Goal: Task Accomplishment & Management: Use online tool/utility

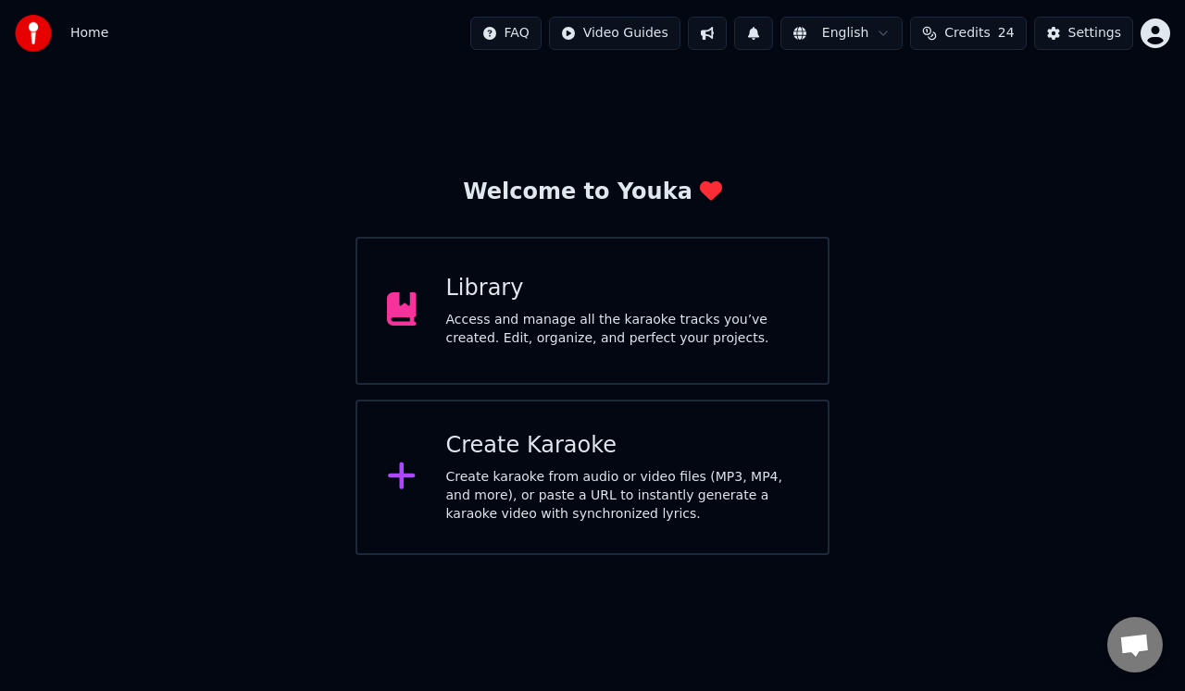
click at [681, 345] on div "Access and manage all the karaoke tracks you’ve created. Edit, organize, and pe…" at bounding box center [622, 329] width 353 height 37
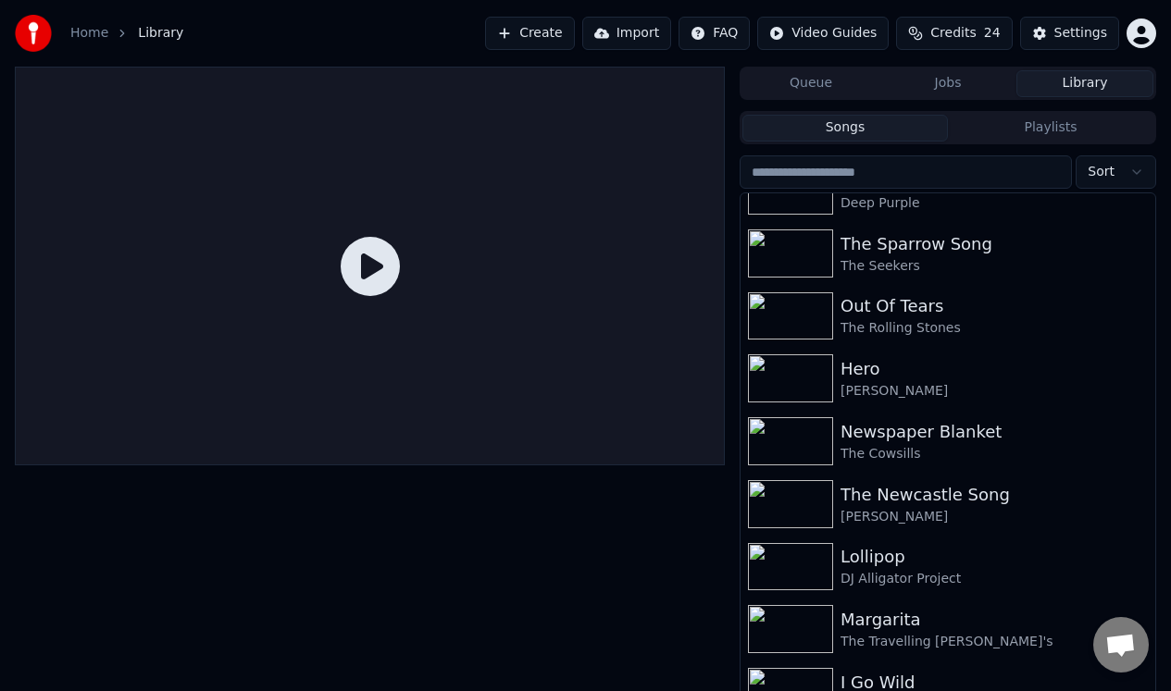
scroll to position [732, 0]
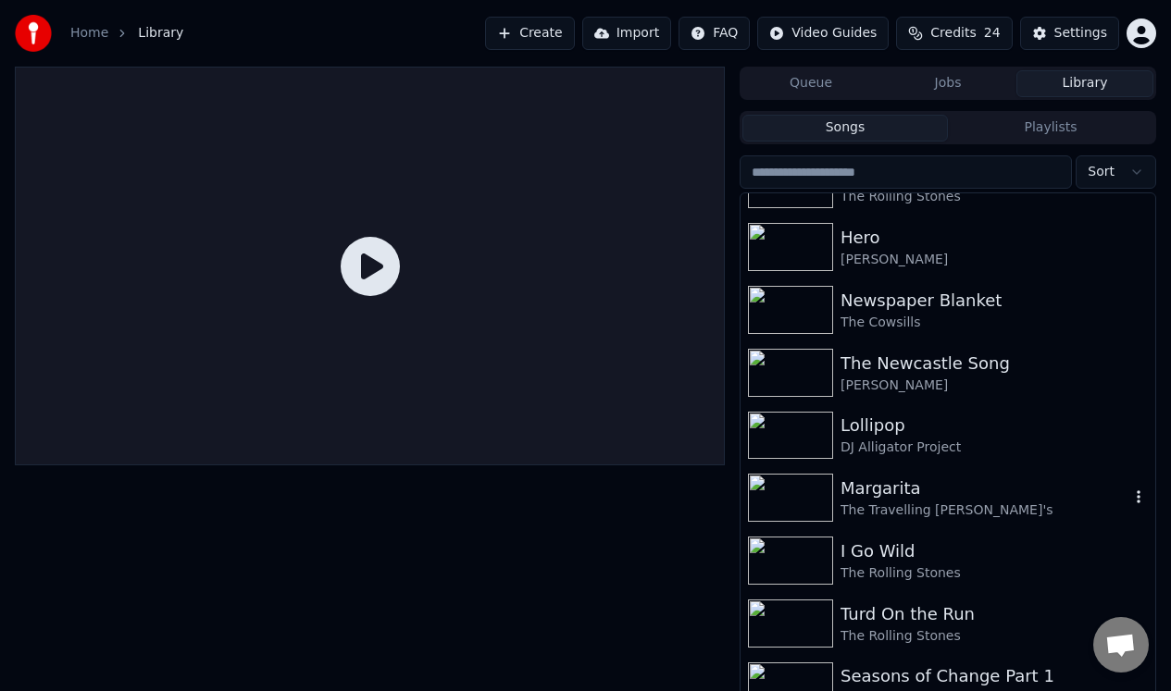
click at [882, 490] on div "Margarita" at bounding box center [984, 489] width 289 height 26
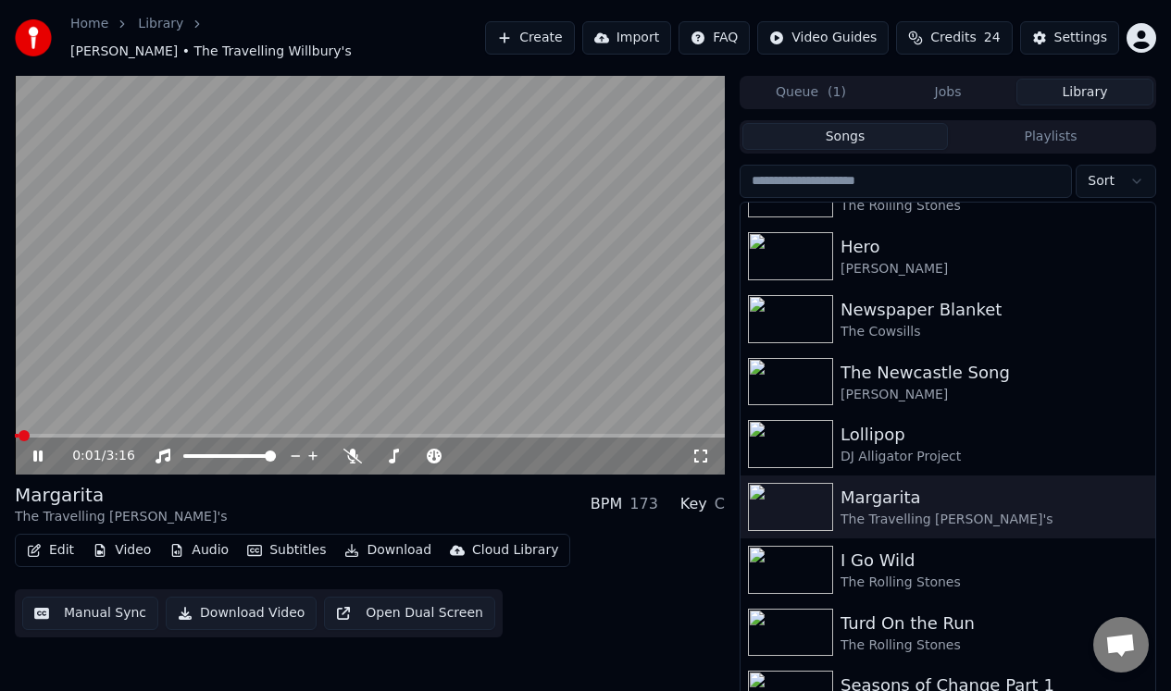
click at [36, 451] on icon at bounding box center [37, 456] width 9 height 11
click at [85, 604] on button "Manual Sync" at bounding box center [90, 613] width 136 height 33
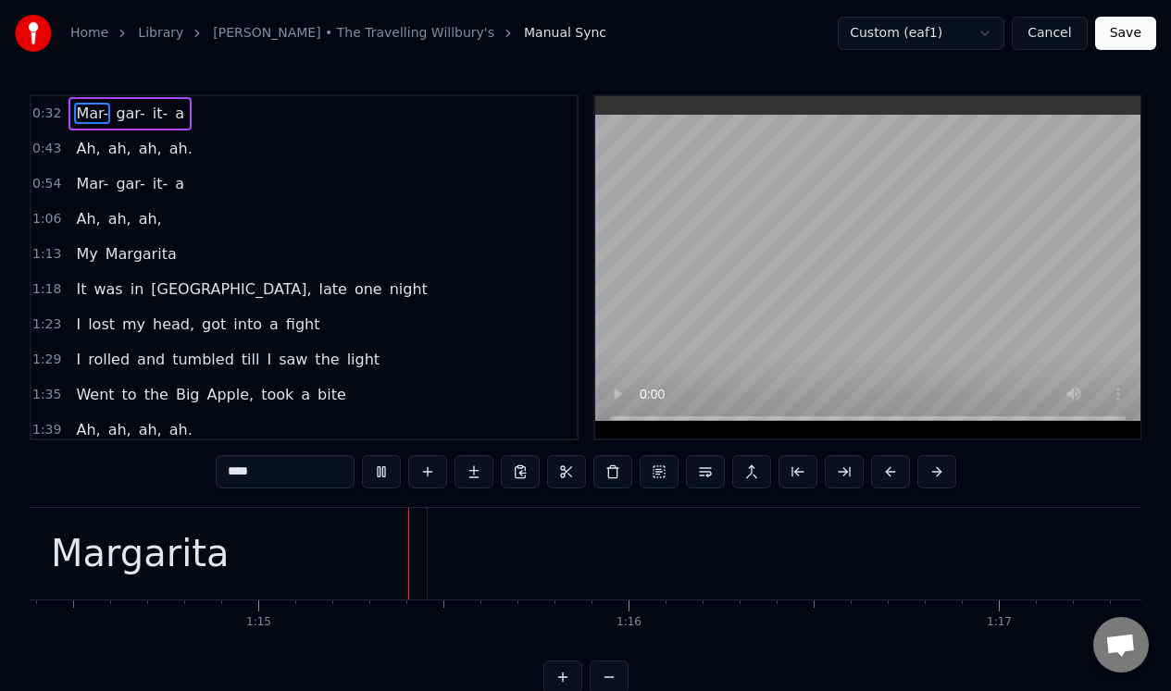
scroll to position [0, 27567]
click at [162, 548] on div "Margarita" at bounding box center [108, 554] width 178 height 56
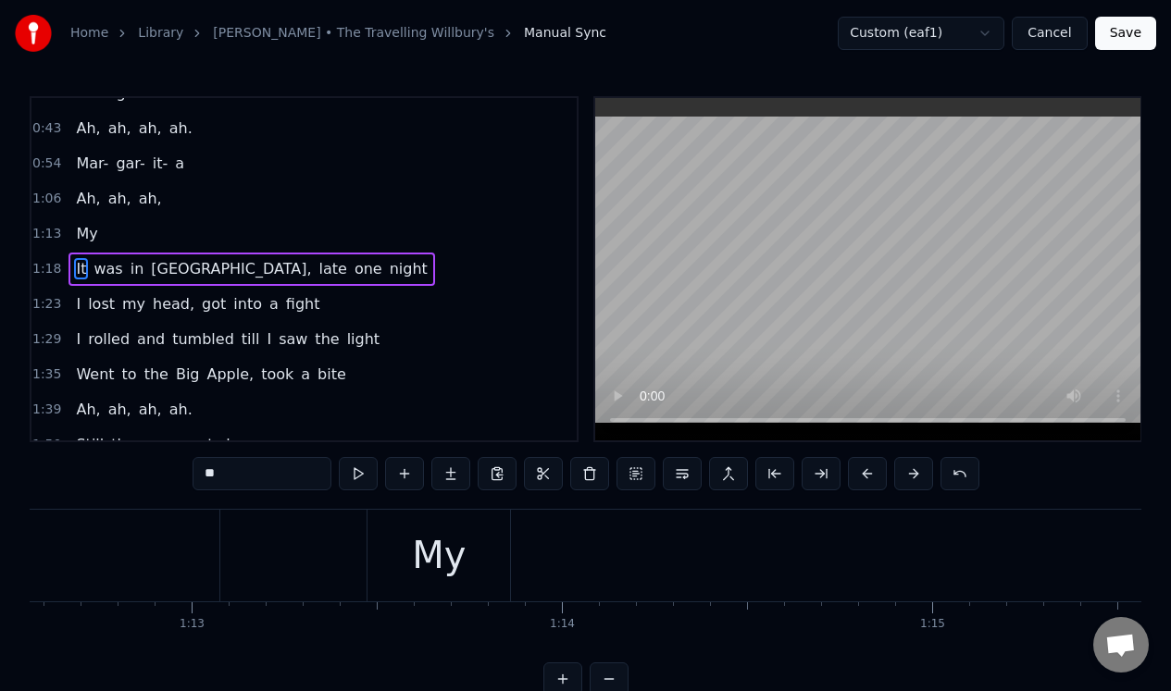
scroll to position [0, 26802]
click at [512, 562] on div "My" at bounding box center [499, 556] width 54 height 56
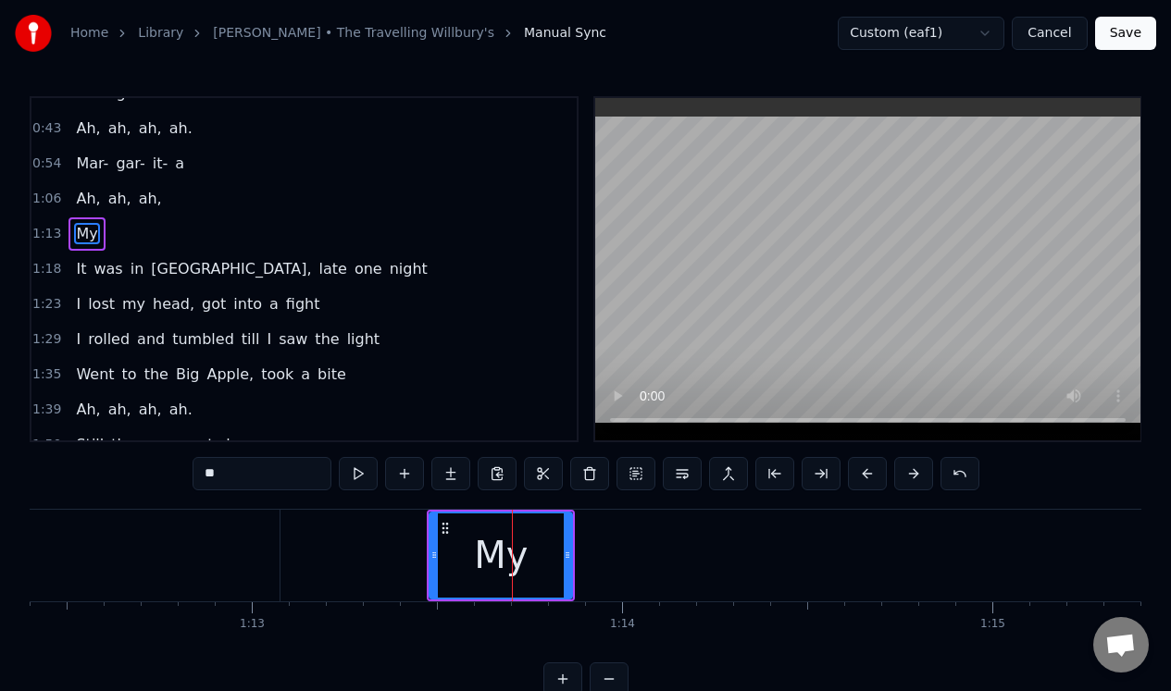
scroll to position [0, 0]
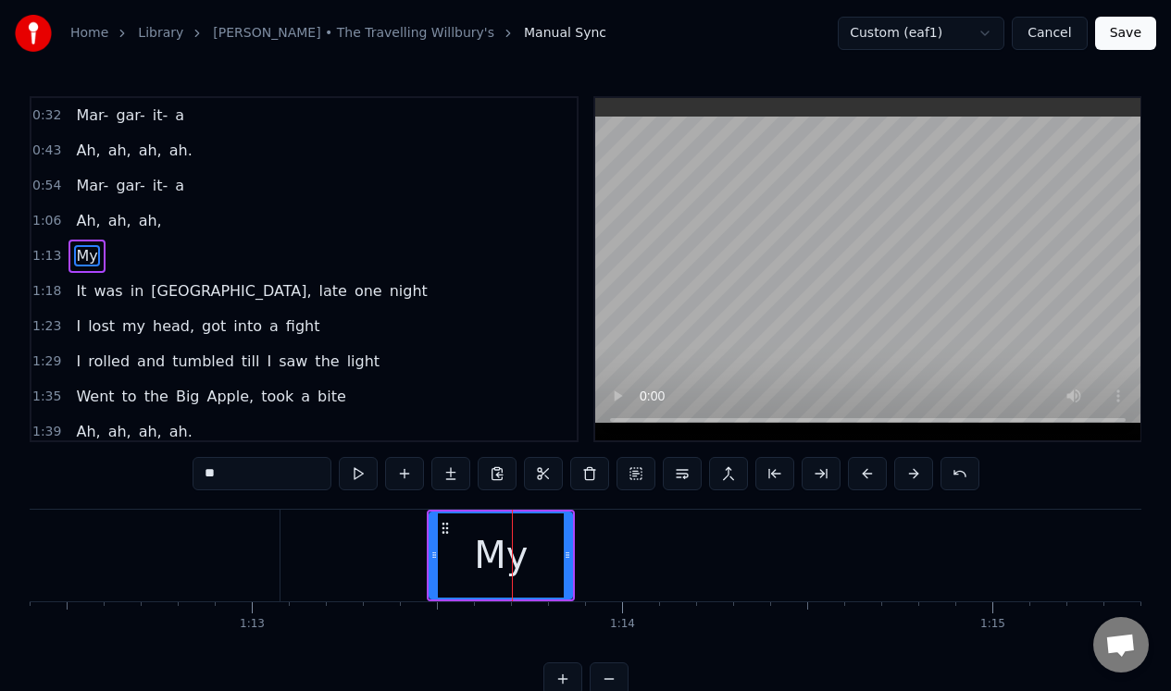
drag, startPoint x: 233, startPoint y: 470, endPoint x: 184, endPoint y: 469, distance: 49.1
click at [184, 469] on div "0:32 Mar- gar- it- a 0:43 Ah, ah, ah, ah. 0:54 Mar- gar- it- a 1:06 Ah, ah, ah,…" at bounding box center [585, 396] width 1111 height 600
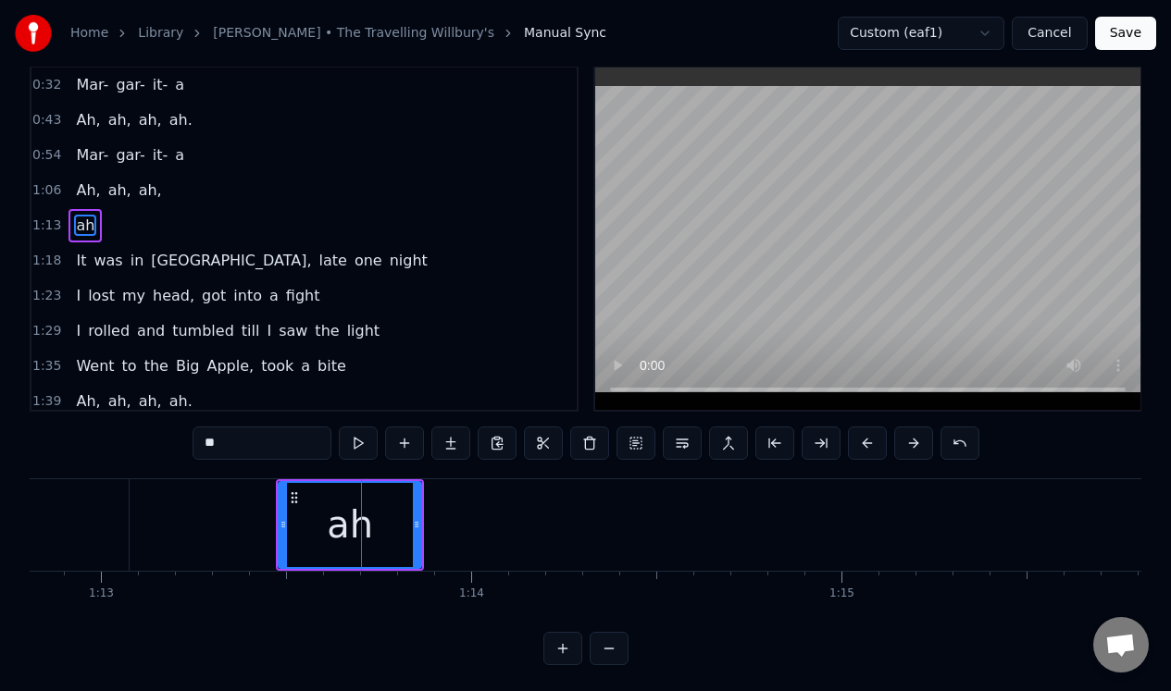
scroll to position [47, 0]
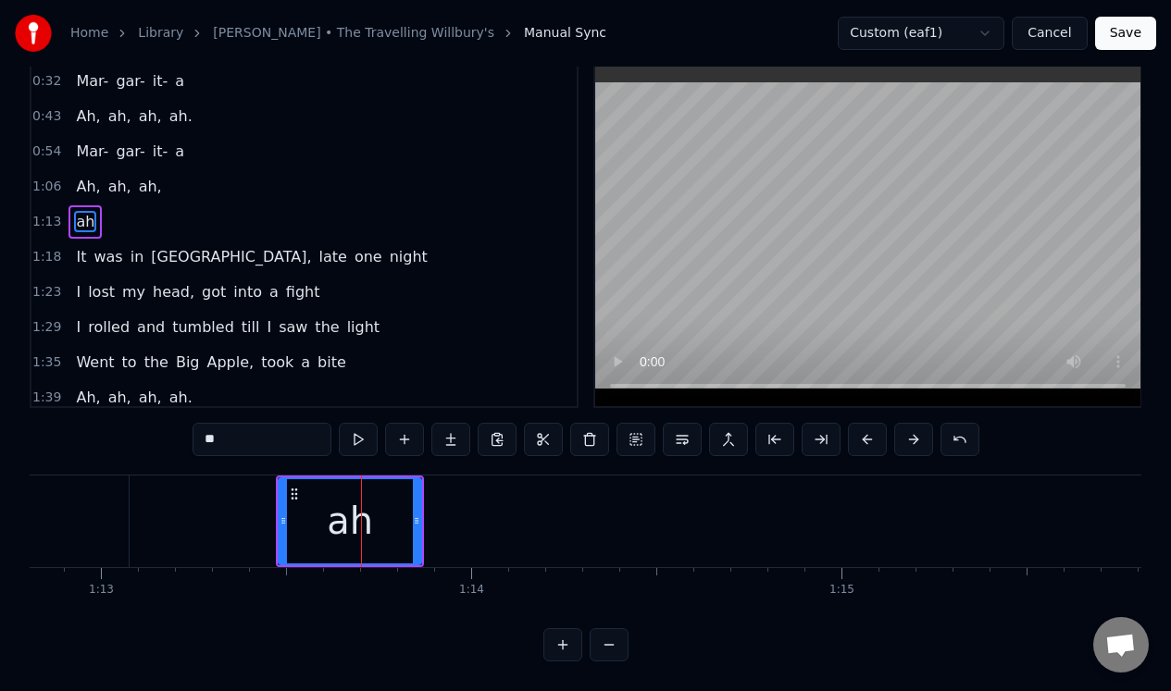
type input "**"
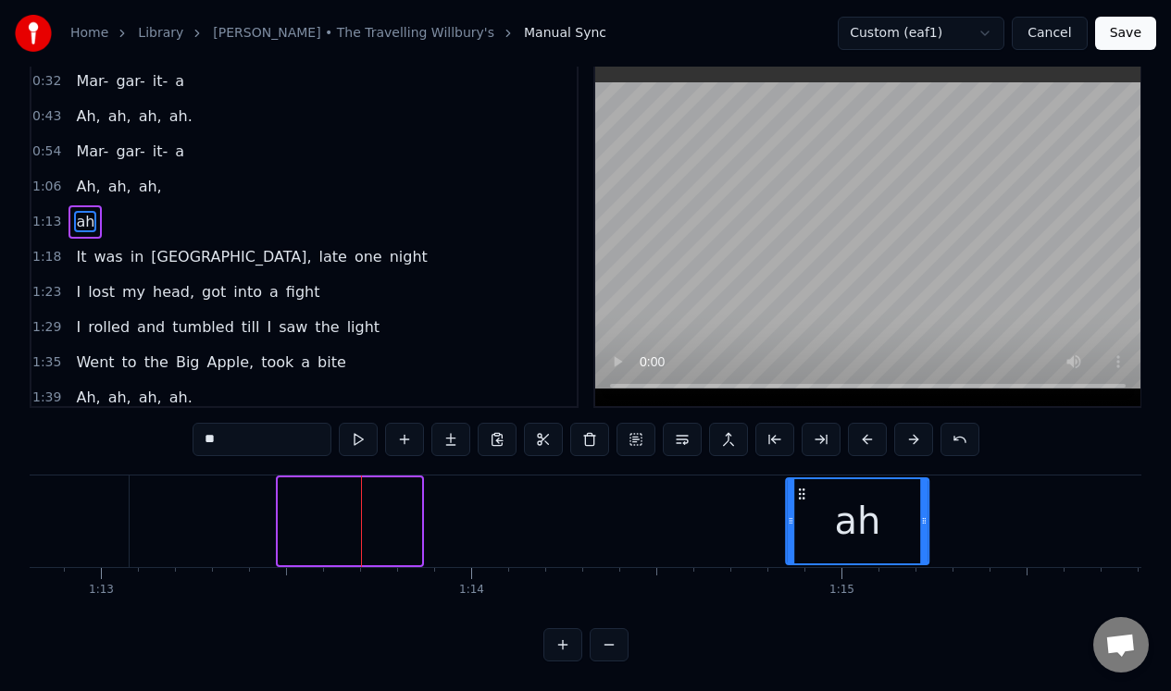
drag, startPoint x: 295, startPoint y: 476, endPoint x: 802, endPoint y: 469, distance: 507.2
click at [802, 479] on div "ah" at bounding box center [857, 521] width 141 height 84
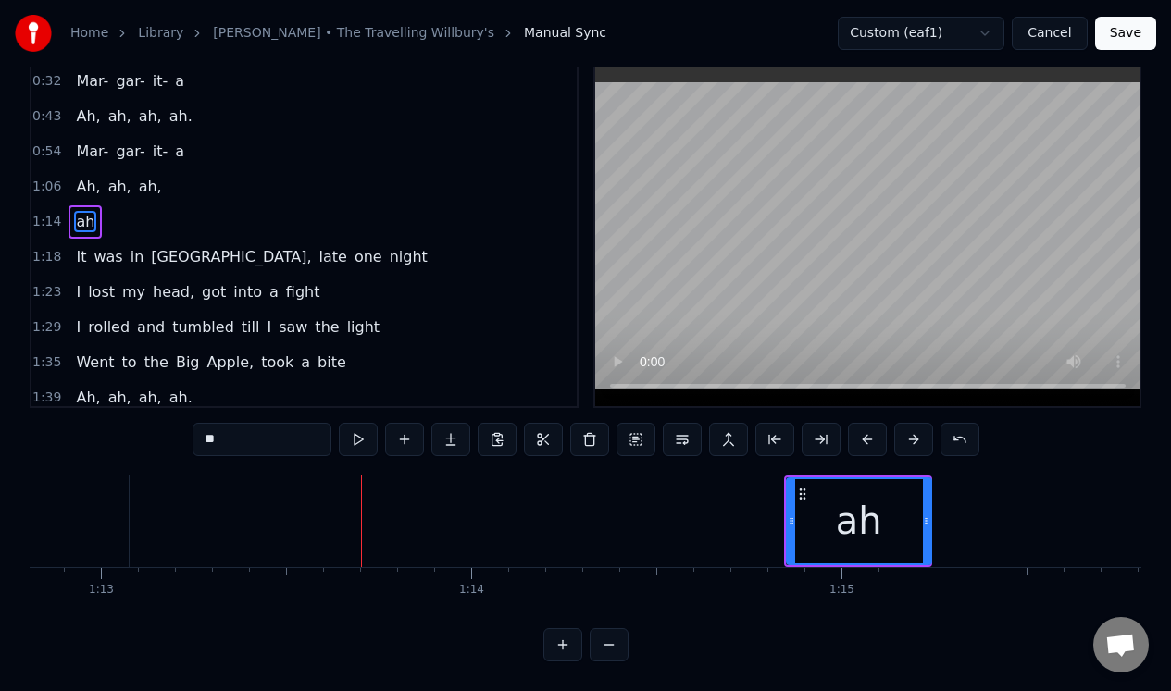
click at [930, 515] on div at bounding box center [926, 521] width 7 height 84
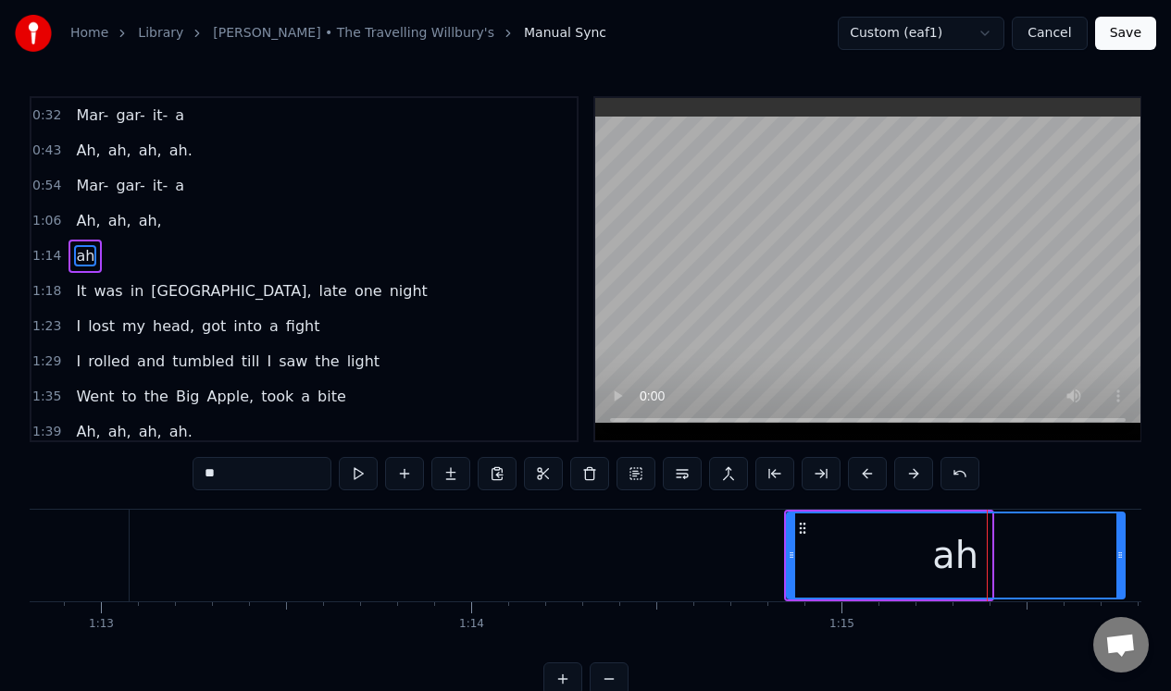
drag, startPoint x: 982, startPoint y: 542, endPoint x: 1115, endPoint y: 537, distance: 133.4
click at [1116, 537] on div at bounding box center [1119, 556] width 7 height 84
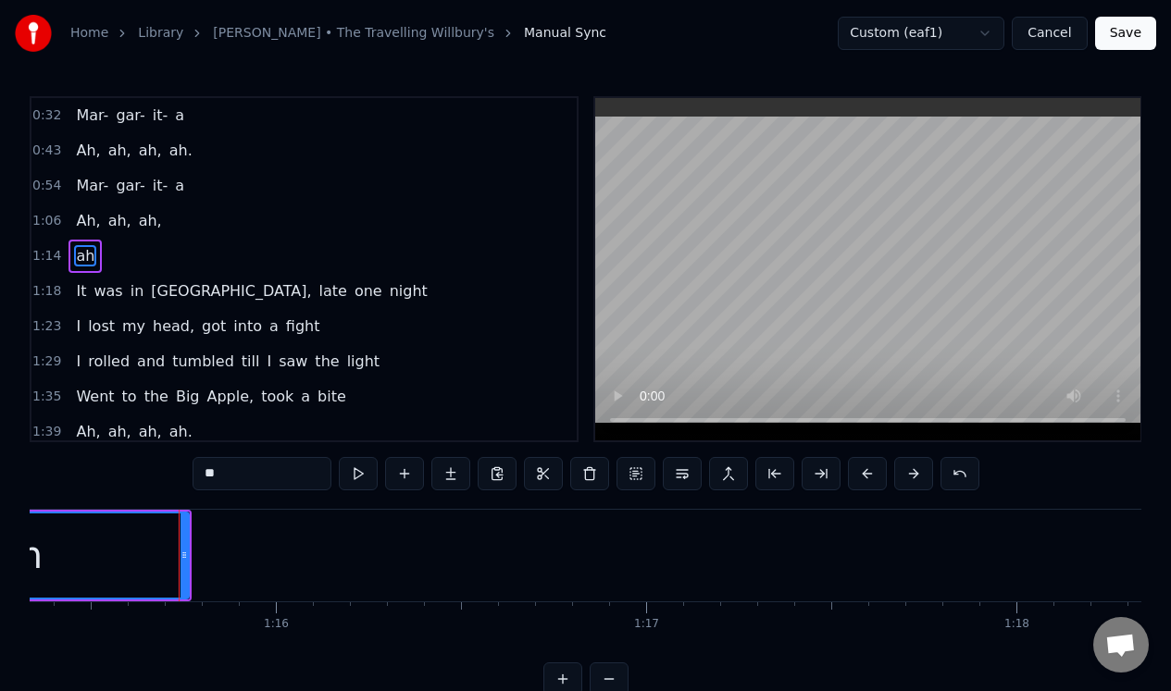
scroll to position [0, 27944]
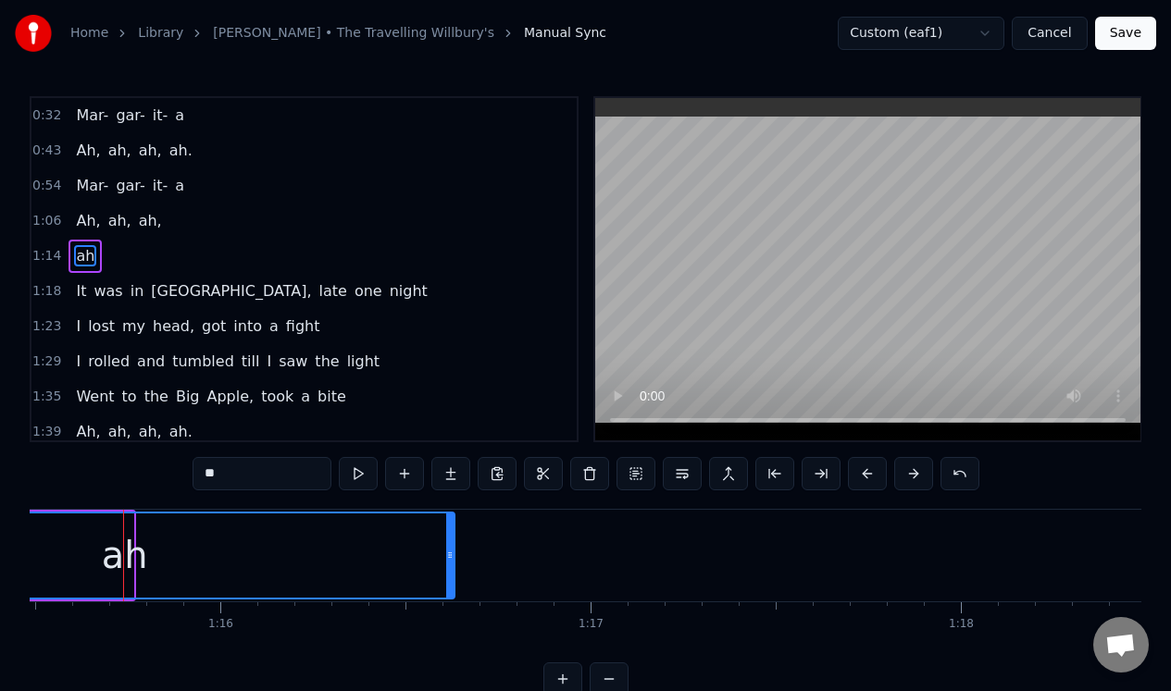
drag, startPoint x: 128, startPoint y: 566, endPoint x: 450, endPoint y: 553, distance: 322.3
click at [450, 553] on div at bounding box center [449, 556] width 7 height 84
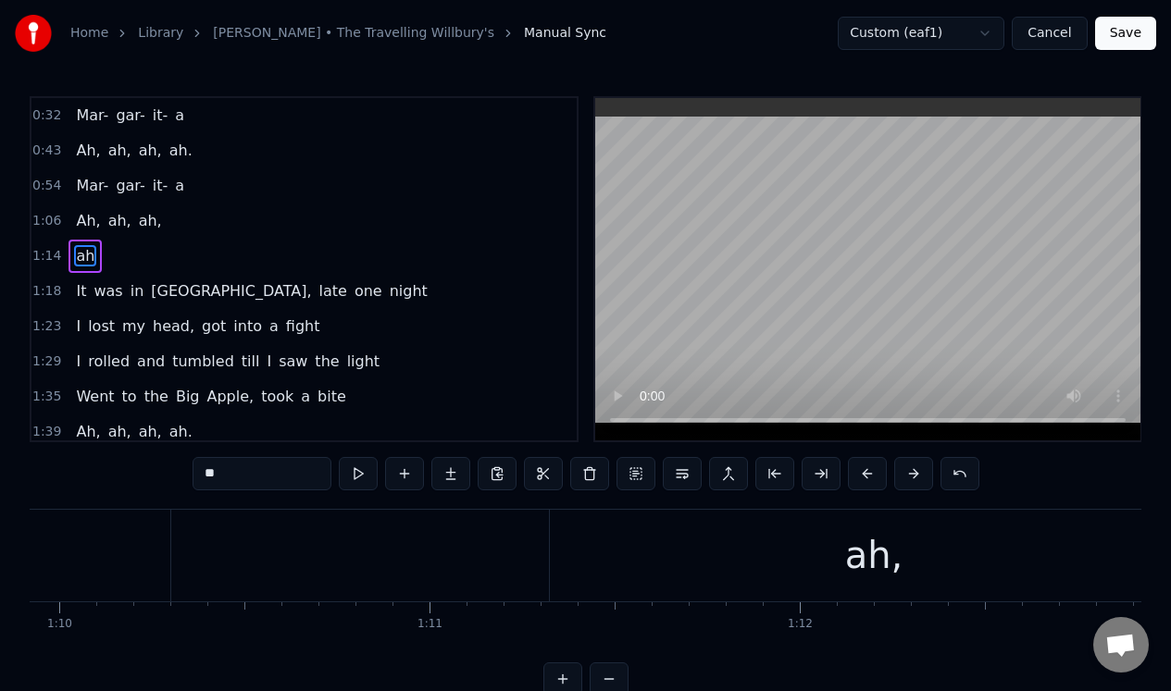
scroll to position [8, 0]
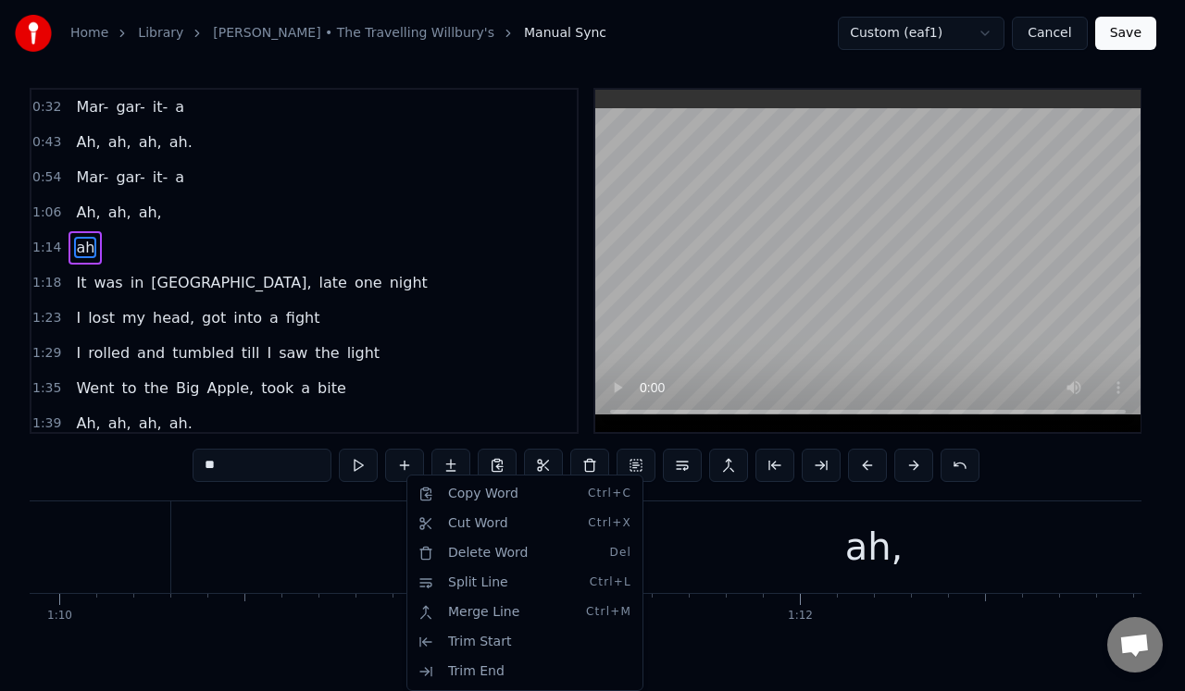
click at [304, 520] on html "Home Library [PERSON_NAME] • The Travelling Willbury's Manual Sync Custom (eaf1…" at bounding box center [592, 355] width 1185 height 726
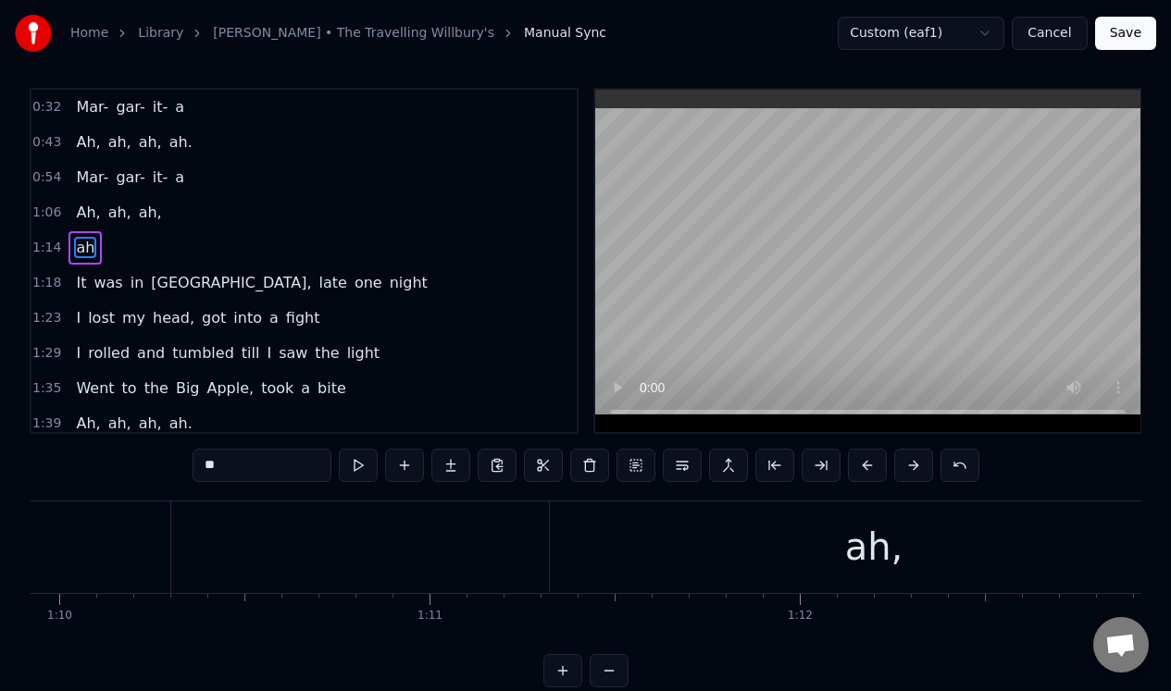
scroll to position [0, 25883]
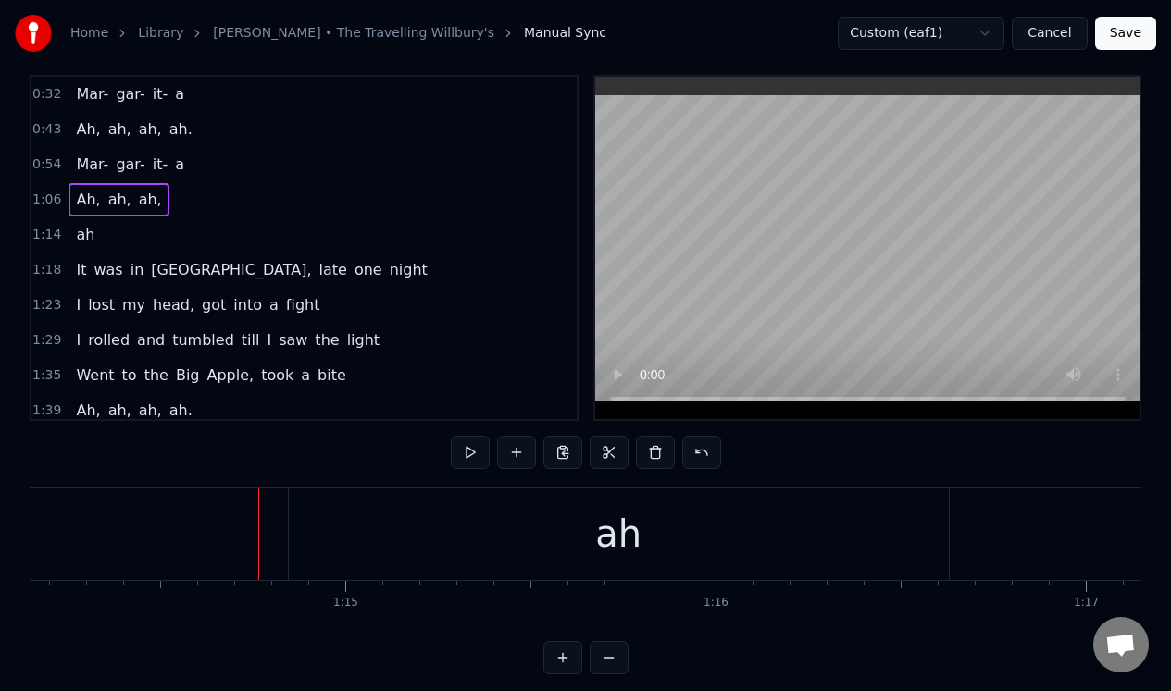
scroll to position [0, 27418]
click at [504, 527] on div "ah" at bounding box center [649, 535] width 660 height 92
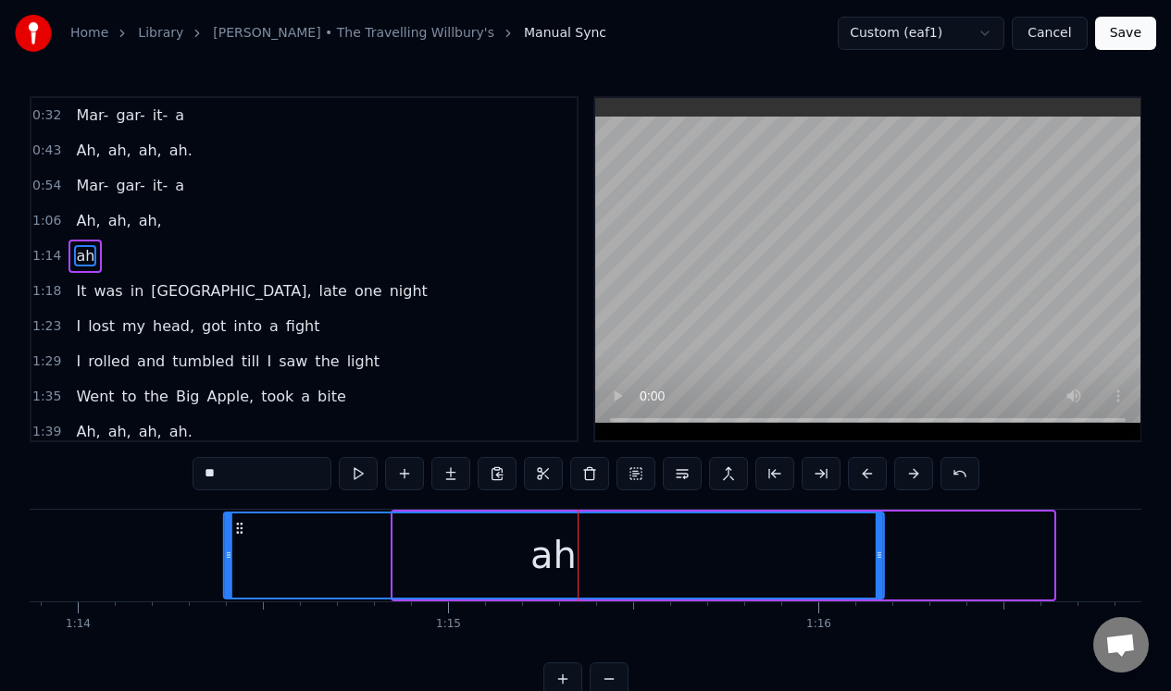
drag, startPoint x: 337, startPoint y: 528, endPoint x: 195, endPoint y: 530, distance: 141.6
click at [231, 530] on icon at bounding box center [238, 528] width 15 height 15
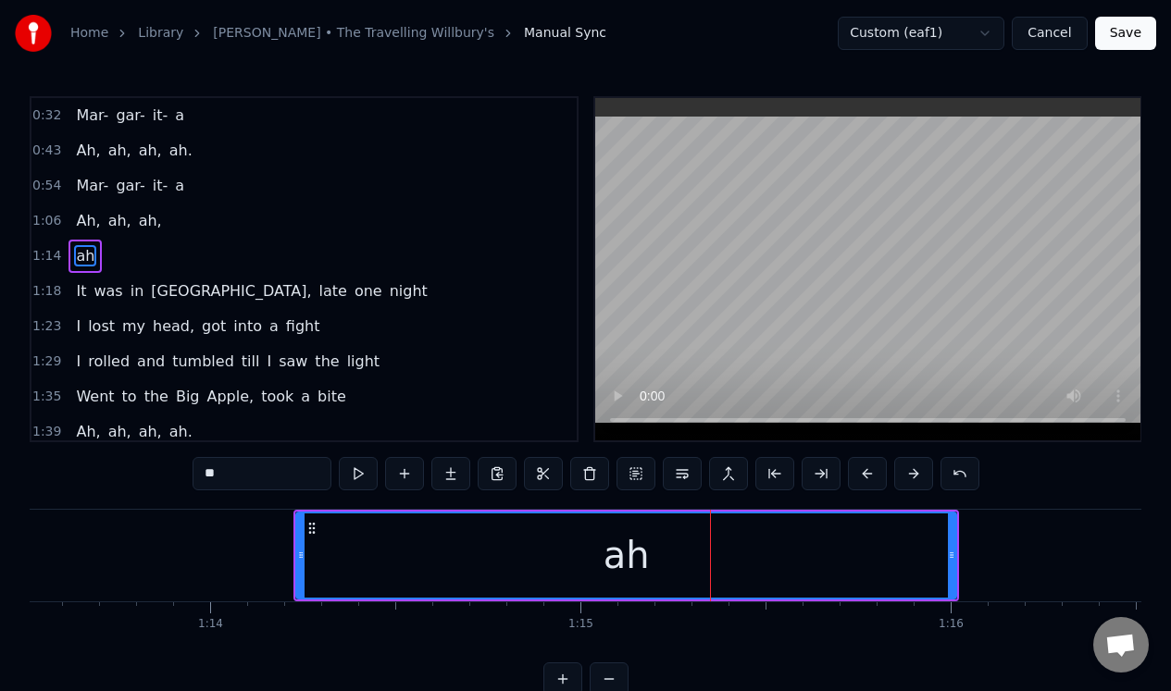
scroll to position [0, 27206]
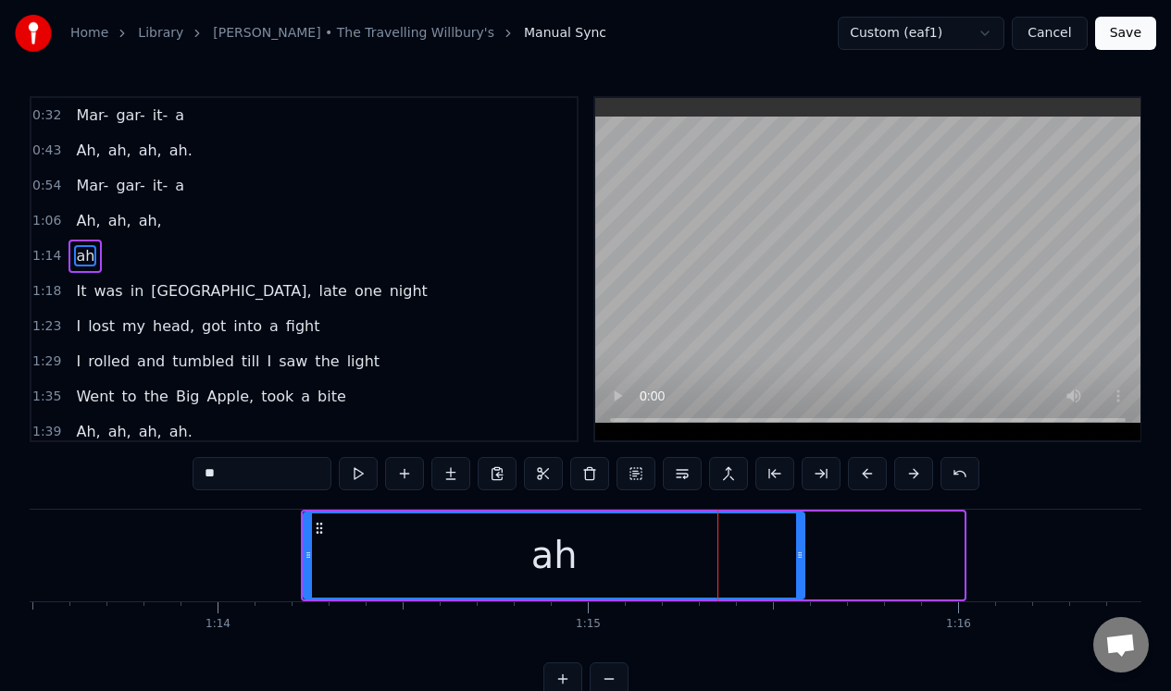
drag, startPoint x: 961, startPoint y: 568, endPoint x: 801, endPoint y: 580, distance: 160.6
click at [799, 579] on div at bounding box center [799, 556] width 7 height 84
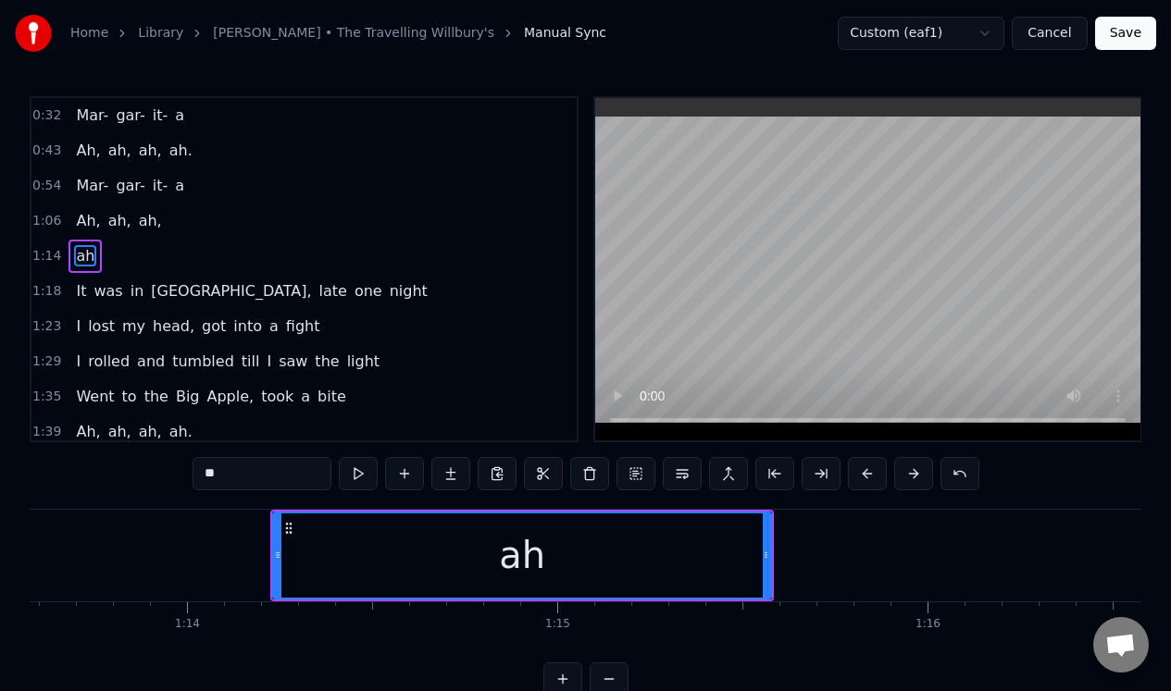
scroll to position [0, 27297]
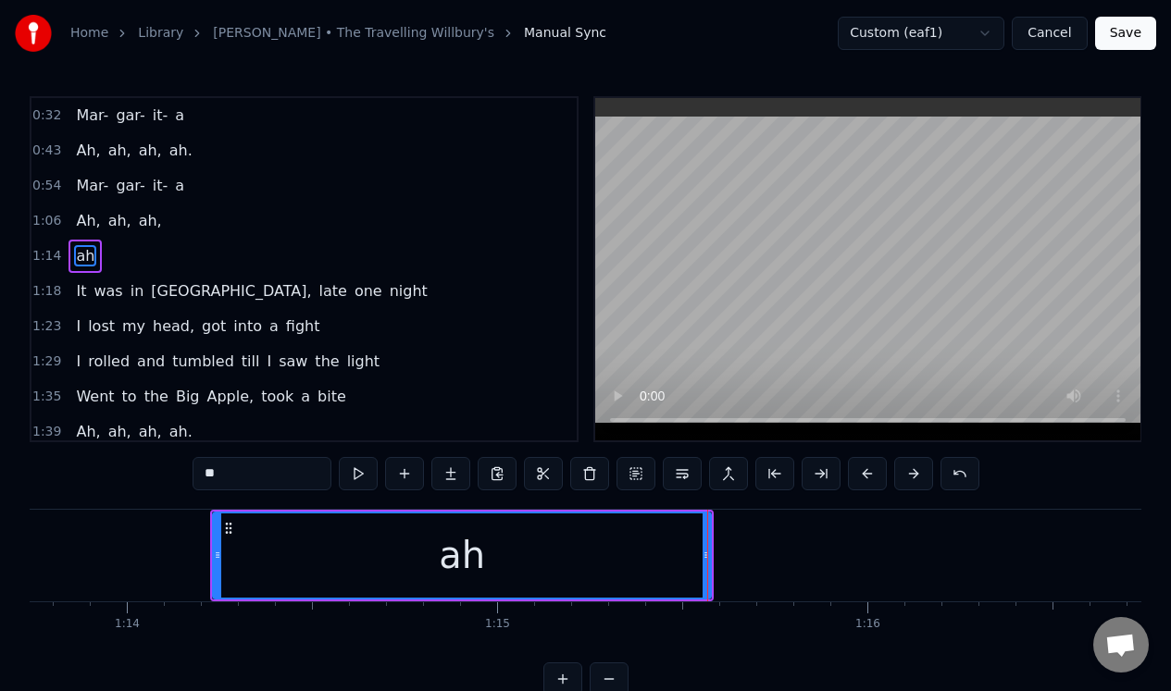
click at [493, 538] on div "ah" at bounding box center [462, 556] width 496 height 84
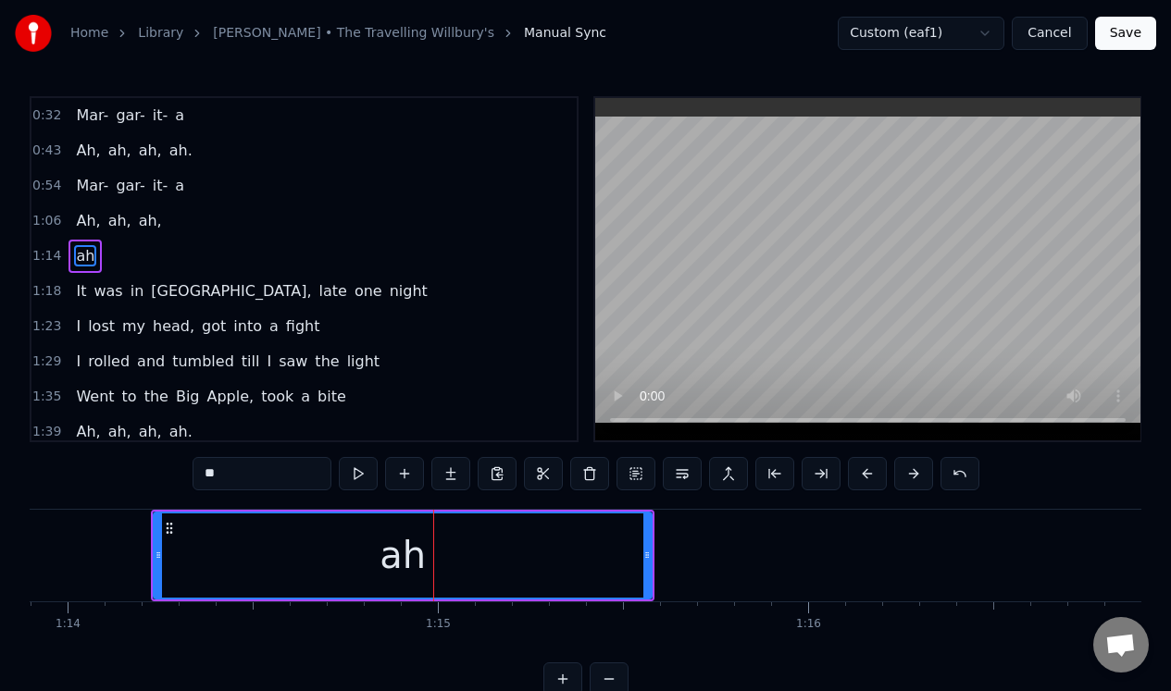
scroll to position [0, 27427]
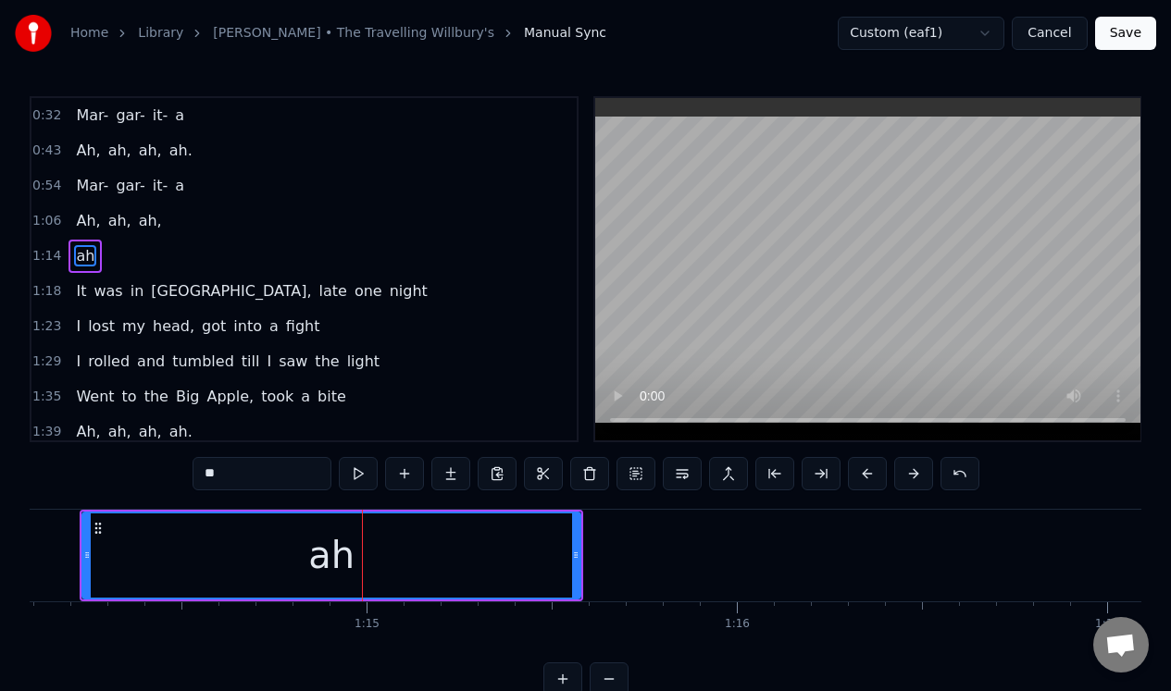
click at [269, 475] on input "**" at bounding box center [261, 473] width 139 height 33
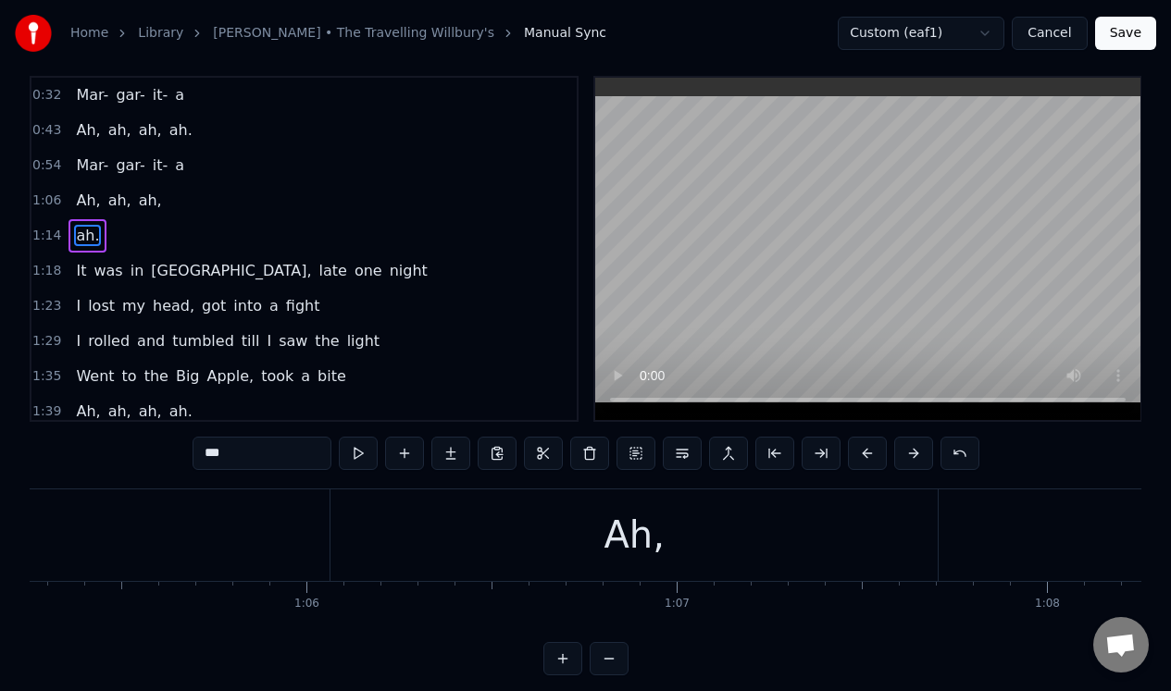
scroll to position [31, 0]
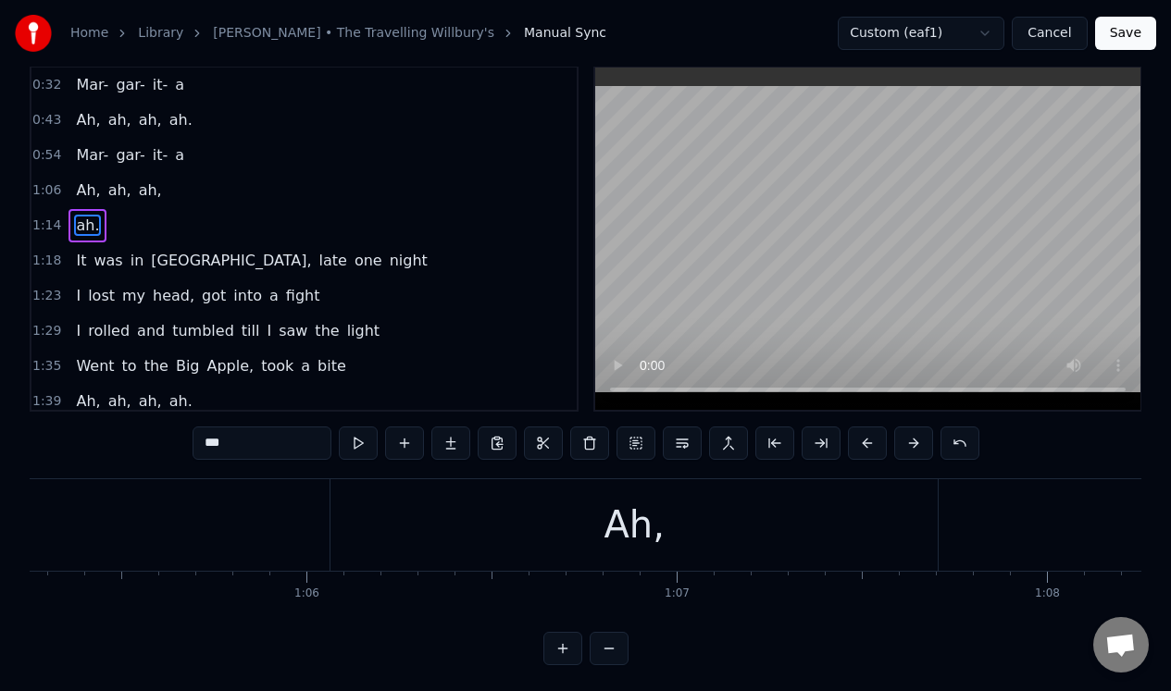
type input "***"
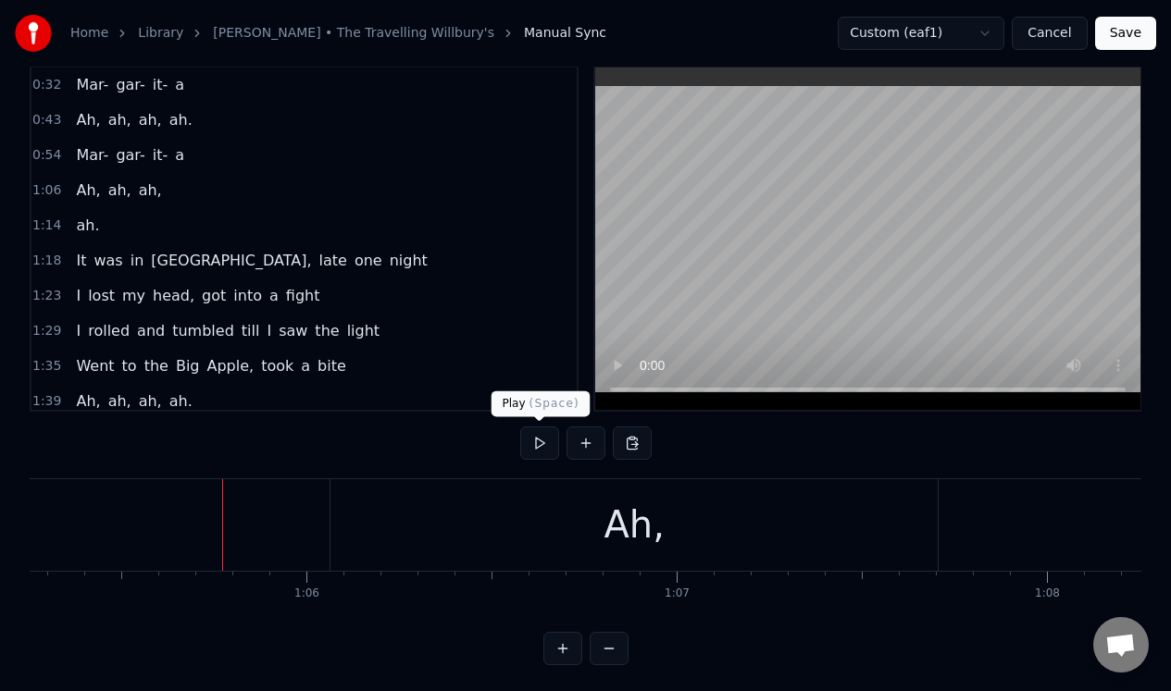
click at [539, 438] on button at bounding box center [539, 443] width 39 height 33
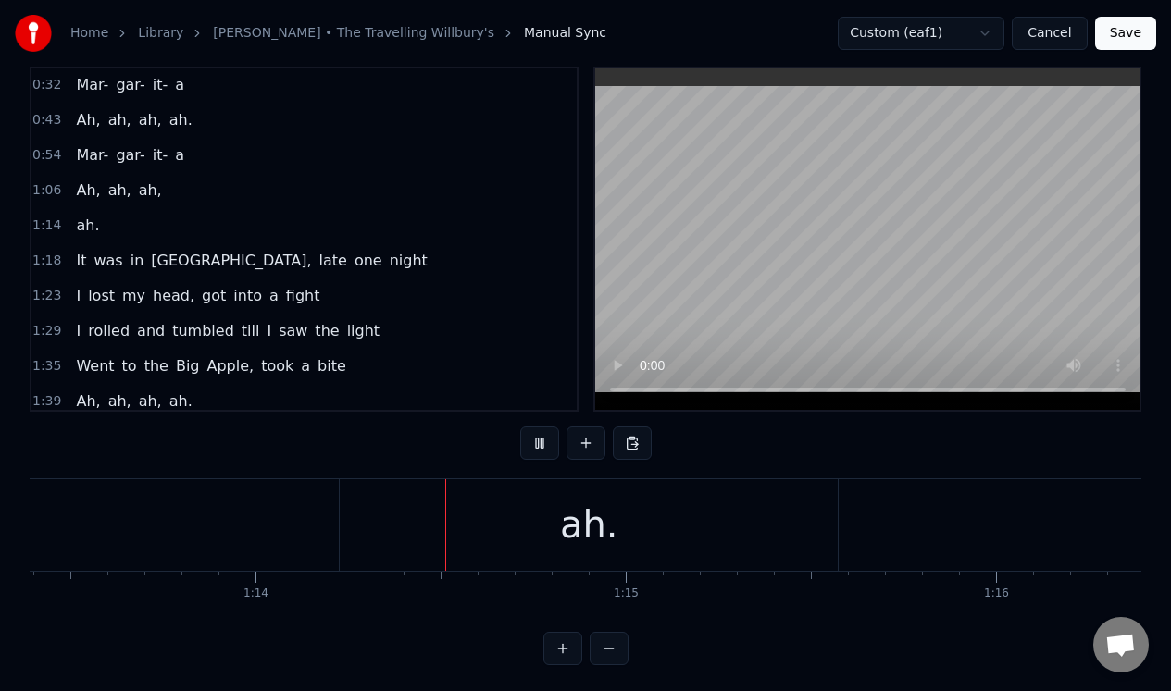
scroll to position [0, 27169]
click at [539, 438] on button at bounding box center [539, 443] width 39 height 33
click at [494, 534] on div "ah." at bounding box center [301, 525] width 498 height 92
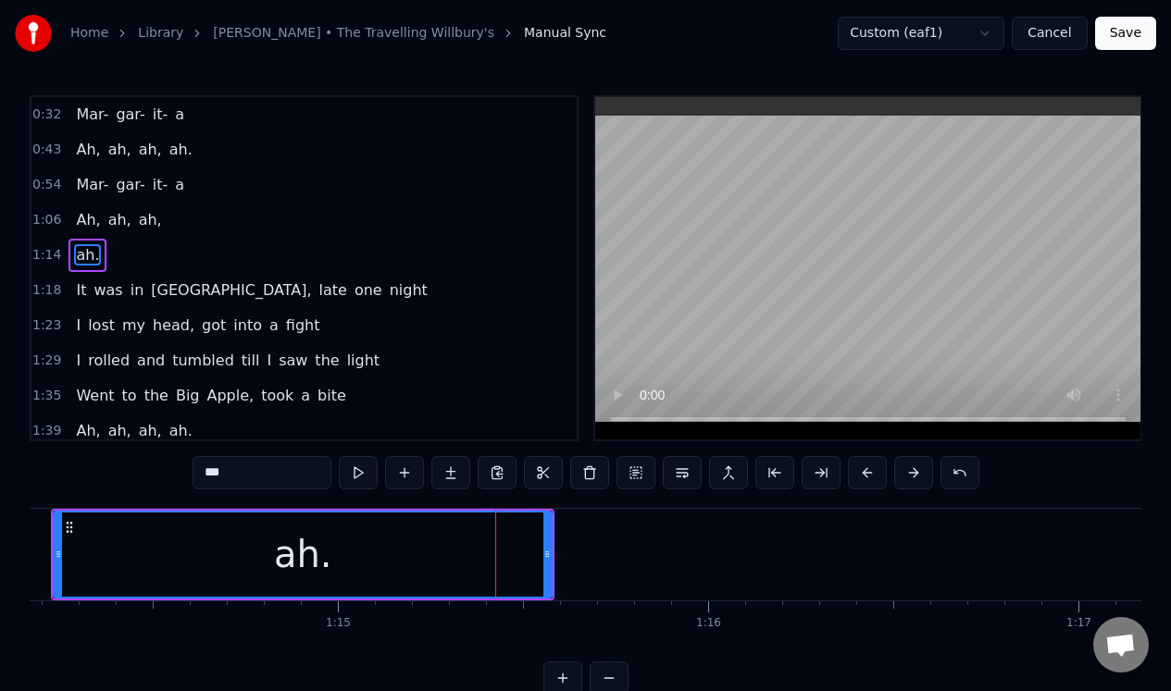
scroll to position [0, 0]
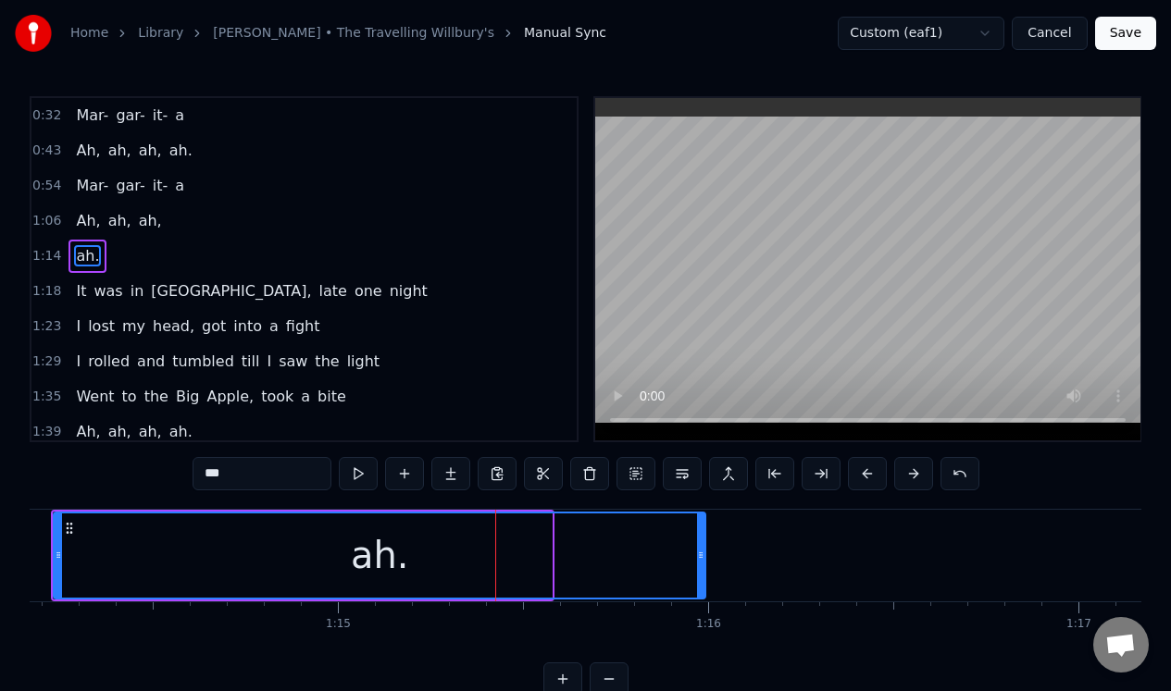
drag, startPoint x: 549, startPoint y: 550, endPoint x: 702, endPoint y: 549, distance: 153.6
click at [702, 549] on icon at bounding box center [700, 555] width 7 height 15
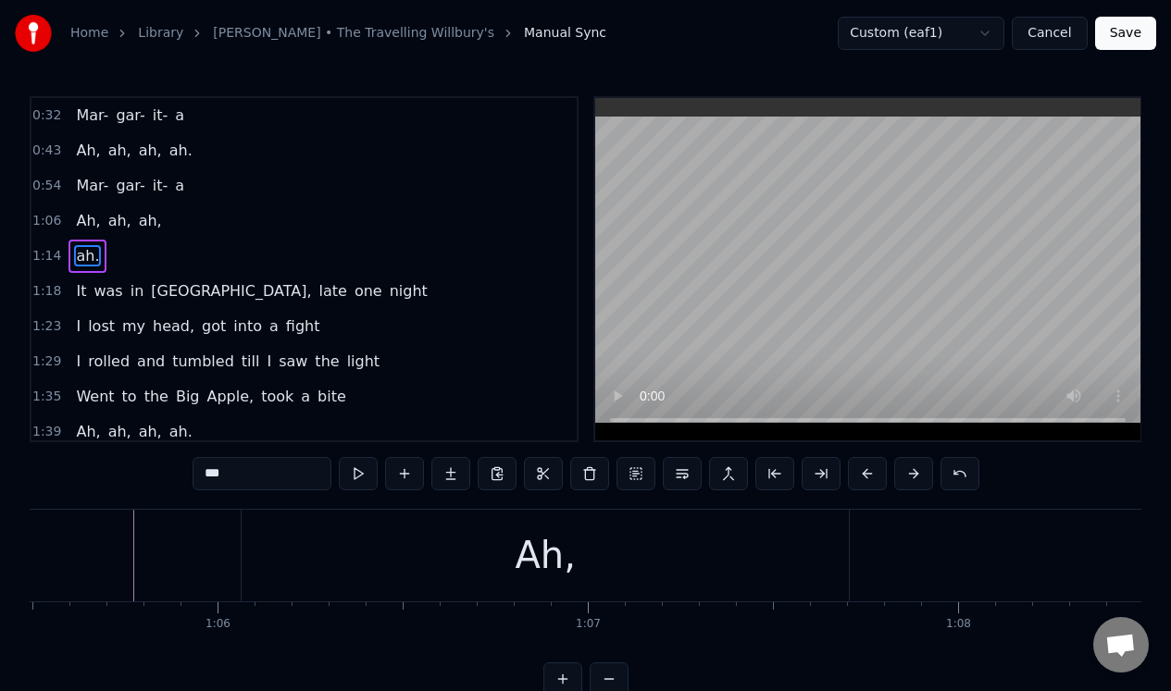
scroll to position [0, 23578]
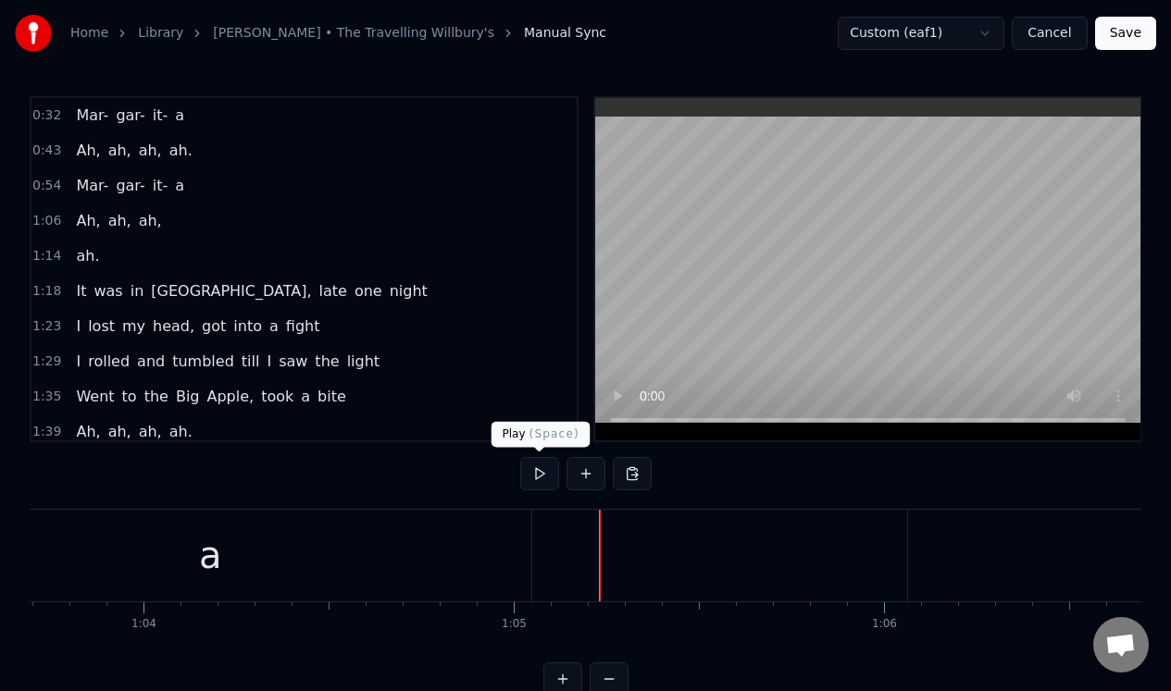
click at [542, 472] on button at bounding box center [539, 473] width 39 height 33
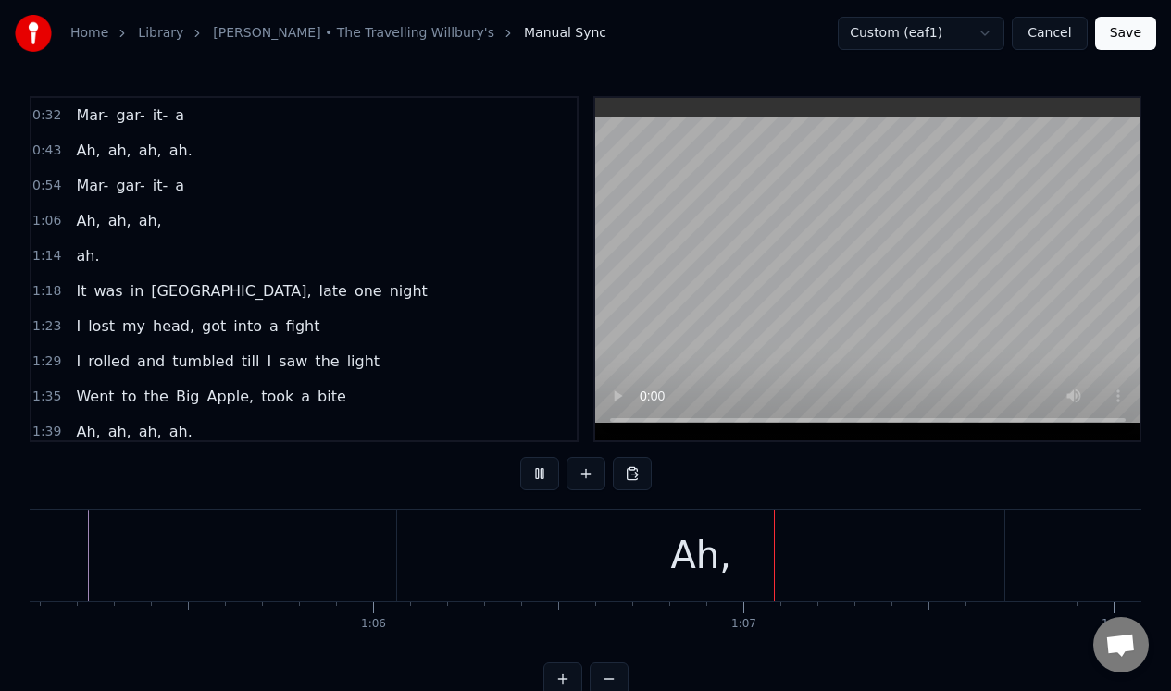
scroll to position [0, 24521]
click at [542, 471] on button at bounding box center [539, 473] width 39 height 33
click at [741, 554] on div "ah," at bounding box center [925, 556] width 487 height 92
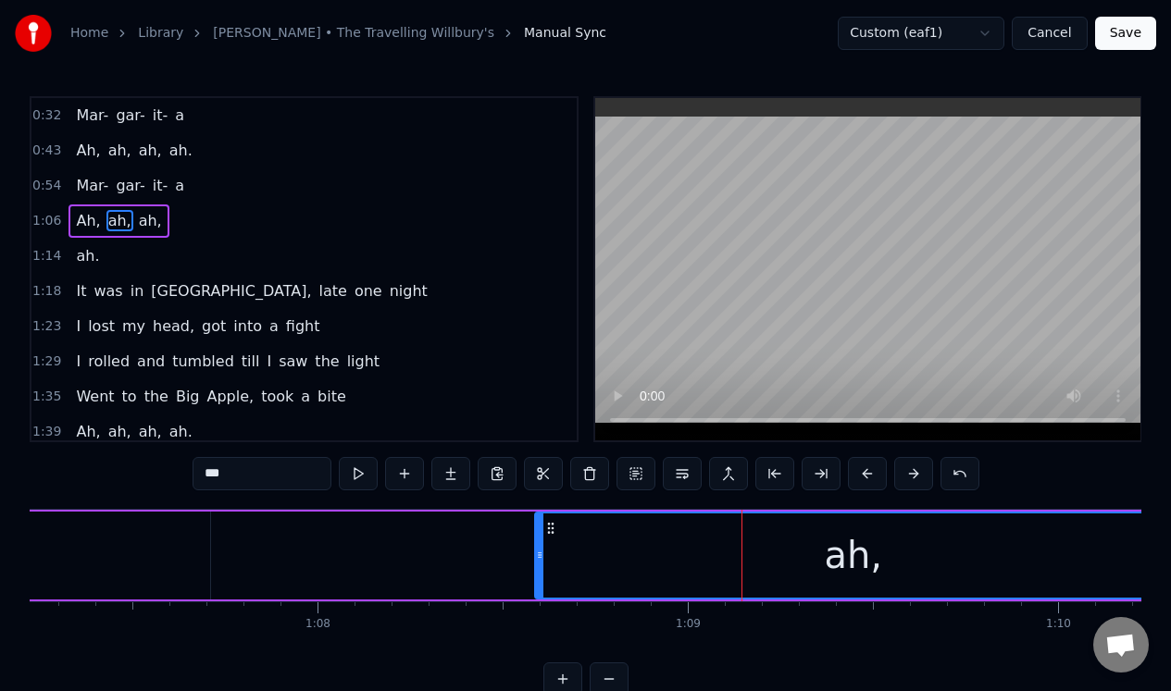
drag, startPoint x: 687, startPoint y: 559, endPoint x: 538, endPoint y: 573, distance: 149.6
click at [538, 573] on div at bounding box center [539, 556] width 7 height 84
click at [234, 531] on div "Ah, ah, ah," at bounding box center [900, 556] width 2601 height 92
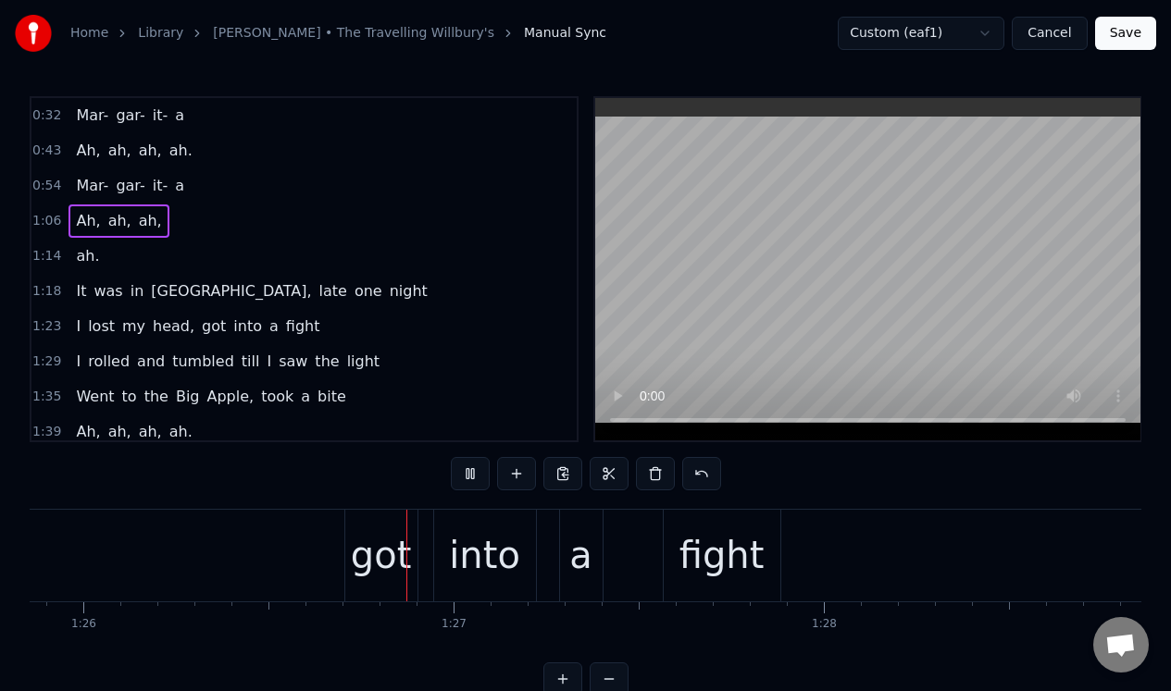
scroll to position [0, 31800]
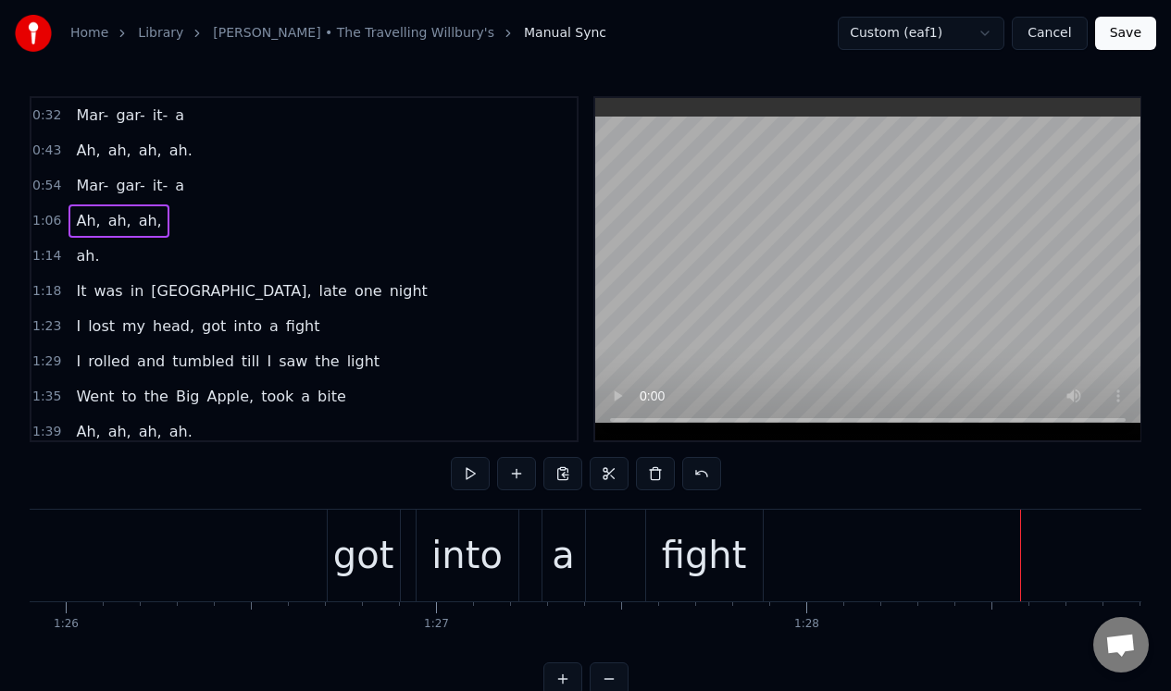
click at [669, 543] on div "fight" at bounding box center [704, 556] width 85 height 56
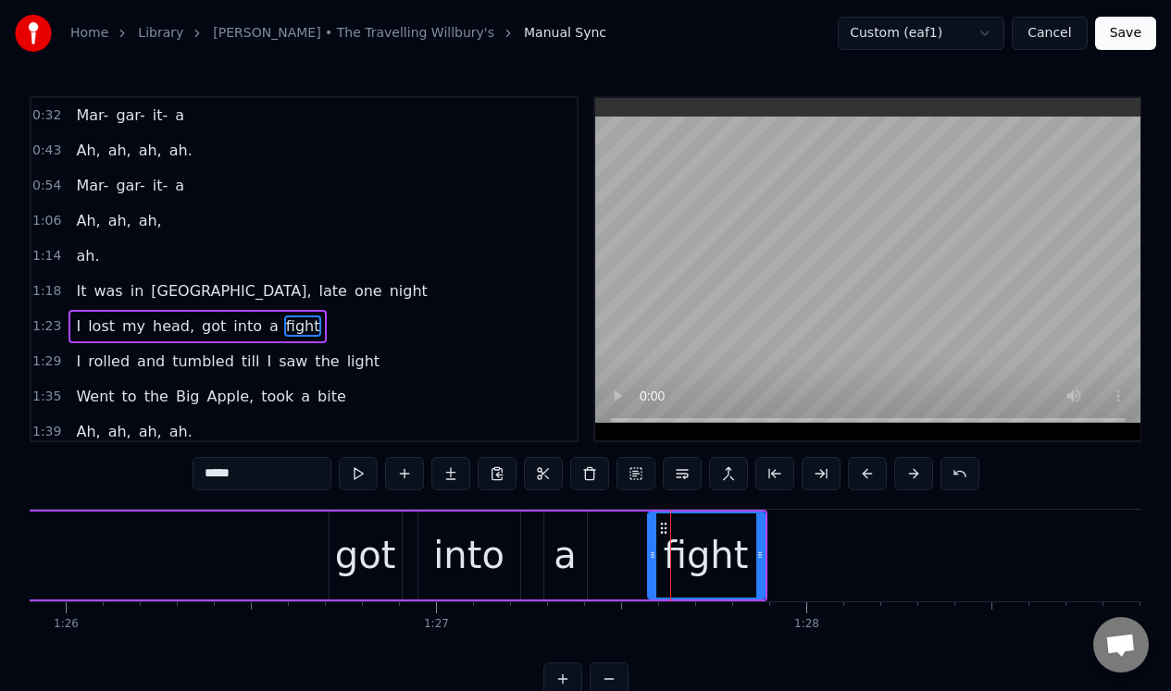
scroll to position [57, 0]
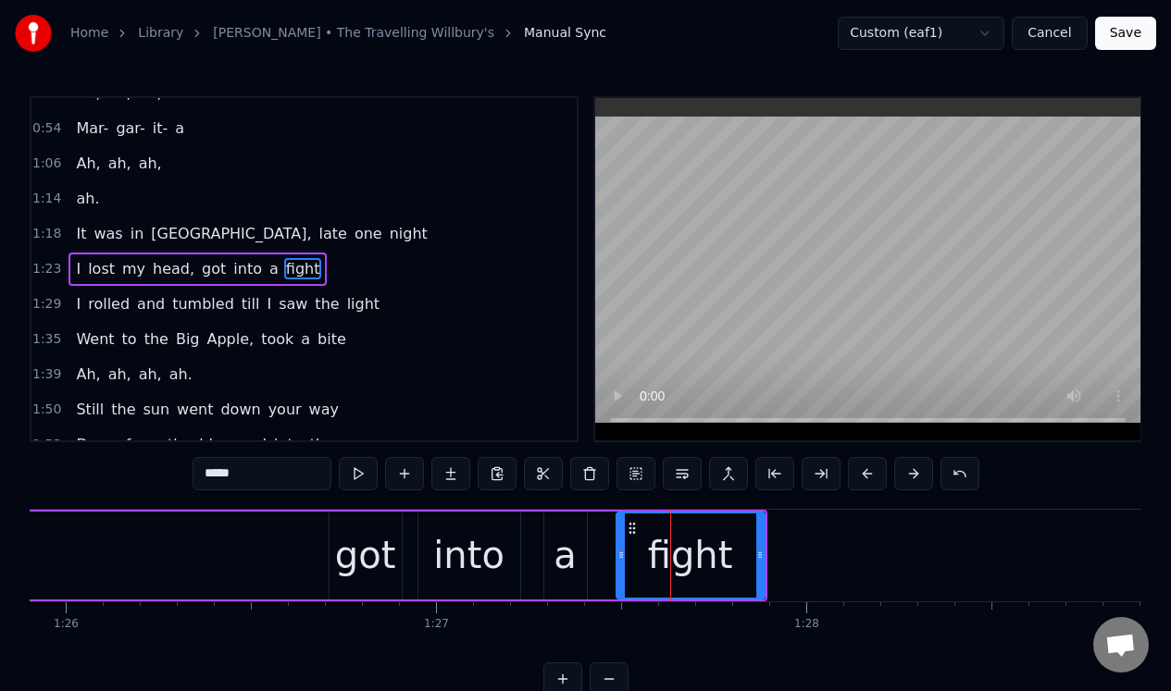
drag, startPoint x: 652, startPoint y: 550, endPoint x: 620, endPoint y: 550, distance: 31.5
click at [620, 550] on icon at bounding box center [620, 555] width 7 height 15
click at [180, 535] on div "I lost my head, got into a fight" at bounding box center [39, 556] width 1455 height 92
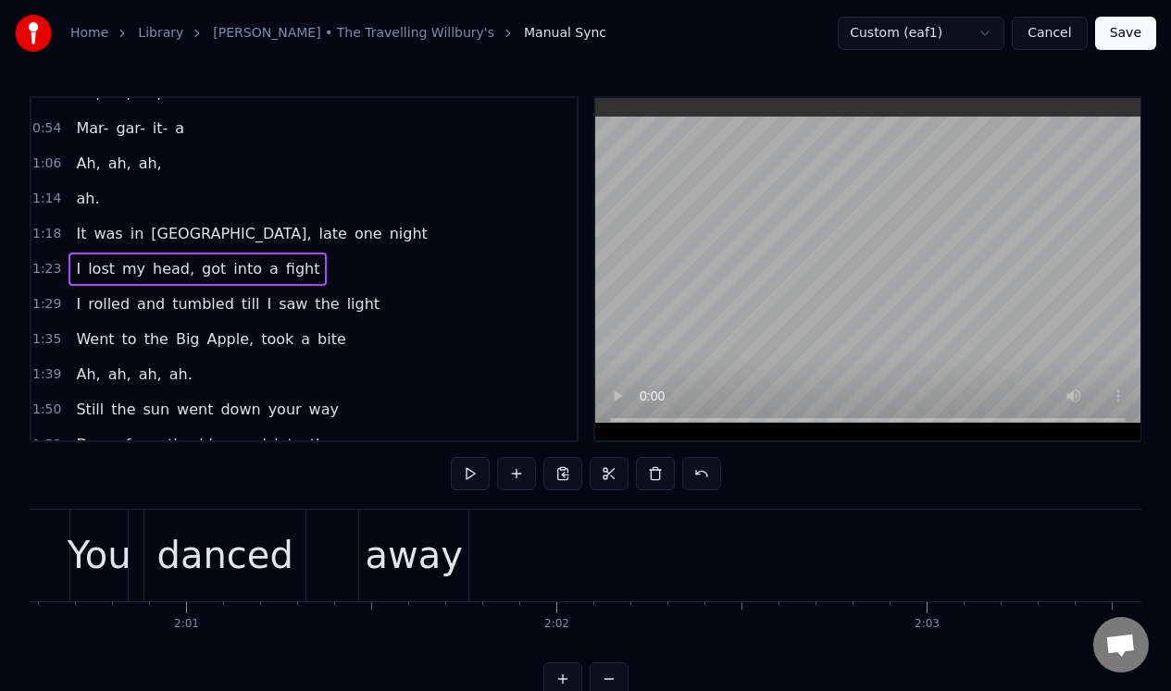
scroll to position [0, 44151]
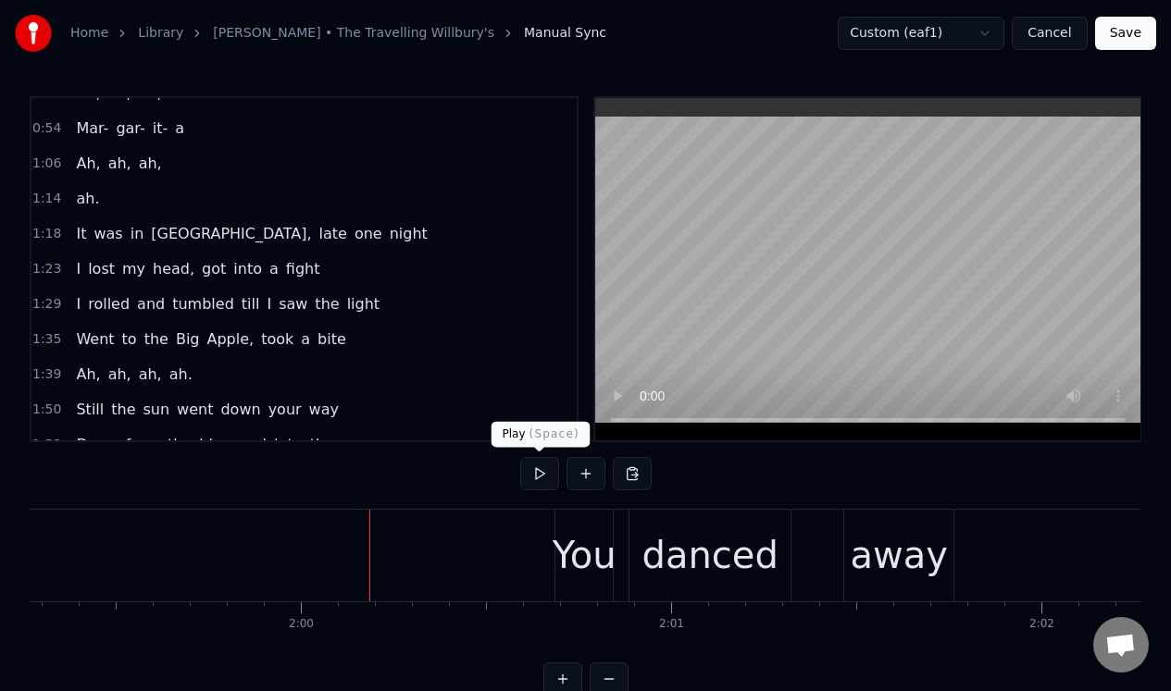
click at [542, 474] on button at bounding box center [539, 473] width 39 height 33
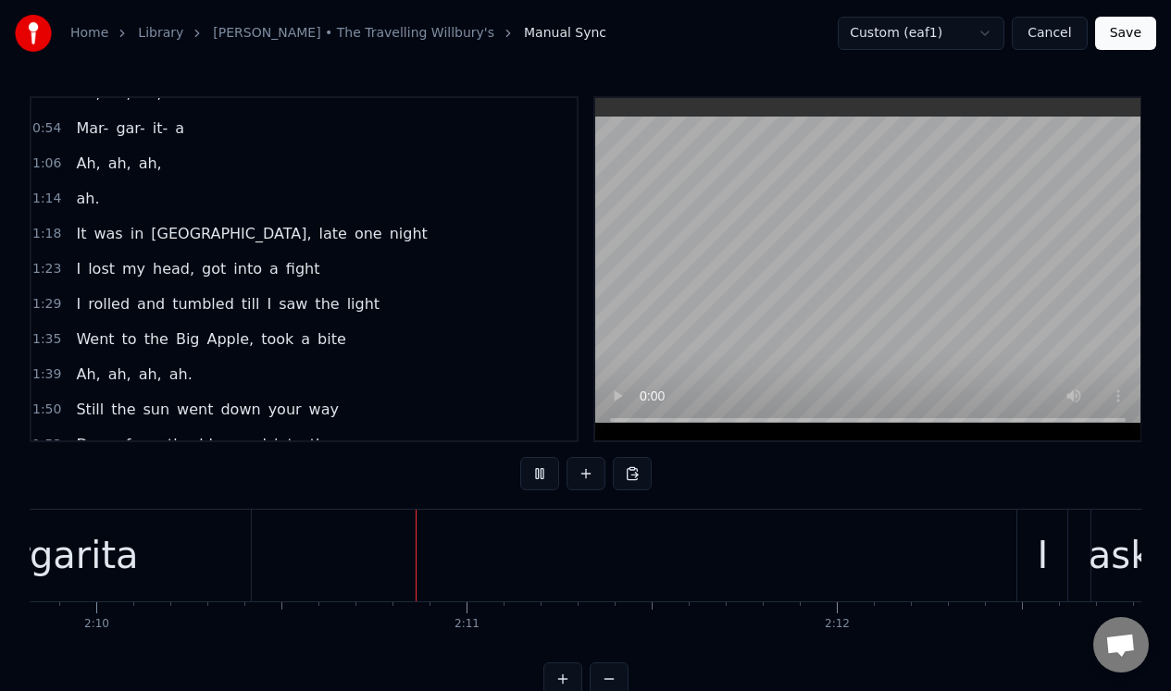
scroll to position [0, 48114]
click at [542, 474] on button at bounding box center [539, 473] width 39 height 33
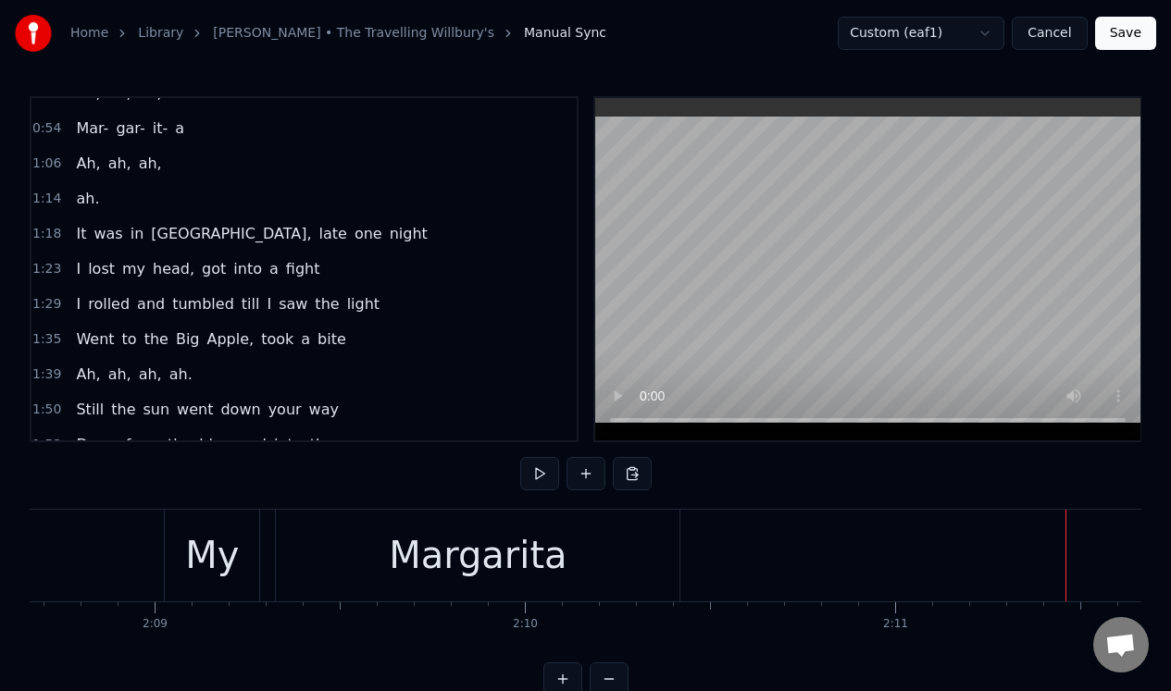
scroll to position [0, 47327]
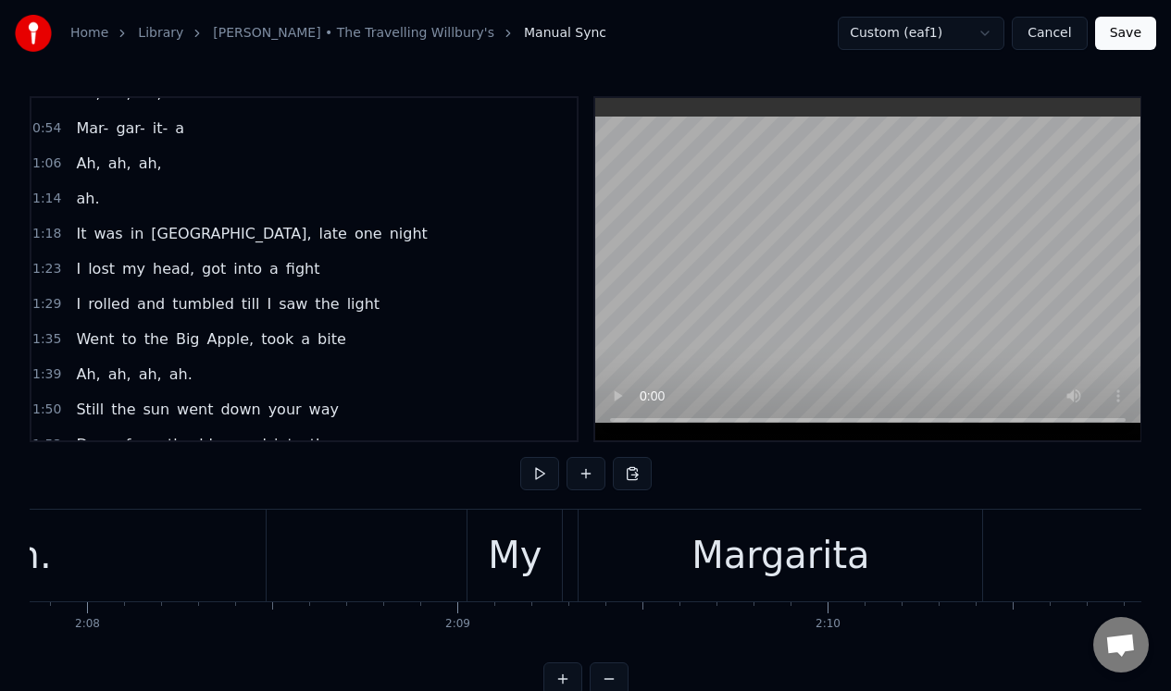
click at [525, 536] on div "My" at bounding box center [515, 556] width 54 height 56
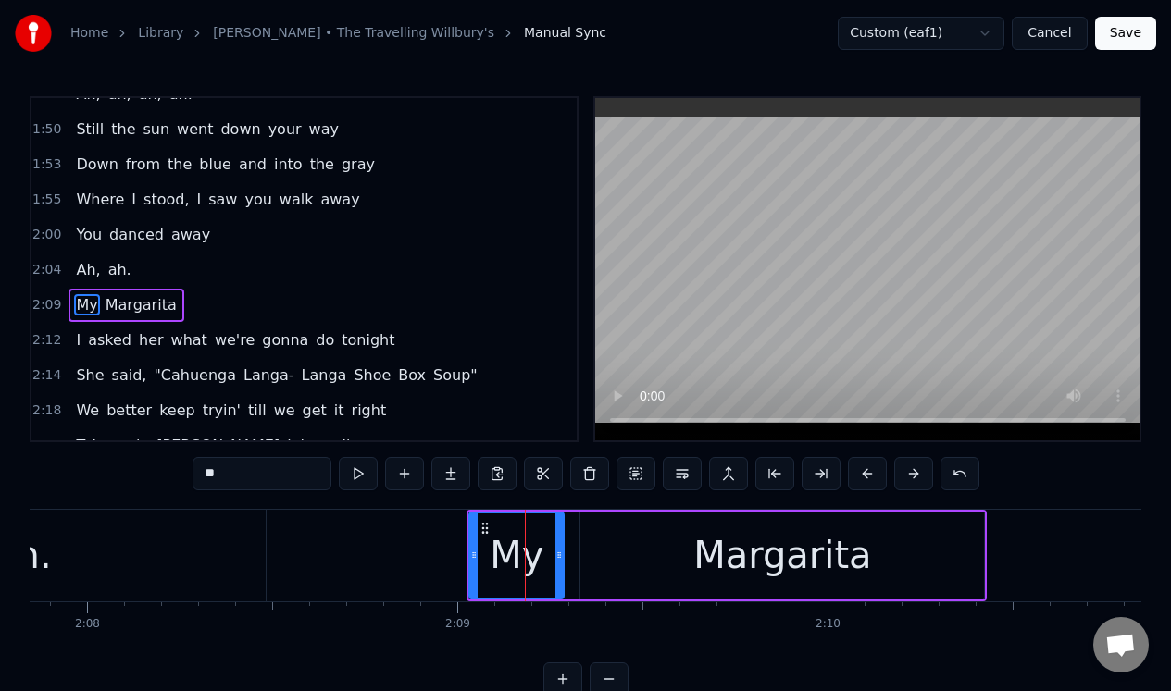
scroll to position [374, 0]
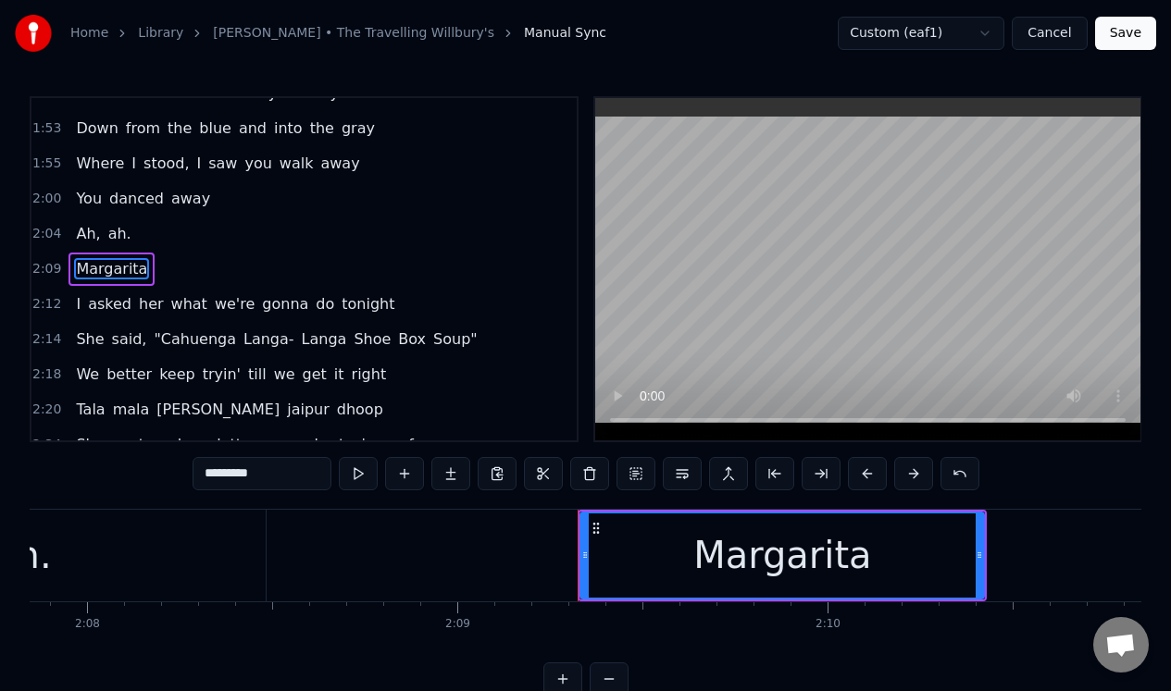
click at [742, 528] on div "Margarita" at bounding box center [782, 556] width 178 height 56
drag, startPoint x: 294, startPoint y: 480, endPoint x: 194, endPoint y: 472, distance: 100.3
click at [194, 472] on input "*********" at bounding box center [261, 473] width 139 height 33
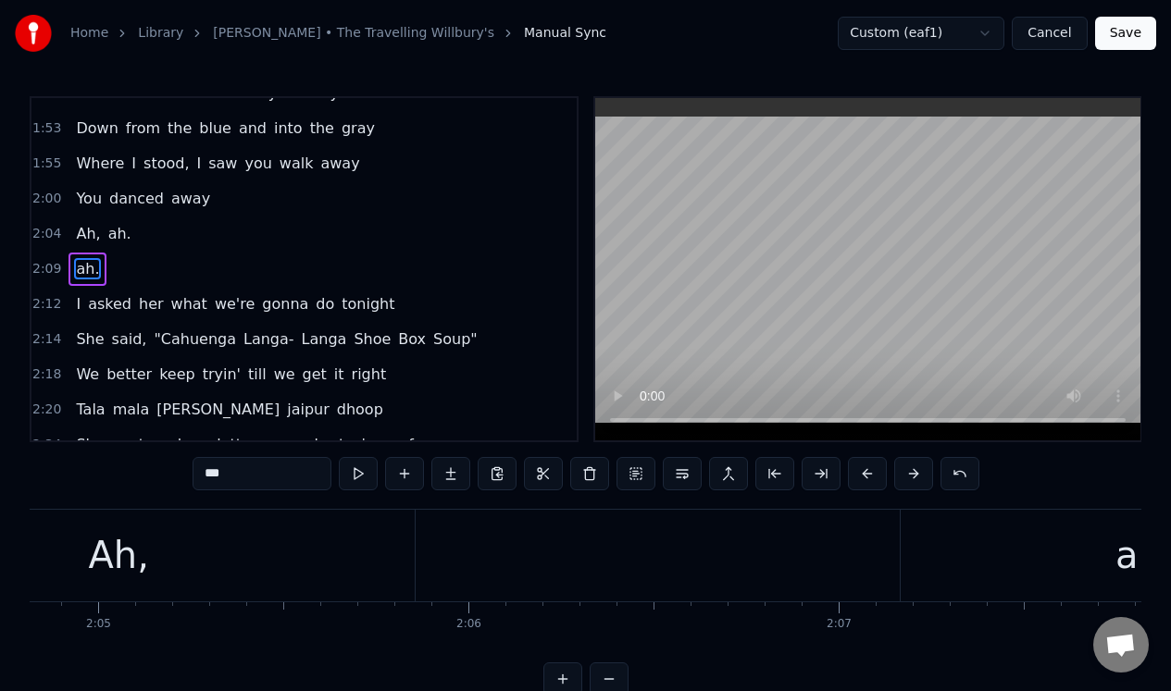
scroll to position [0, 46114]
click at [428, 548] on div "Ah," at bounding box center [209, 556] width 592 height 92
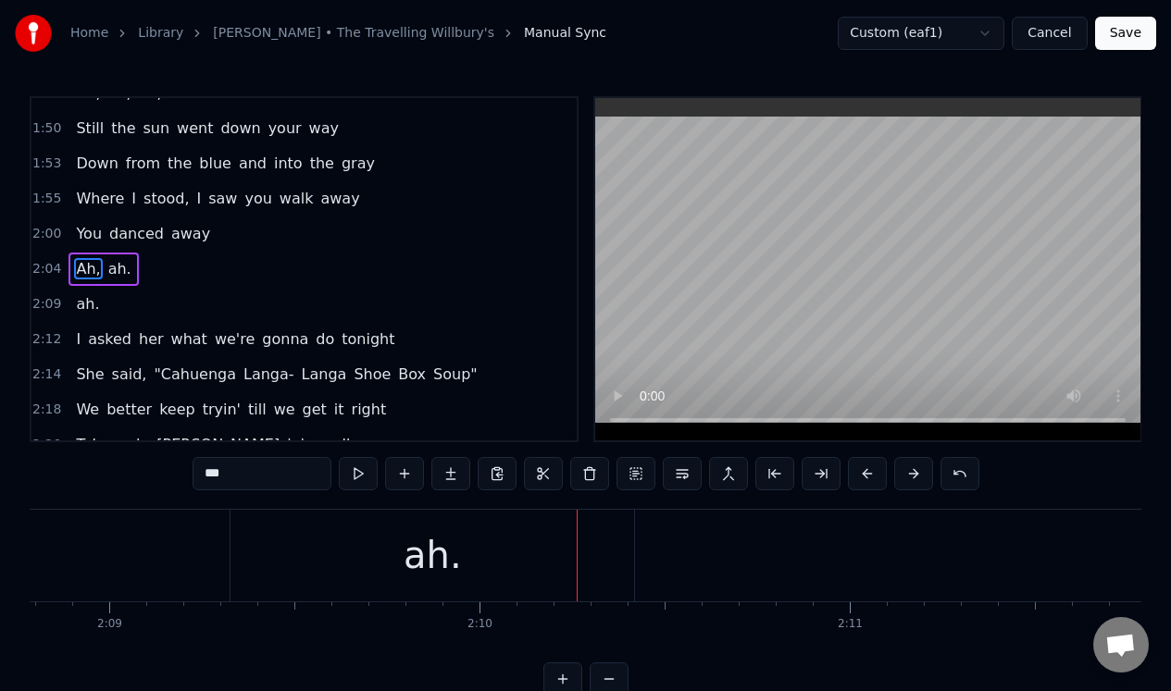
scroll to position [0, 47492]
click at [502, 535] on div "ah." at bounding box center [615, 556] width 404 height 92
type input "***"
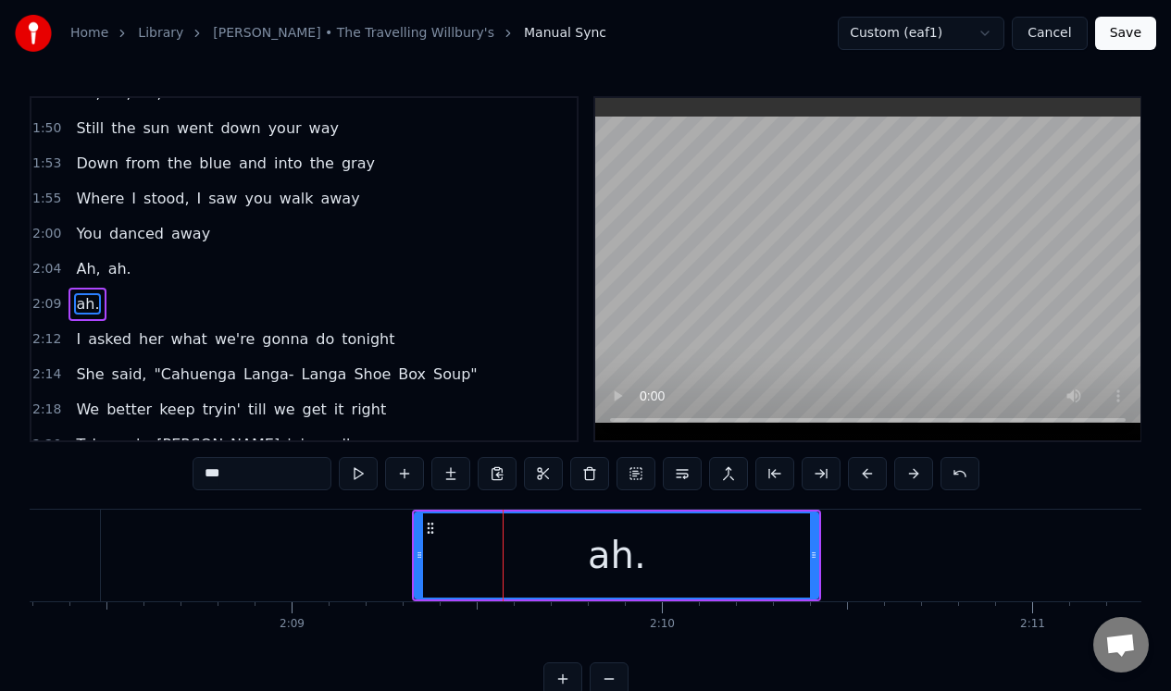
scroll to position [374, 0]
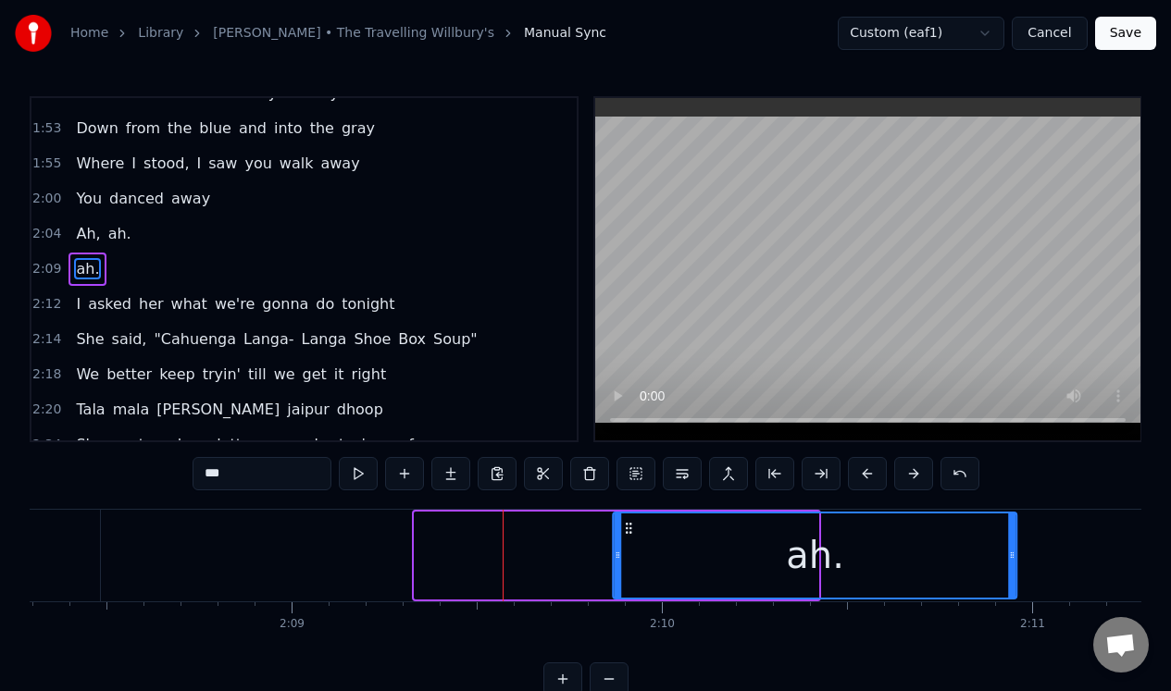
drag, startPoint x: 430, startPoint y: 525, endPoint x: 628, endPoint y: 532, distance: 198.2
click at [628, 532] on icon at bounding box center [629, 528] width 15 height 15
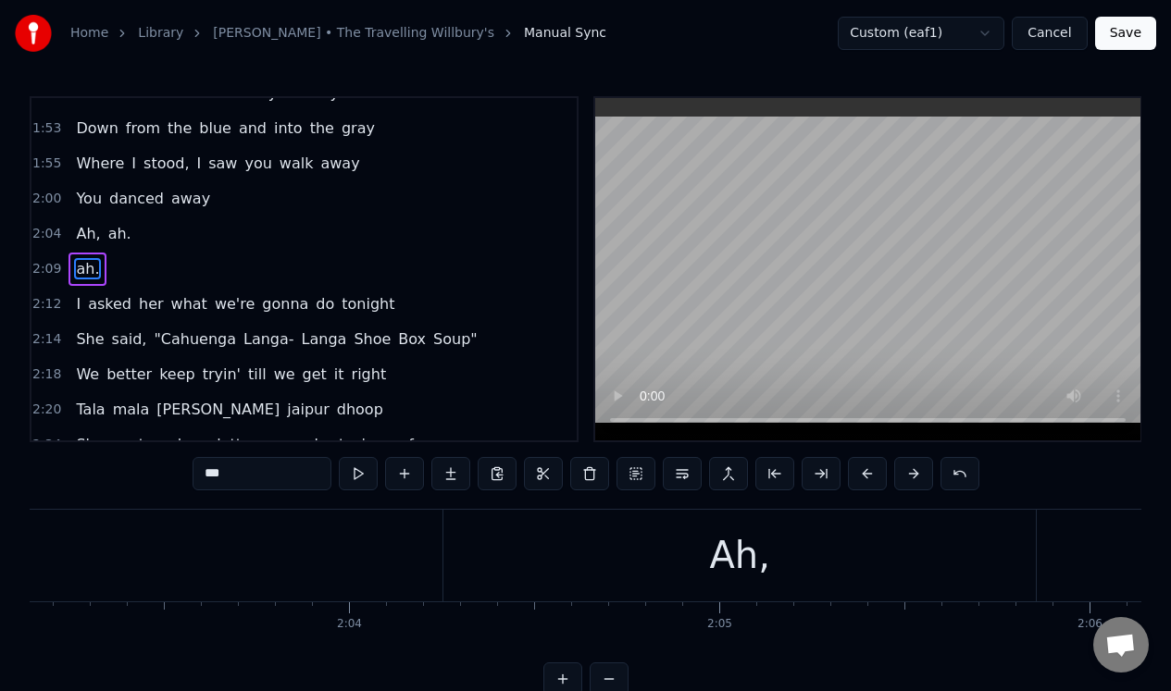
scroll to position [0, 45553]
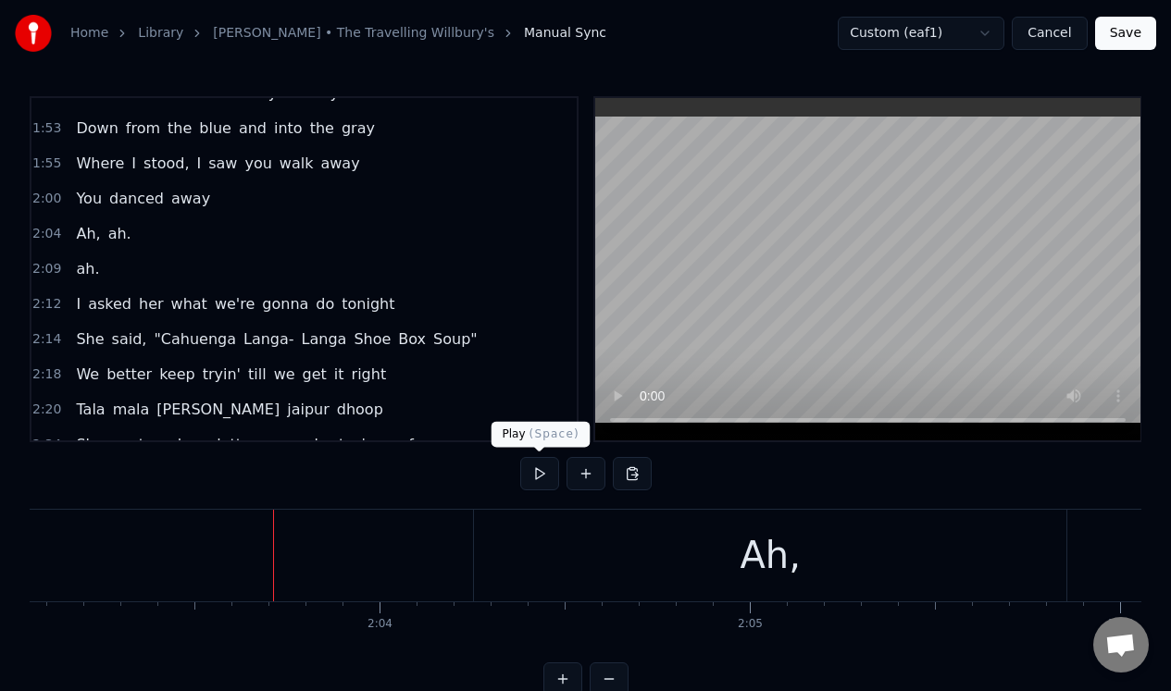
click at [538, 476] on button at bounding box center [539, 473] width 39 height 33
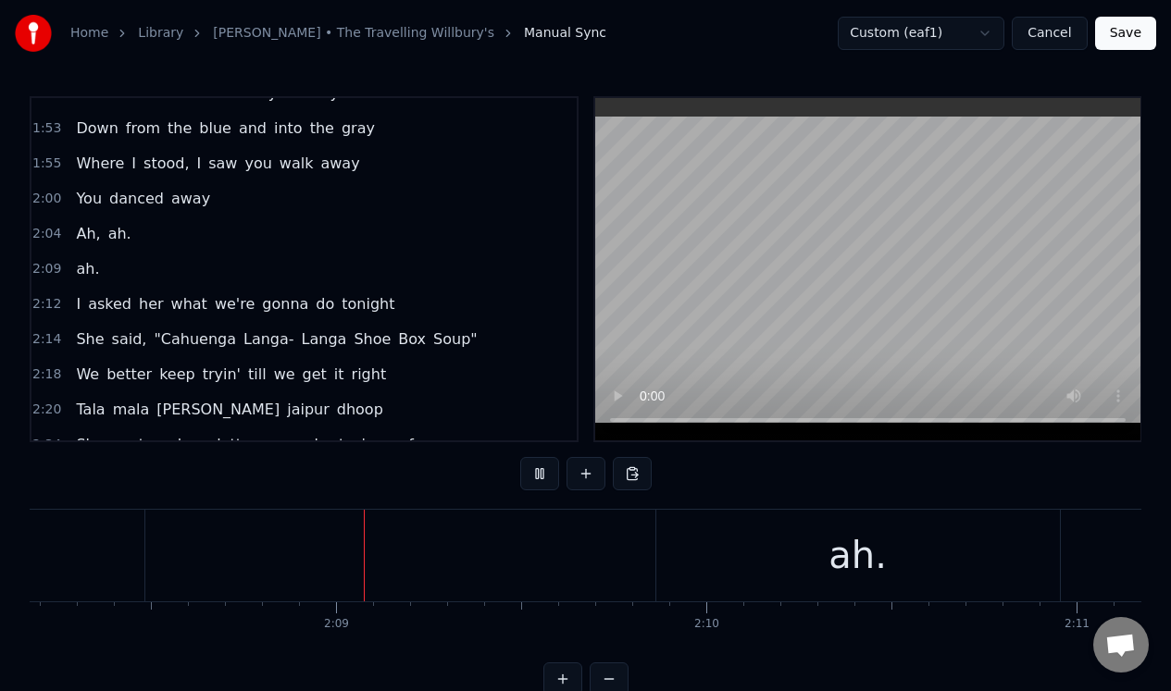
scroll to position [0, 47452]
click at [538, 476] on button at bounding box center [539, 473] width 39 height 33
click at [671, 539] on div "ah." at bounding box center [854, 556] width 404 height 92
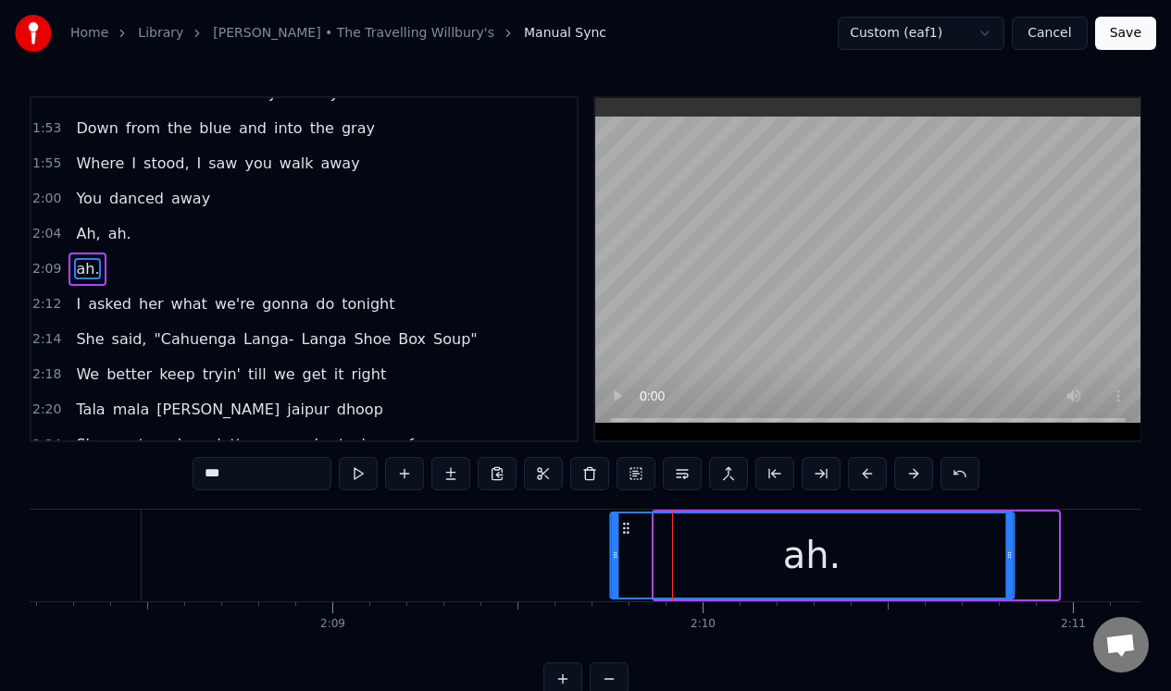
drag, startPoint x: 669, startPoint y: 527, endPoint x: 625, endPoint y: 528, distance: 44.5
click at [625, 528] on icon at bounding box center [625, 528] width 15 height 15
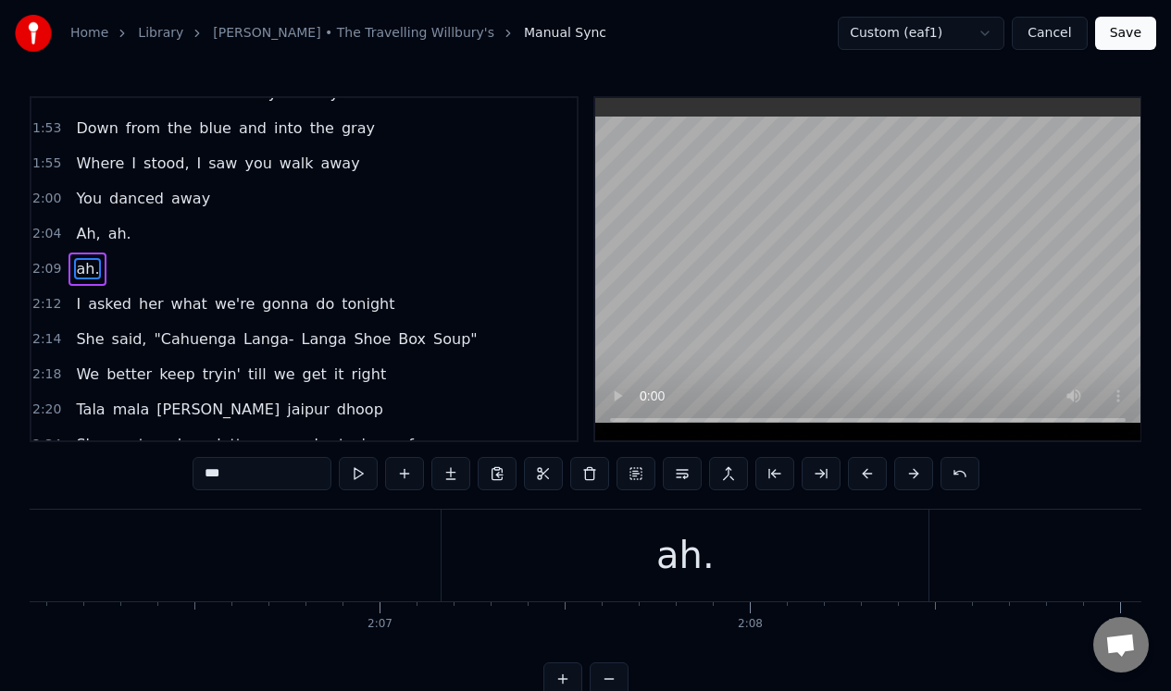
scroll to position [0, 46604]
click at [529, 548] on div "ah." at bounding box center [745, 556] width 487 height 92
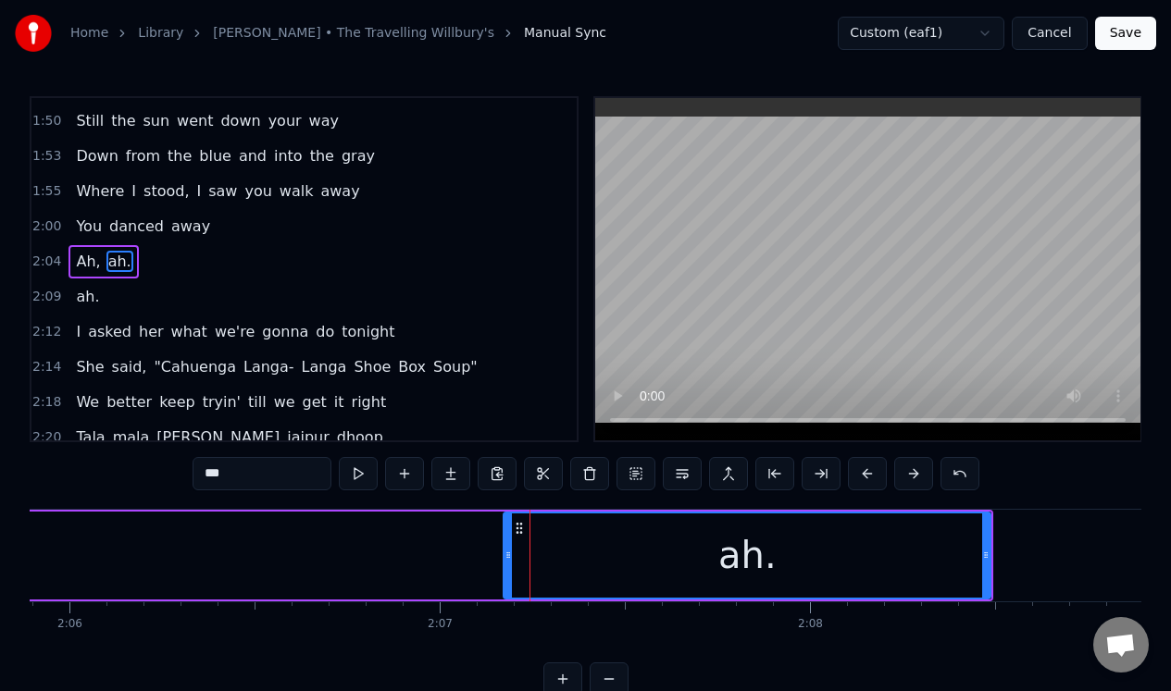
scroll to position [339, 0]
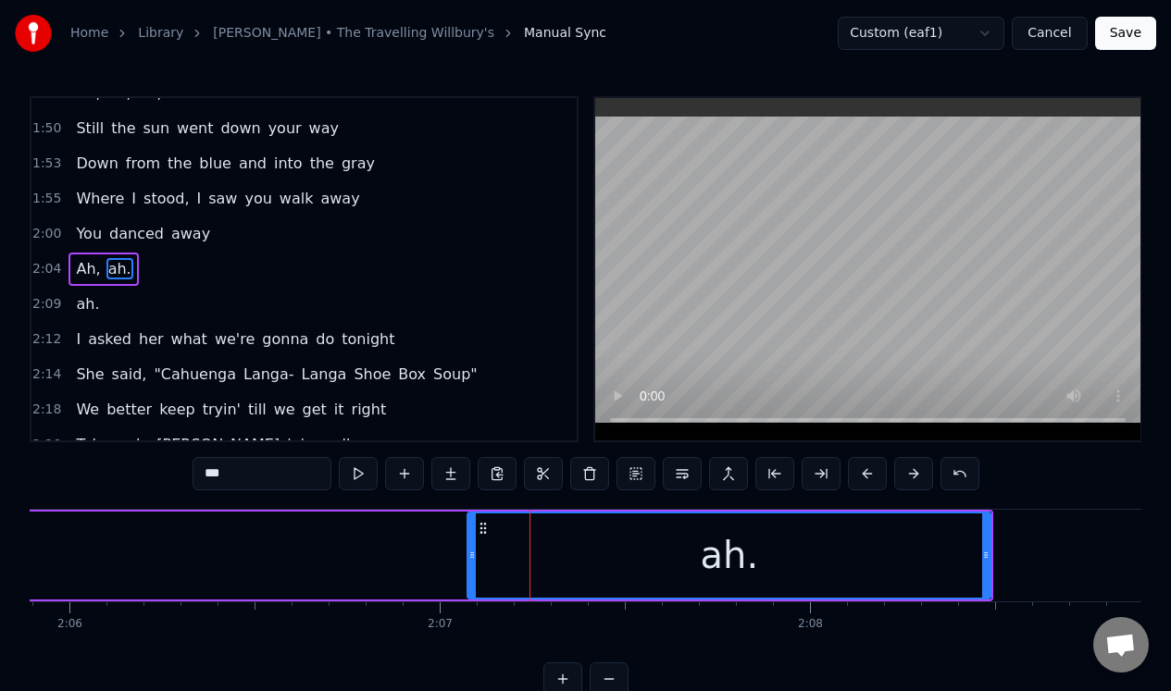
drag, startPoint x: 507, startPoint y: 540, endPoint x: 471, endPoint y: 544, distance: 36.3
click at [471, 544] on div at bounding box center [471, 556] width 7 height 84
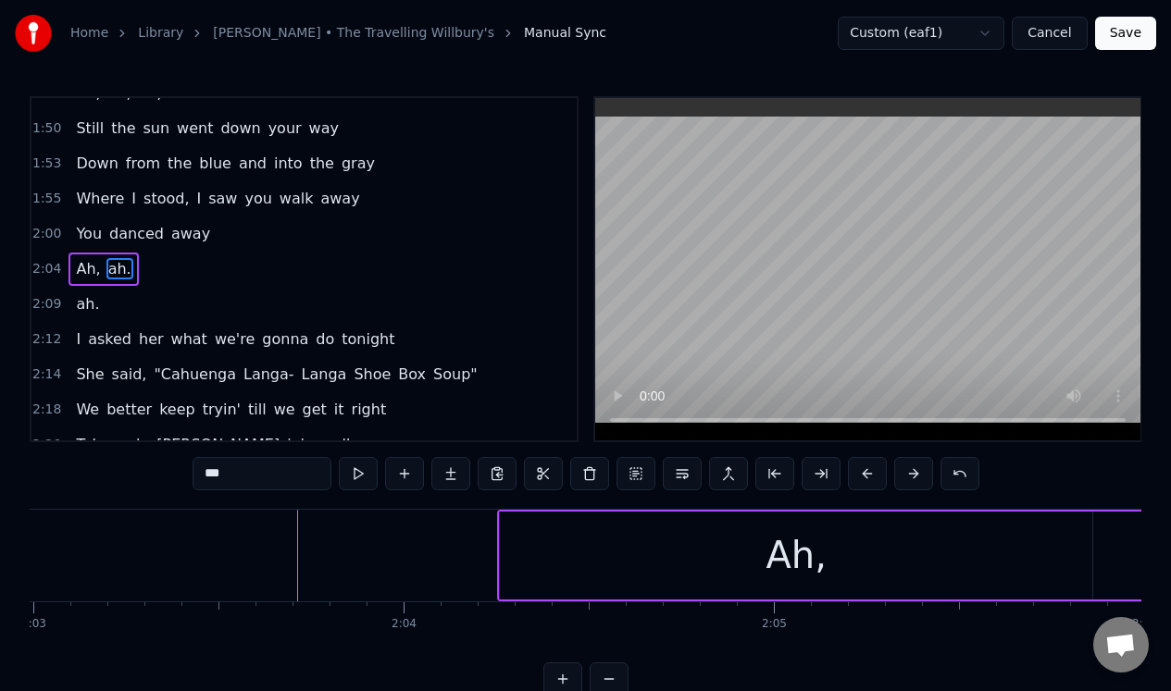
scroll to position [0, 45556]
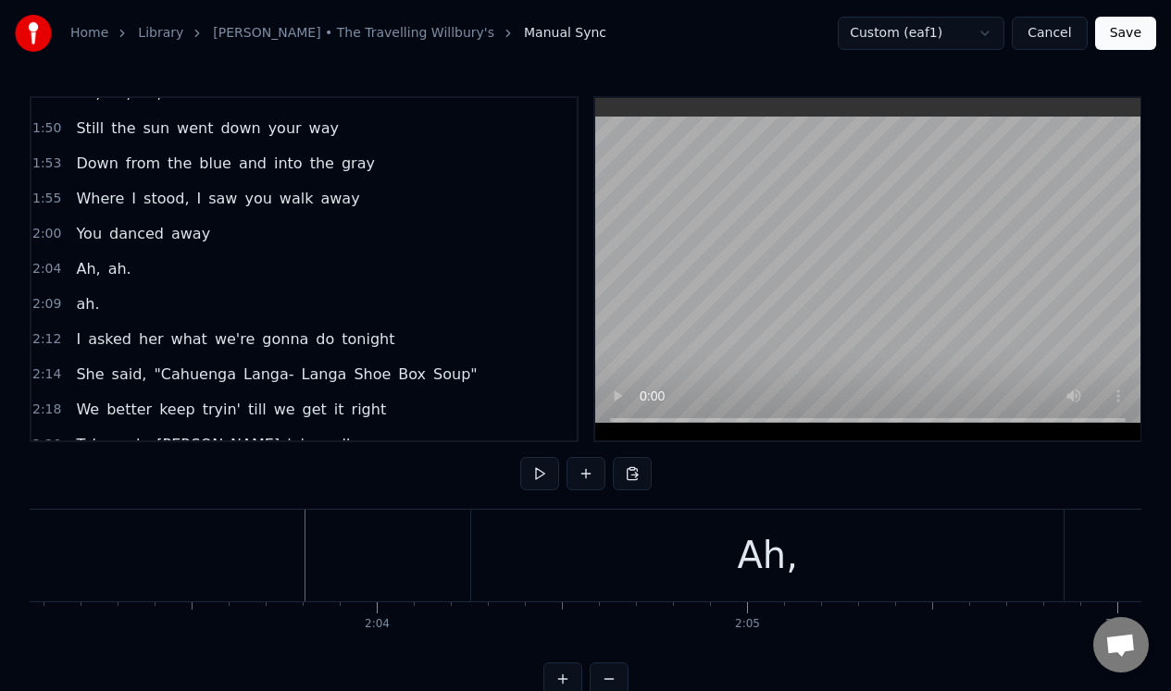
click at [539, 469] on button at bounding box center [539, 473] width 39 height 33
click at [490, 553] on div "ah." at bounding box center [409, 556] width 404 height 92
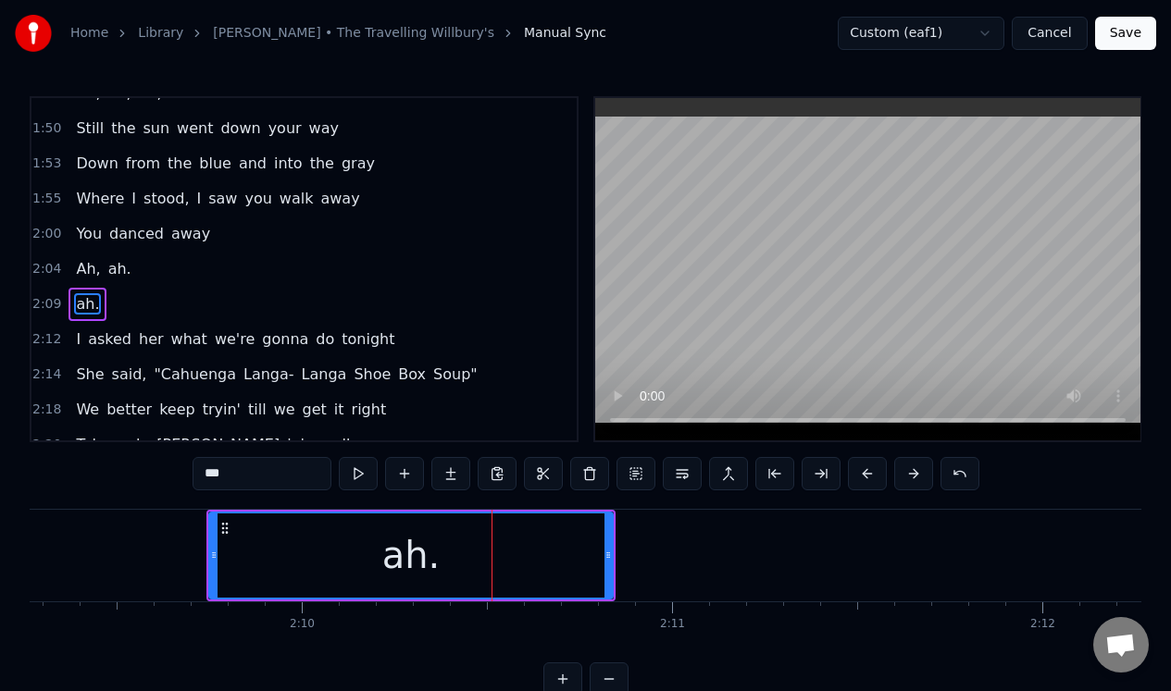
scroll to position [374, 0]
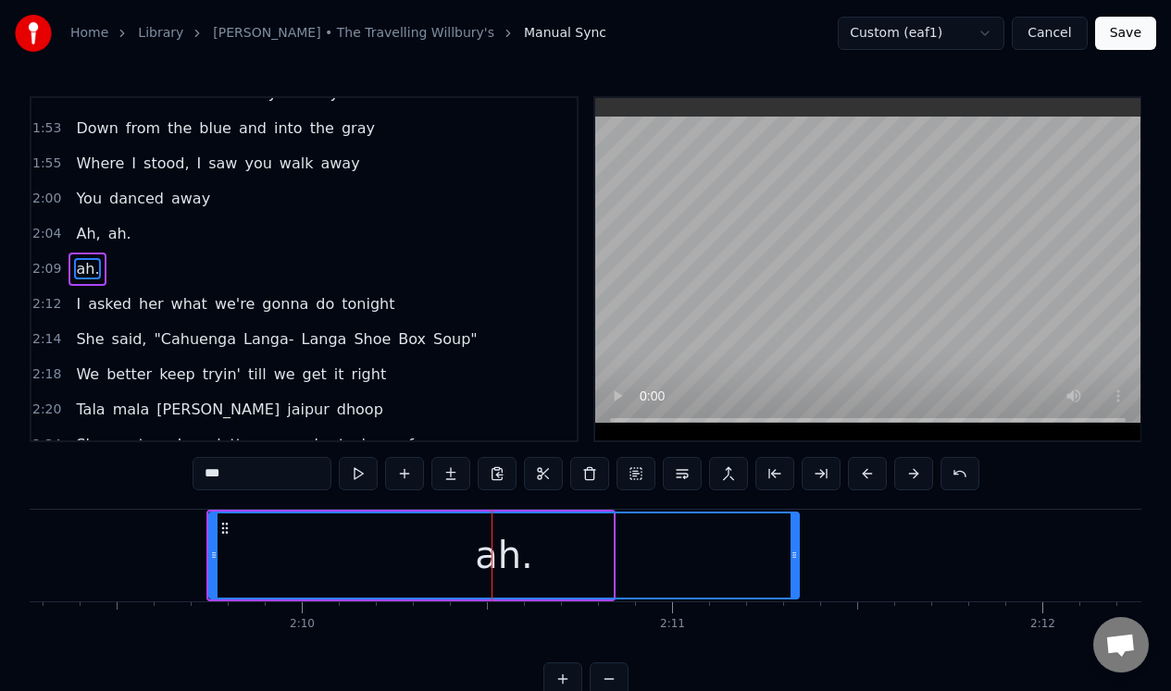
drag, startPoint x: 608, startPoint y: 563, endPoint x: 794, endPoint y: 558, distance: 186.1
click at [794, 558] on div at bounding box center [793, 556] width 7 height 84
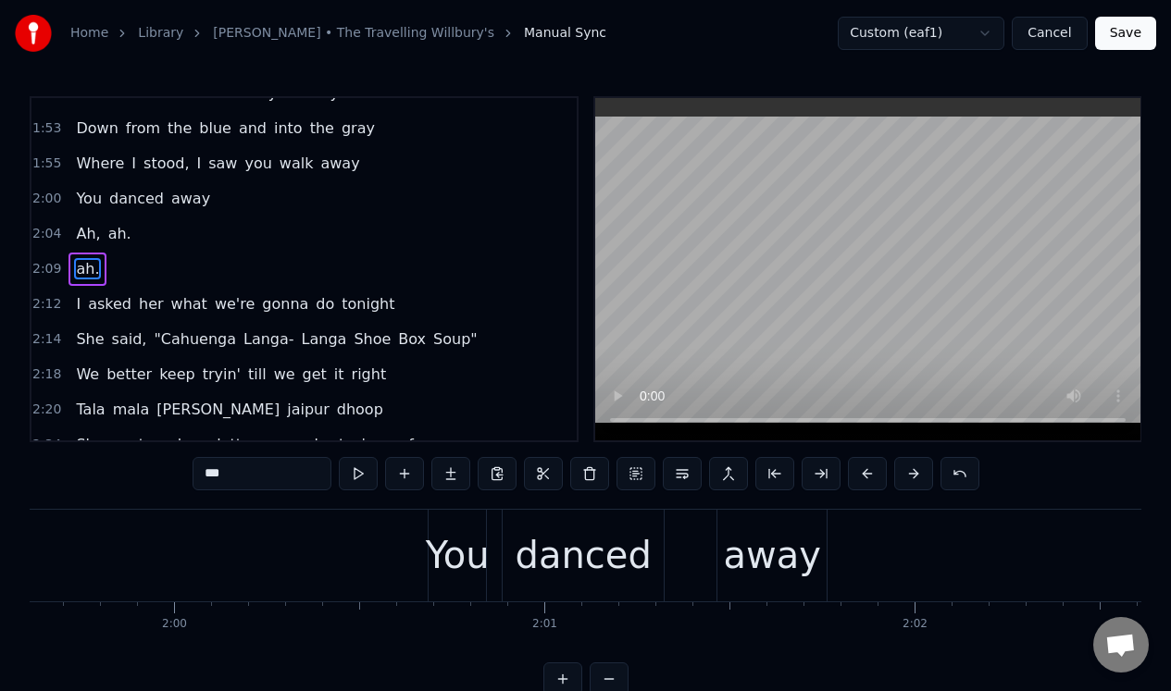
scroll to position [0, 44248]
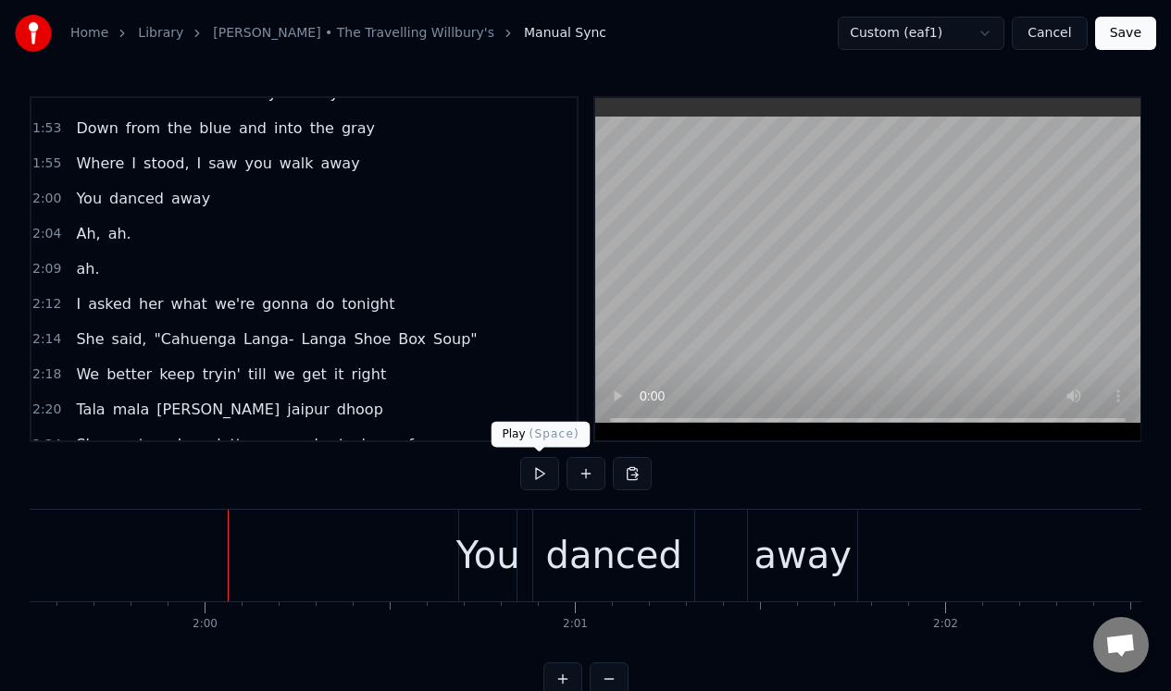
click at [535, 469] on button at bounding box center [539, 473] width 39 height 33
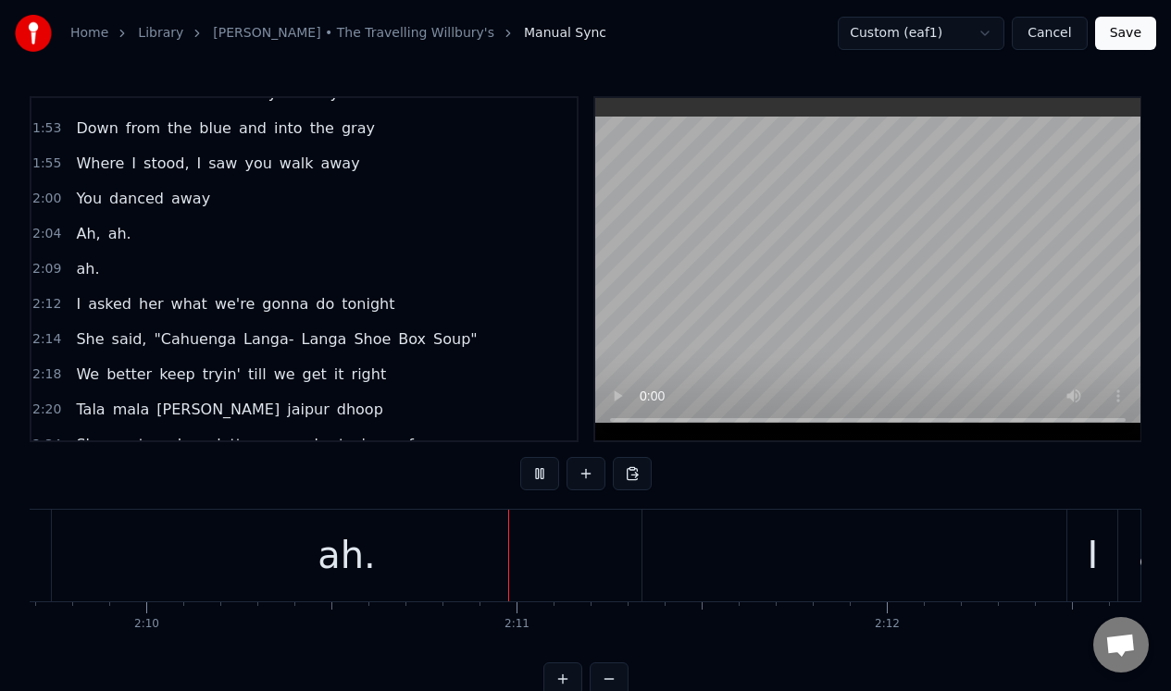
scroll to position [0, 48207]
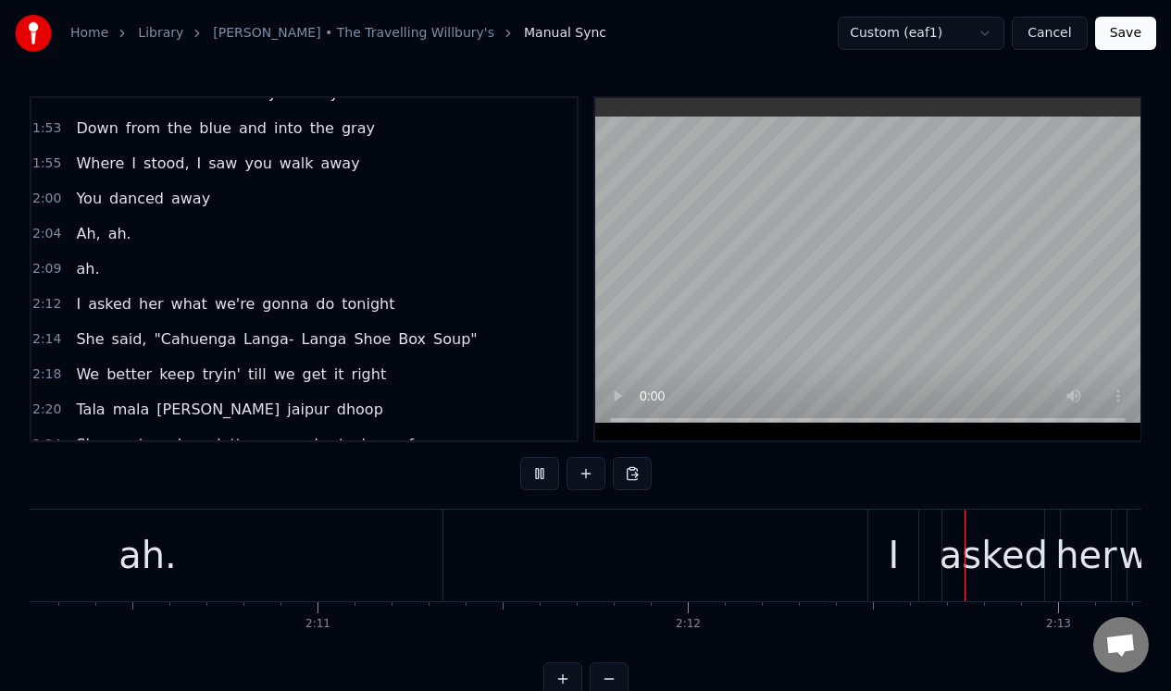
click at [535, 469] on button at bounding box center [539, 473] width 39 height 33
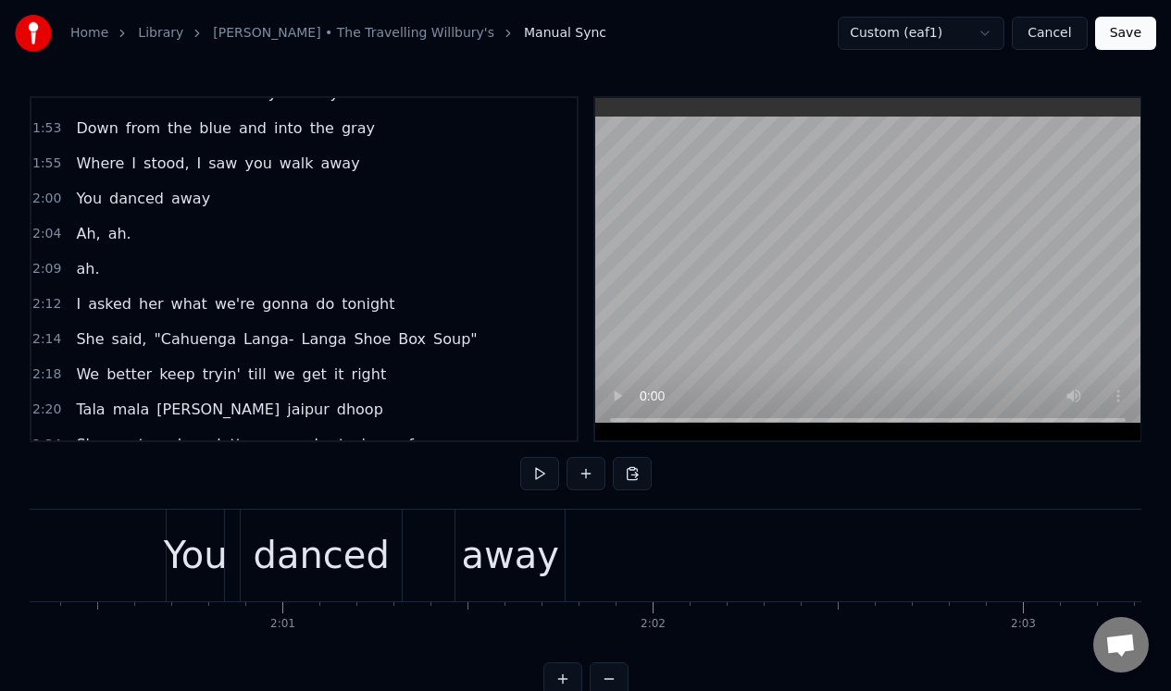
scroll to position [0, 44237]
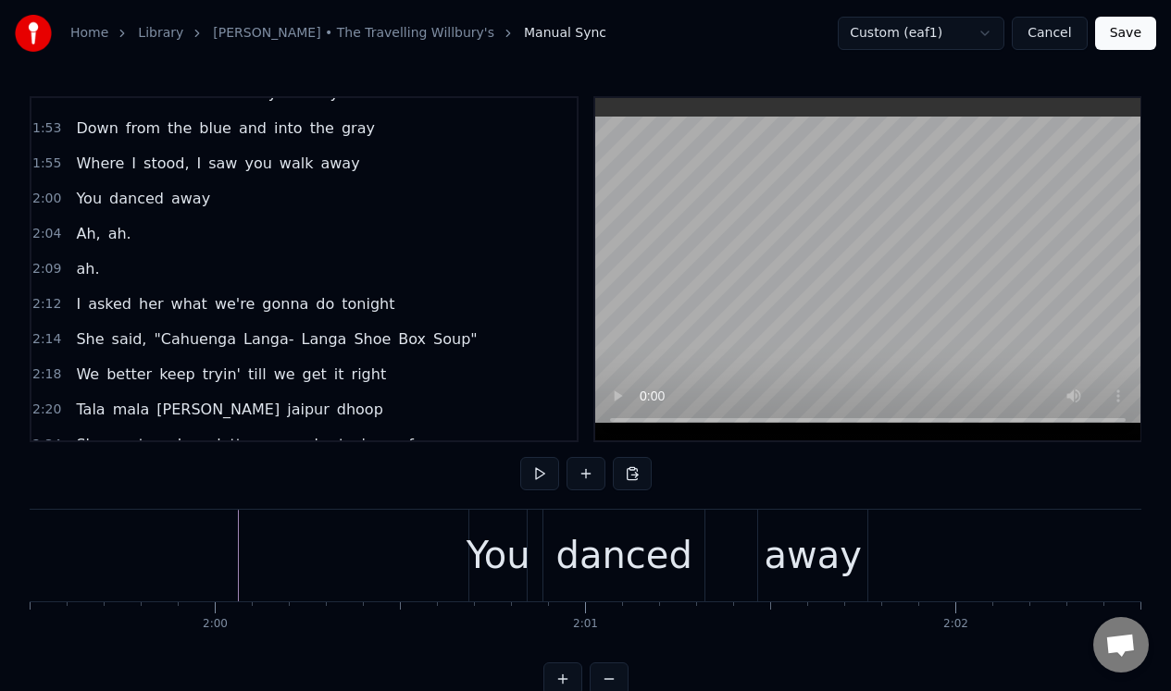
click at [540, 471] on button at bounding box center [539, 473] width 39 height 33
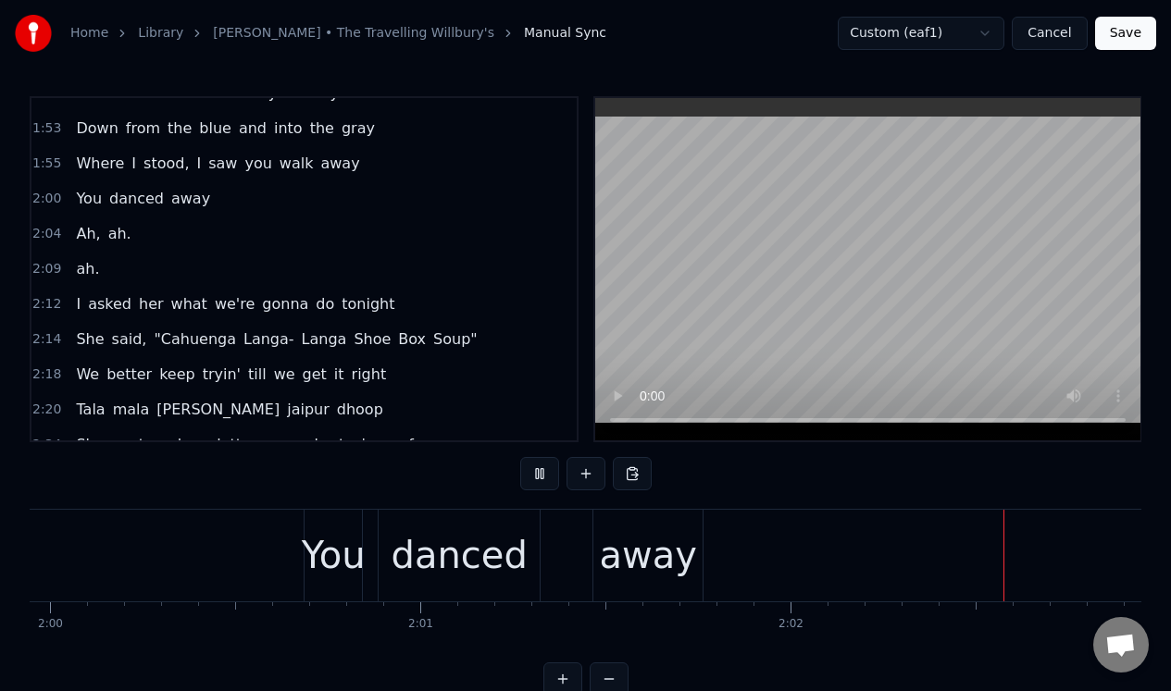
click at [540, 471] on button at bounding box center [539, 473] width 39 height 33
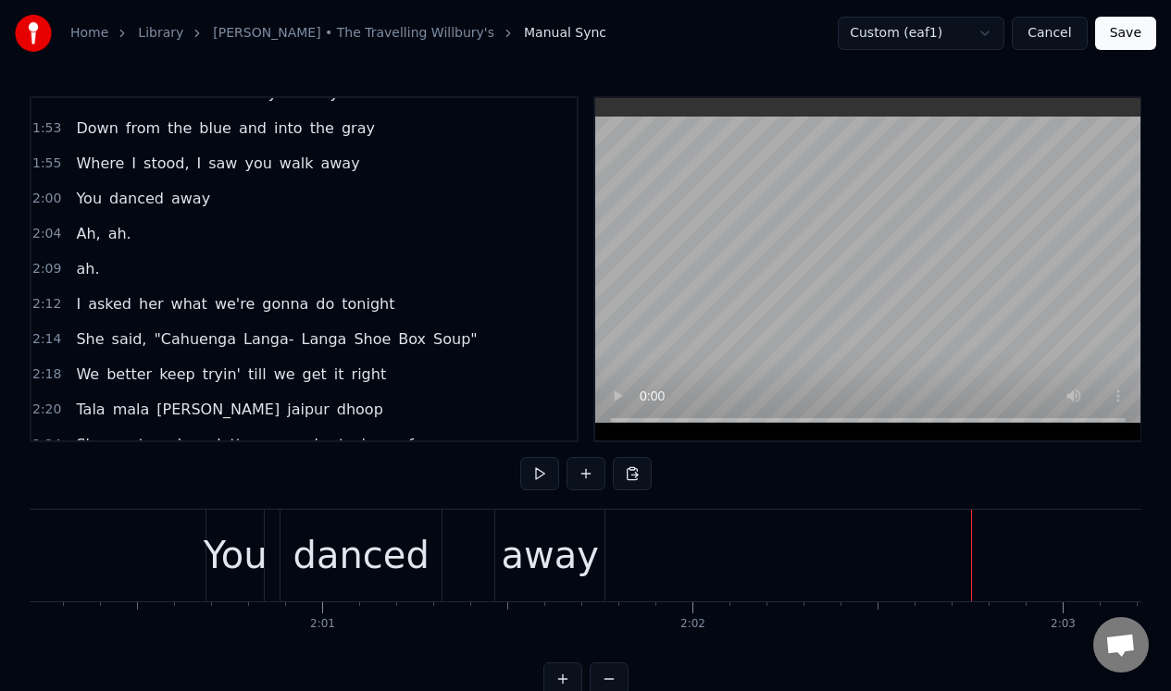
scroll to position [0, 44439]
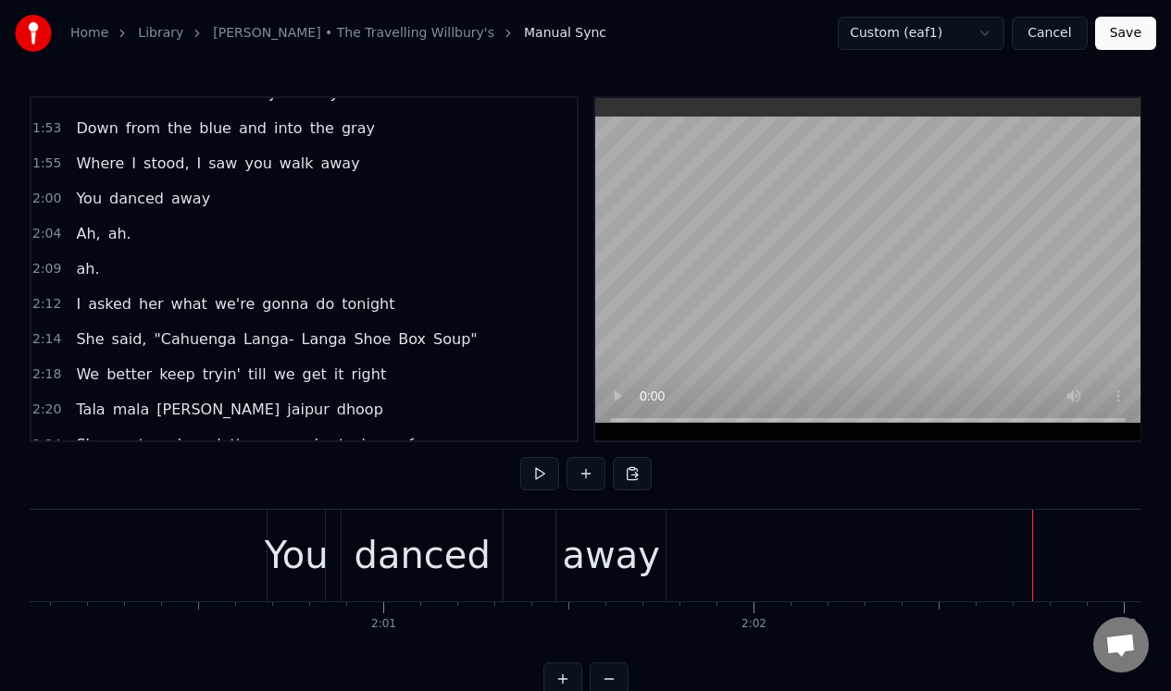
click at [627, 553] on div "away" at bounding box center [610, 556] width 97 height 56
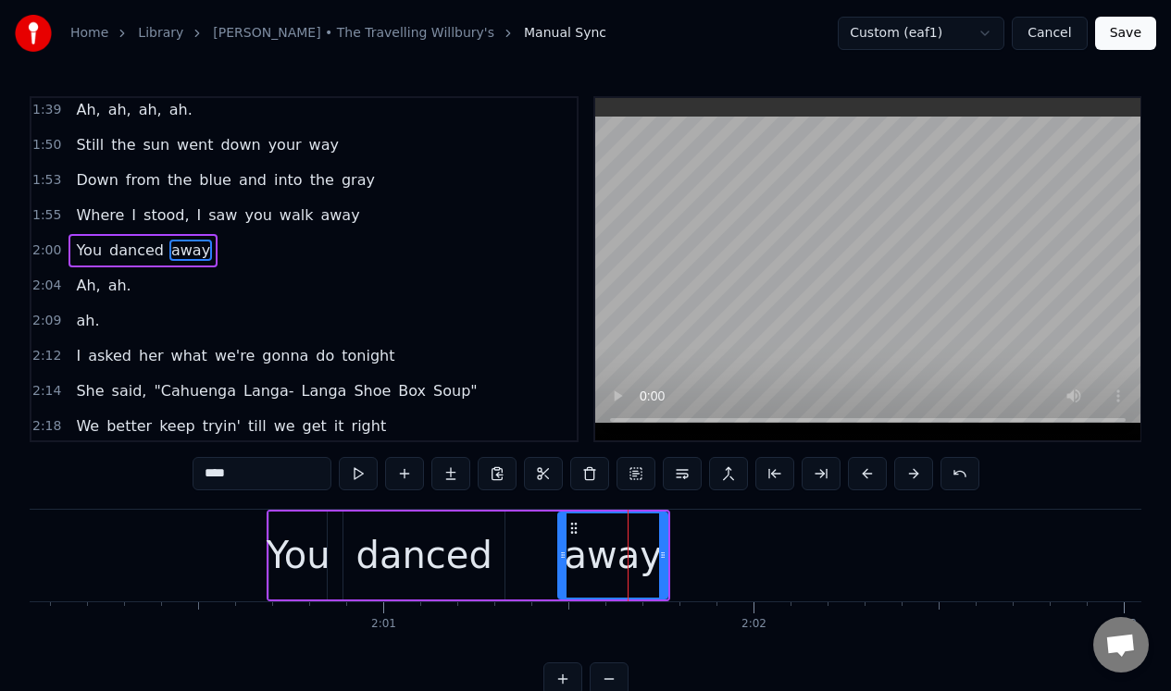
scroll to position [304, 0]
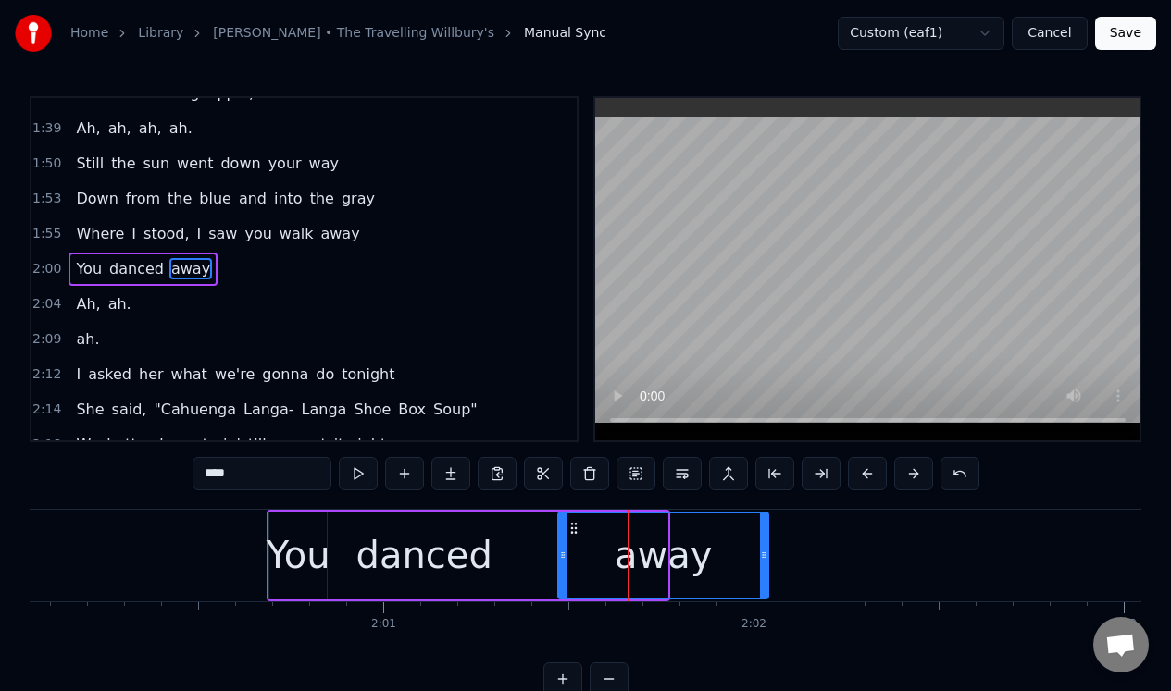
drag, startPoint x: 665, startPoint y: 552, endPoint x: 766, endPoint y: 549, distance: 100.9
click at [766, 549] on icon at bounding box center [763, 555] width 7 height 15
click at [361, 476] on button at bounding box center [358, 473] width 39 height 33
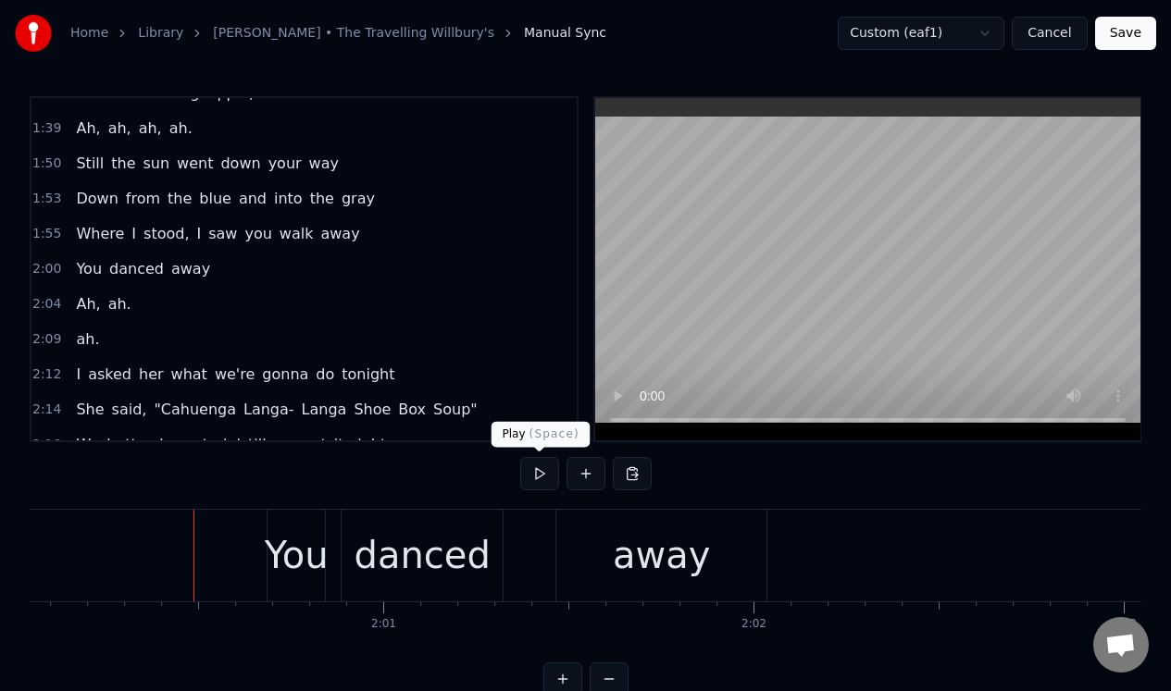
click at [536, 468] on button at bounding box center [539, 473] width 39 height 33
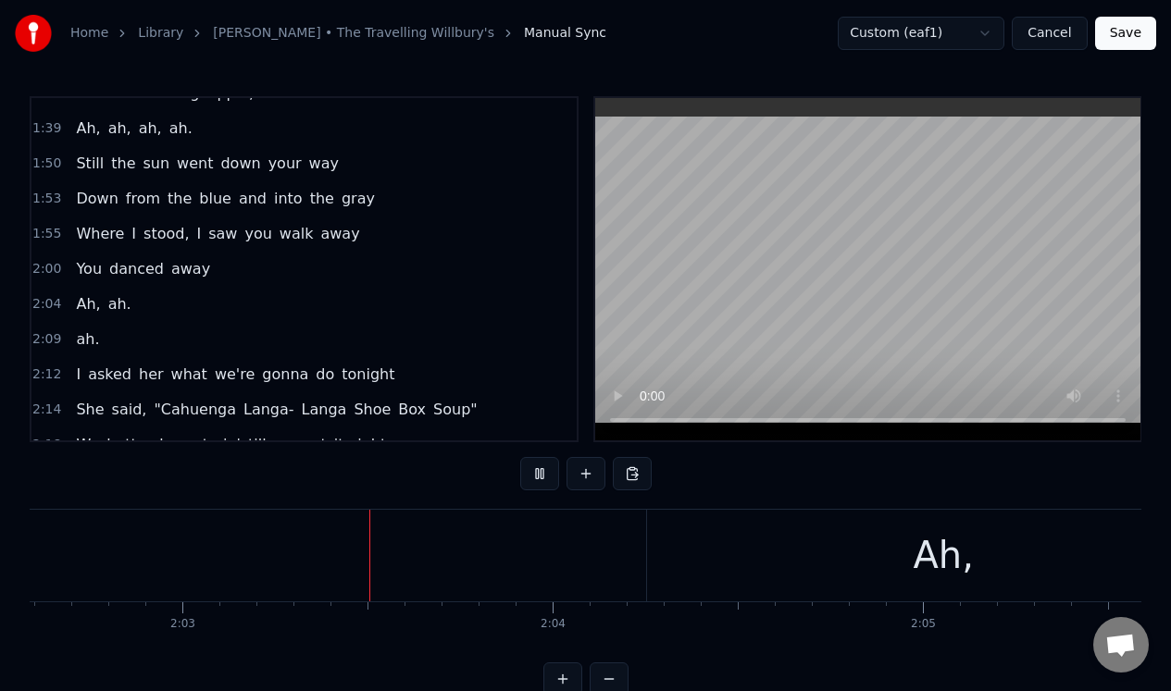
scroll to position [0, 45384]
click at [536, 468] on button at bounding box center [539, 473] width 39 height 33
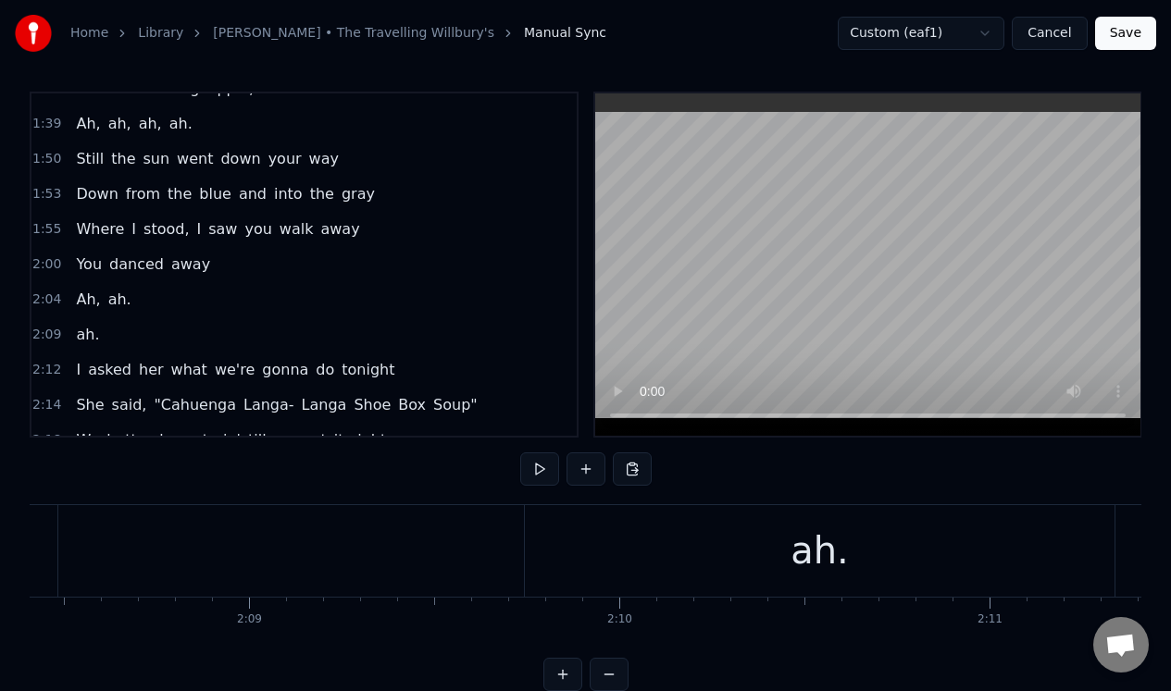
scroll to position [0, 47596]
click at [759, 563] on div "ah." at bounding box center [758, 551] width 58 height 56
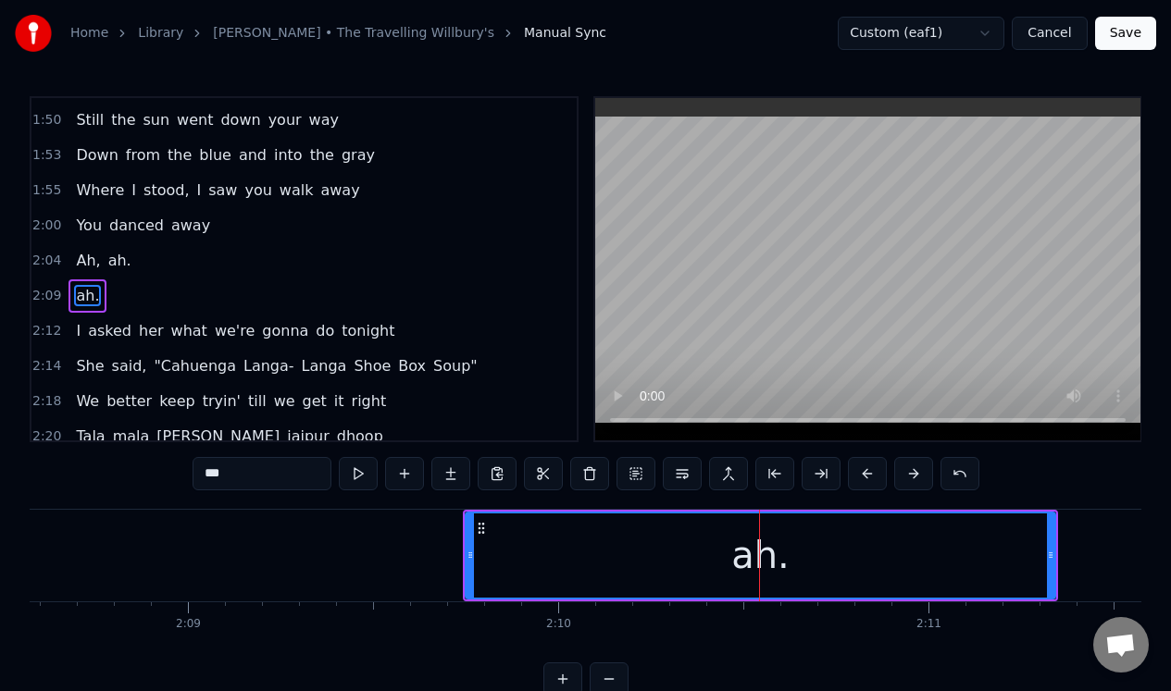
scroll to position [374, 0]
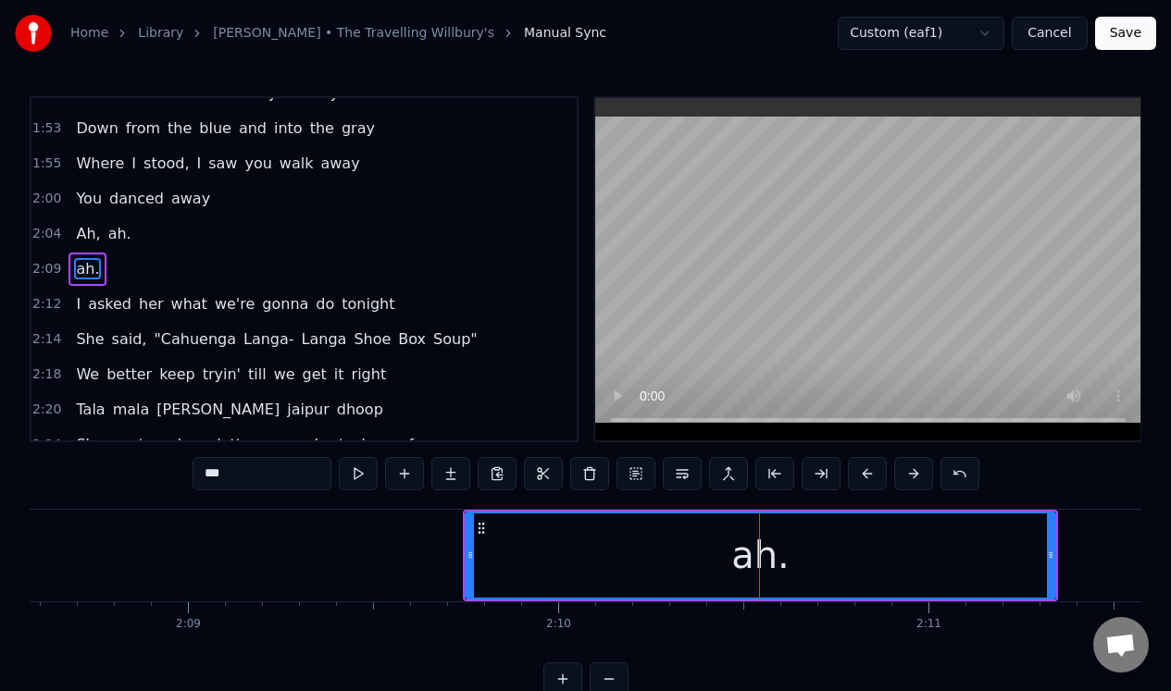
click at [218, 477] on input "***" at bounding box center [261, 473] width 139 height 33
drag, startPoint x: 217, startPoint y: 476, endPoint x: 245, endPoint y: 473, distance: 27.9
click at [234, 473] on input "***" at bounding box center [261, 473] width 139 height 33
drag, startPoint x: 244, startPoint y: 474, endPoint x: 162, endPoint y: 478, distance: 82.4
click at [162, 478] on div "0:32 Mar- gar- it- a 0:43 Ah, ah, ah, ah. 0:54 Mar- gar- it- a 1:06 Ah, ah, ah,…" at bounding box center [585, 396] width 1111 height 600
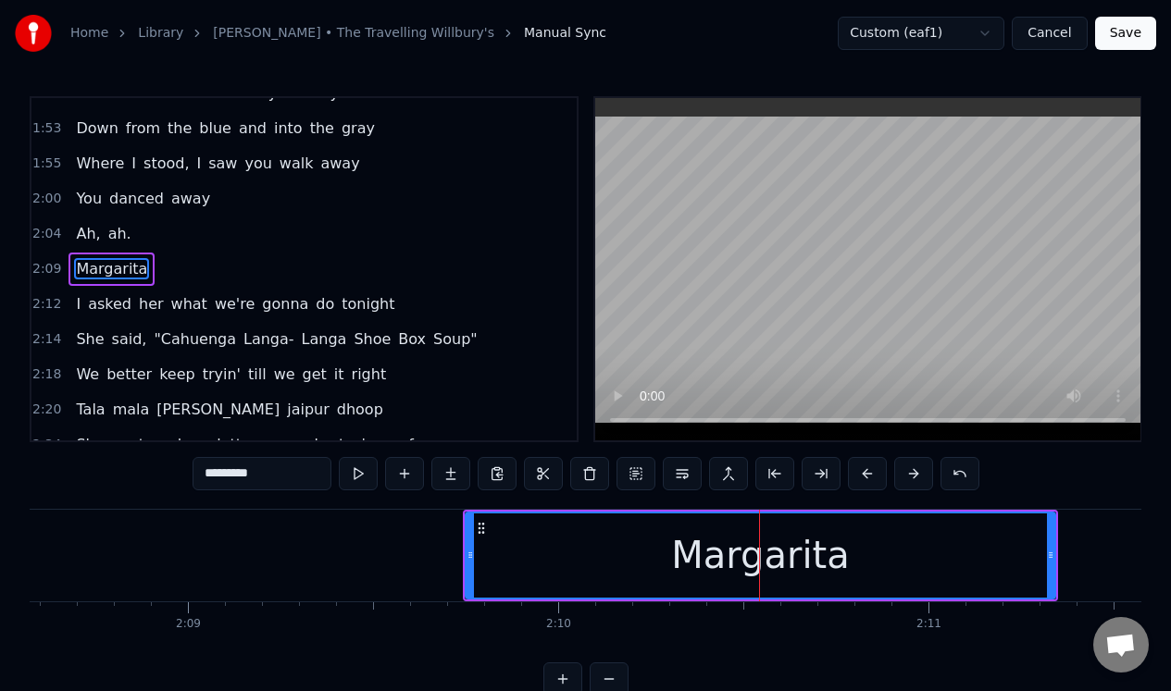
type input "*********"
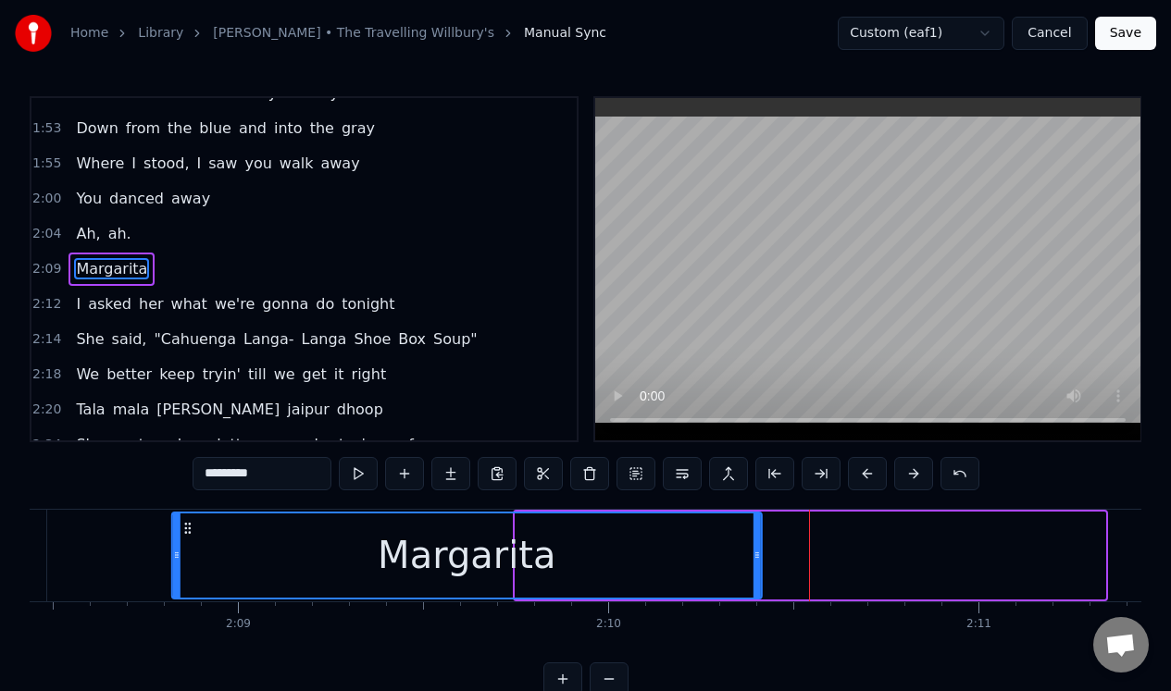
scroll to position [0, 47501]
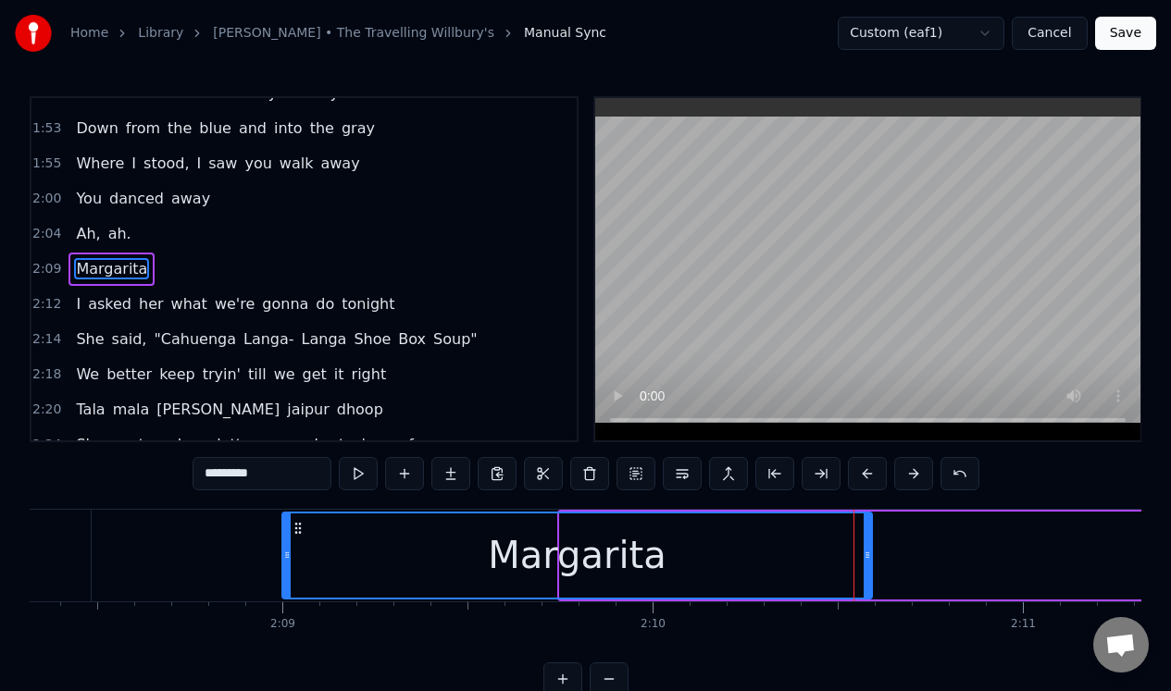
drag, startPoint x: 479, startPoint y: 524, endPoint x: 296, endPoint y: 539, distance: 183.8
click at [296, 539] on div "Margarita" at bounding box center [577, 556] width 588 height 84
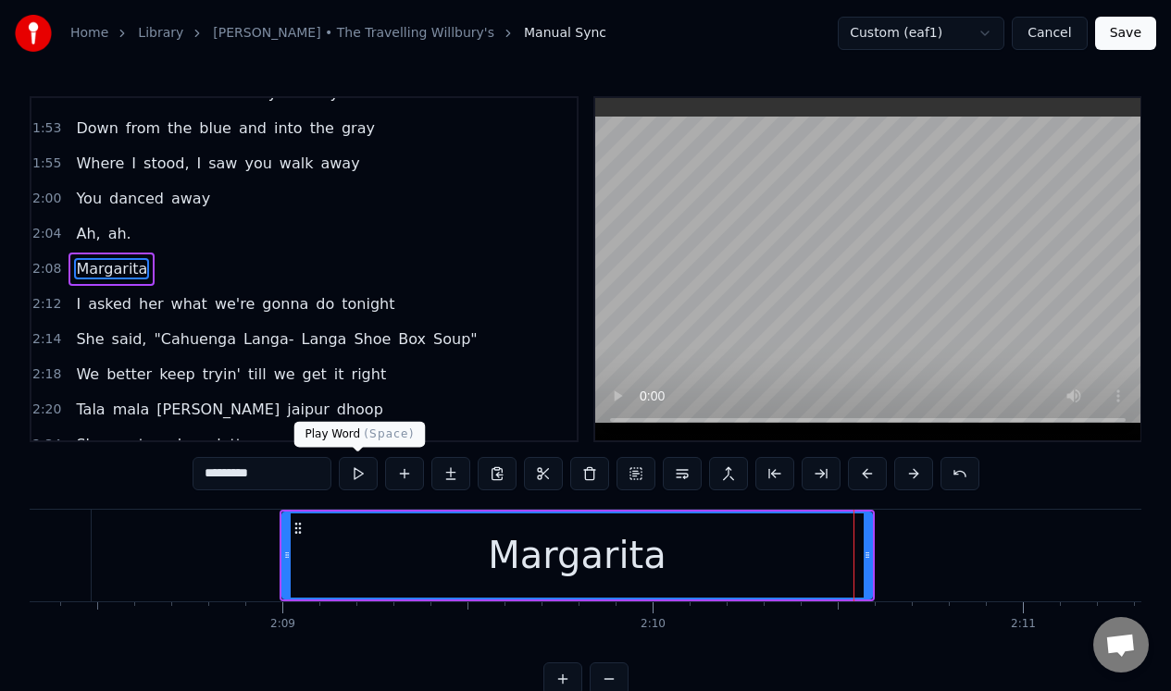
click at [355, 476] on button at bounding box center [358, 473] width 39 height 33
click at [355, 475] on button at bounding box center [358, 473] width 39 height 33
click at [362, 471] on button at bounding box center [358, 473] width 39 height 33
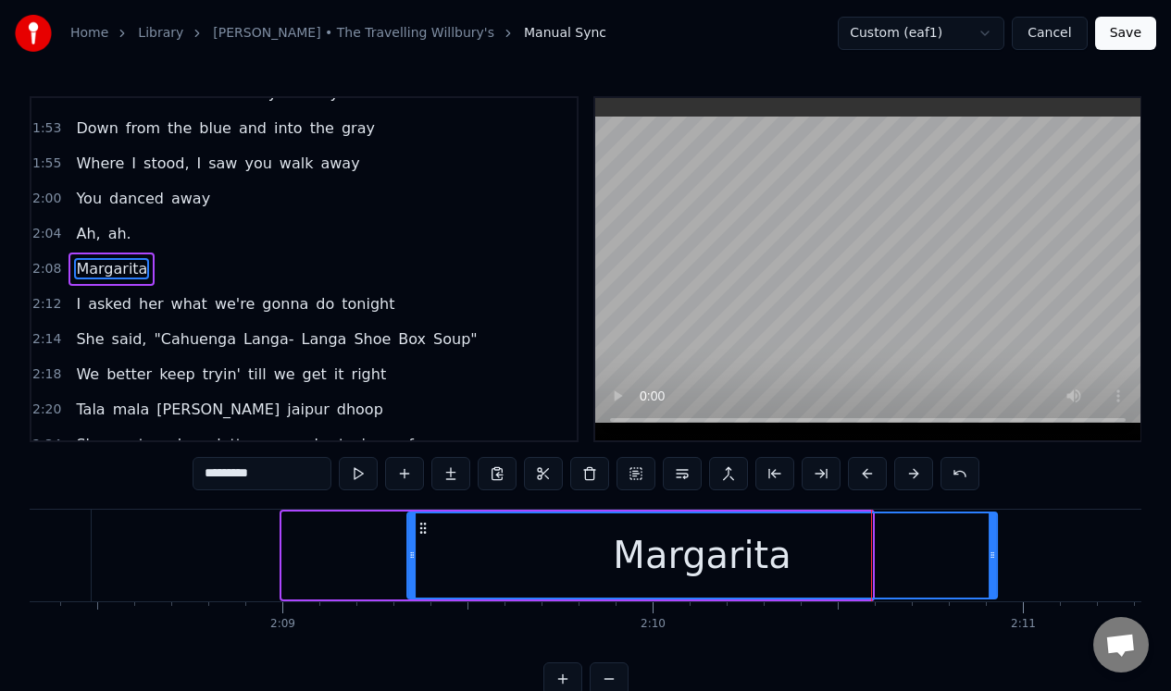
drag, startPoint x: 299, startPoint y: 528, endPoint x: 427, endPoint y: 533, distance: 127.8
click at [424, 533] on icon at bounding box center [423, 528] width 15 height 15
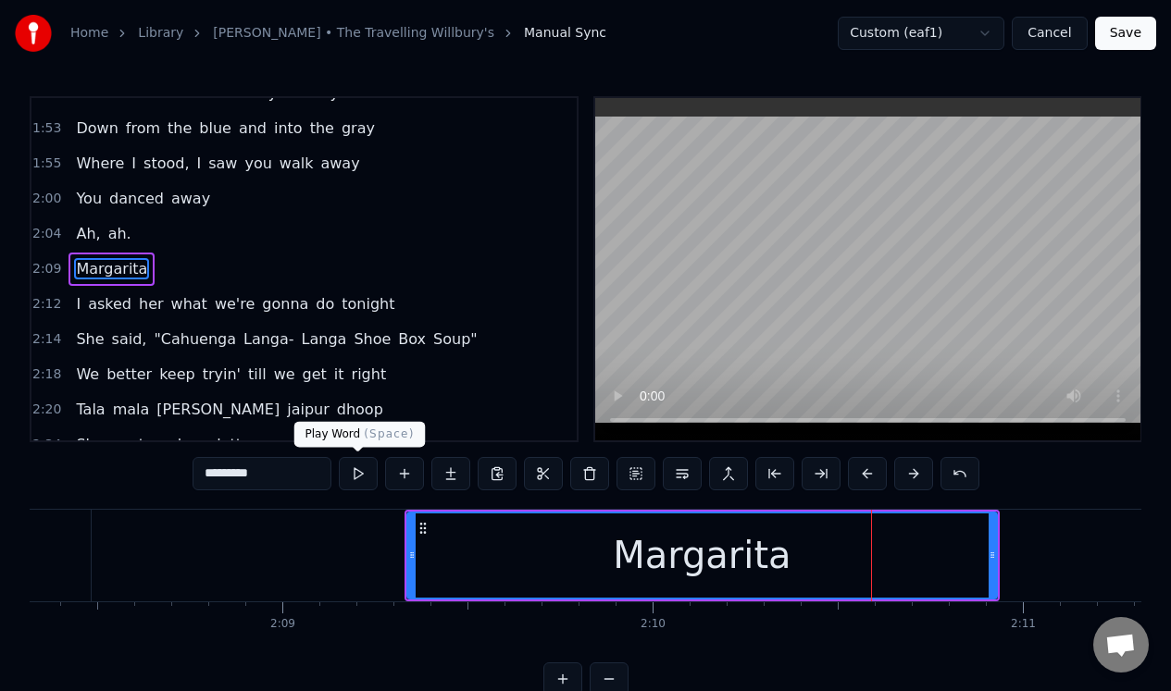
click at [360, 476] on button at bounding box center [358, 473] width 39 height 33
click at [902, 568] on div "Margarita" at bounding box center [702, 556] width 588 height 84
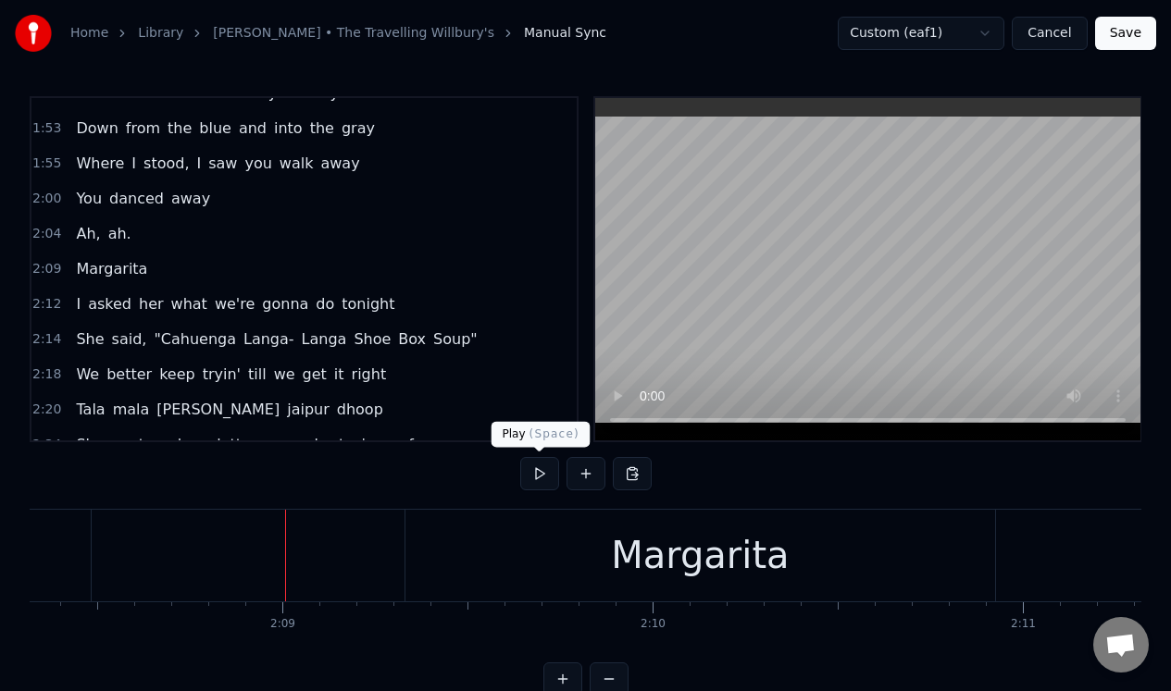
click at [538, 471] on button at bounding box center [539, 473] width 39 height 33
click at [896, 565] on div "Margarita" at bounding box center [700, 556] width 590 height 92
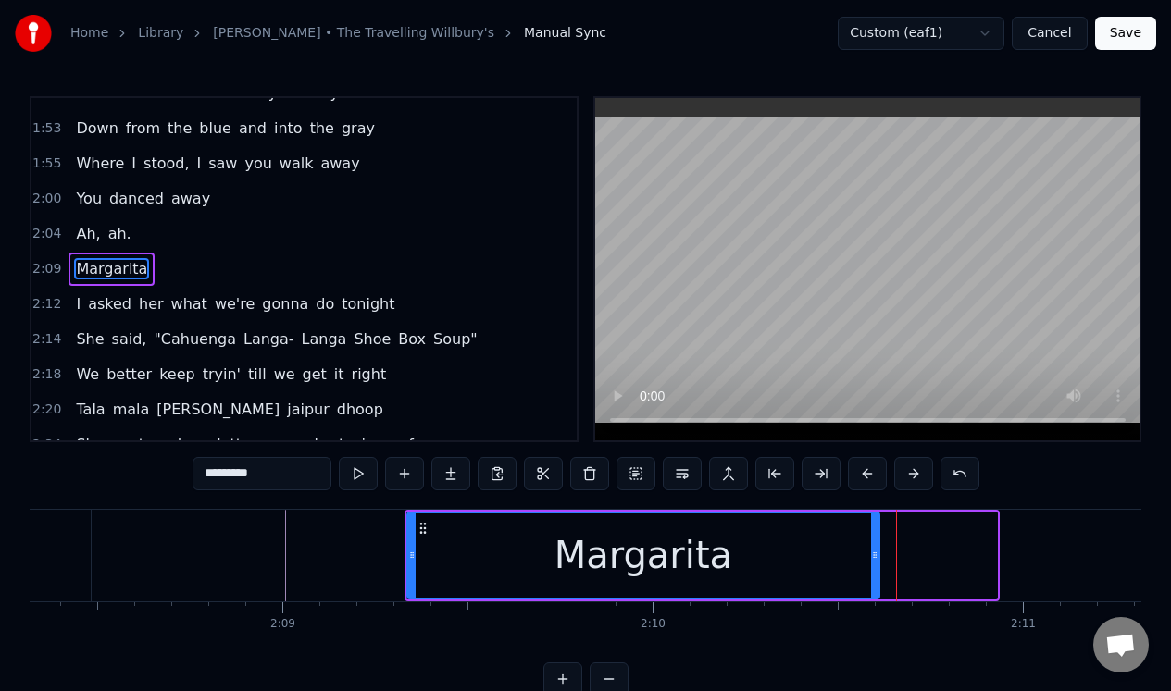
drag, startPoint x: 991, startPoint y: 554, endPoint x: 874, endPoint y: 564, distance: 117.9
click at [874, 564] on div at bounding box center [874, 556] width 7 height 84
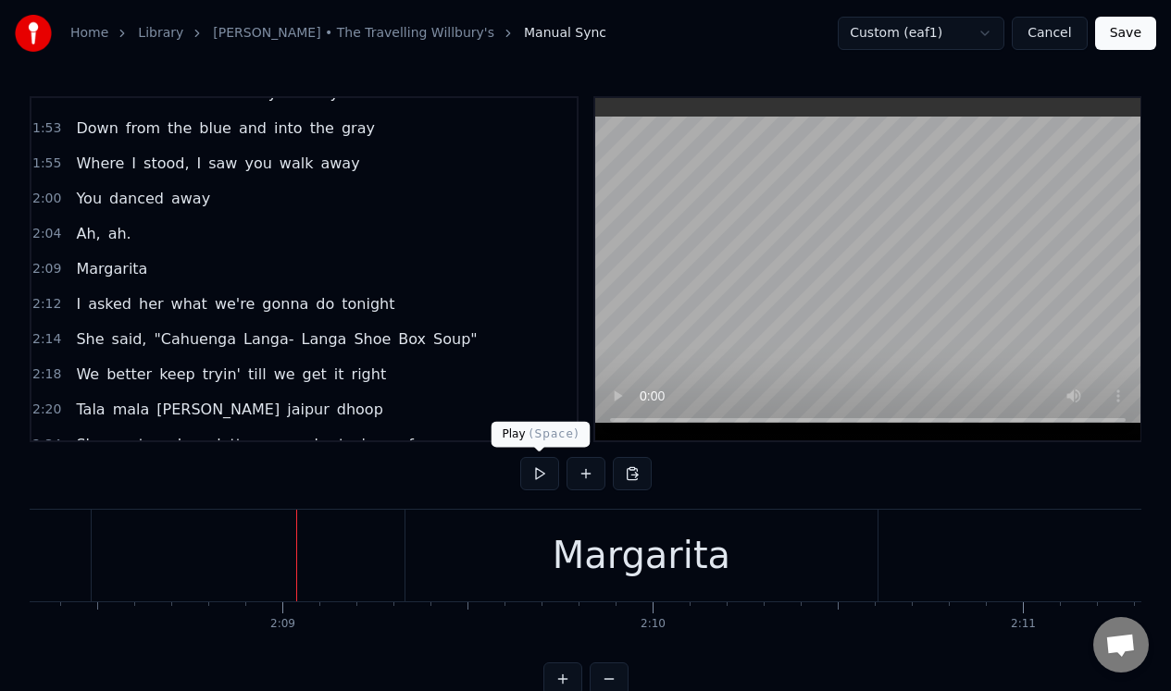
click at [539, 466] on button at bounding box center [539, 473] width 39 height 33
drag, startPoint x: 539, startPoint y: 466, endPoint x: 533, endPoint y: 483, distance: 17.6
click at [538, 469] on button at bounding box center [539, 473] width 39 height 33
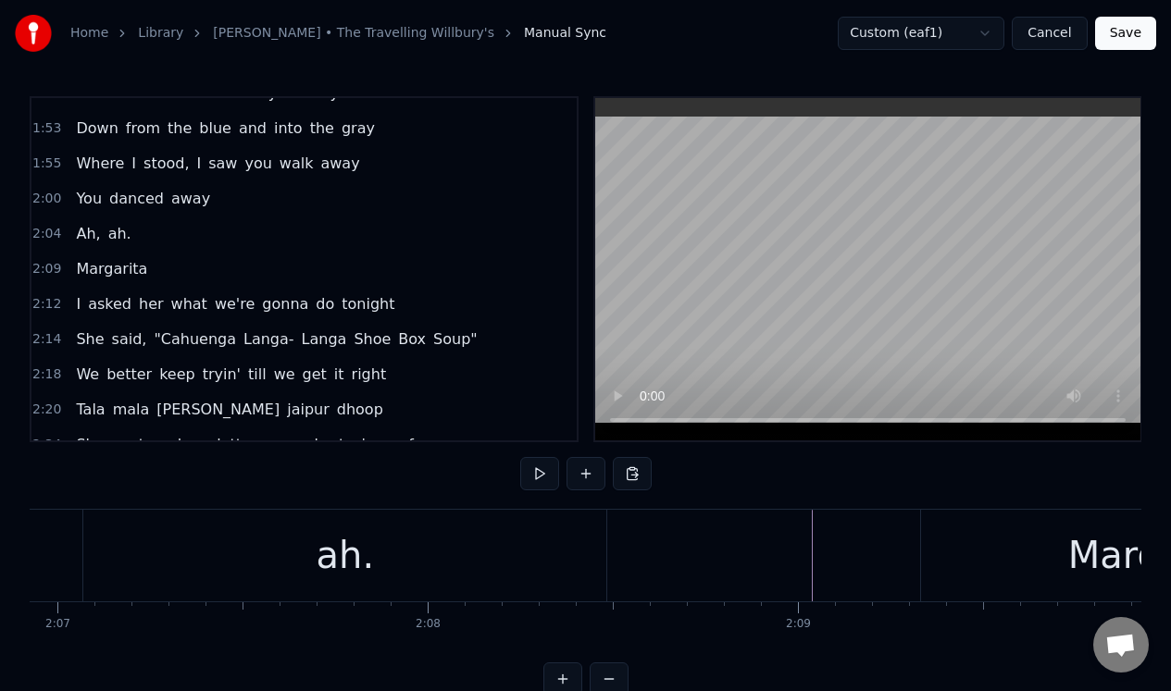
click at [369, 556] on div "ah." at bounding box center [344, 556] width 523 height 92
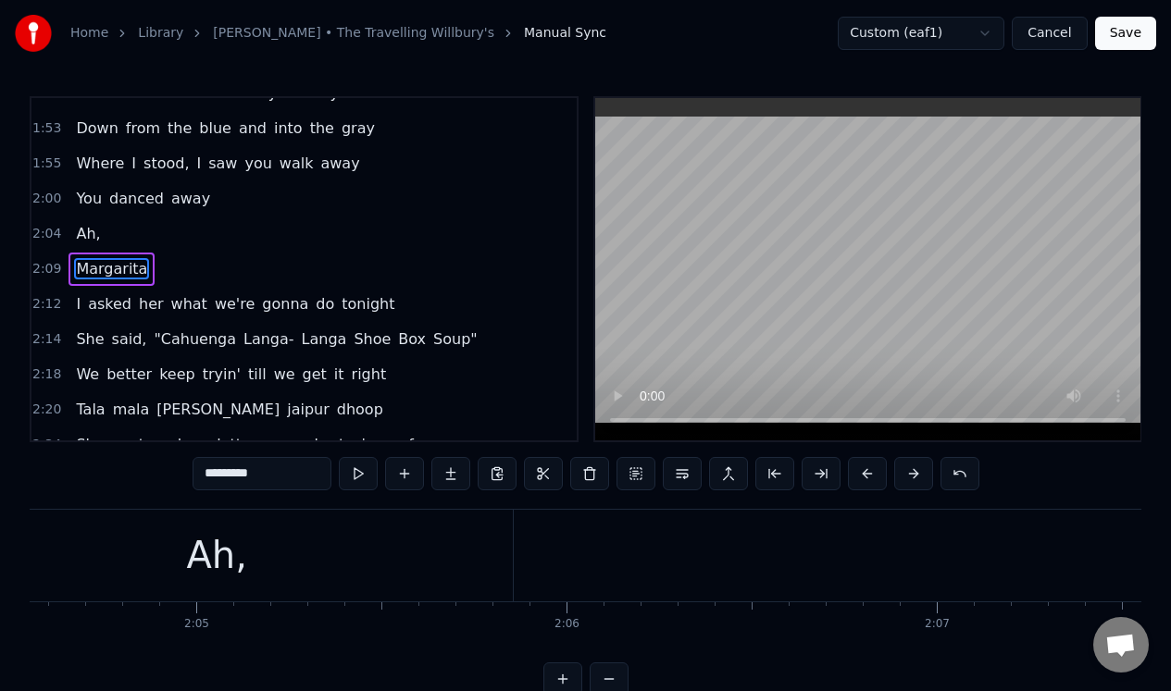
scroll to position [0, 45986]
click at [317, 539] on div "Ah," at bounding box center [337, 556] width 60 height 56
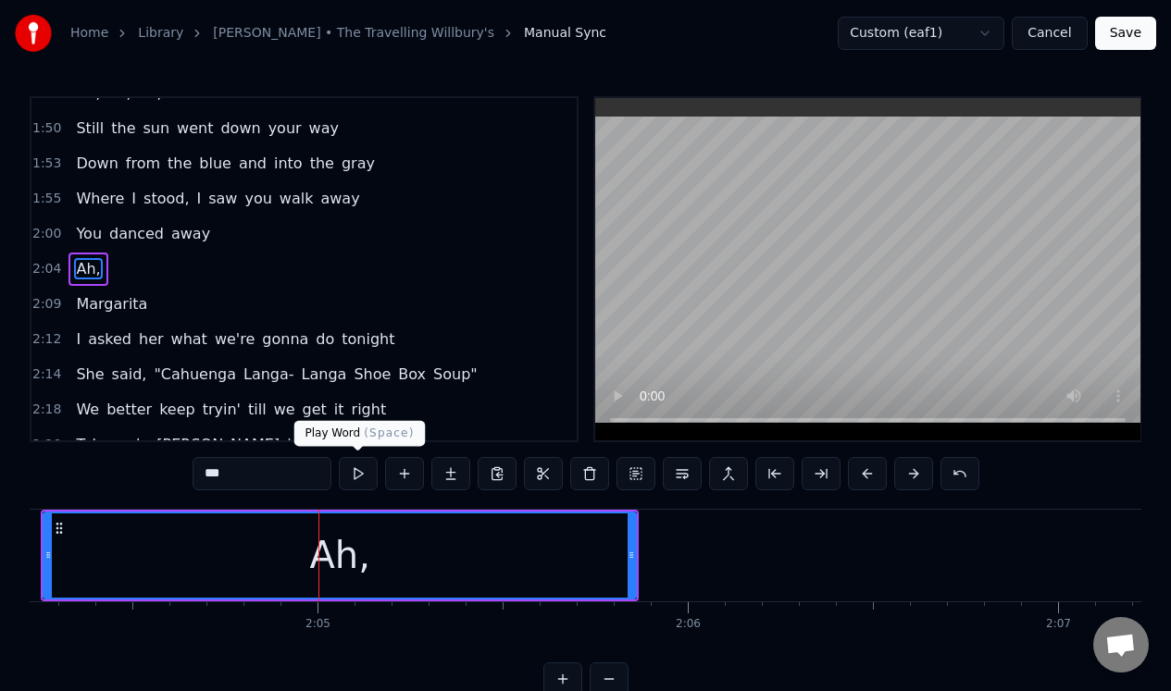
scroll to position [1, 0]
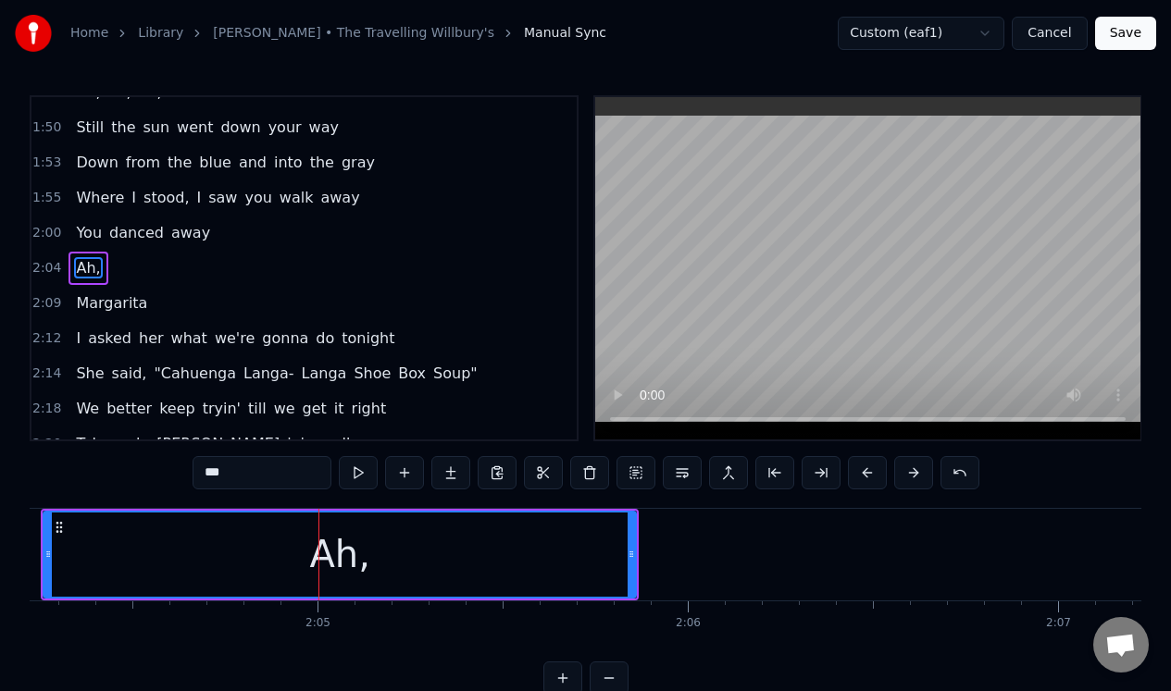
drag, startPoint x: 254, startPoint y: 473, endPoint x: 150, endPoint y: 476, distance: 103.7
click at [150, 476] on div "0:32 Mar- gar- it- a 0:43 Ah, ah, ah, ah. 0:54 Mar- gar- it- a 1:06 Ah, ah, ah,…" at bounding box center [585, 395] width 1111 height 600
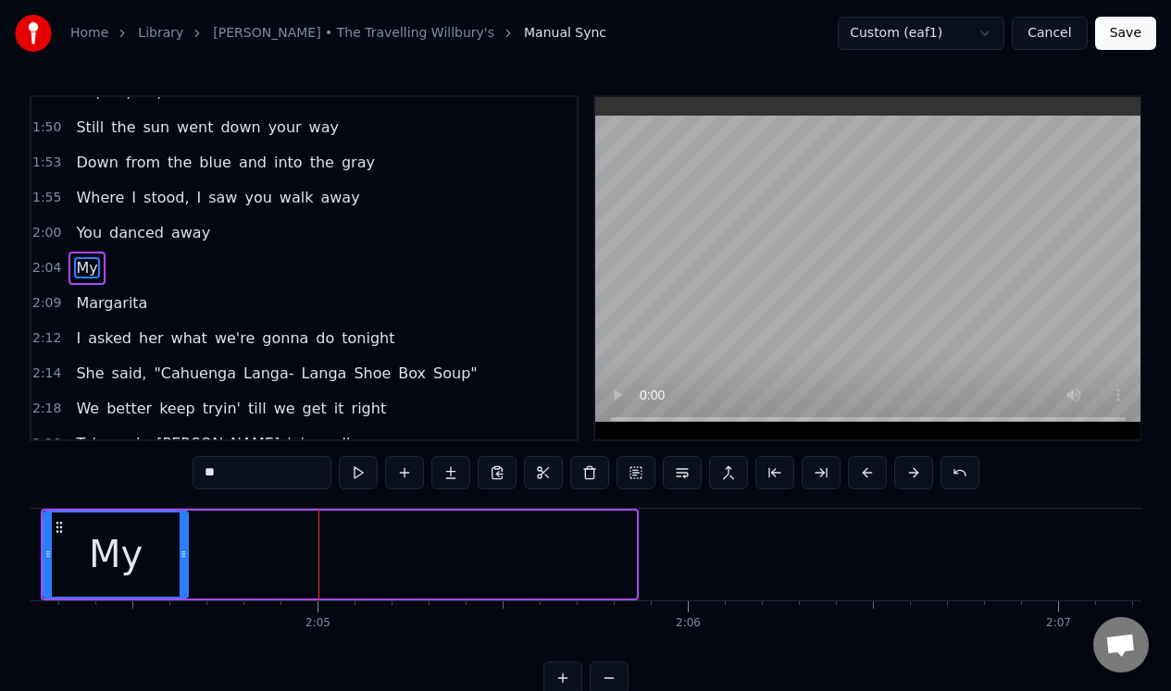
drag, startPoint x: 632, startPoint y: 552, endPoint x: 184, endPoint y: 577, distance: 448.6
click at [184, 577] on div at bounding box center [183, 555] width 7 height 84
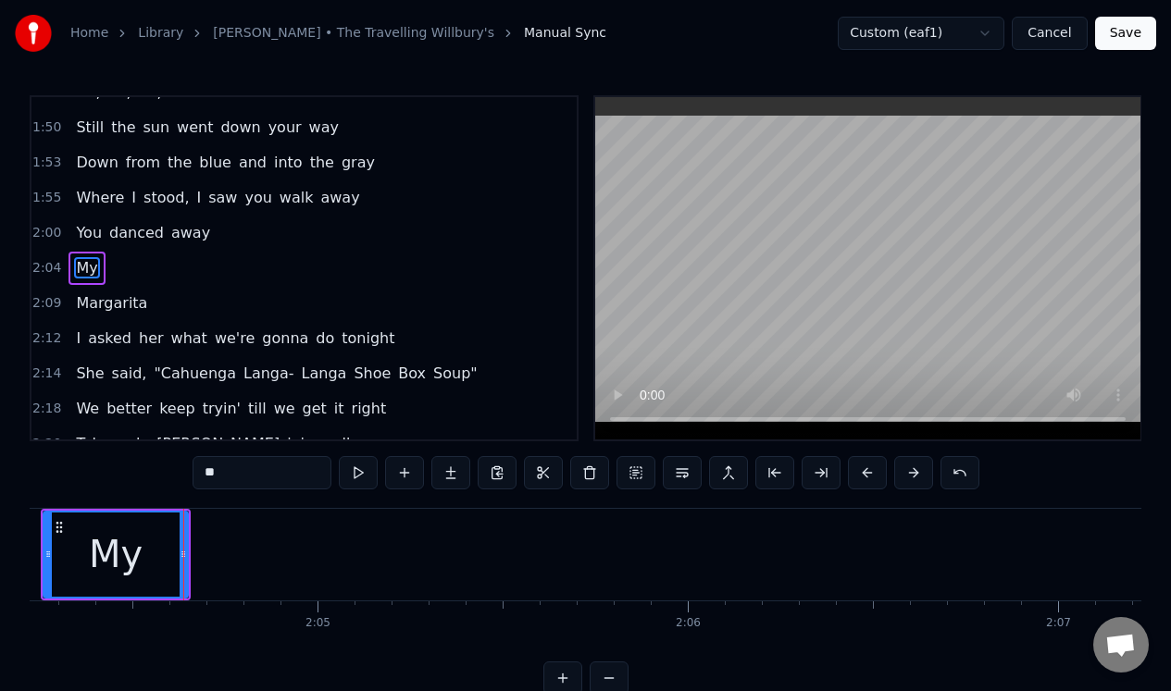
scroll to position [0, 0]
type input "**"
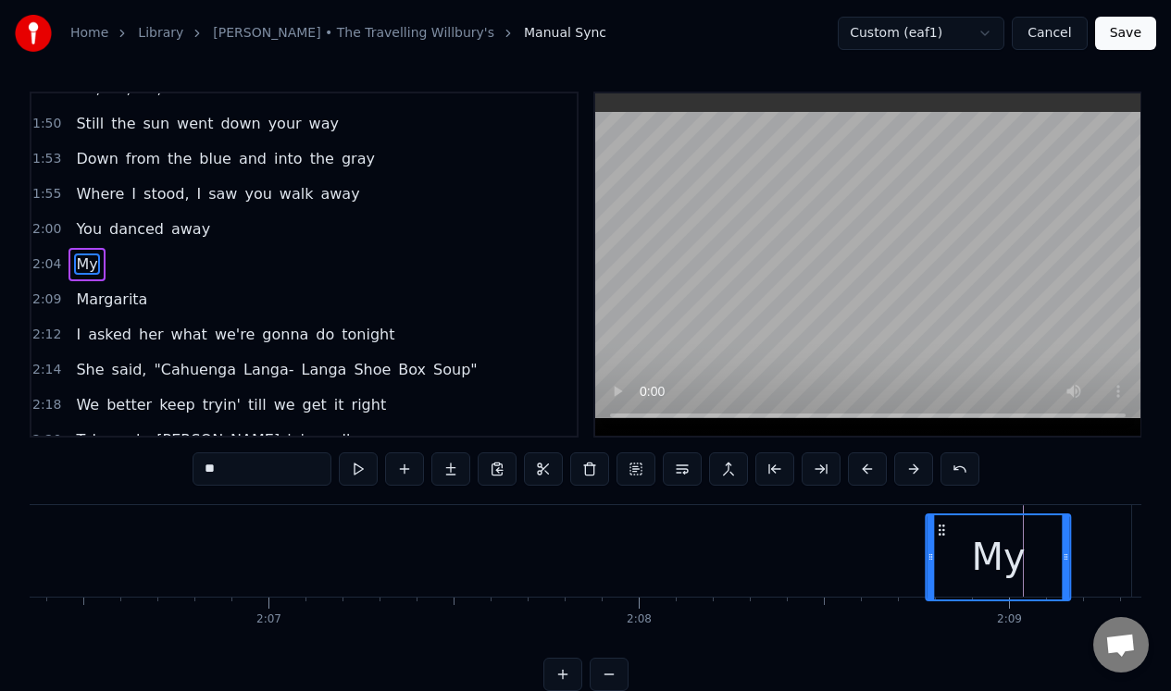
scroll to position [7, 0]
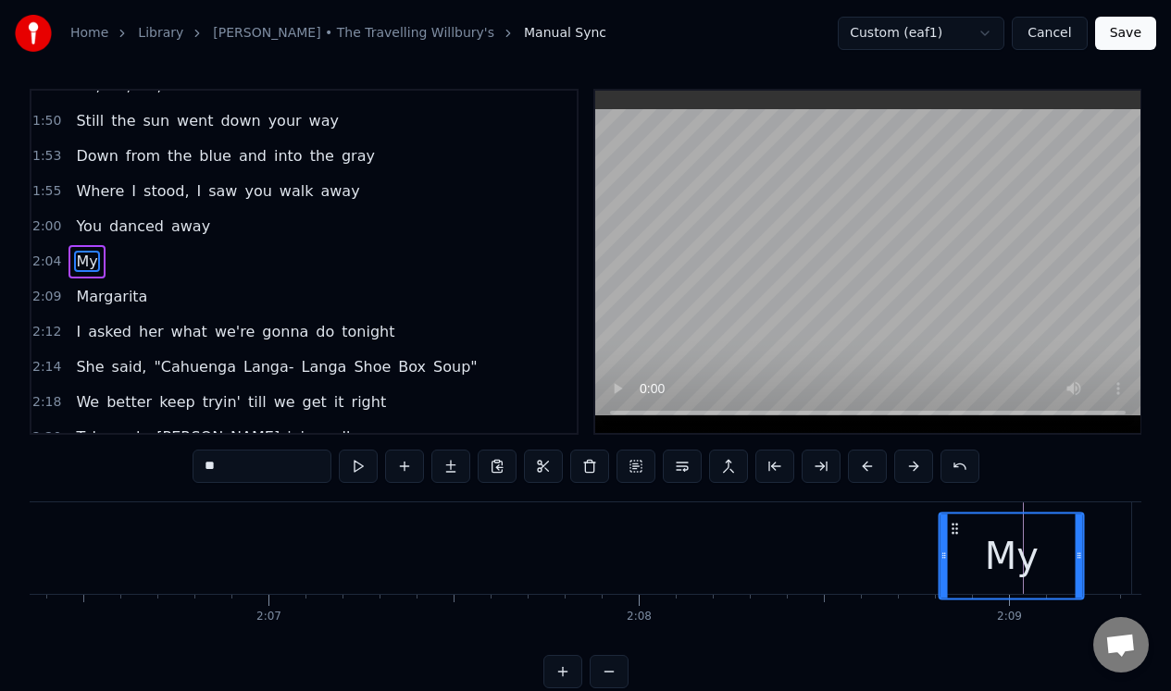
drag, startPoint x: 56, startPoint y: 528, endPoint x: 953, endPoint y: 556, distance: 898.1
click at [952, 557] on div "My" at bounding box center [1011, 556] width 143 height 84
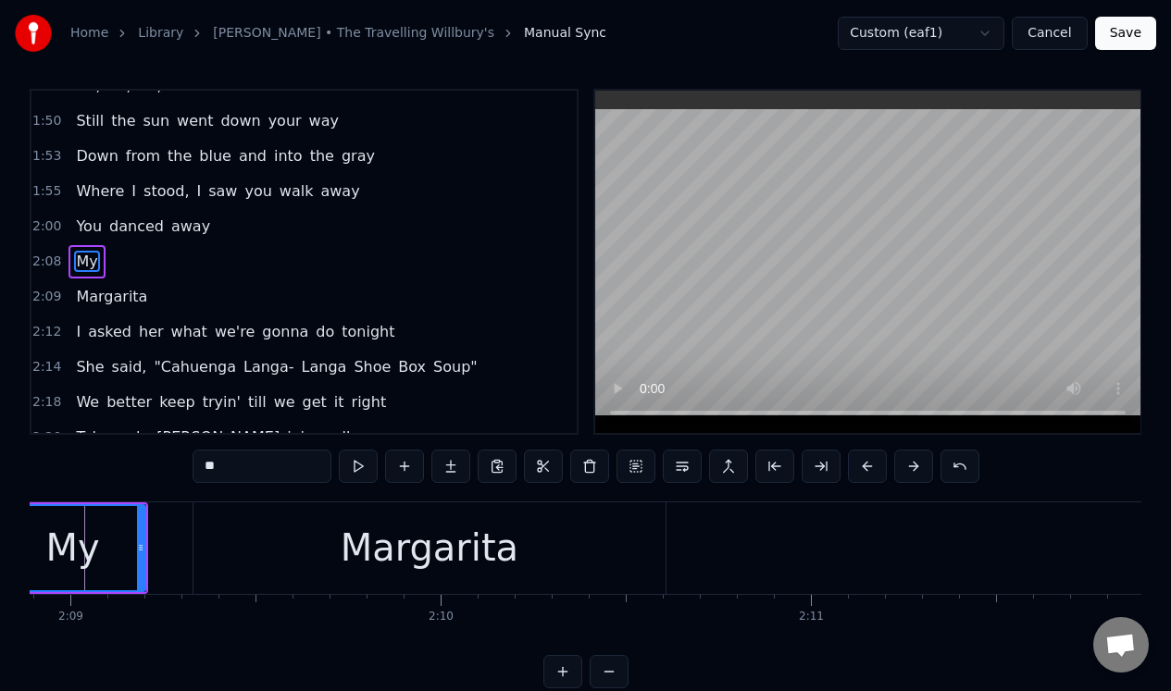
scroll to position [0, 47411]
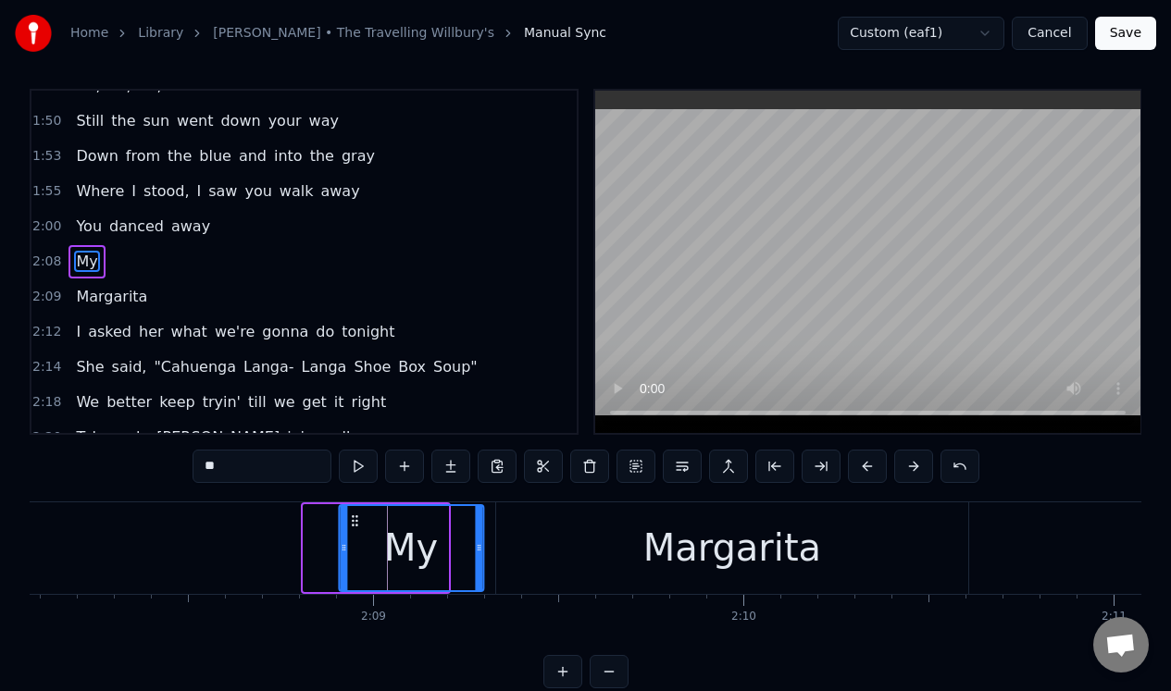
drag, startPoint x: 319, startPoint y: 516, endPoint x: 354, endPoint y: 517, distance: 35.2
click at [354, 517] on icon at bounding box center [354, 521] width 15 height 15
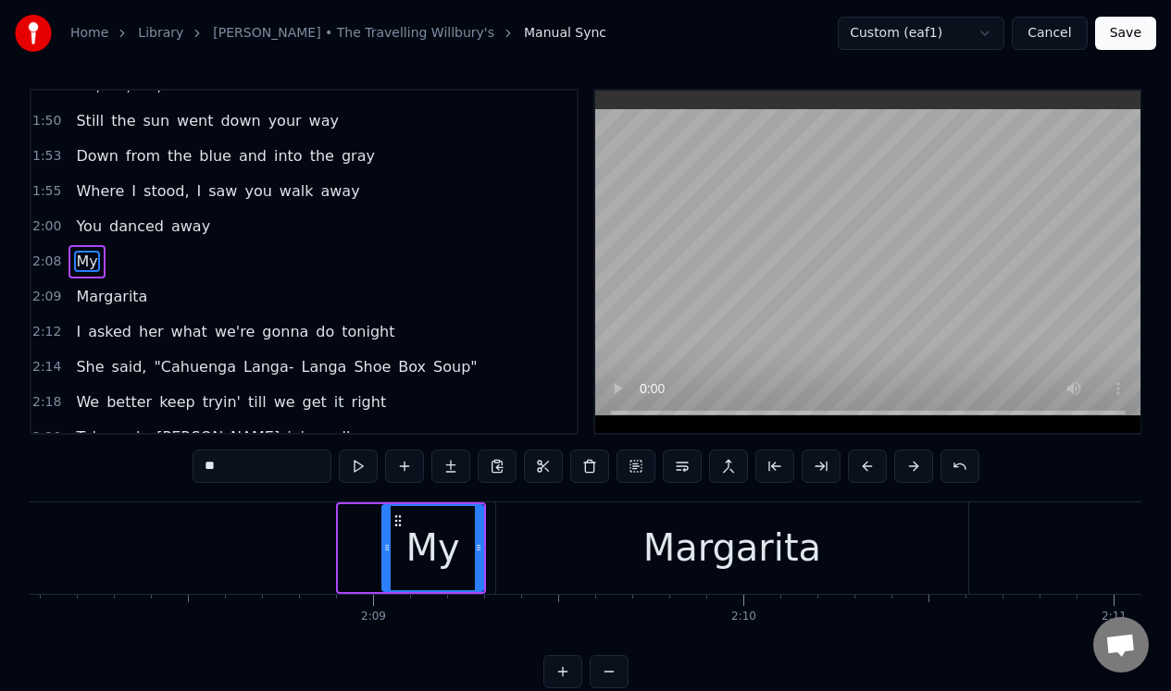
drag, startPoint x: 341, startPoint y: 555, endPoint x: 385, endPoint y: 555, distance: 43.5
click at [385, 555] on div at bounding box center [386, 548] width 7 height 84
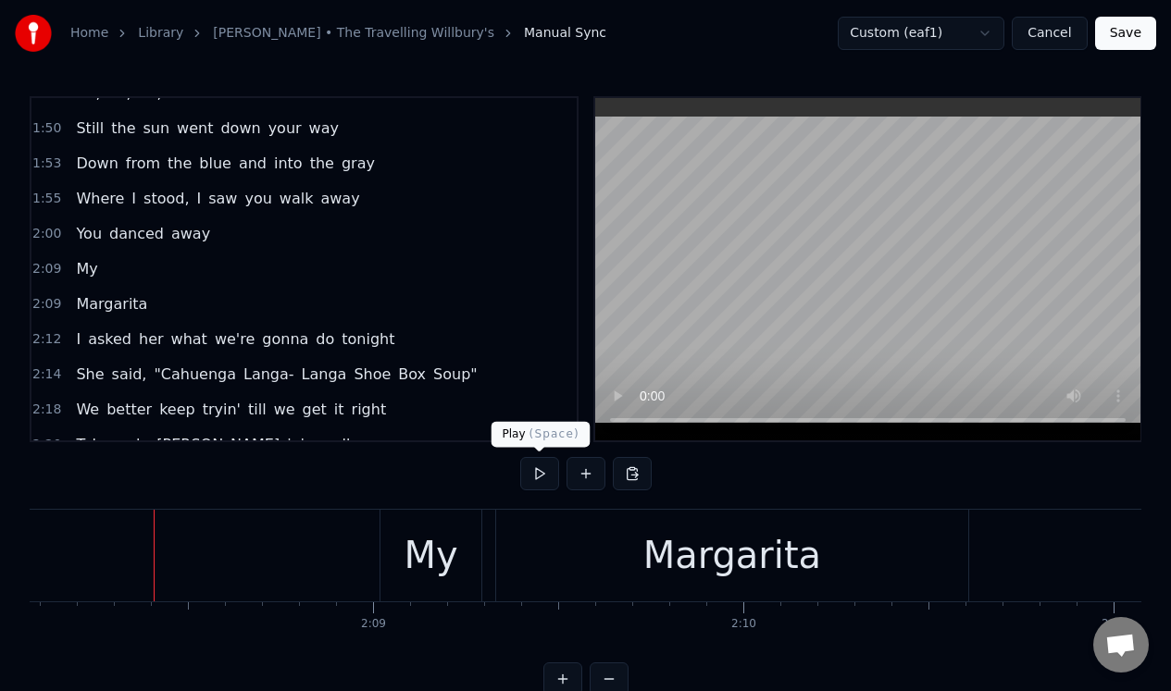
click at [534, 477] on button at bounding box center [539, 473] width 39 height 33
click at [533, 477] on button at bounding box center [539, 473] width 39 height 33
click at [434, 540] on div "My" at bounding box center [431, 556] width 54 height 56
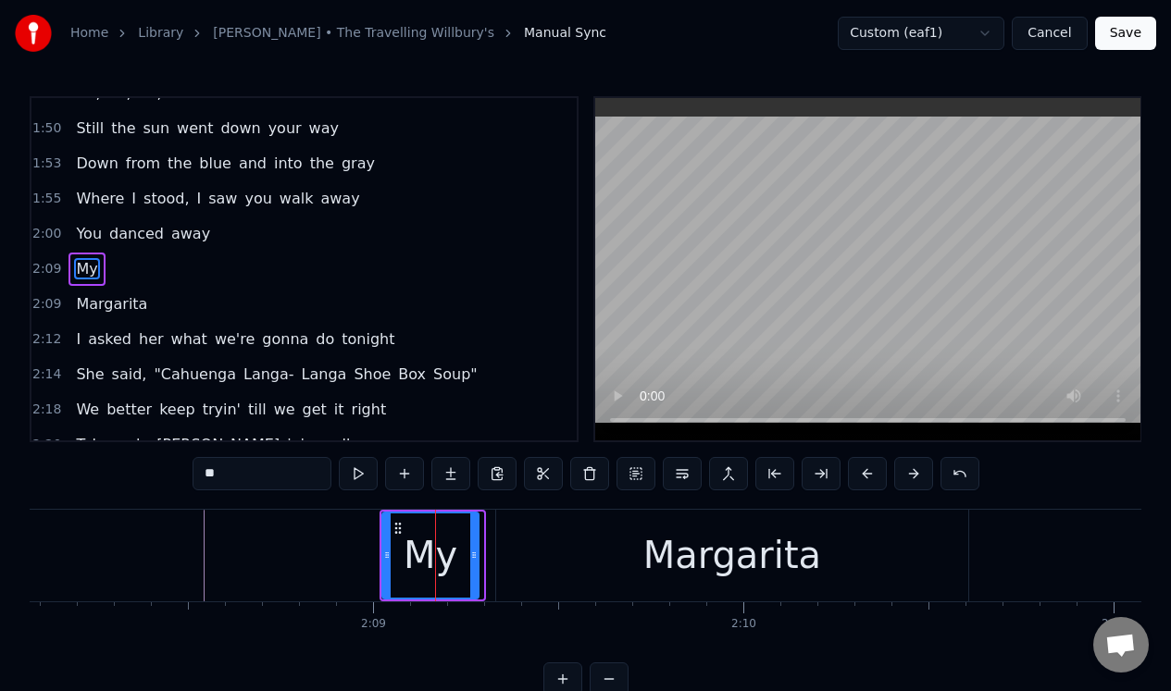
drag, startPoint x: 479, startPoint y: 539, endPoint x: 469, endPoint y: 539, distance: 10.2
click at [470, 539] on div at bounding box center [473, 556] width 7 height 84
click at [440, 541] on div "My" at bounding box center [428, 556] width 54 height 56
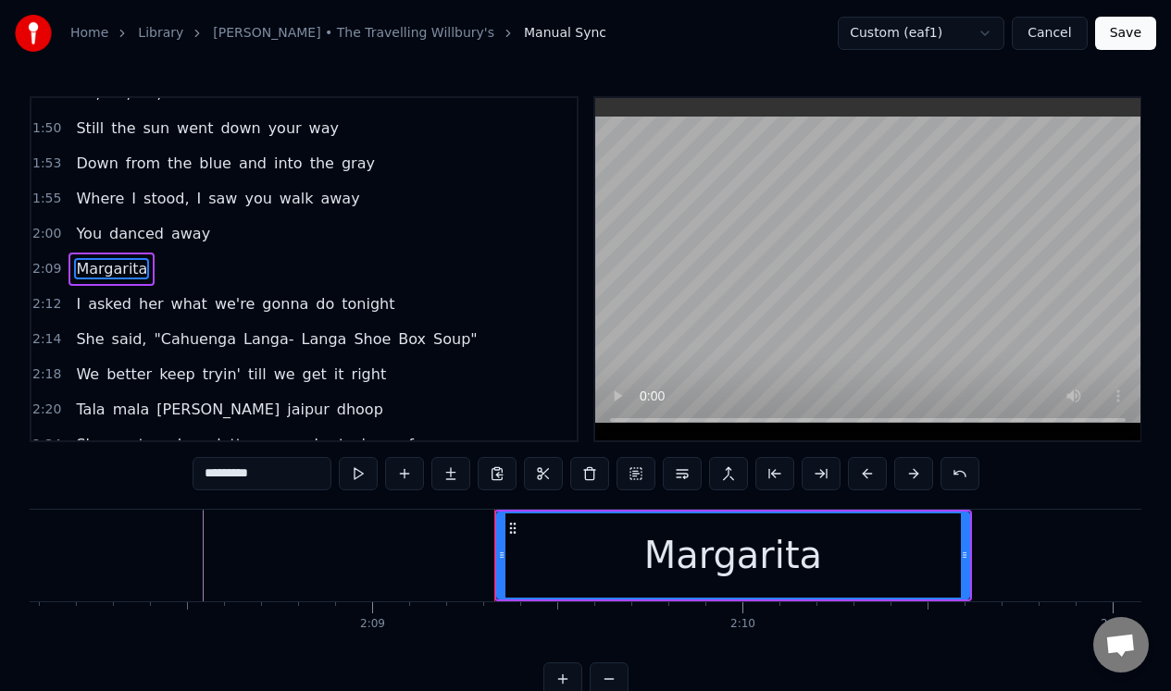
scroll to position [0, 47403]
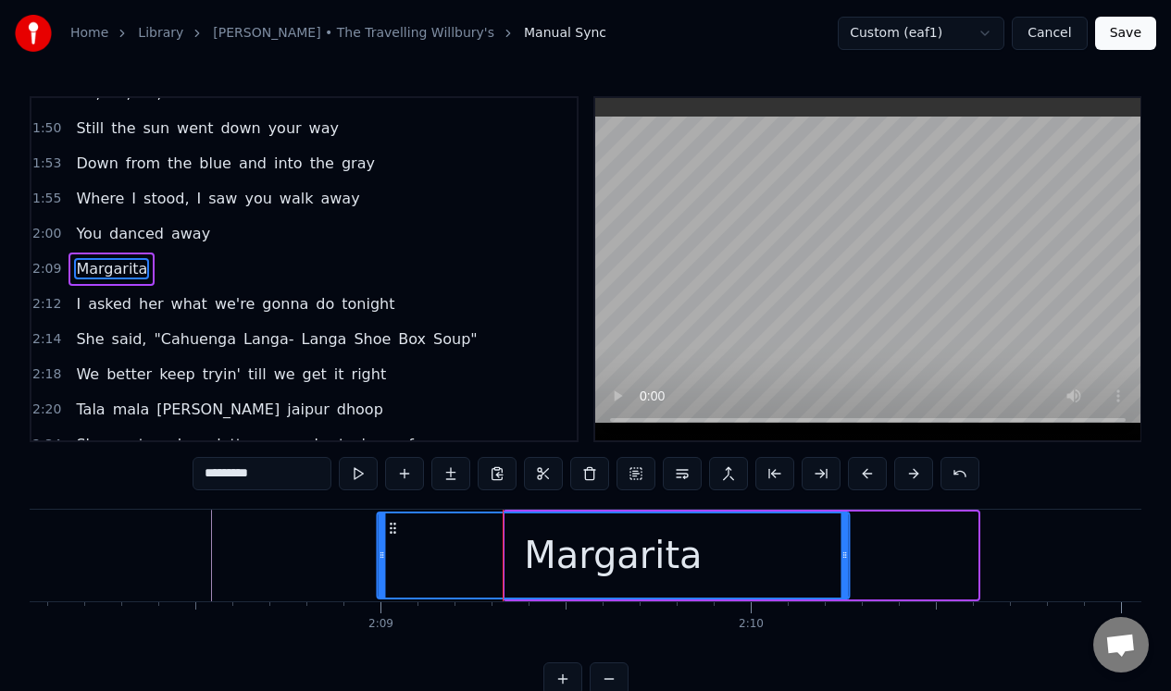
drag, startPoint x: 522, startPoint y: 522, endPoint x: 398, endPoint y: 526, distance: 124.1
click at [394, 526] on icon at bounding box center [392, 528] width 15 height 15
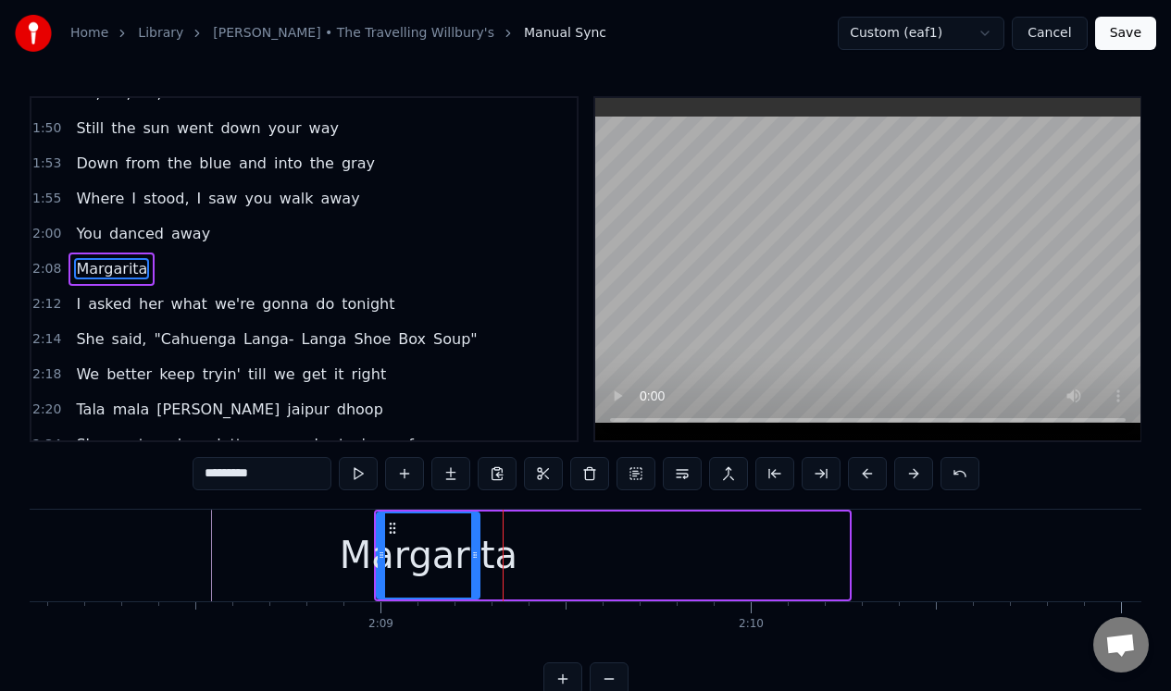
drag, startPoint x: 840, startPoint y: 536, endPoint x: 471, endPoint y: 559, distance: 370.0
click at [471, 559] on div at bounding box center [474, 556] width 7 height 84
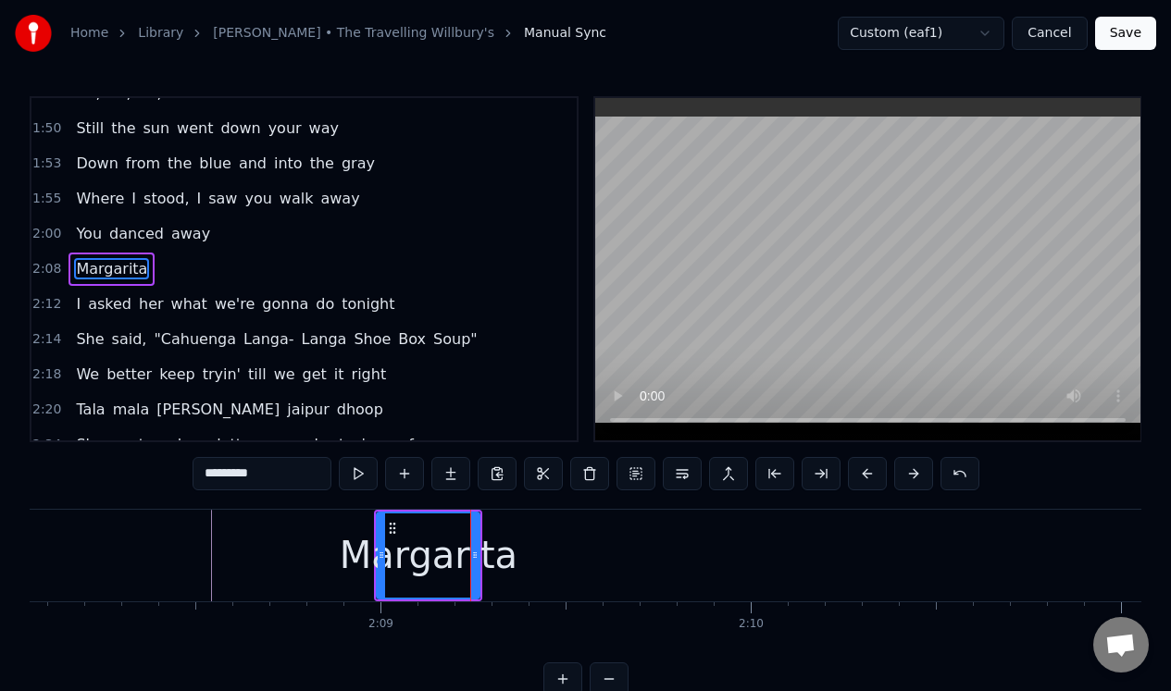
drag, startPoint x: 275, startPoint y: 481, endPoint x: 215, endPoint y: 471, distance: 61.0
click at [215, 472] on input "*********" at bounding box center [261, 473] width 139 height 33
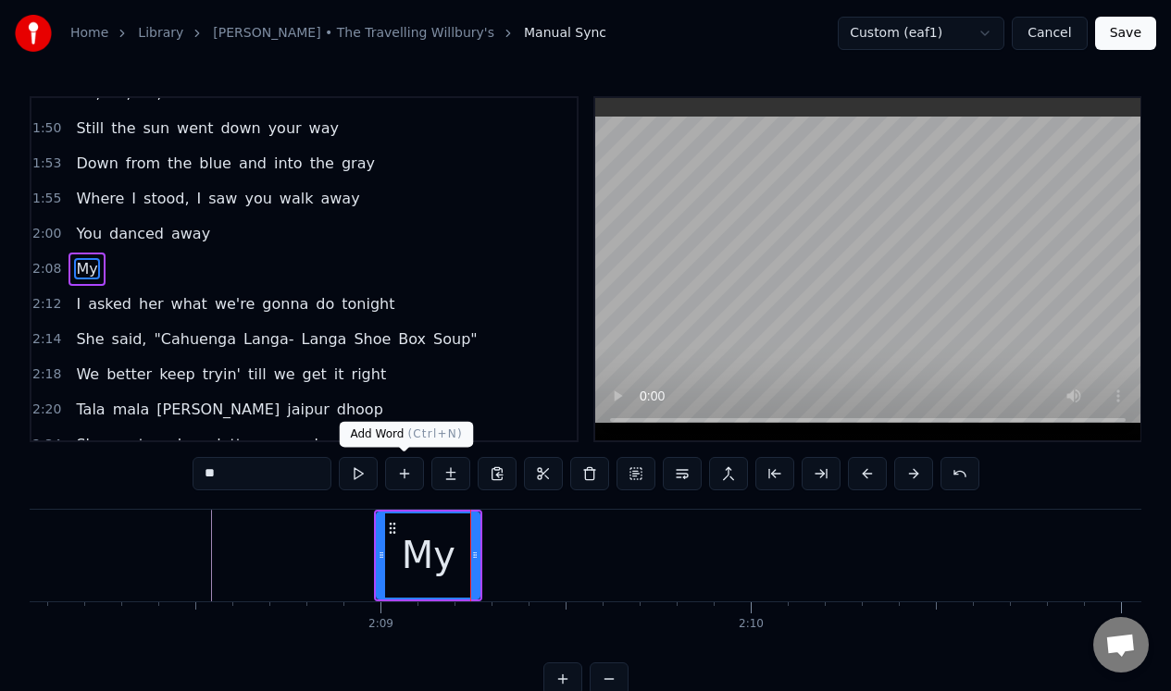
type input "**"
click at [404, 476] on button at bounding box center [404, 473] width 39 height 33
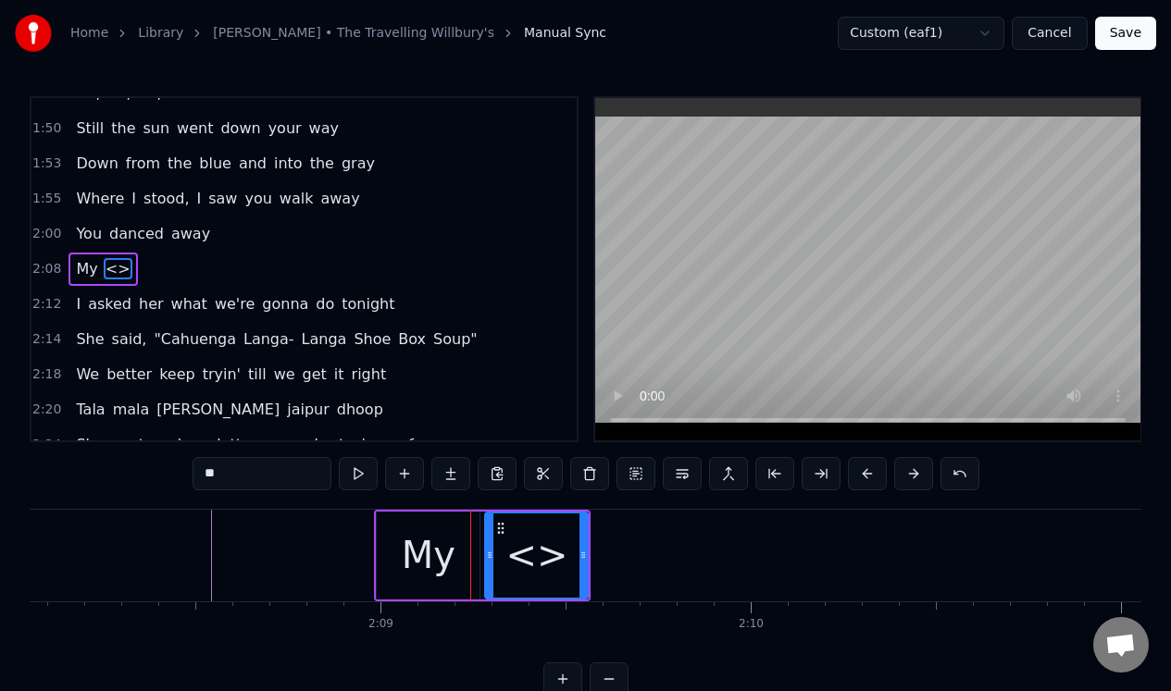
drag, startPoint x: 255, startPoint y: 476, endPoint x: 162, endPoint y: 475, distance: 93.5
click at [162, 475] on div "0:32 Mar- gar- it- a 0:43 Ah, ah, ah, ah. 0:54 Mar- gar- it- a 1:06 Ah, ah, ah,…" at bounding box center [585, 396] width 1111 height 600
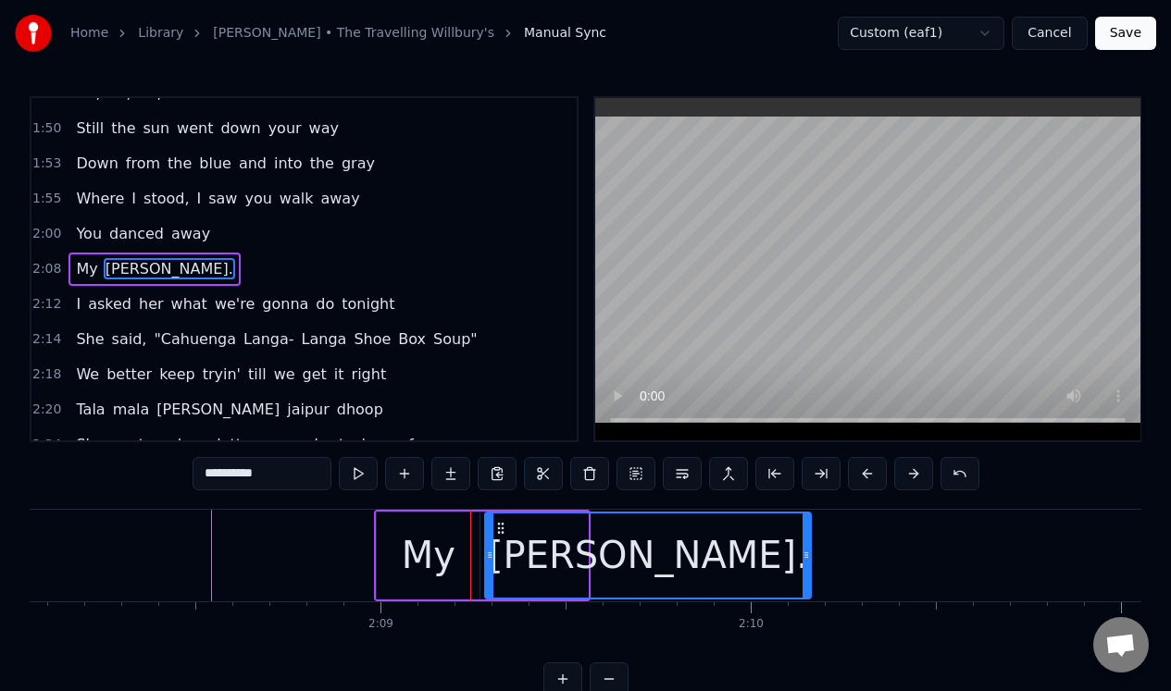
drag, startPoint x: 583, startPoint y: 579, endPoint x: 806, endPoint y: 584, distance: 223.1
click at [806, 585] on div at bounding box center [805, 556] width 7 height 84
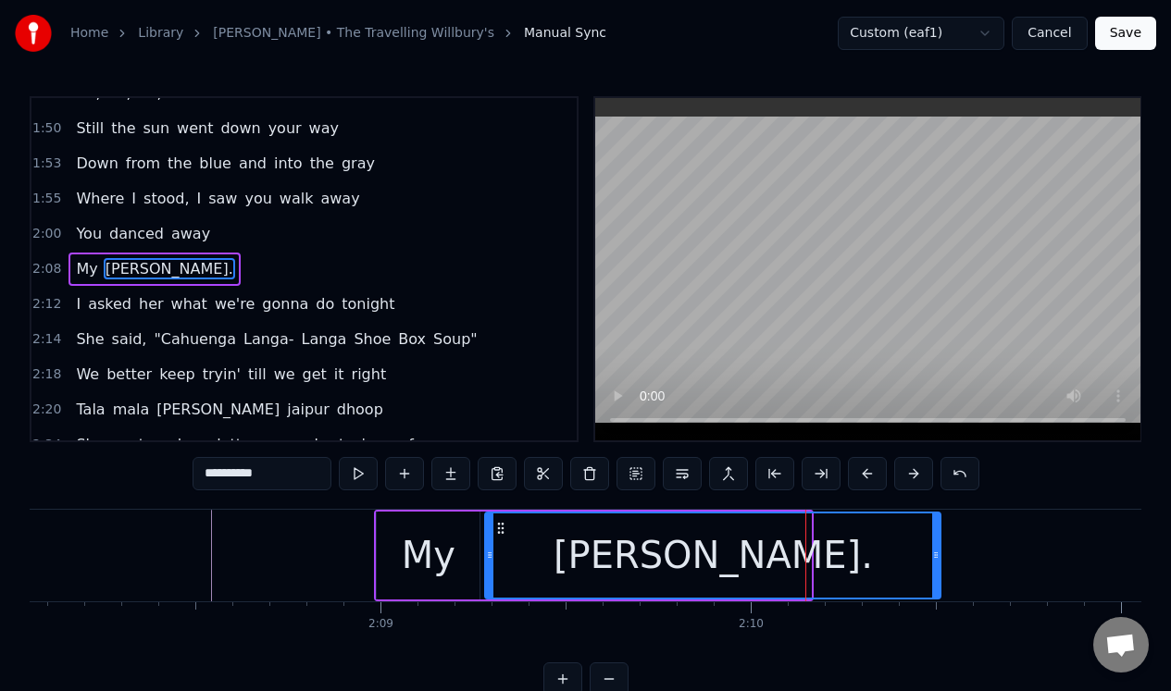
drag, startPoint x: 806, startPoint y: 584, endPoint x: 936, endPoint y: 576, distance: 129.8
click at [936, 576] on div at bounding box center [935, 556] width 7 height 84
type input "**********"
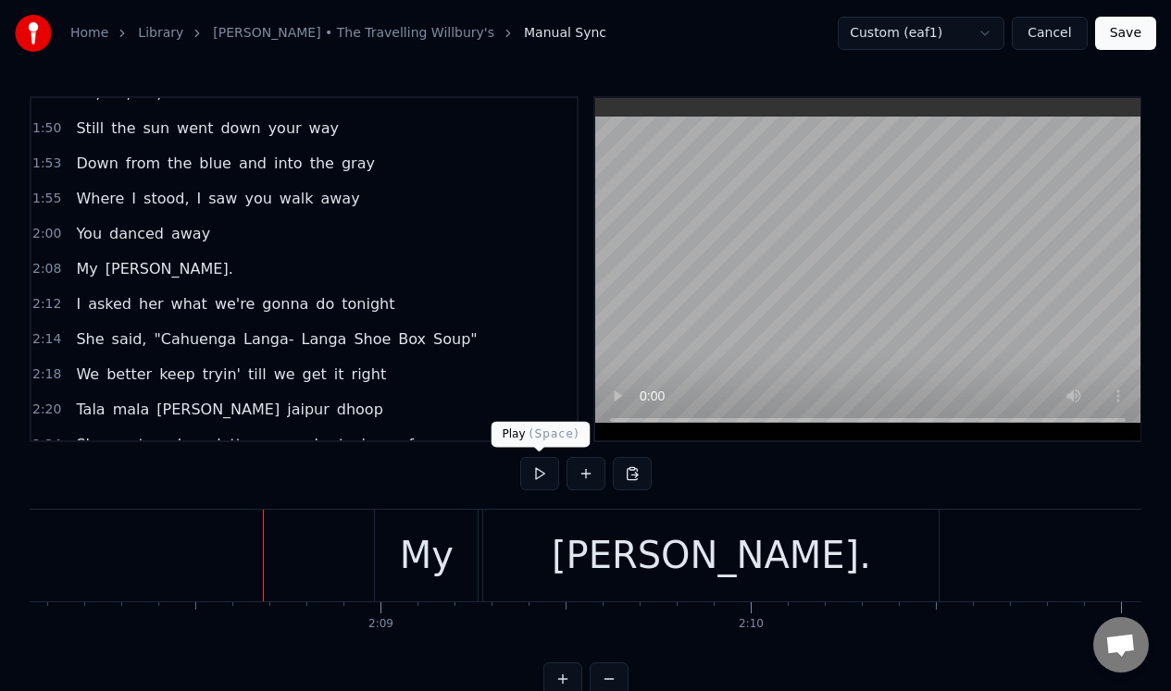
click at [537, 473] on button at bounding box center [539, 473] width 39 height 33
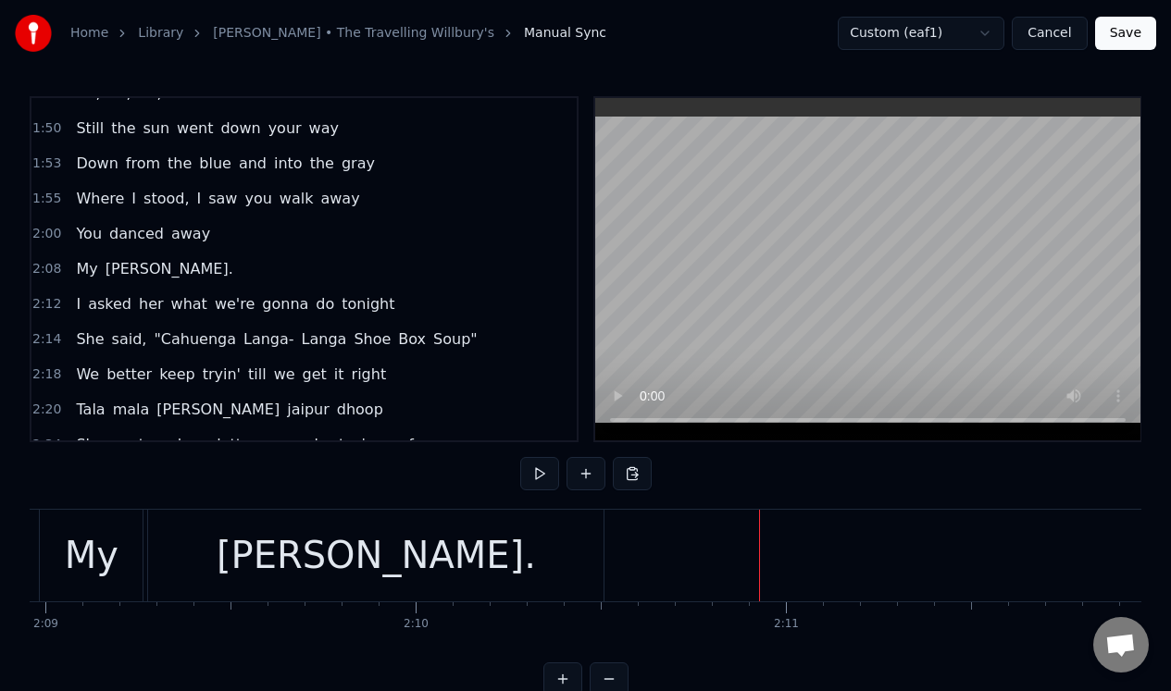
scroll to position [0, 47678]
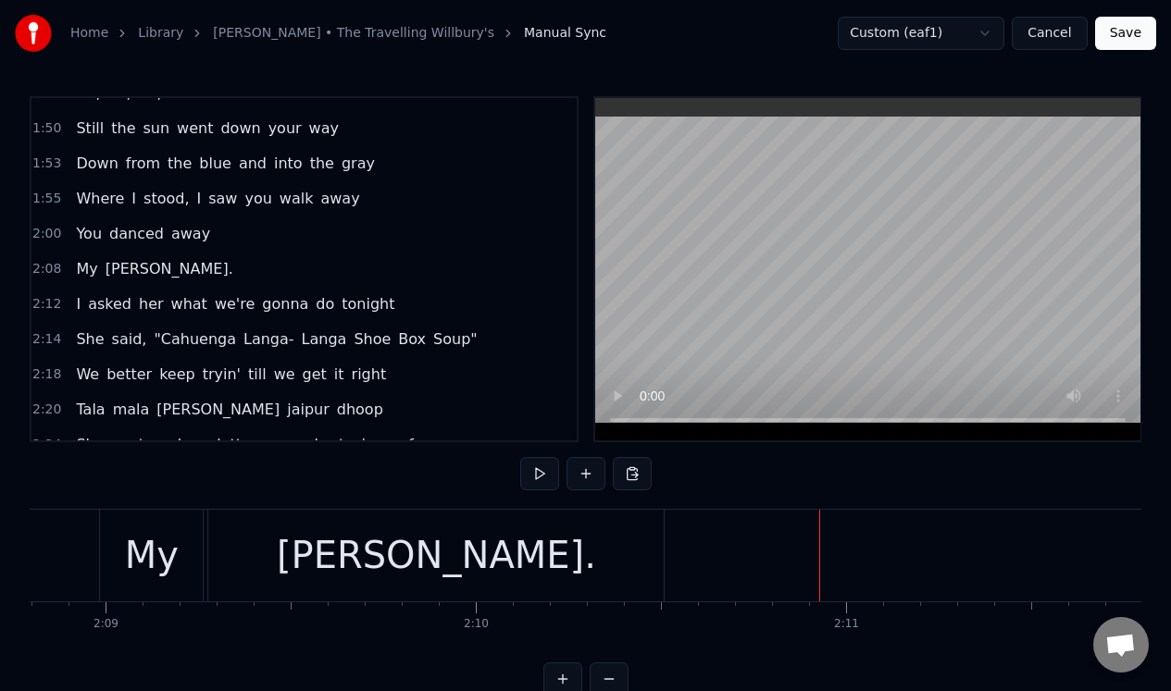
click at [616, 555] on div "[PERSON_NAME]." at bounding box center [435, 556] width 455 height 92
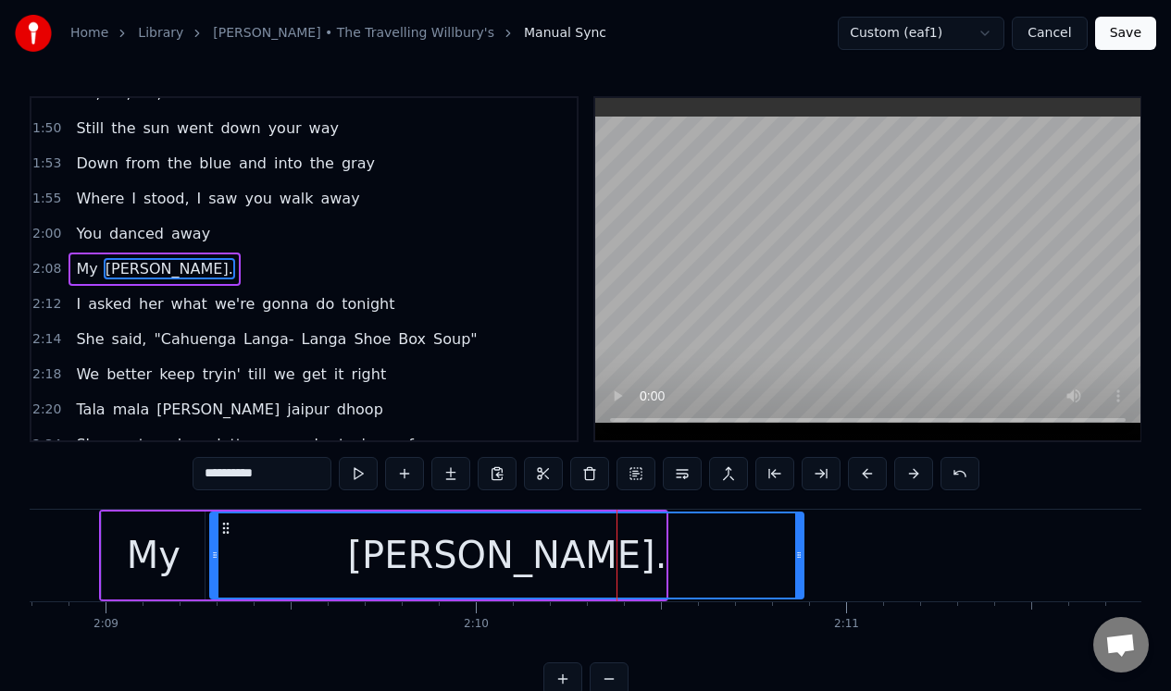
drag, startPoint x: 659, startPoint y: 554, endPoint x: 795, endPoint y: 542, distance: 136.6
click at [796, 547] on div at bounding box center [798, 556] width 7 height 84
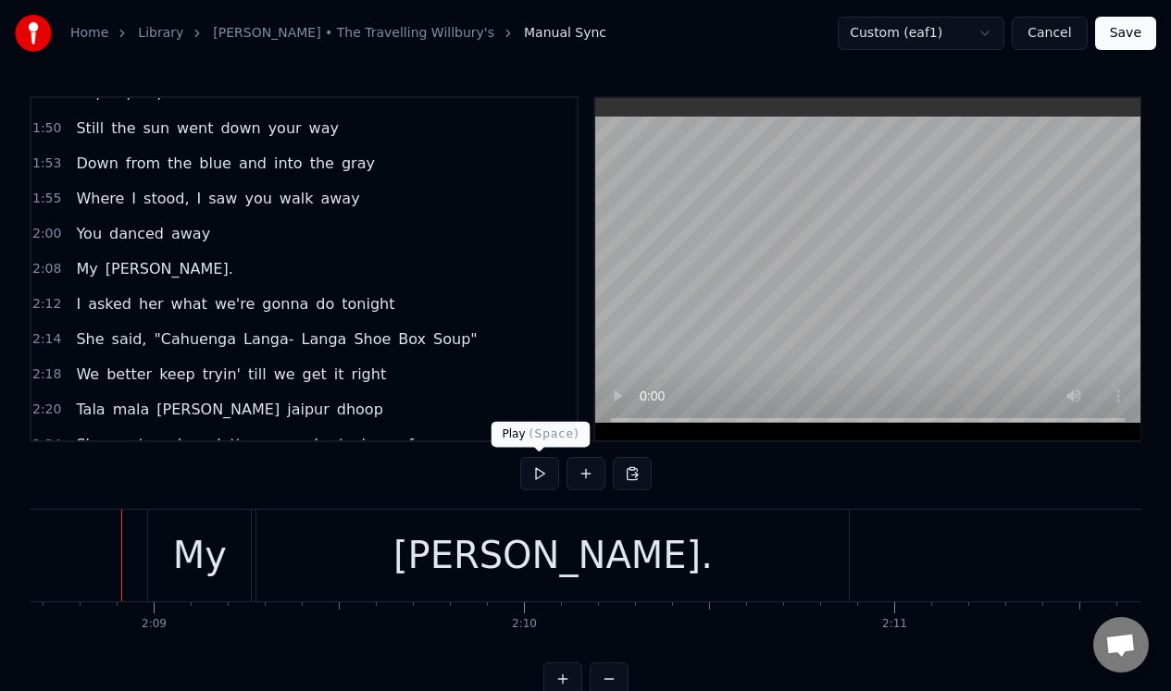
scroll to position [0, 47629]
click at [533, 472] on button at bounding box center [539, 473] width 39 height 33
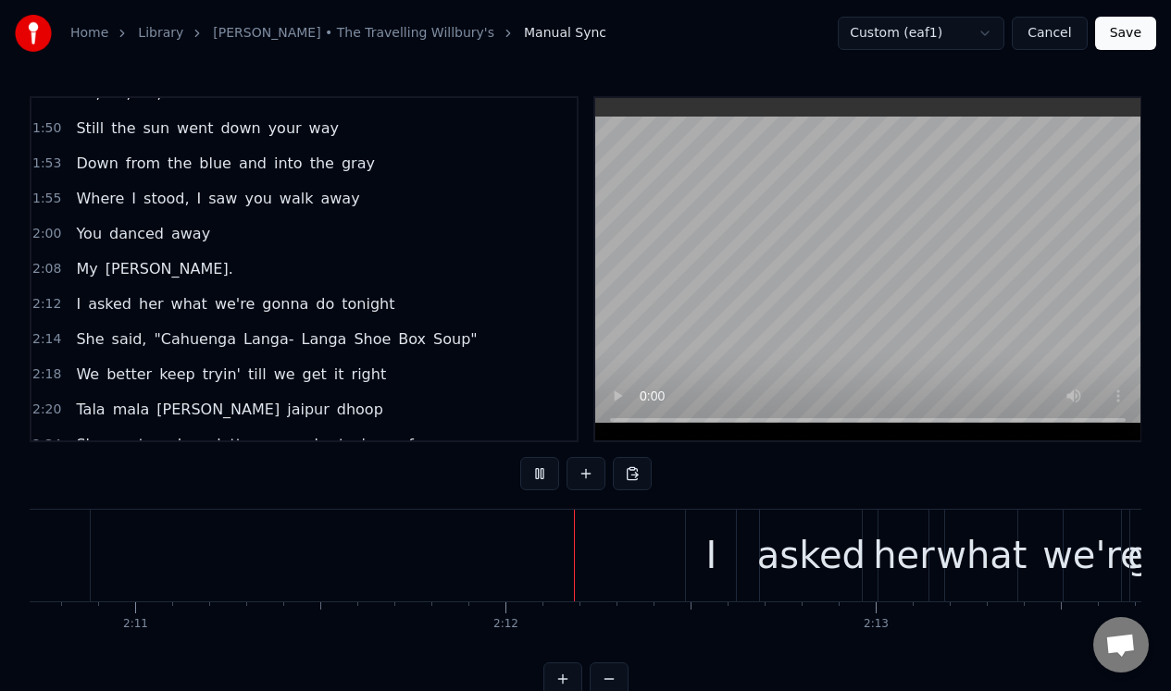
scroll to position [0, 48619]
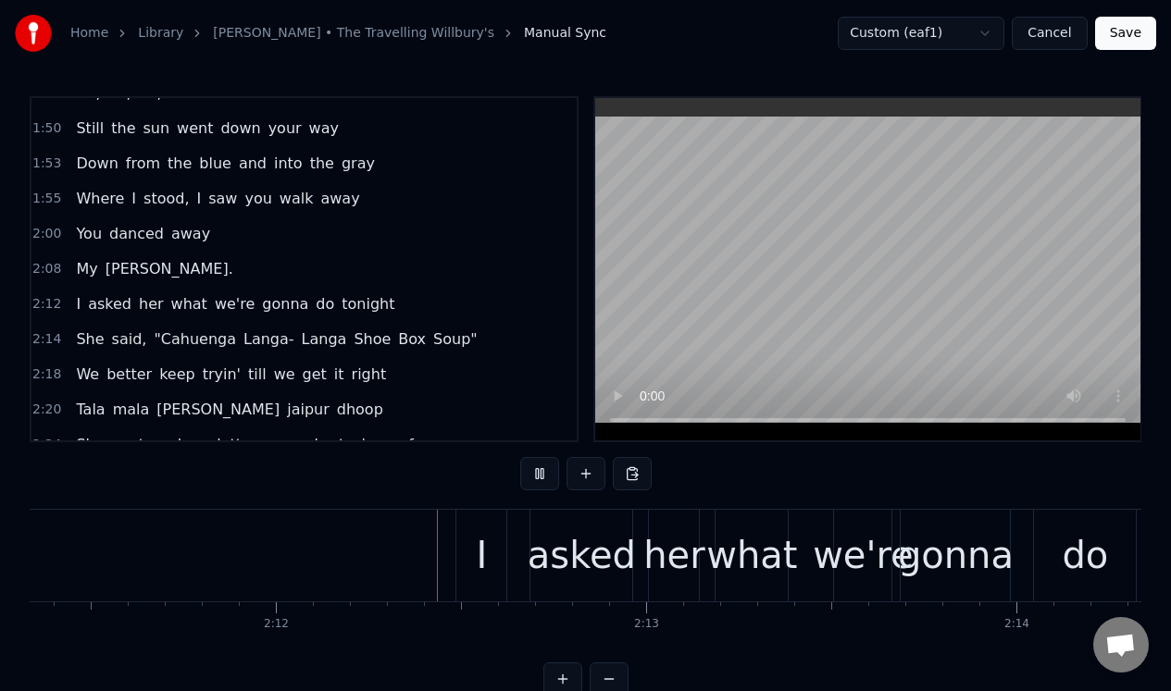
click at [532, 472] on button at bounding box center [539, 473] width 39 height 33
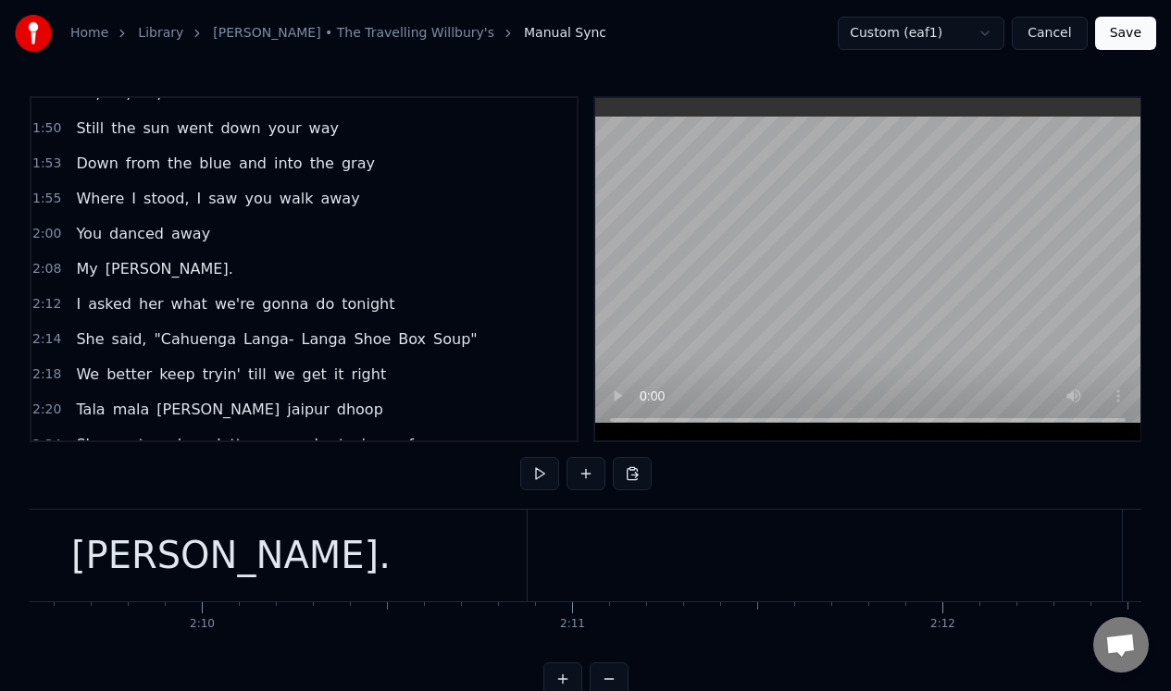
scroll to position [0, 48043]
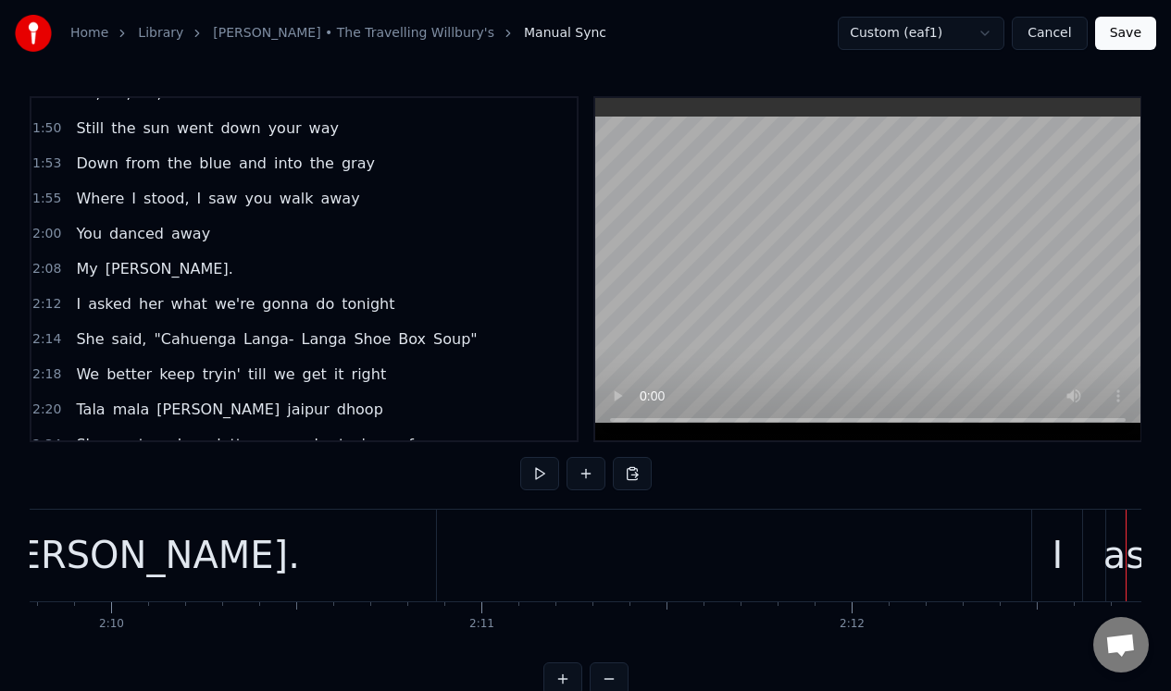
click at [339, 551] on div "[PERSON_NAME]." at bounding box center [140, 556] width 592 height 92
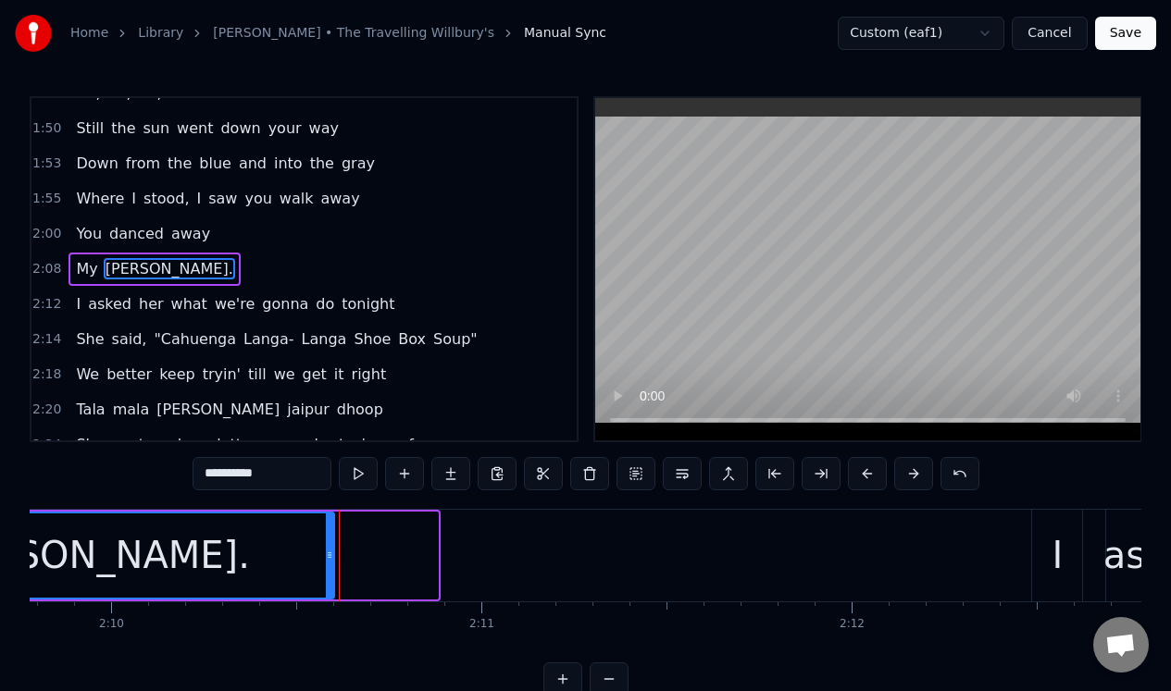
drag, startPoint x: 433, startPoint y: 547, endPoint x: 329, endPoint y: 581, distance: 109.2
click at [329, 581] on div at bounding box center [329, 556] width 7 height 84
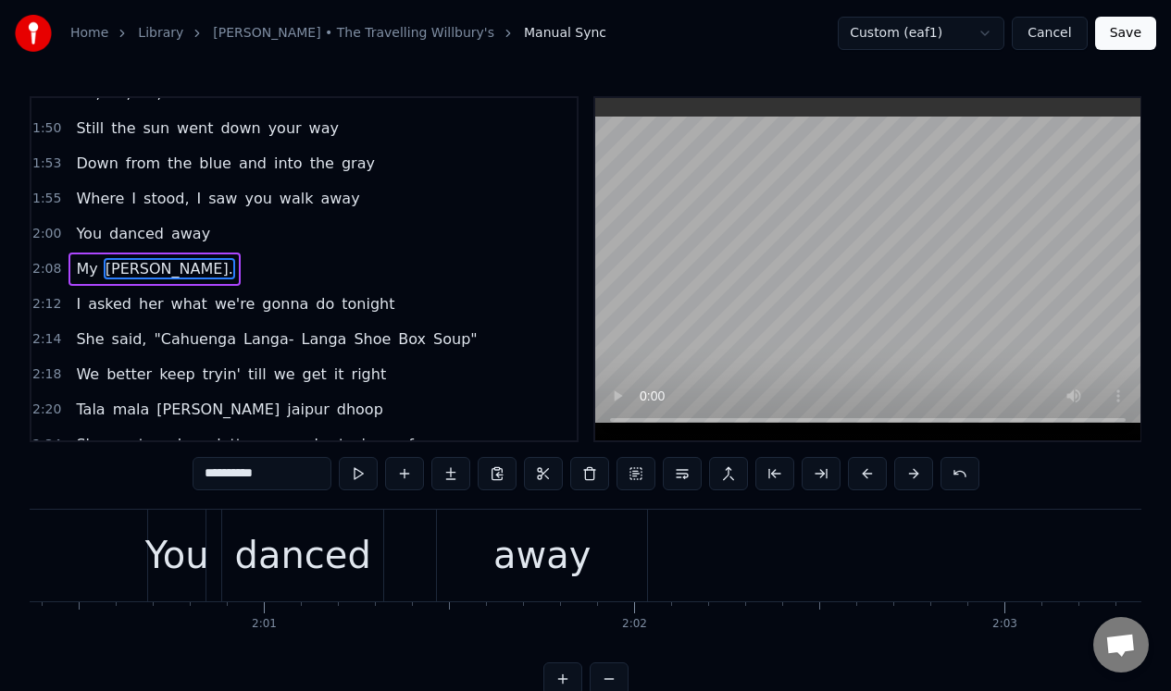
scroll to position [0, 44377]
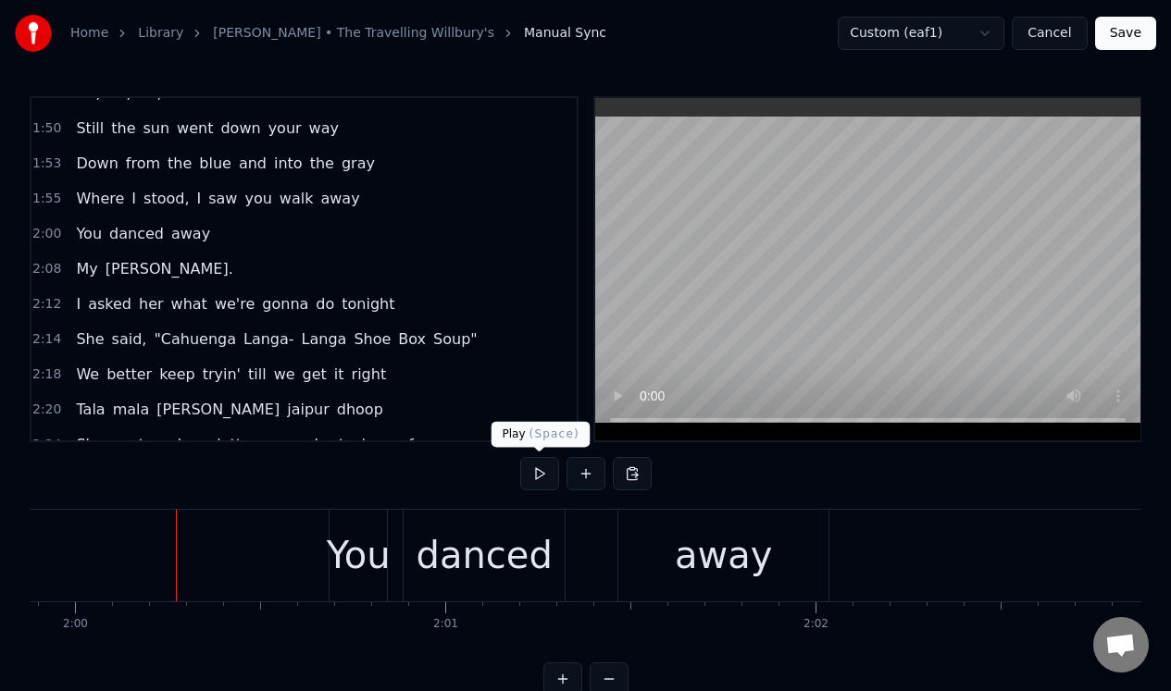
click at [537, 472] on button at bounding box center [539, 473] width 39 height 33
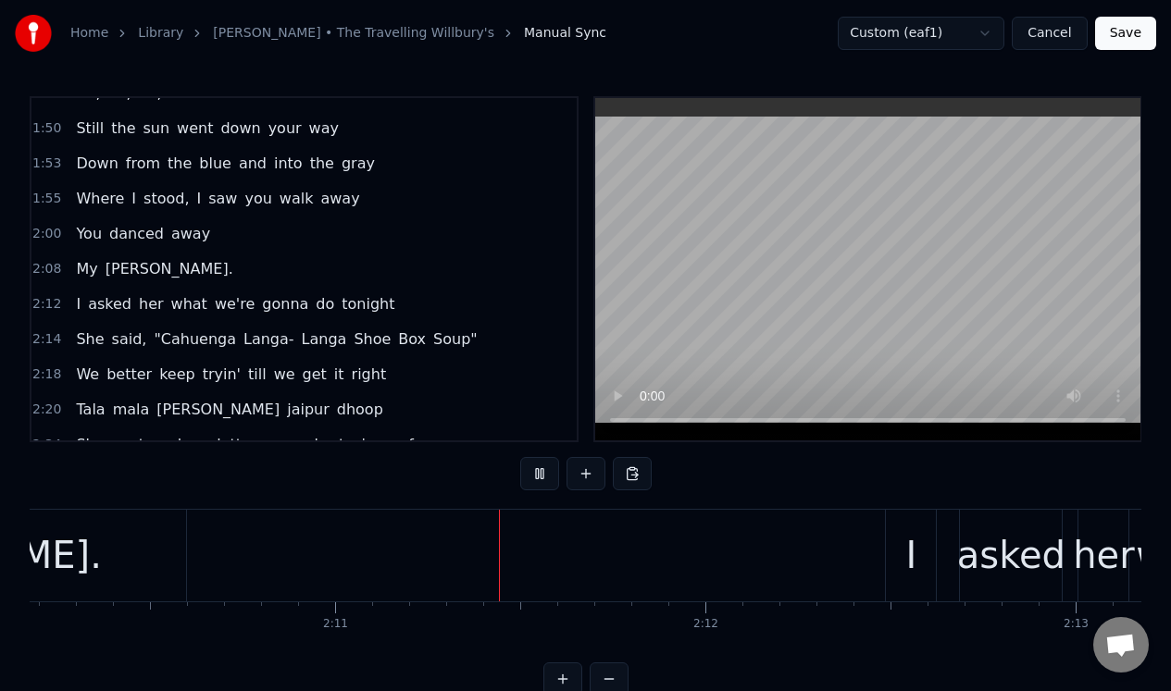
scroll to position [0, 48357]
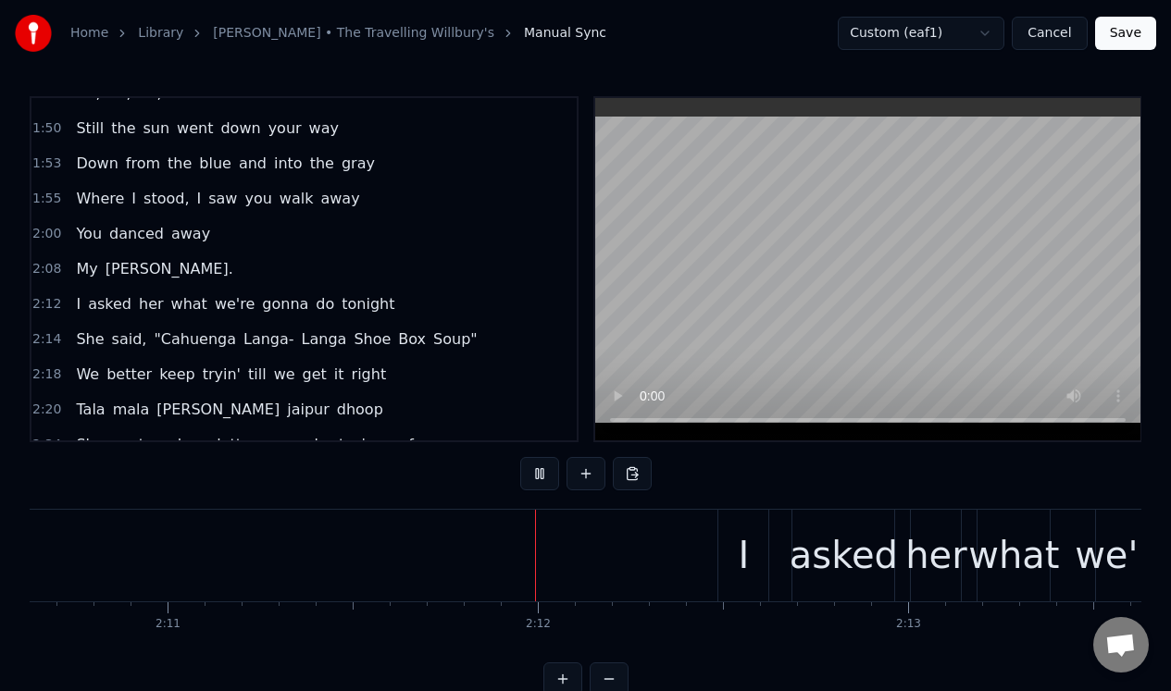
click at [539, 469] on button at bounding box center [539, 473] width 39 height 33
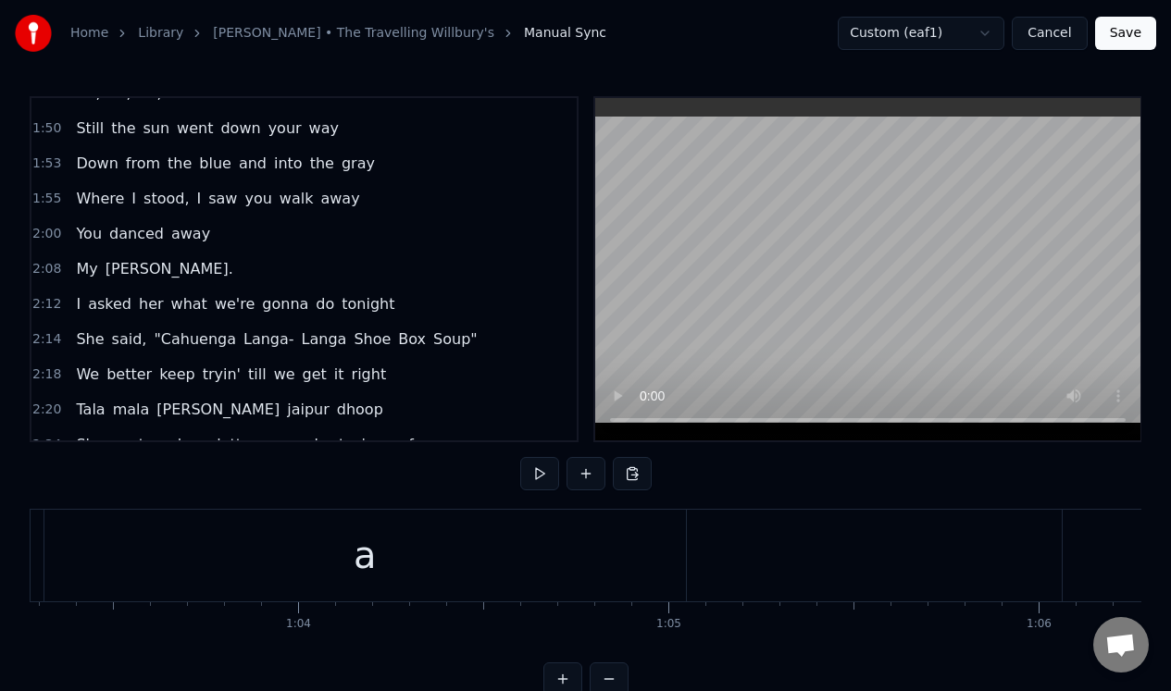
scroll to position [0, 23696]
click at [924, 555] on div "Ah," at bounding box center [1093, 556] width 607 height 92
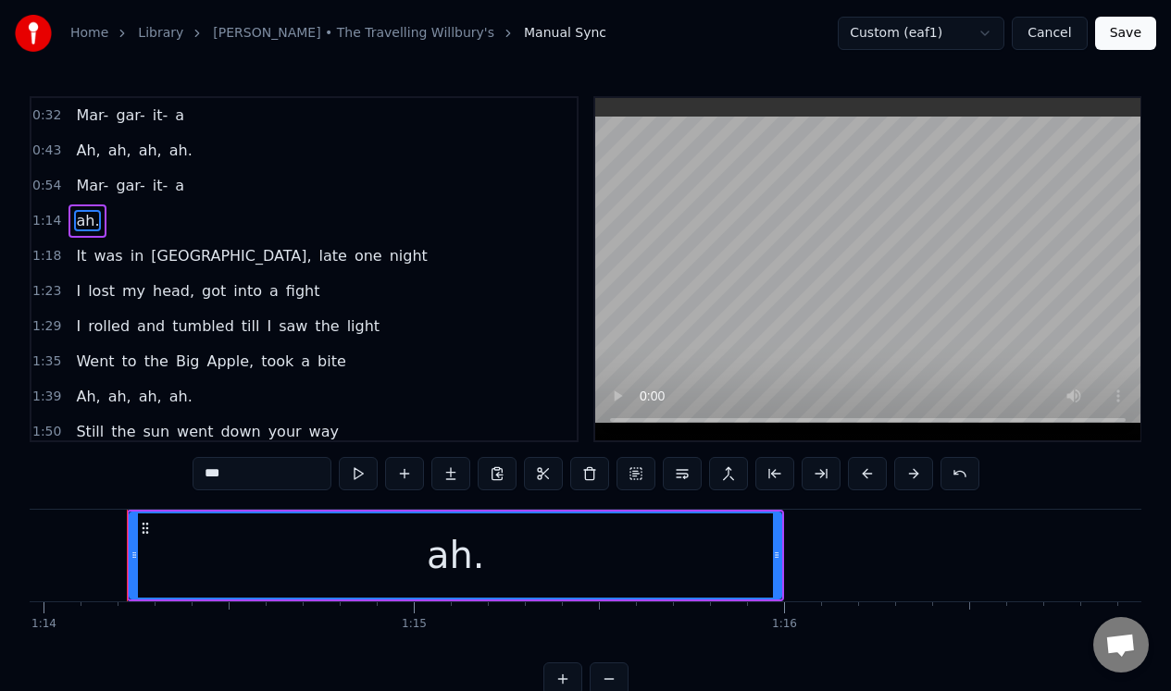
scroll to position [0, 27385]
type input "**"
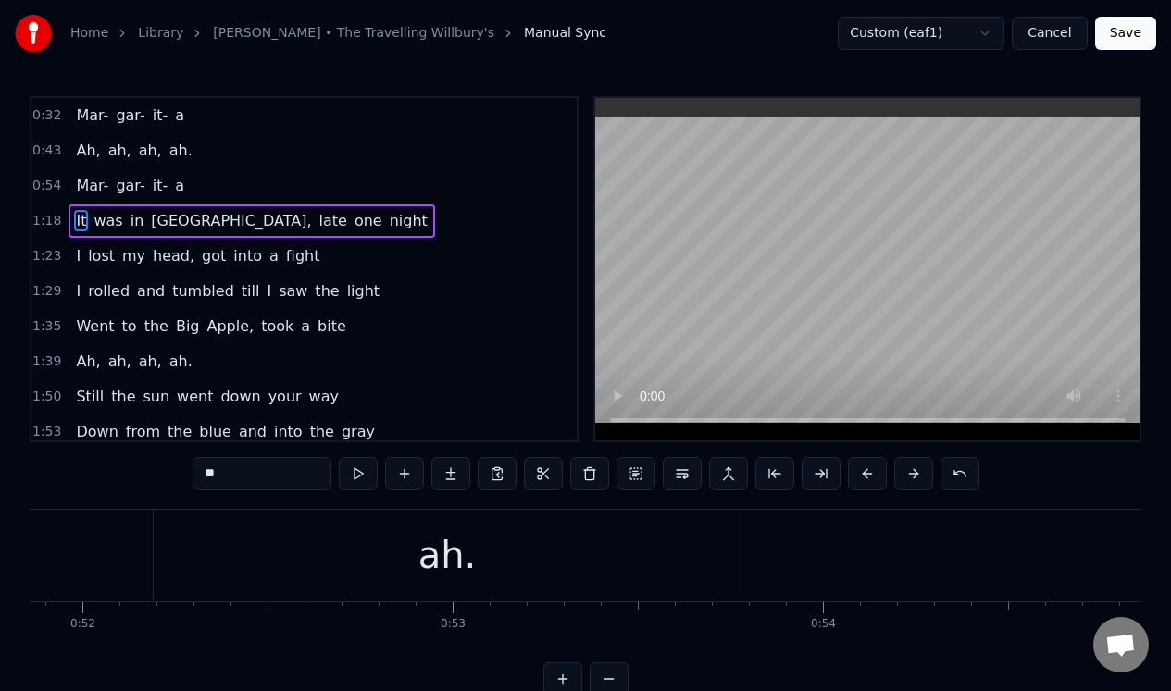
scroll to position [0, 18621]
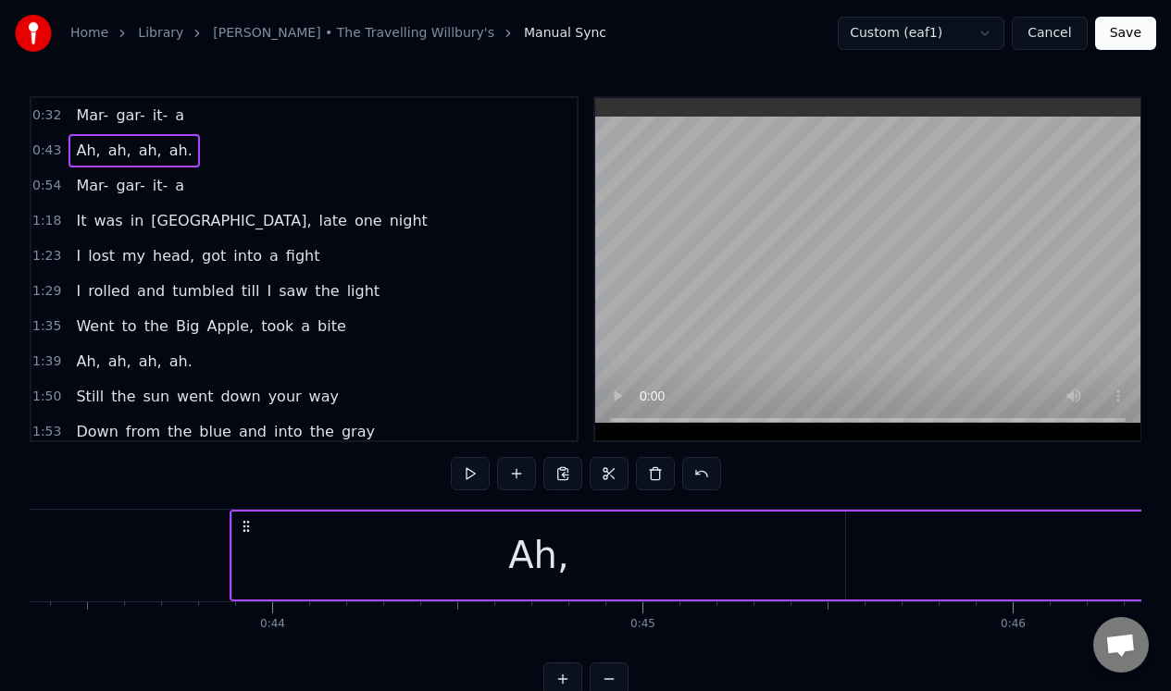
scroll to position [0, 15986]
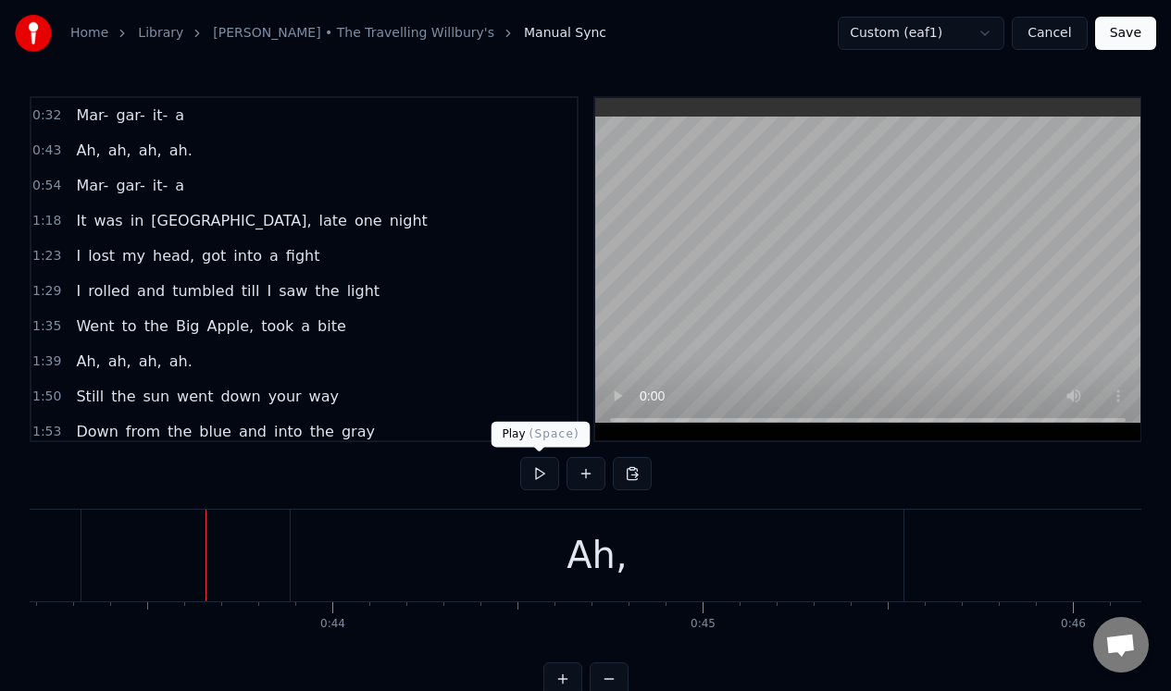
click at [537, 471] on button at bounding box center [539, 473] width 39 height 33
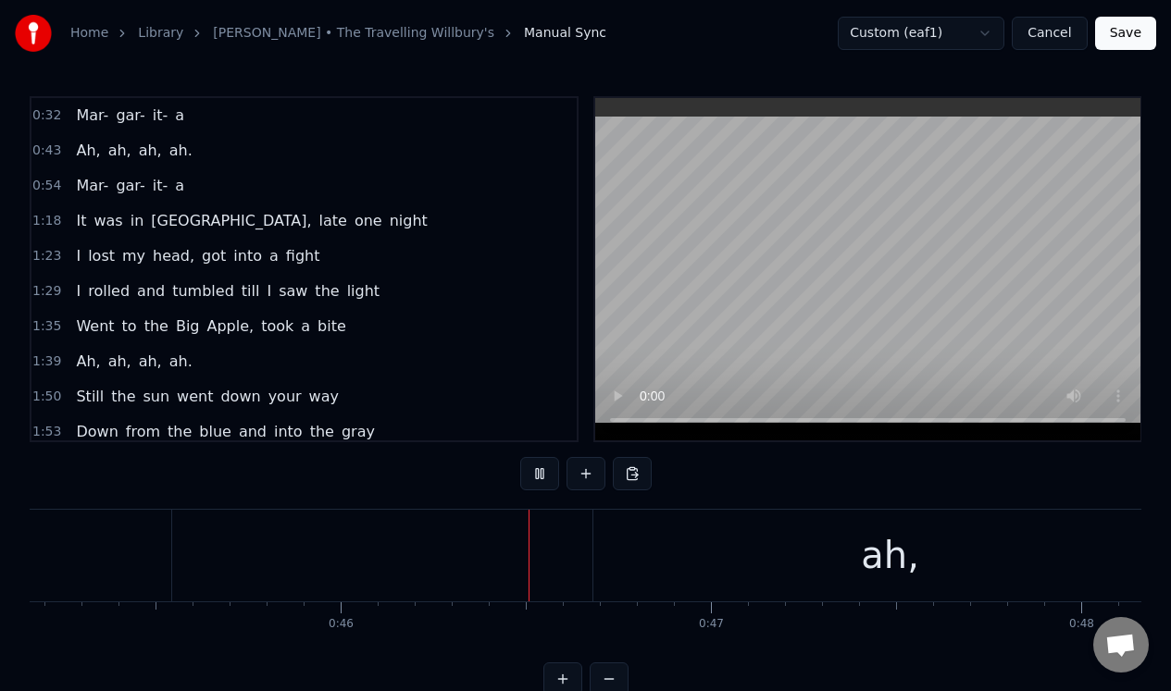
scroll to position [0, 16938]
click at [537, 471] on button at bounding box center [539, 473] width 39 height 33
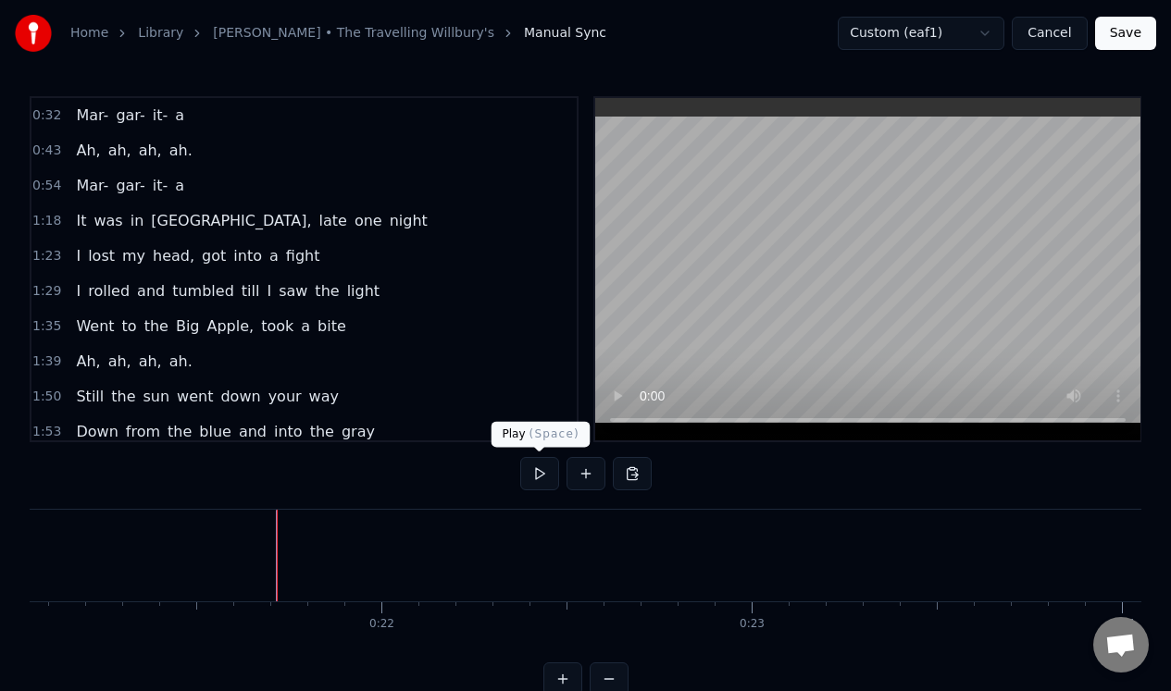
click at [543, 474] on button at bounding box center [539, 473] width 39 height 33
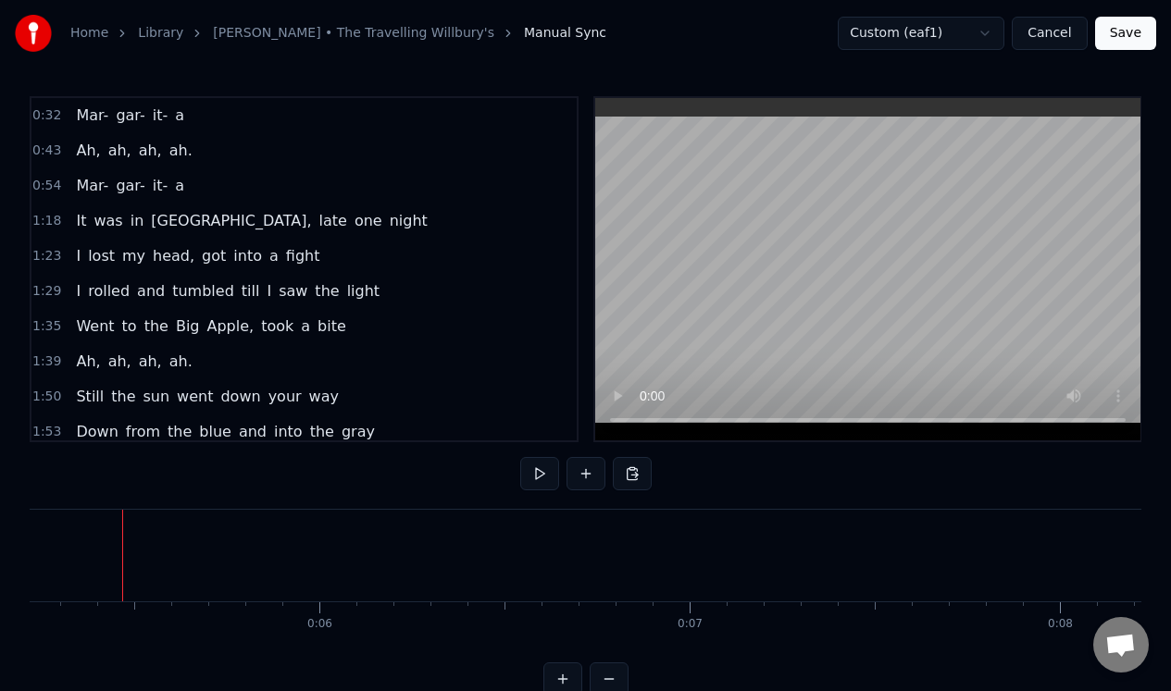
scroll to position [0, 1931]
click at [539, 474] on button at bounding box center [539, 473] width 39 height 33
click at [538, 474] on button at bounding box center [539, 473] width 39 height 33
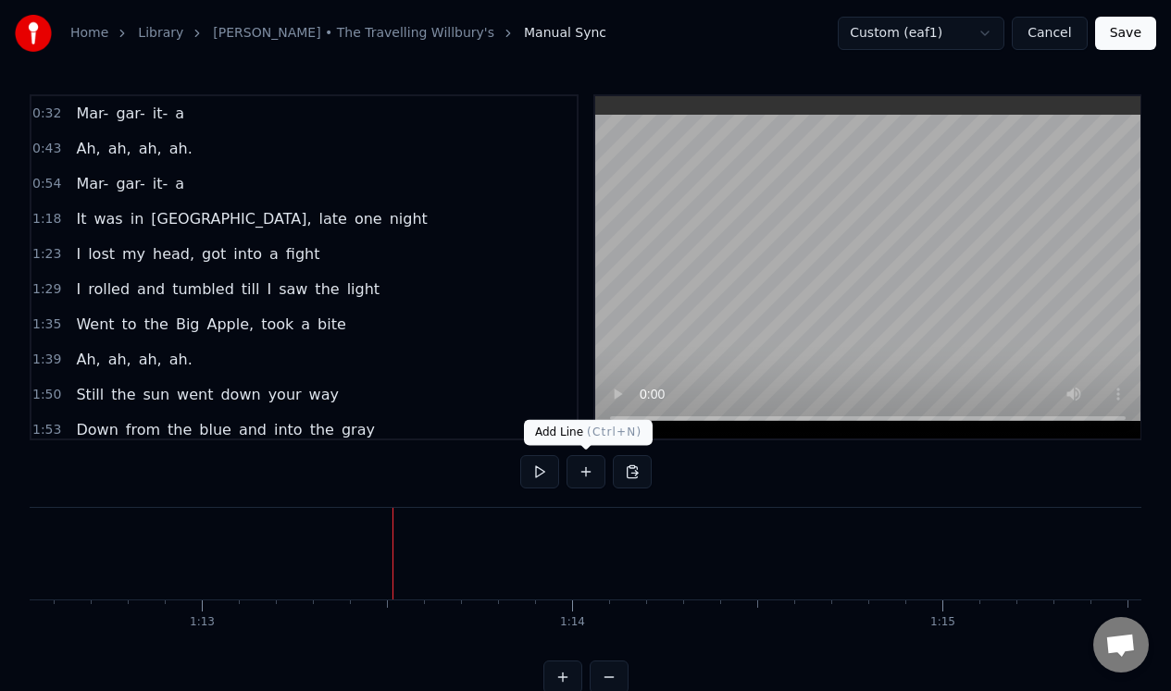
click at [581, 472] on button at bounding box center [585, 471] width 39 height 33
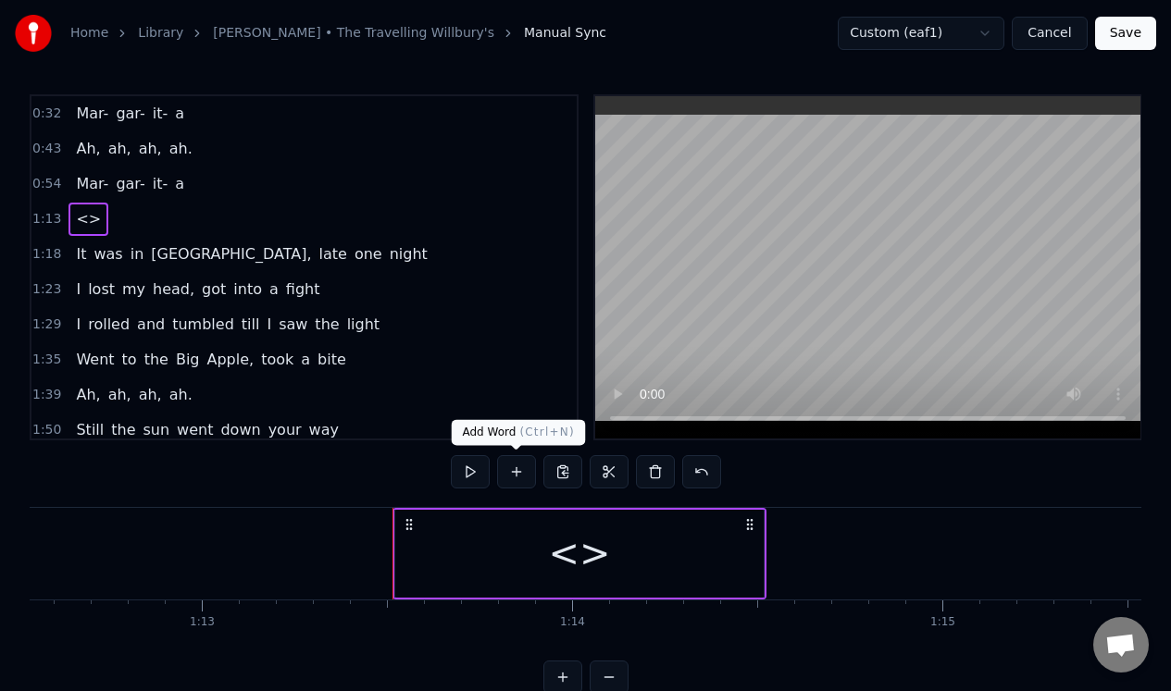
click at [512, 475] on button at bounding box center [516, 471] width 39 height 33
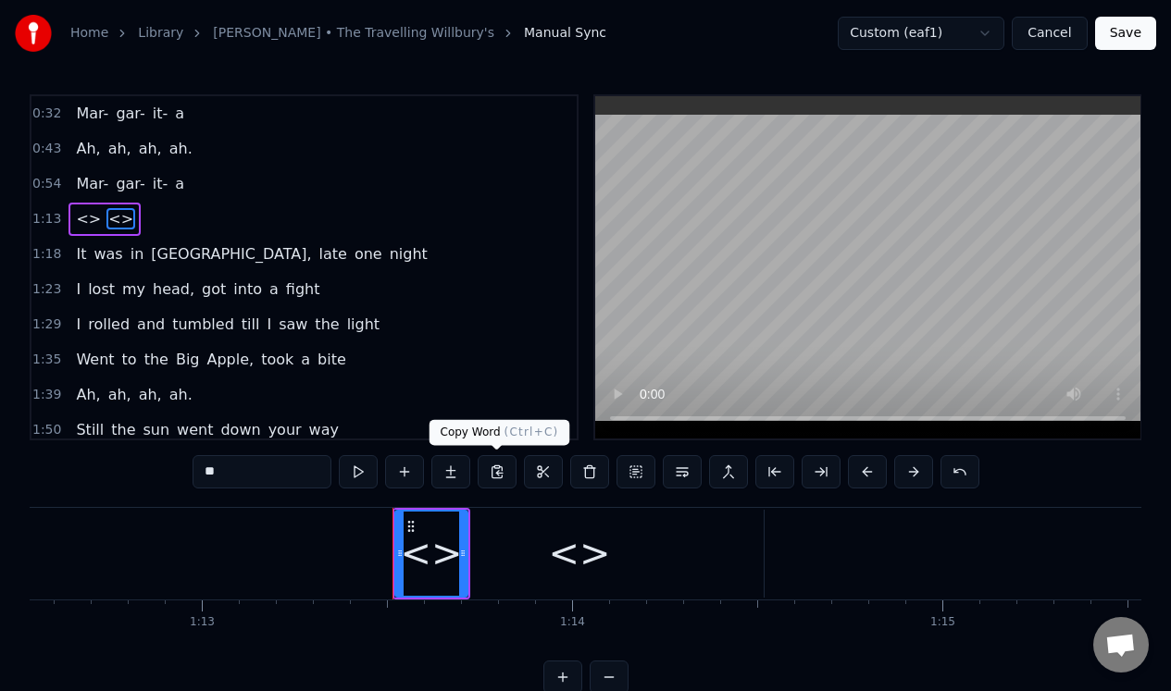
scroll to position [0, 0]
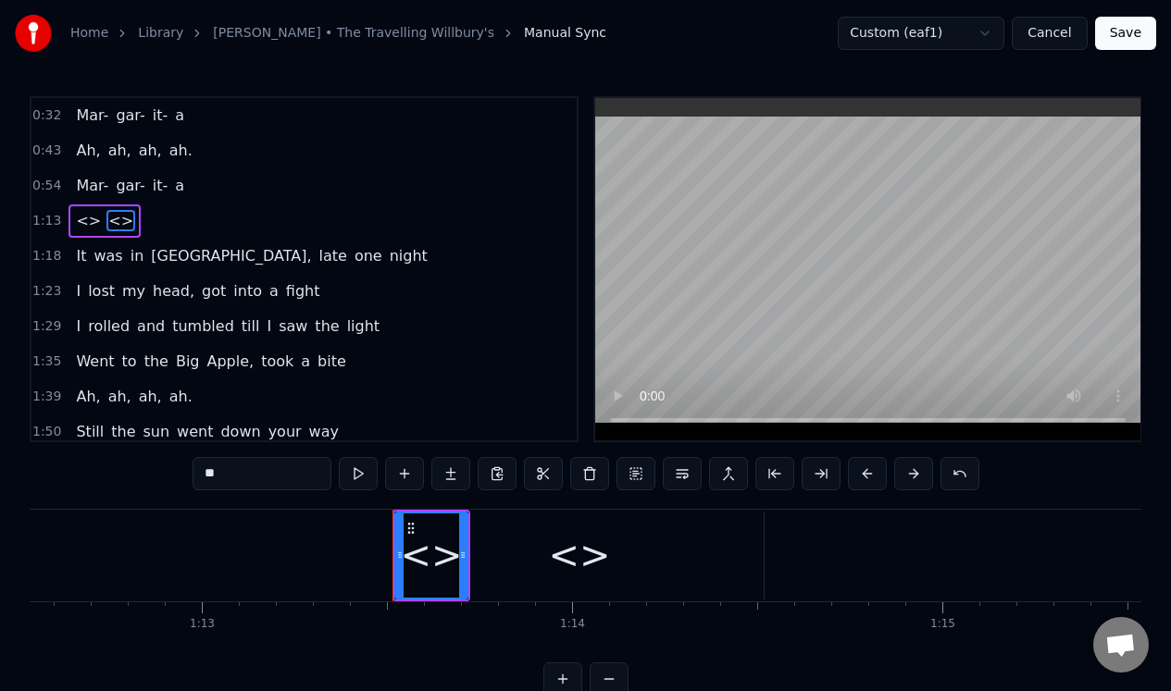
drag, startPoint x: 242, startPoint y: 474, endPoint x: 189, endPoint y: 470, distance: 52.9
click at [188, 471] on div "0:32 Mar- gar- it- a 0:43 Ah, ah, ah, ah. 0:54 Mar- gar- it- a 1:13 <> <> 1:18 …" at bounding box center [585, 396] width 1111 height 600
click at [573, 571] on div "<>" at bounding box center [579, 556] width 62 height 56
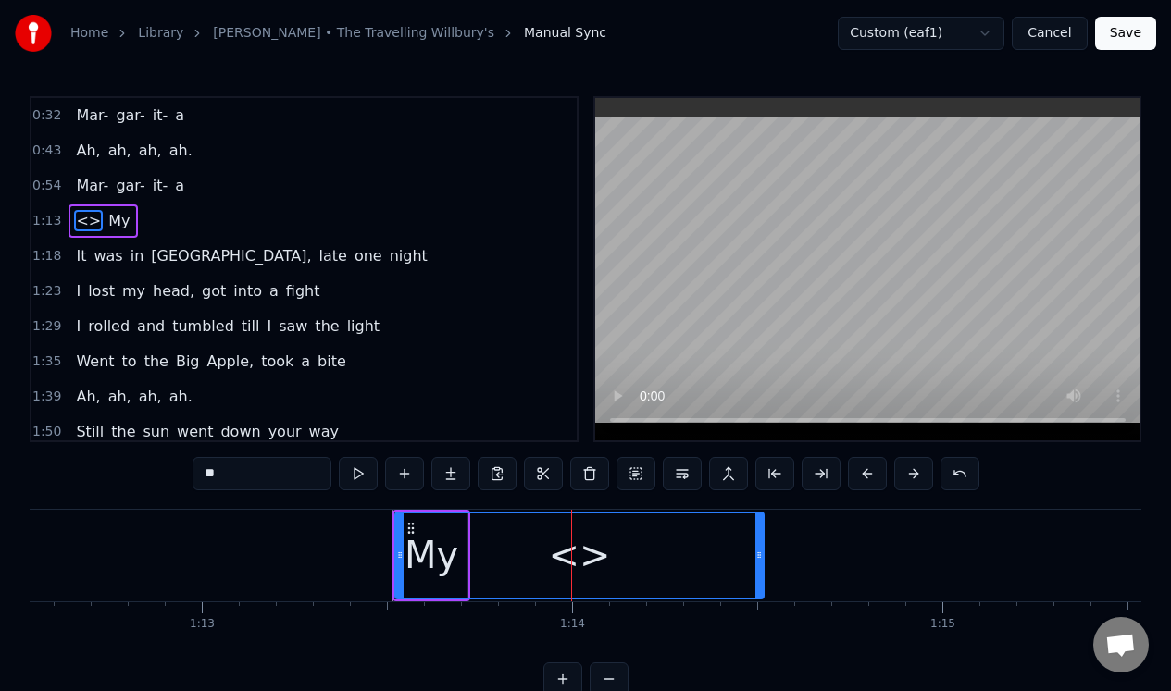
drag, startPoint x: 230, startPoint y: 475, endPoint x: 172, endPoint y: 474, distance: 58.3
click at [175, 474] on div "0:32 Mar- gar- it- a 0:43 Ah, ah, ah, ah. 0:54 Mar- gar- it- a 1:13 <> My 1:18 …" at bounding box center [585, 396] width 1111 height 600
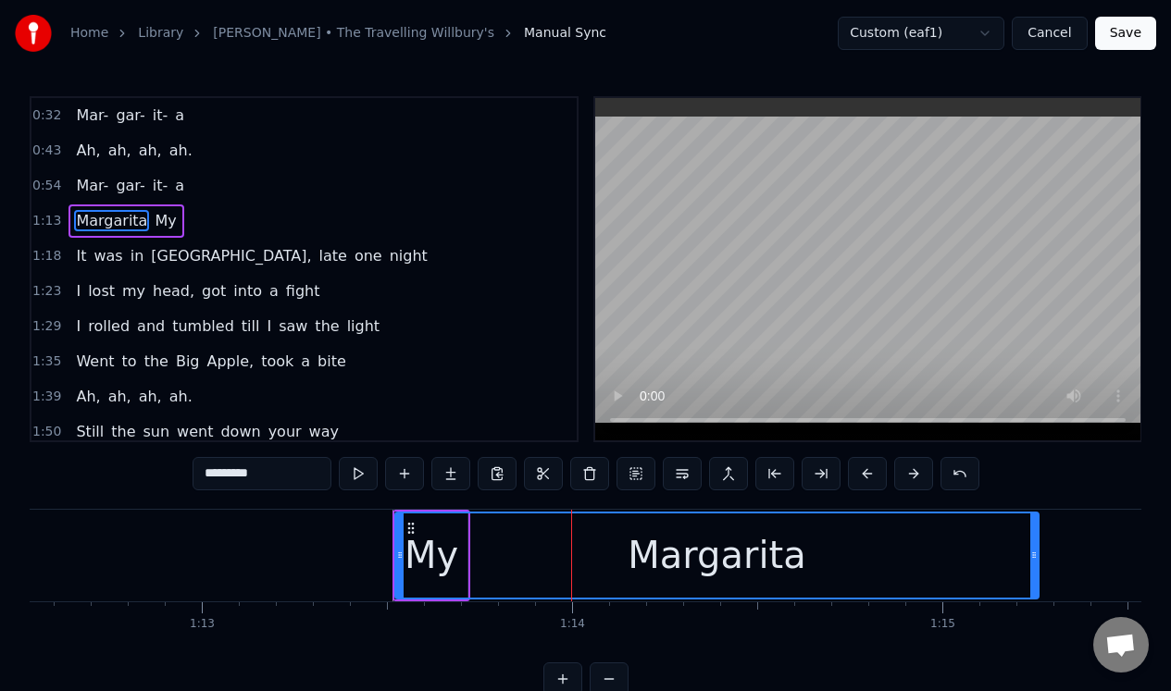
drag, startPoint x: 760, startPoint y: 577, endPoint x: 1035, endPoint y: 585, distance: 275.0
click at [1035, 585] on div at bounding box center [1033, 556] width 7 height 84
type input "*********"
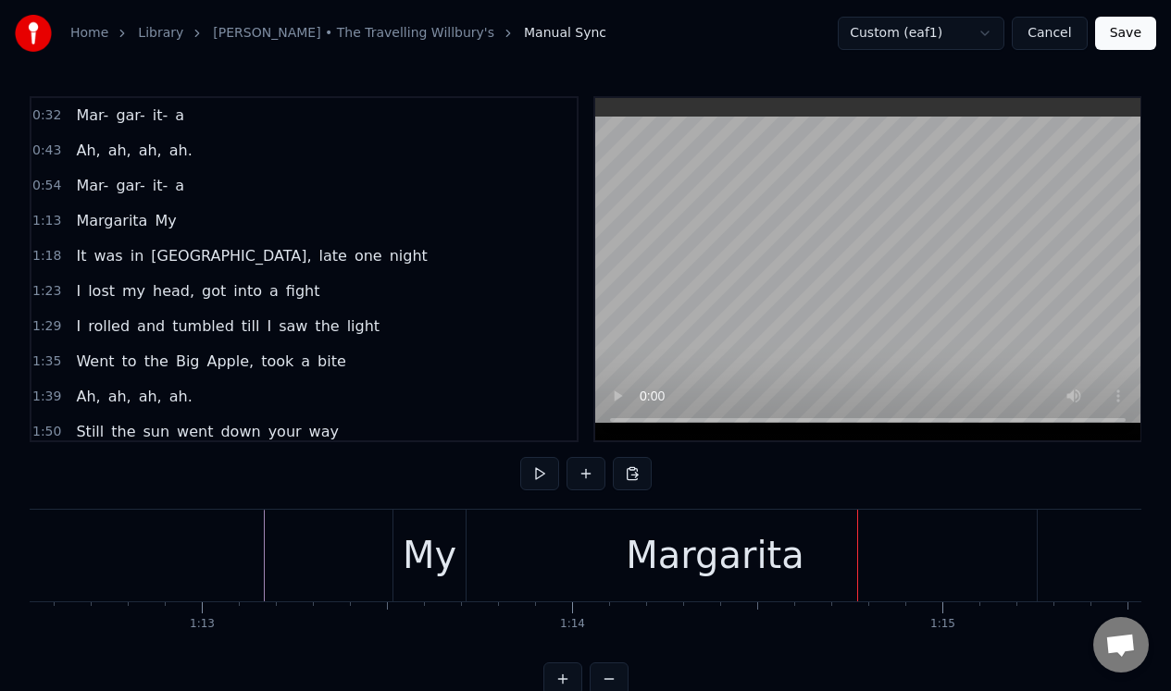
click at [495, 531] on div "Margarita" at bounding box center [714, 556] width 643 height 92
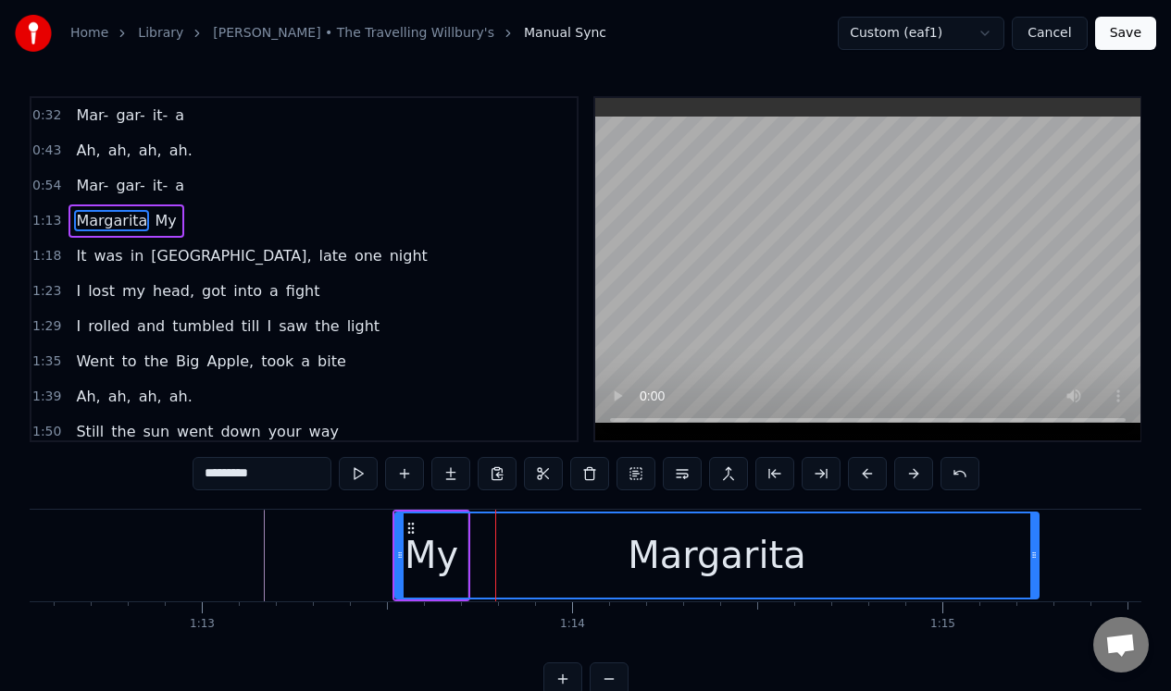
click at [557, 540] on div "Margarita" at bounding box center [716, 556] width 641 height 84
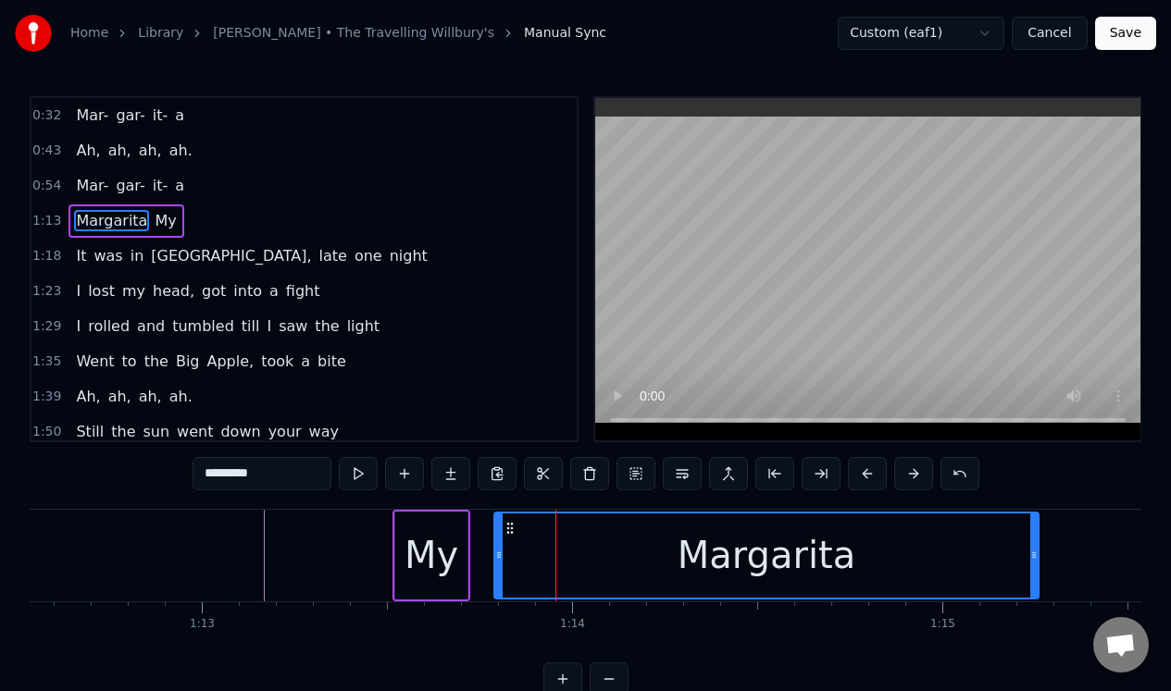
drag, startPoint x: 398, startPoint y: 539, endPoint x: 497, endPoint y: 538, distance: 99.0
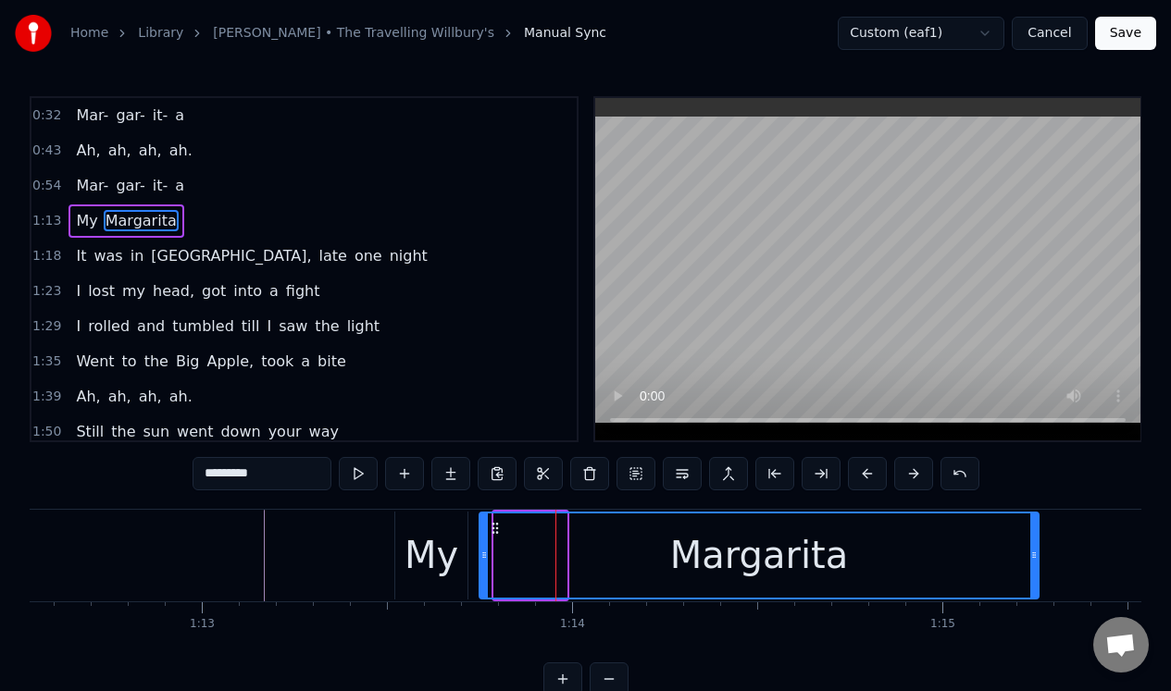
drag, startPoint x: 498, startPoint y: 537, endPoint x: 483, endPoint y: 538, distance: 14.8
click at [483, 538] on div at bounding box center [483, 556] width 7 height 84
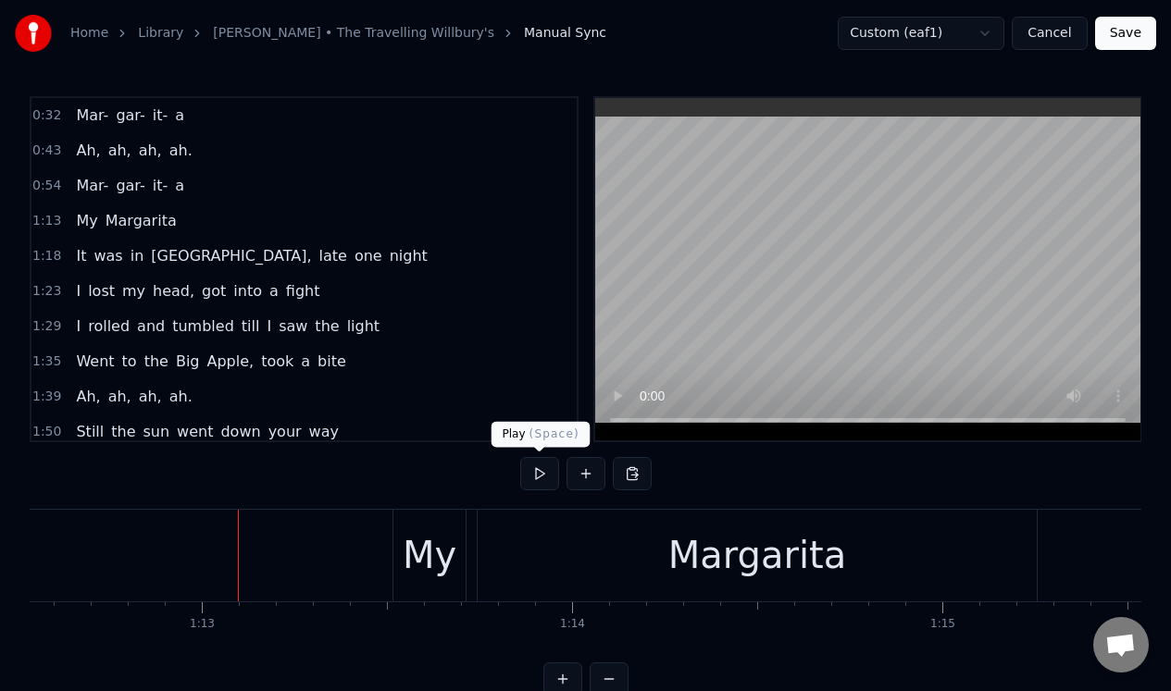
click at [541, 471] on button at bounding box center [539, 473] width 39 height 33
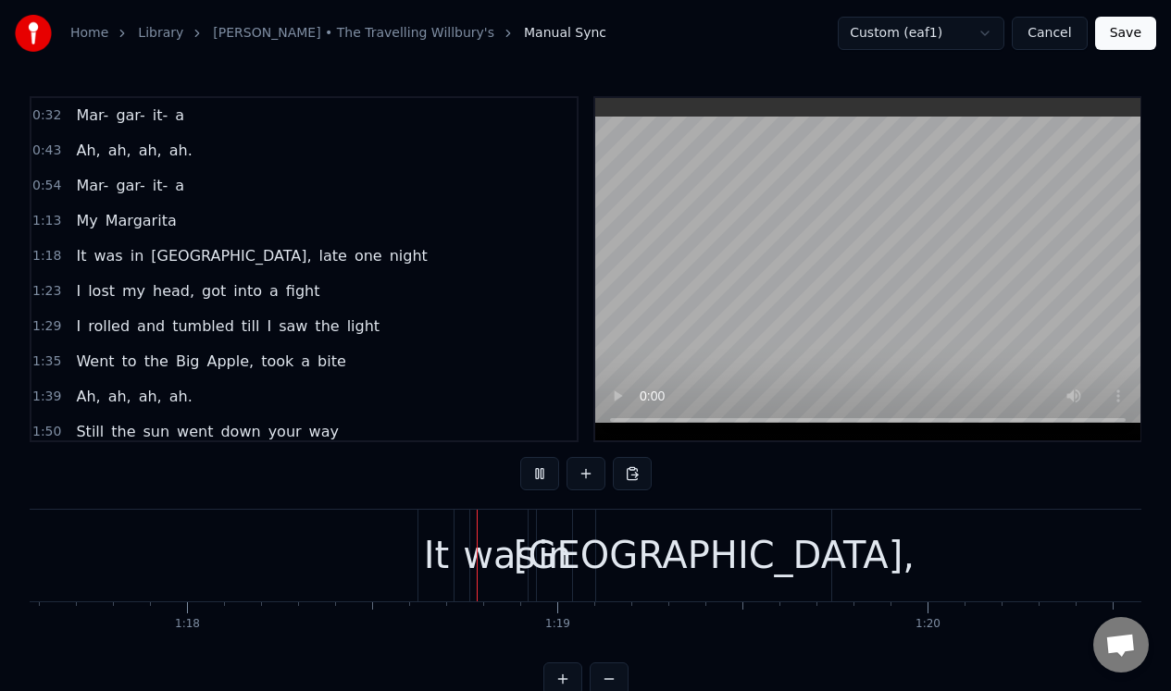
scroll to position [0, 28833]
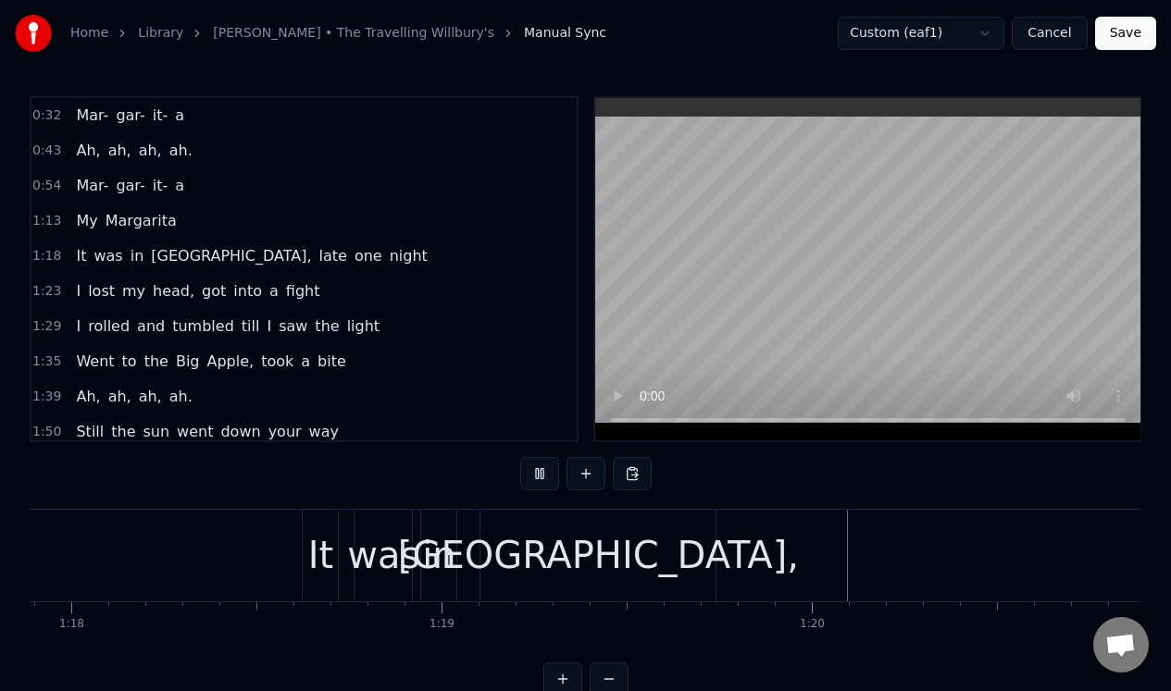
click at [541, 471] on button at bounding box center [539, 473] width 39 height 33
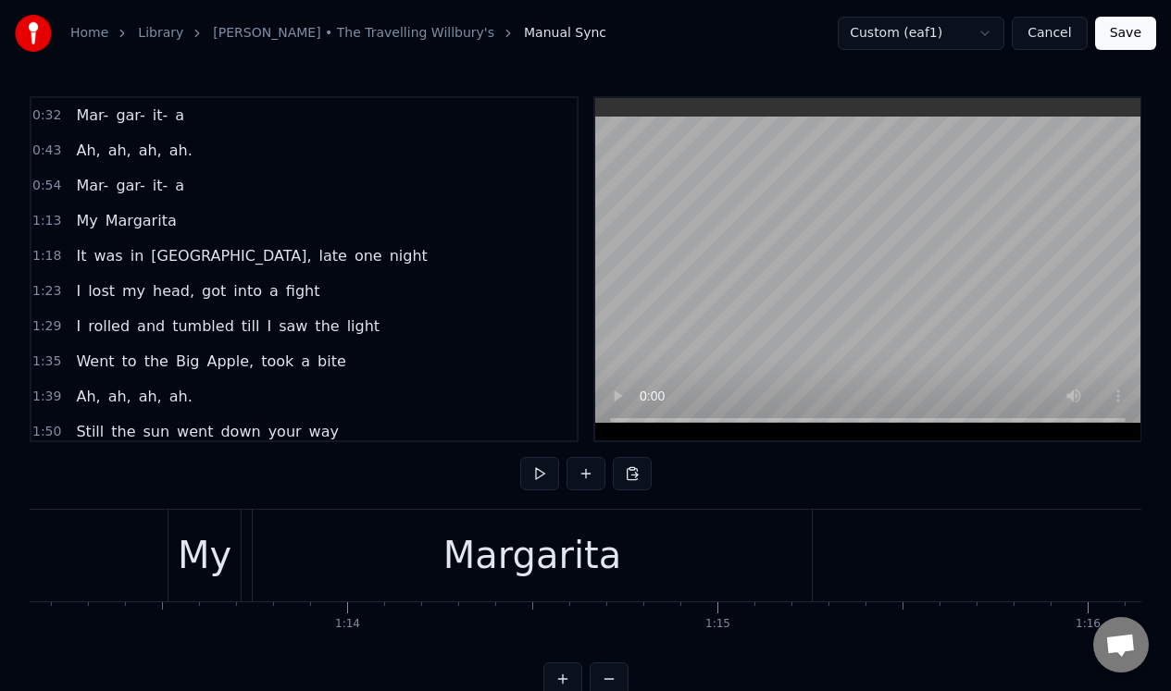
scroll to position [0, 26803]
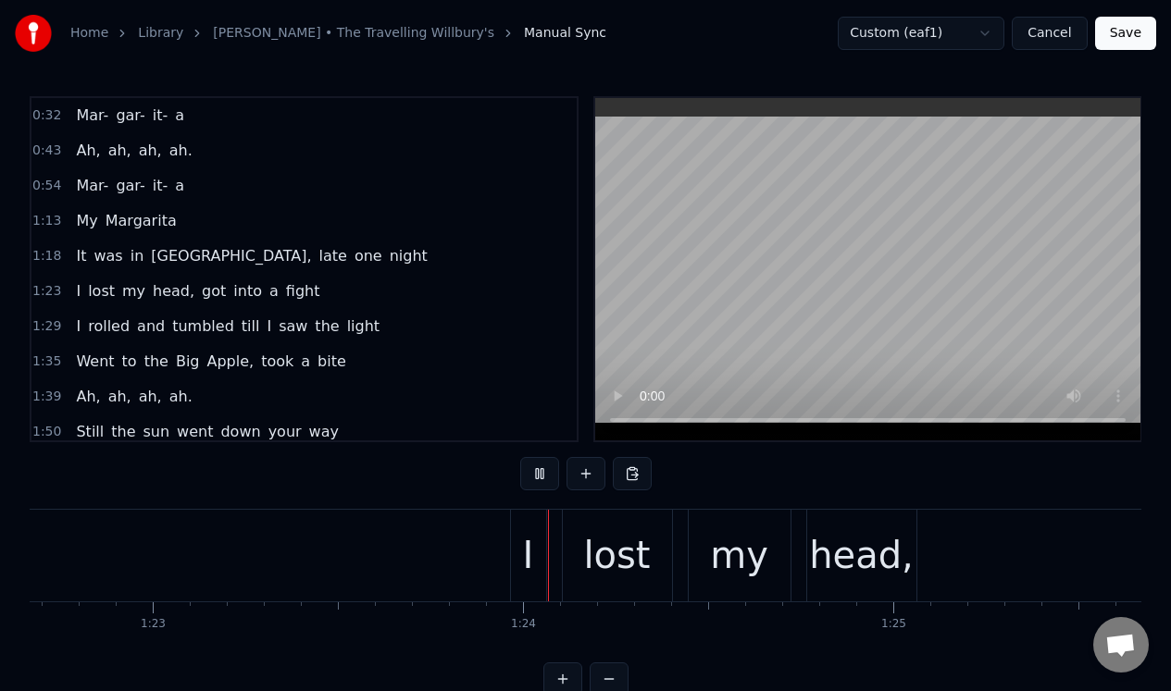
scroll to position [0, 30800]
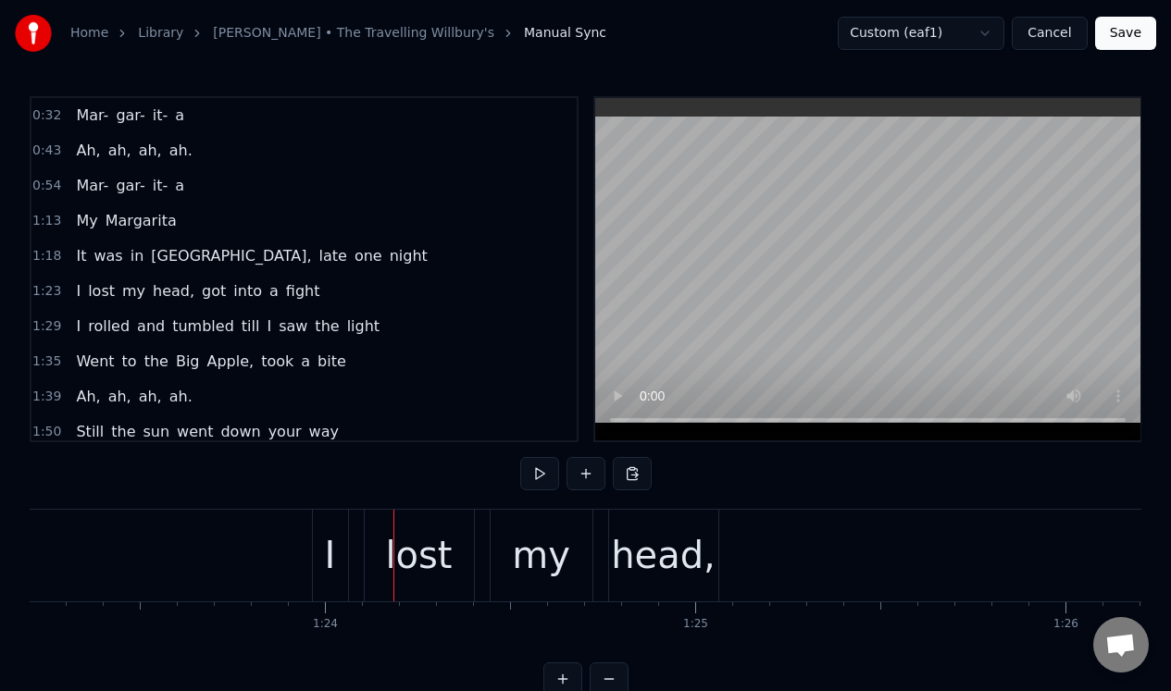
click at [1127, 31] on button "Save" at bounding box center [1125, 33] width 61 height 33
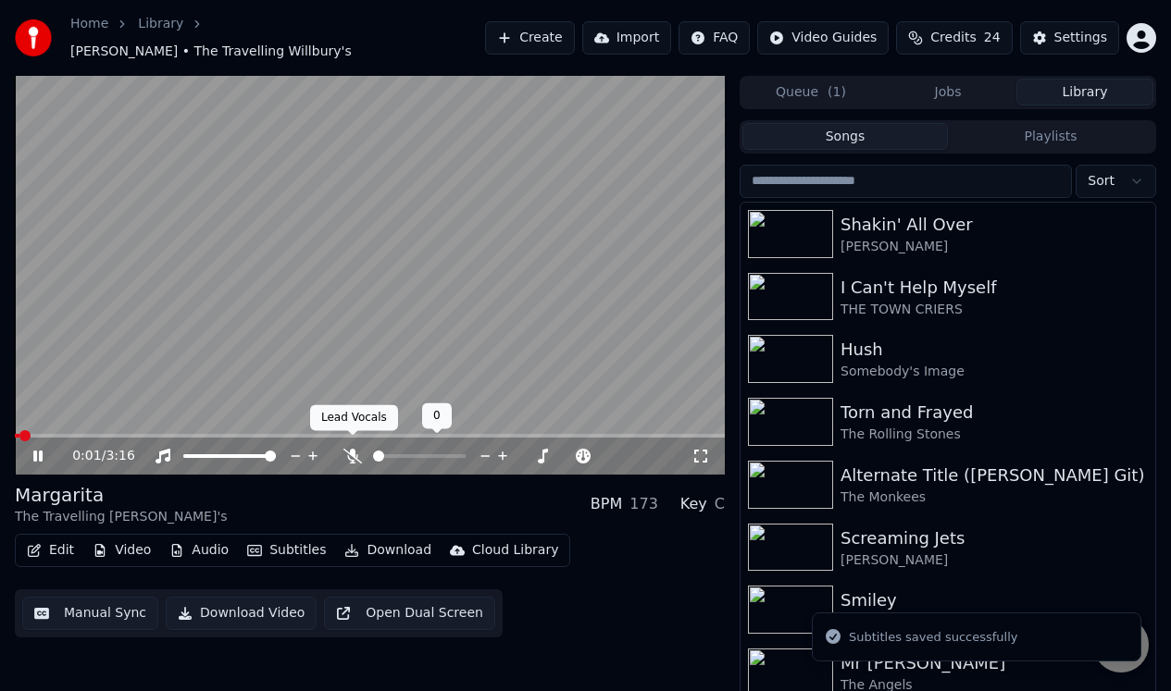
click at [348, 449] on icon at bounding box center [352, 456] width 19 height 15
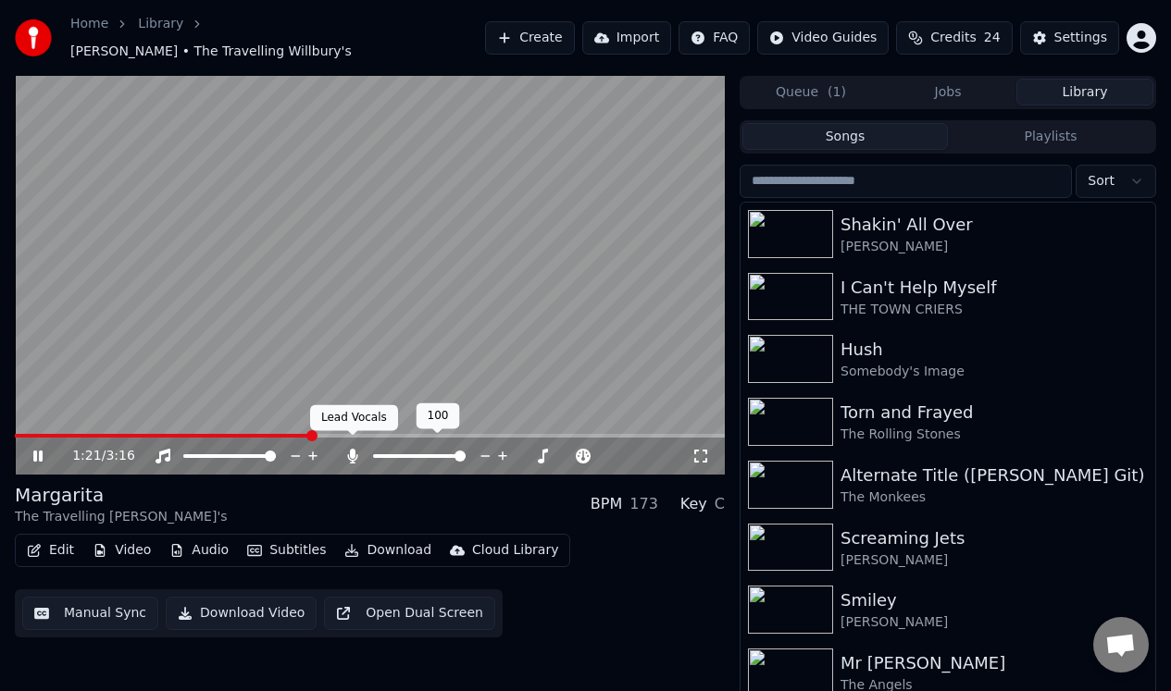
click at [353, 434] on icon at bounding box center [352, 428] width 13 height 13
click at [349, 449] on icon at bounding box center [352, 456] width 19 height 15
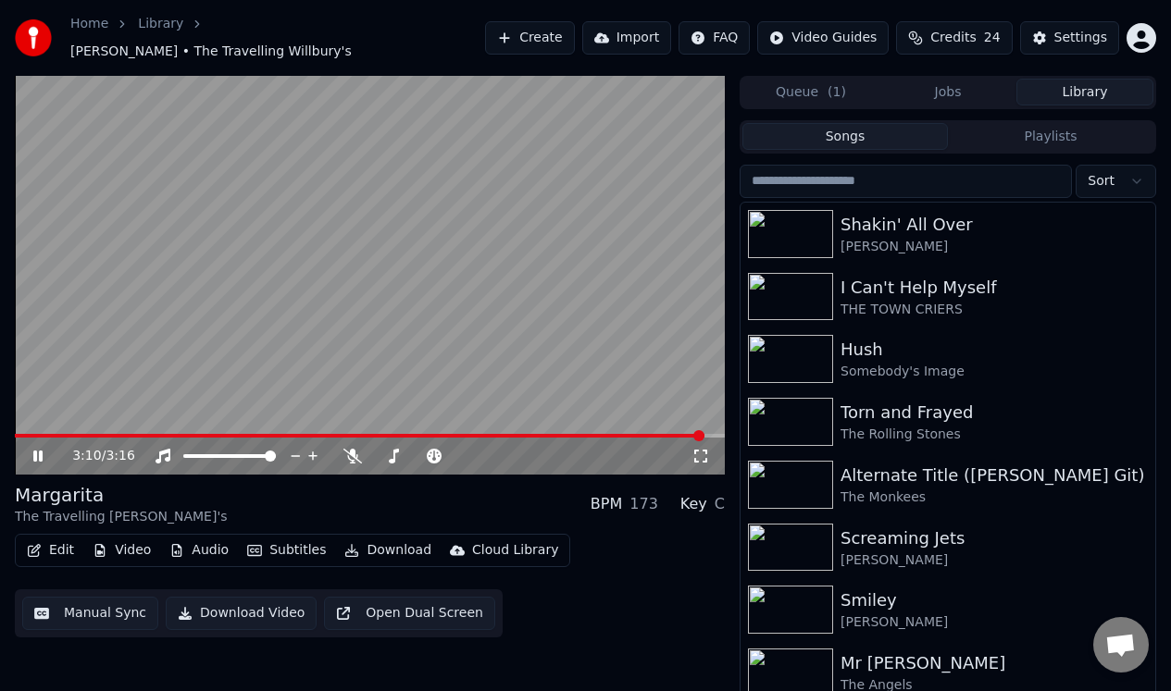
click at [39, 451] on icon at bounding box center [37, 456] width 9 height 11
click at [84, 602] on button "Manual Sync" at bounding box center [90, 613] width 136 height 33
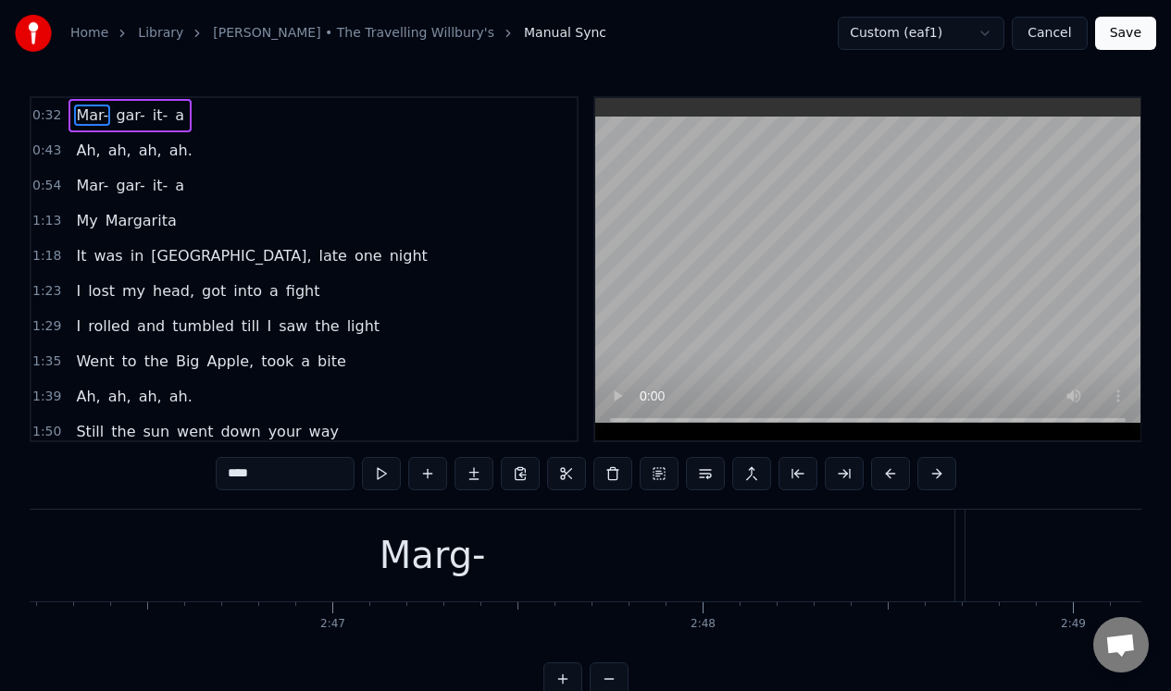
scroll to position [0, 61458]
click at [149, 533] on div "Marg-" at bounding box center [492, 556] width 1044 height 92
type input "*****"
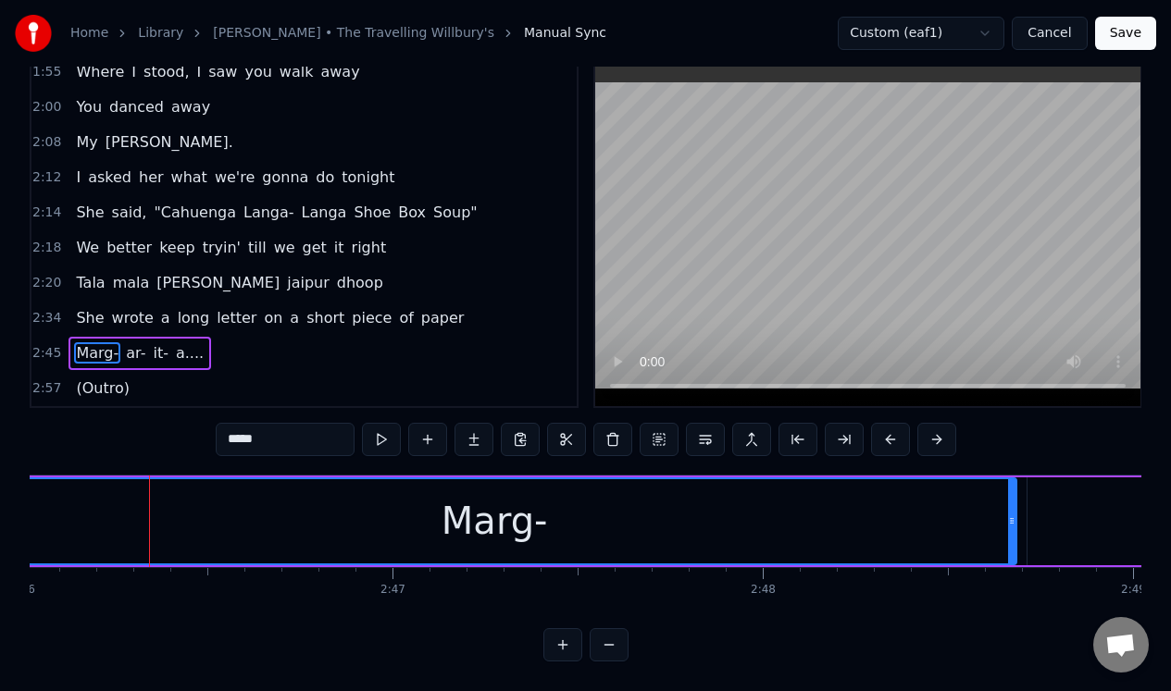
scroll to position [47, 0]
click at [224, 344] on div "2:45 Marg- ar- it- a...." at bounding box center [303, 353] width 545 height 35
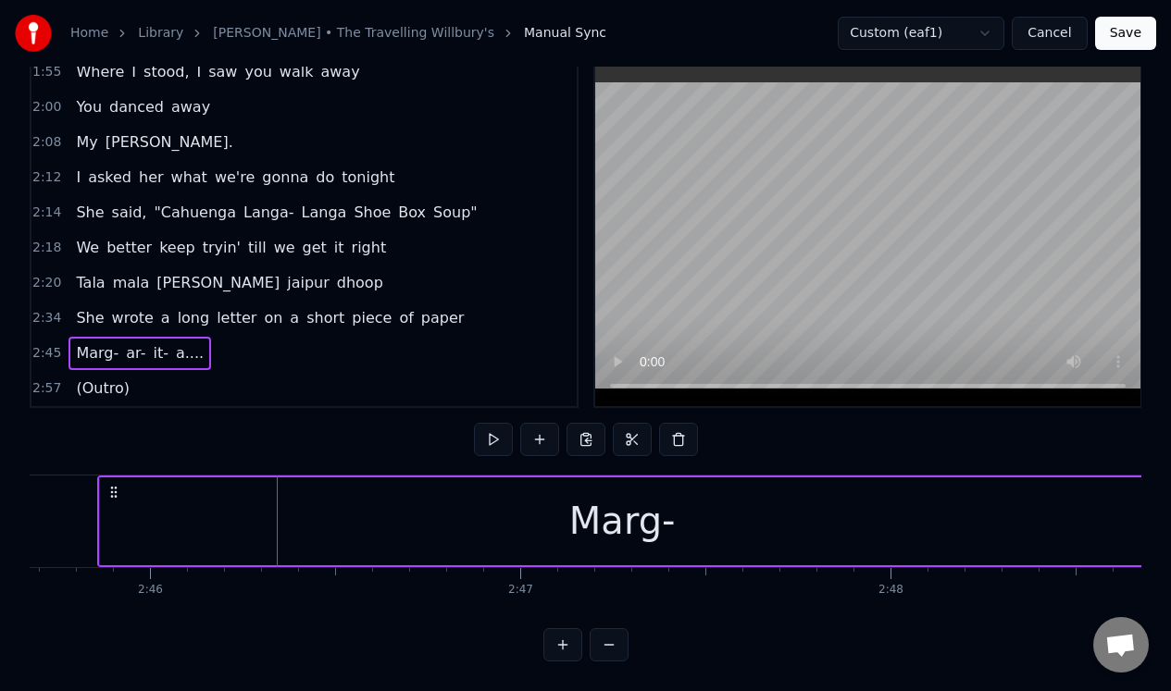
scroll to position [0, 61306]
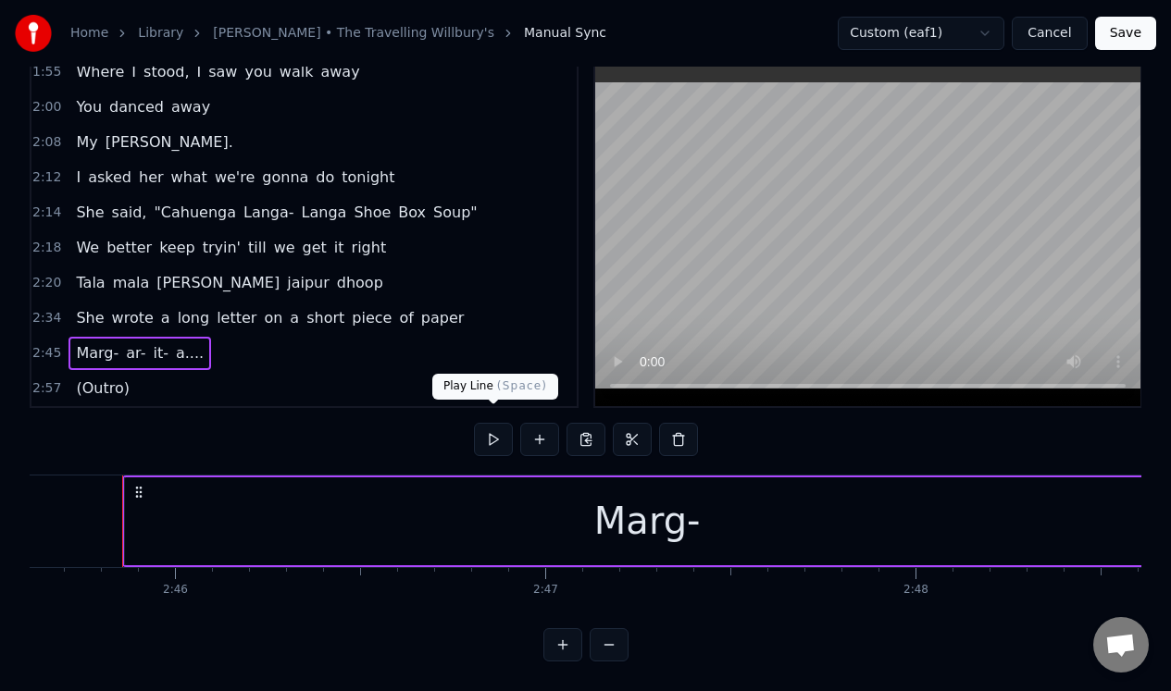
click at [494, 427] on button at bounding box center [493, 439] width 39 height 33
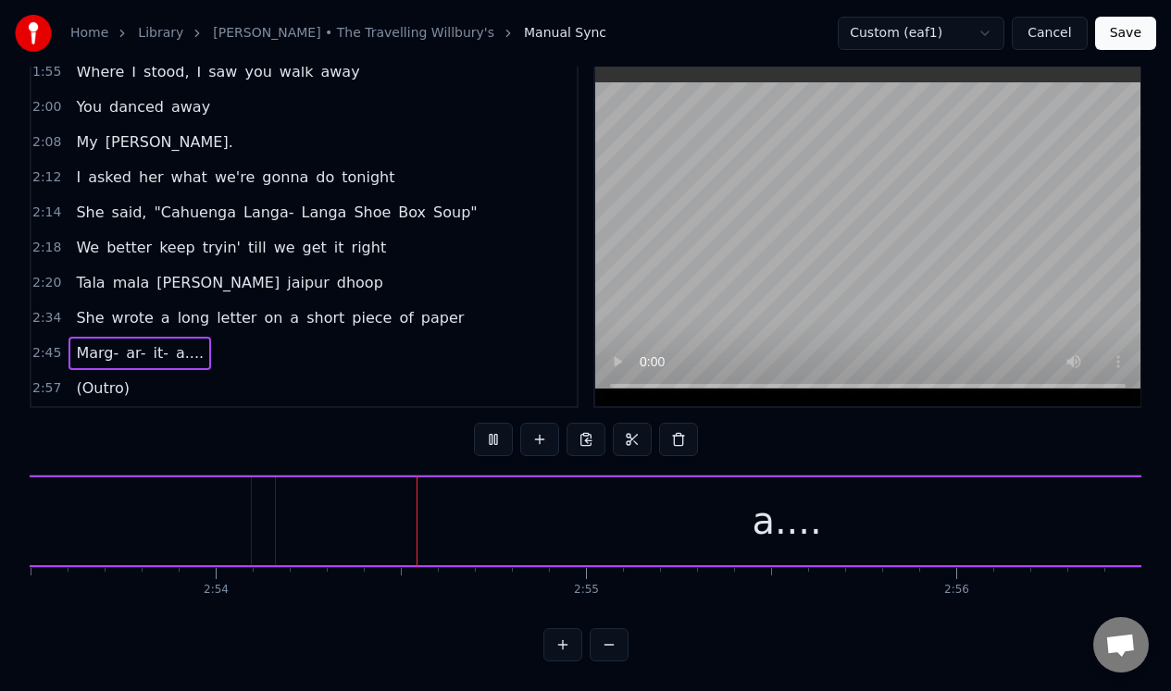
scroll to position [0, 64227]
click at [494, 427] on button at bounding box center [493, 439] width 39 height 33
click at [317, 488] on div "a...." at bounding box center [786, 522] width 1023 height 88
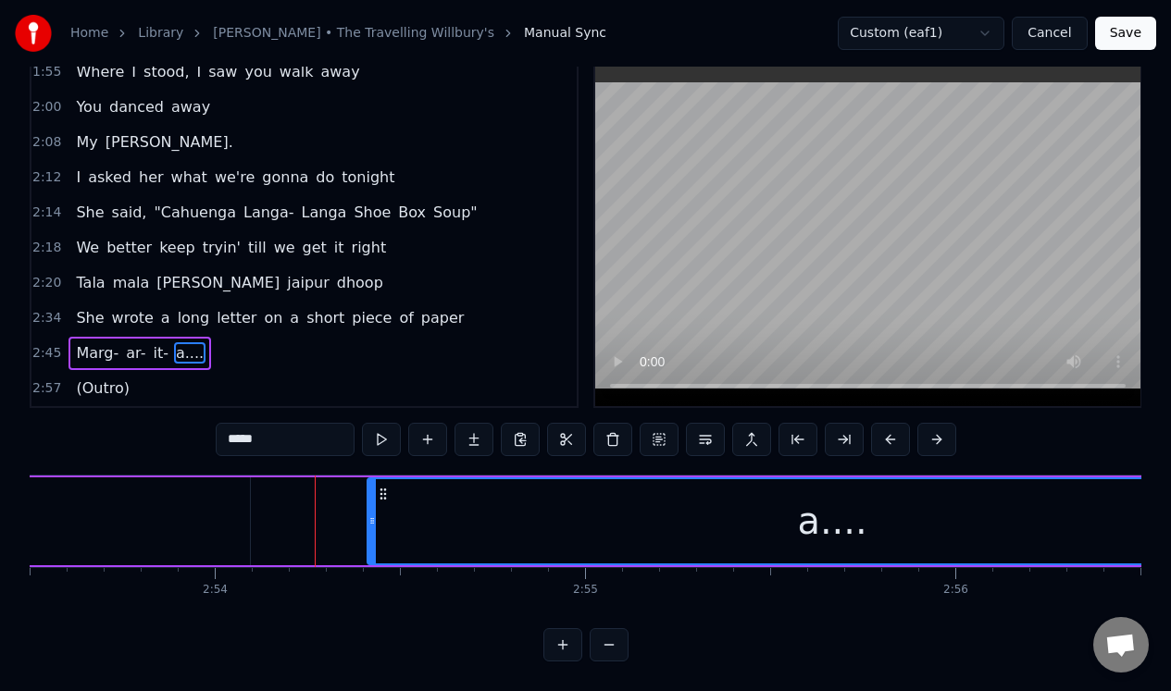
drag, startPoint x: 279, startPoint y: 511, endPoint x: 371, endPoint y: 505, distance: 92.7
click at [371, 505] on div at bounding box center [371, 521] width 7 height 84
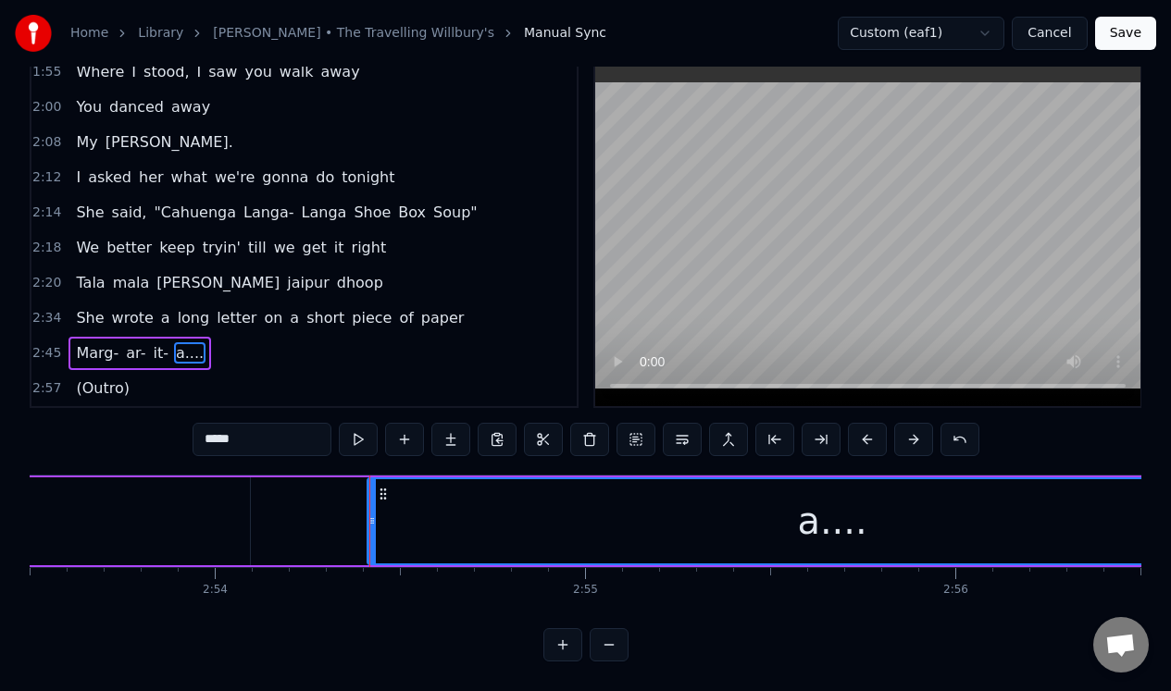
type input "***"
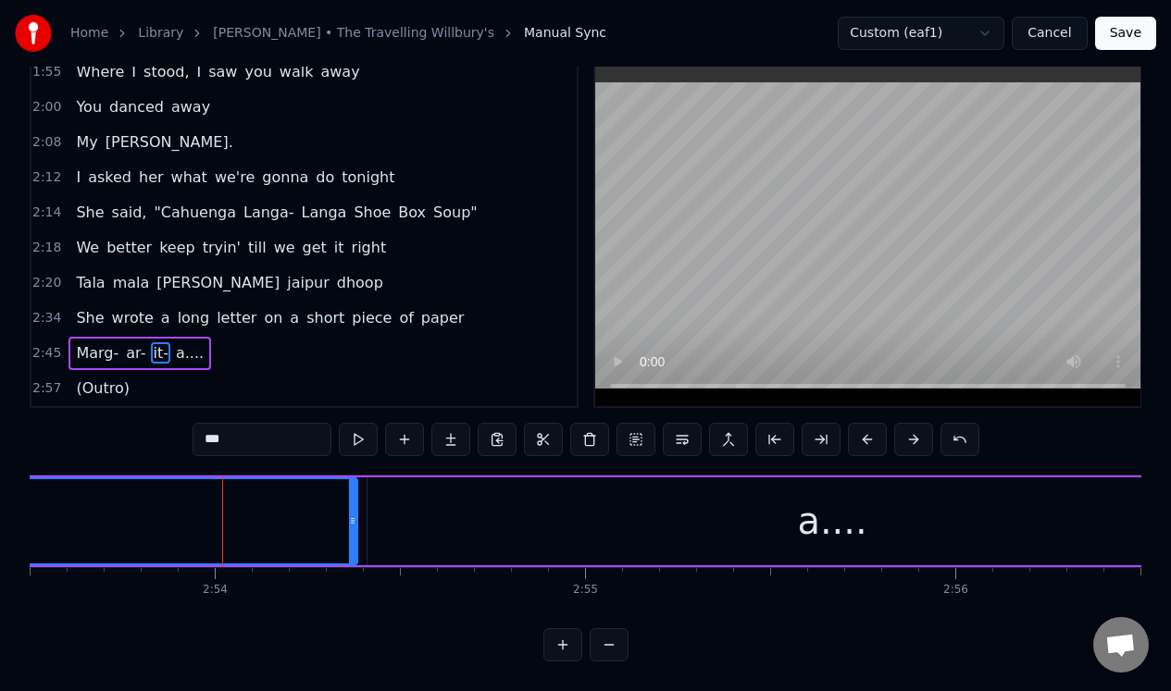
drag, startPoint x: 245, startPoint y: 503, endPoint x: 353, endPoint y: 498, distance: 107.5
click at [353, 498] on div at bounding box center [352, 521] width 7 height 84
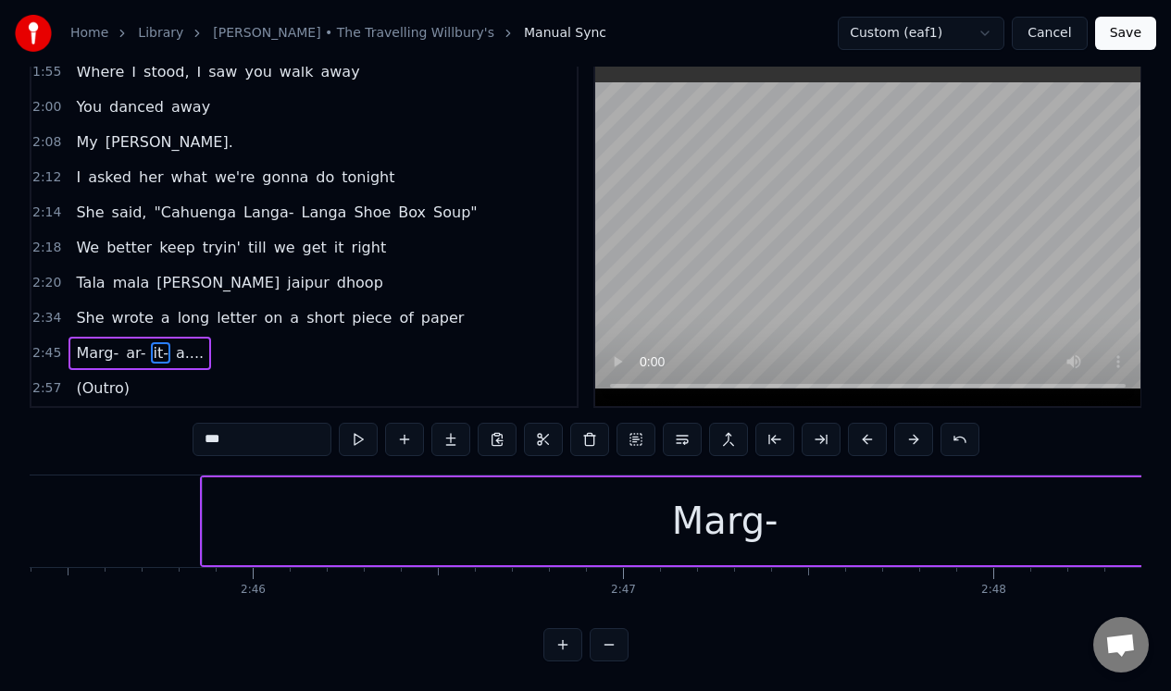
scroll to position [0, 61107]
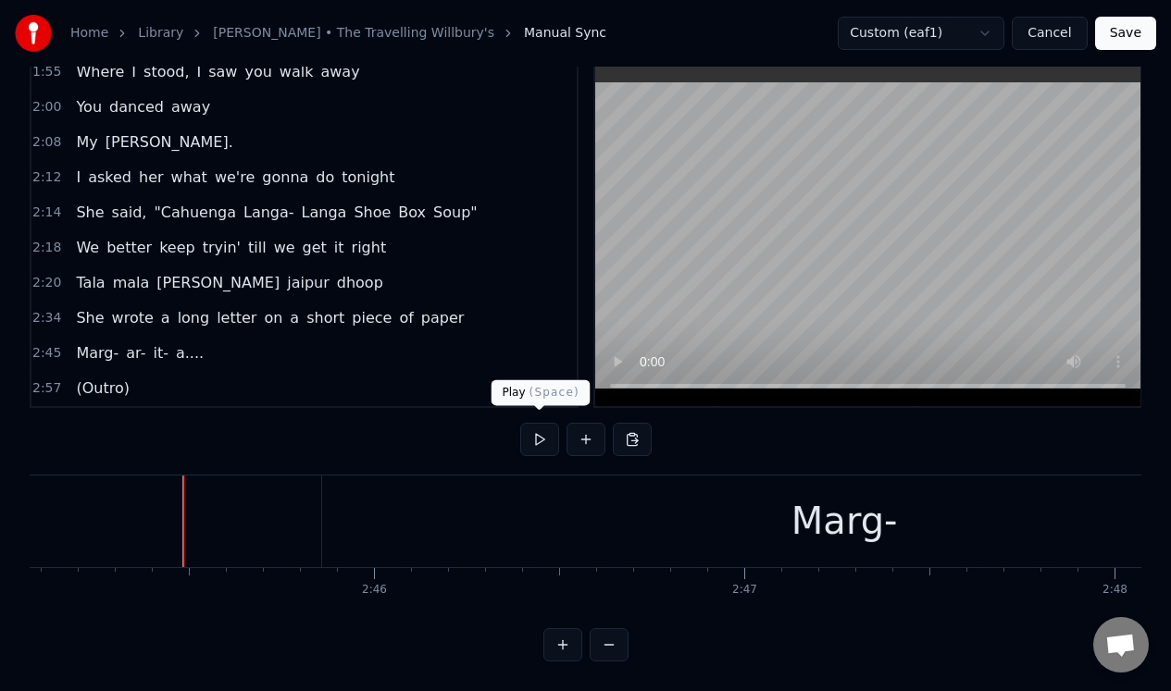
click at [542, 434] on button at bounding box center [539, 439] width 39 height 33
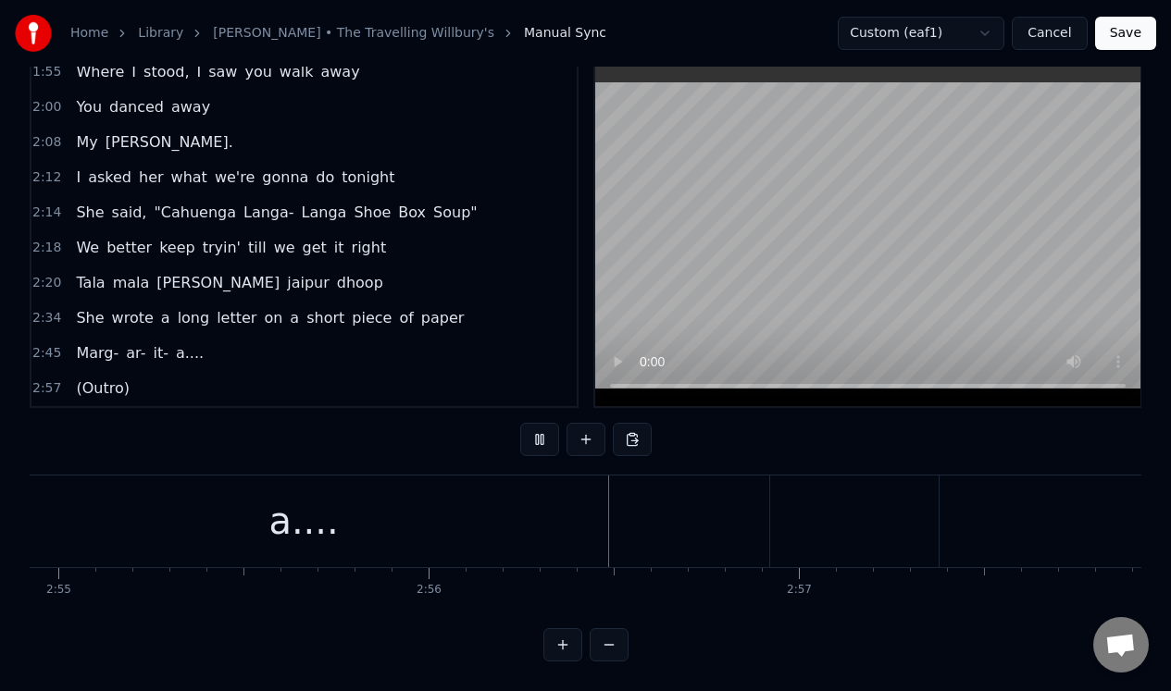
scroll to position [0, 65023]
click at [536, 428] on button at bounding box center [539, 439] width 39 height 33
click at [536, 427] on button at bounding box center [539, 439] width 39 height 33
click at [330, 491] on div "a...." at bounding box center [35, 522] width 930 height 92
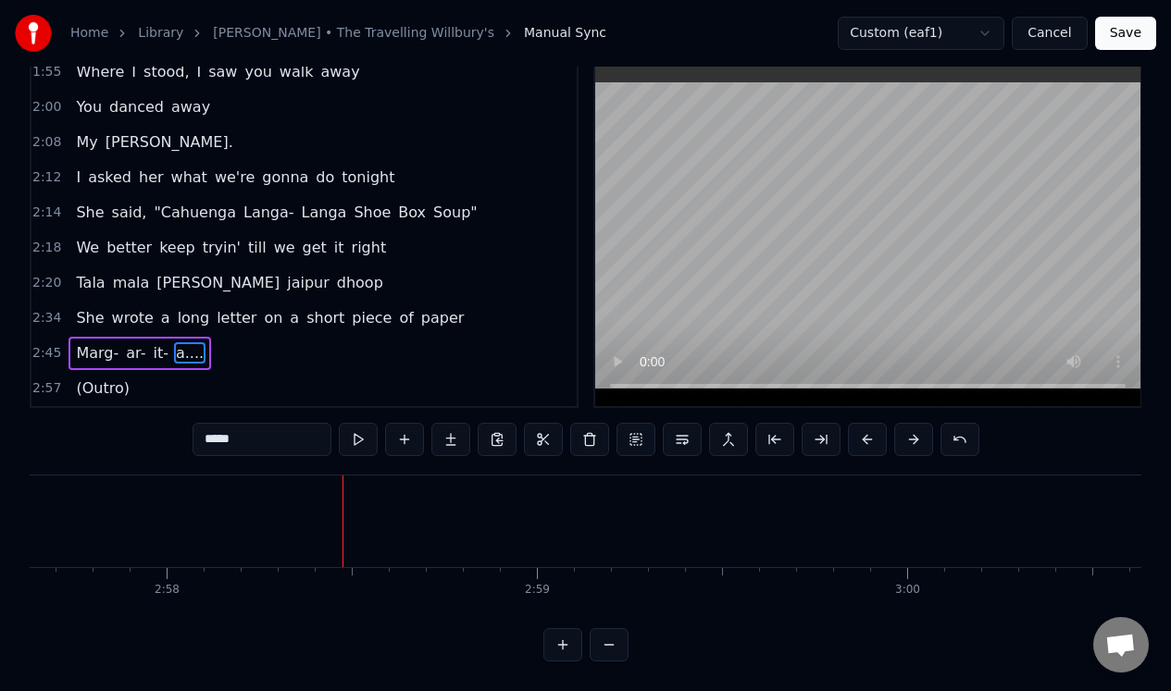
scroll to position [0, 65977]
click at [1128, 31] on button "Save" at bounding box center [1125, 33] width 61 height 33
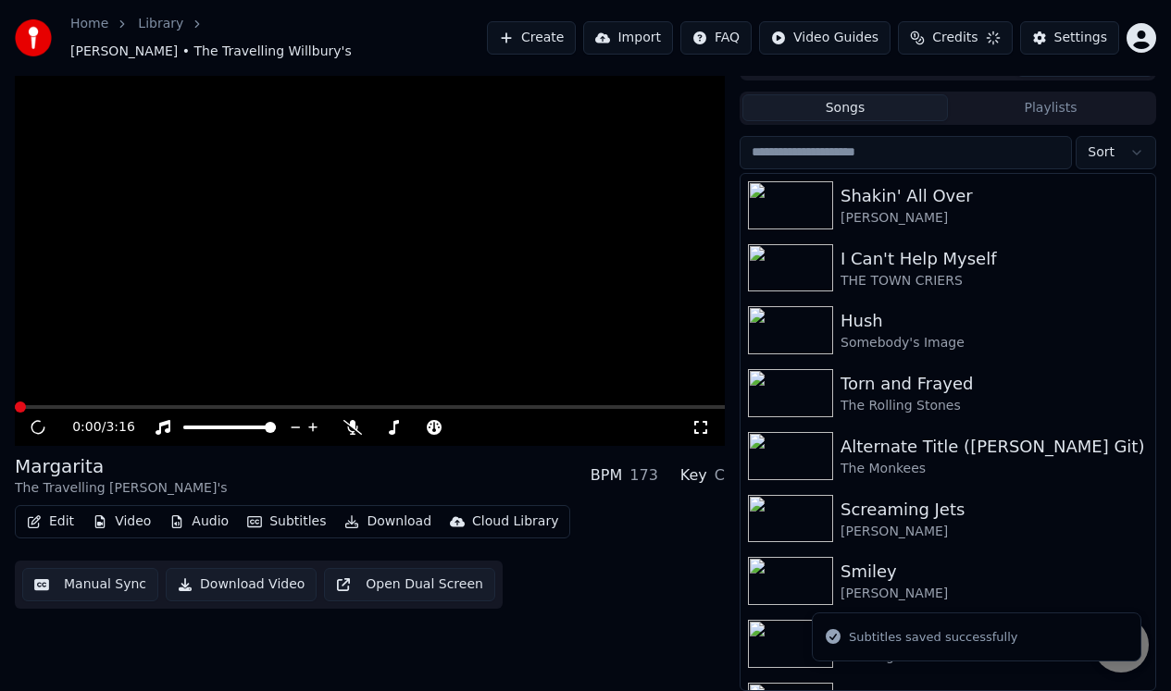
scroll to position [19, 0]
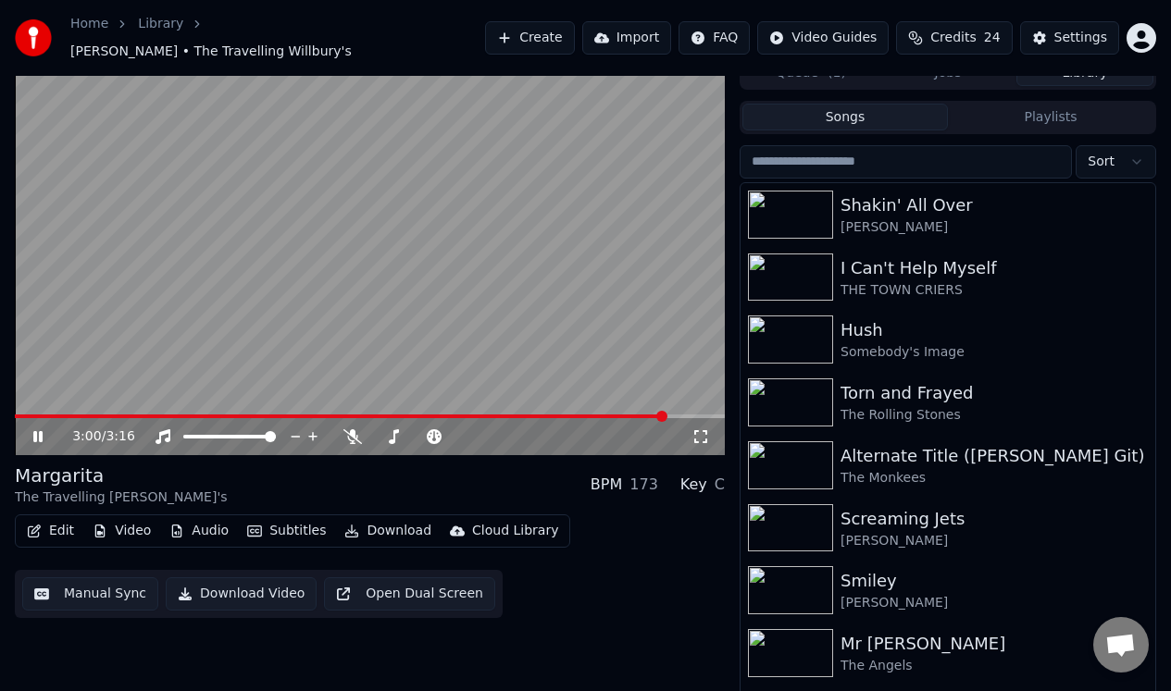
click at [40, 431] on icon at bounding box center [37, 436] width 9 height 11
click at [93, 586] on button "Manual Sync" at bounding box center [90, 593] width 136 height 33
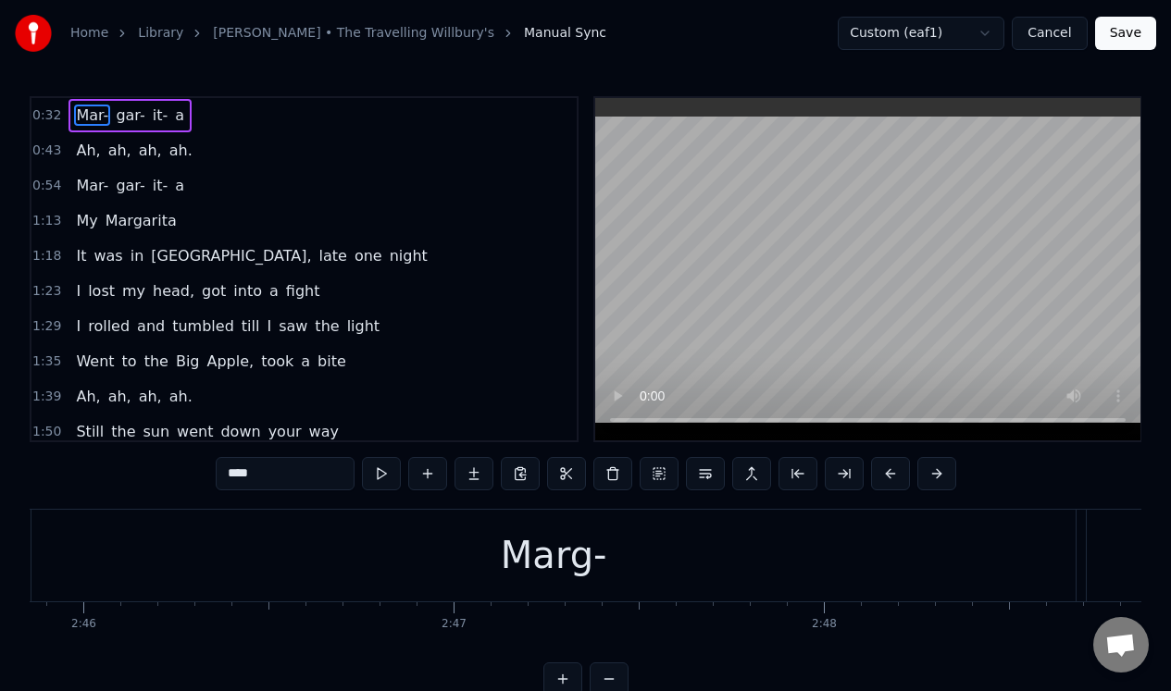
scroll to position [0, 61488]
click at [476, 575] on div "Marg-" at bounding box center [463, 556] width 106 height 56
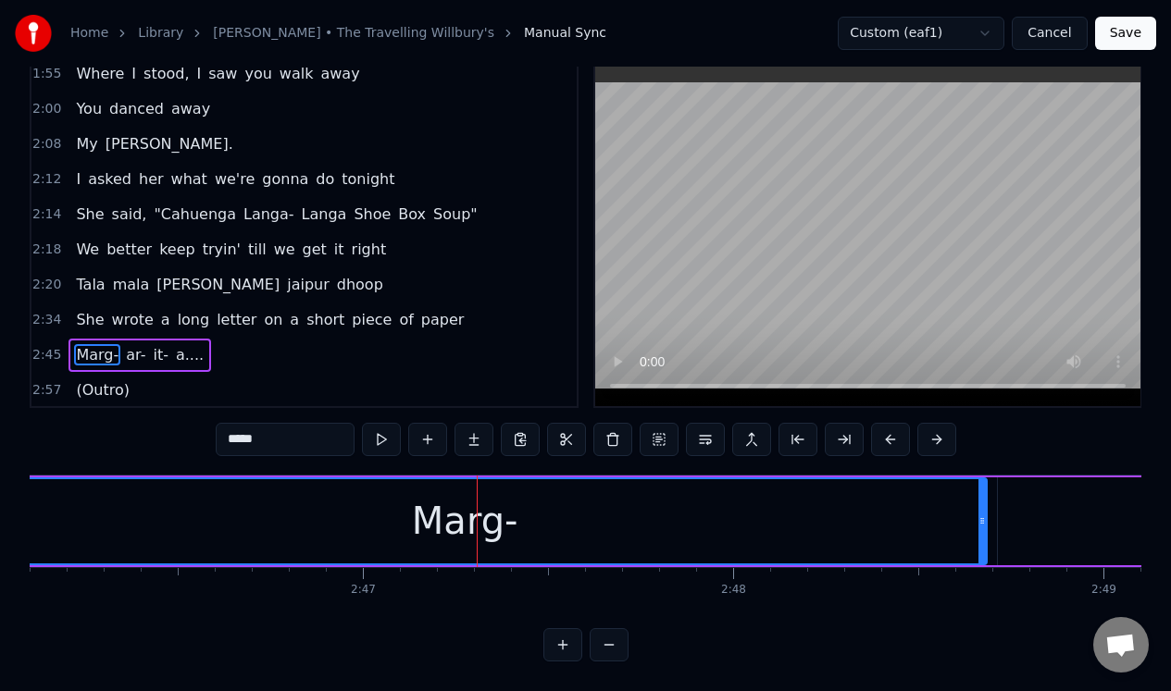
scroll to position [396, 0]
click at [255, 437] on input "*****" at bounding box center [285, 439] width 139 height 33
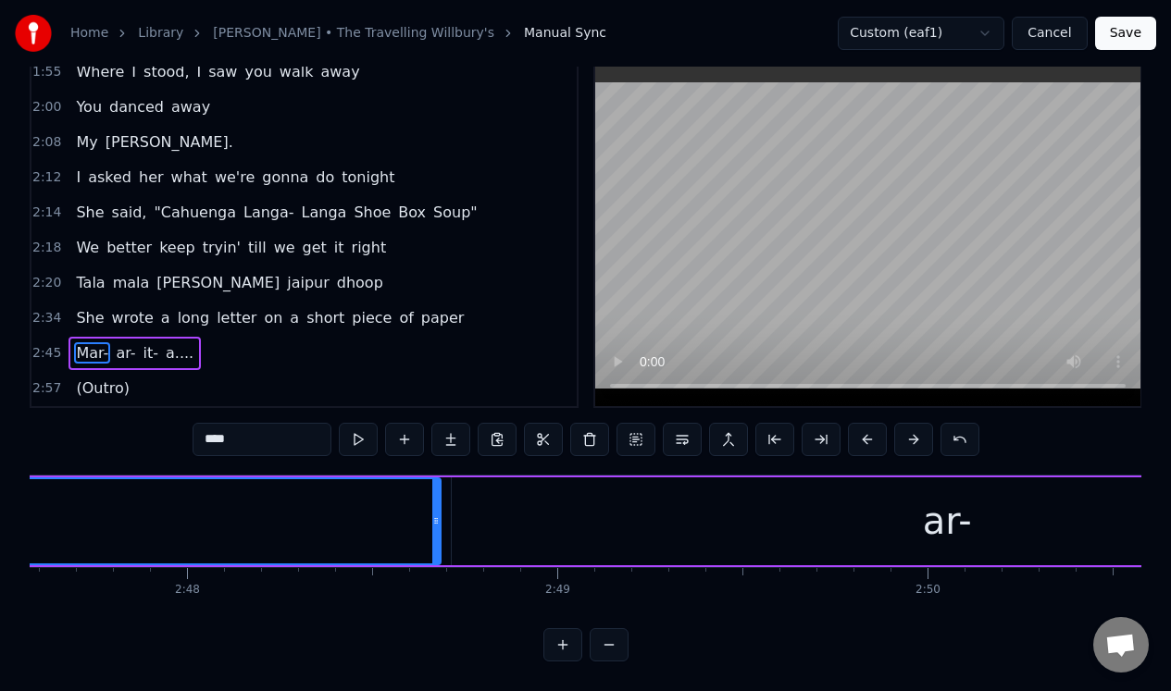
scroll to position [0, 62155]
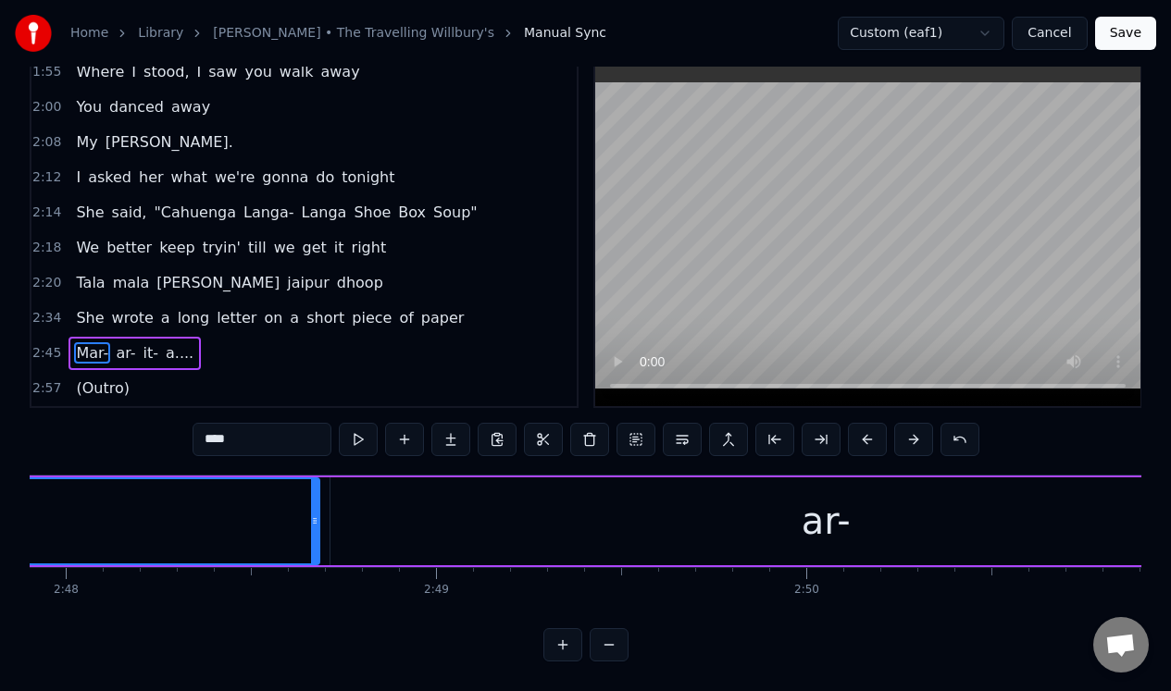
click at [864, 510] on div "ar-" at bounding box center [825, 522] width 990 height 88
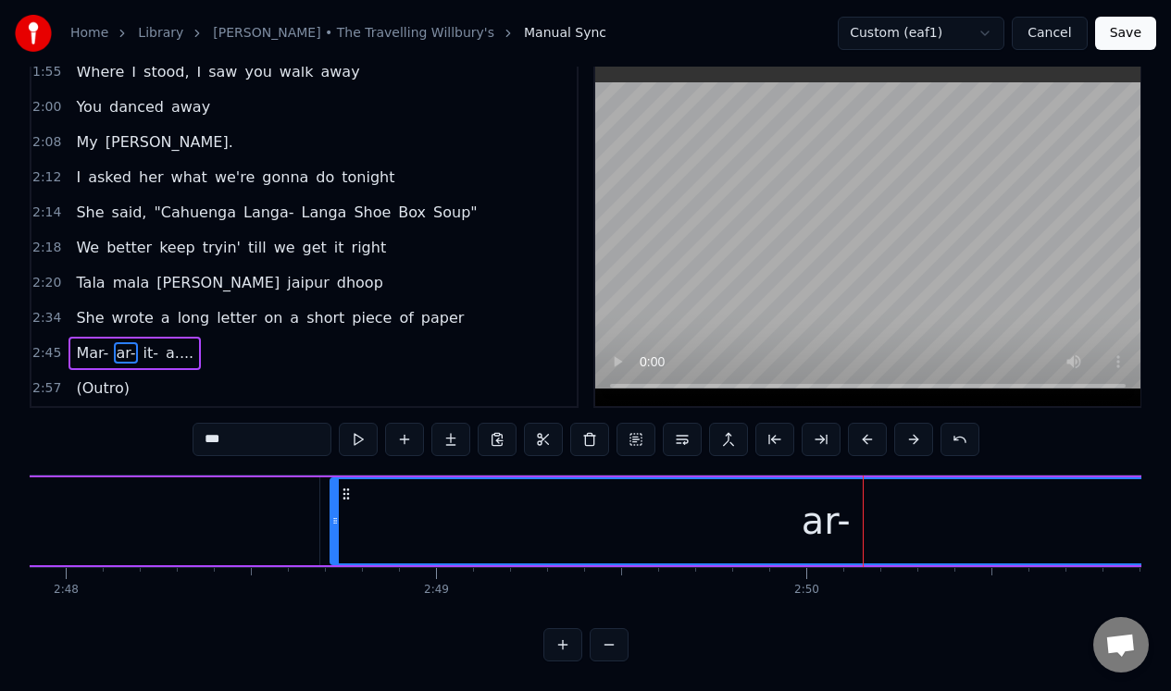
click at [200, 430] on input "***" at bounding box center [261, 439] width 139 height 33
type input "****"
click at [1122, 33] on button "Save" at bounding box center [1125, 33] width 61 height 33
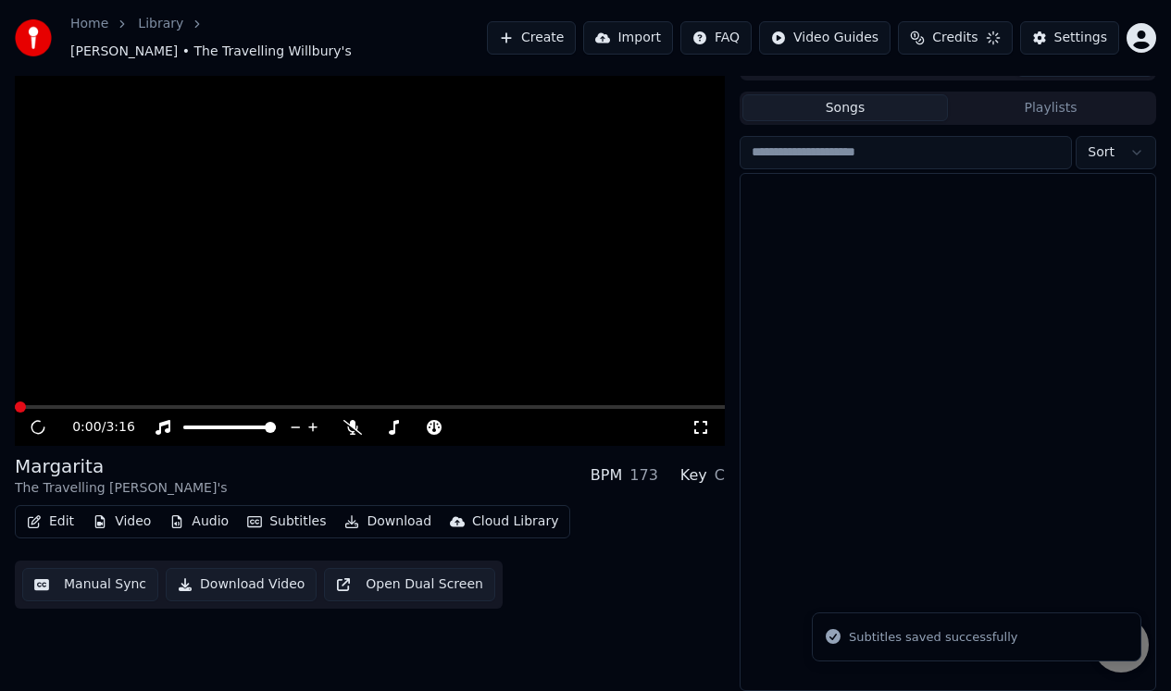
scroll to position [19, 0]
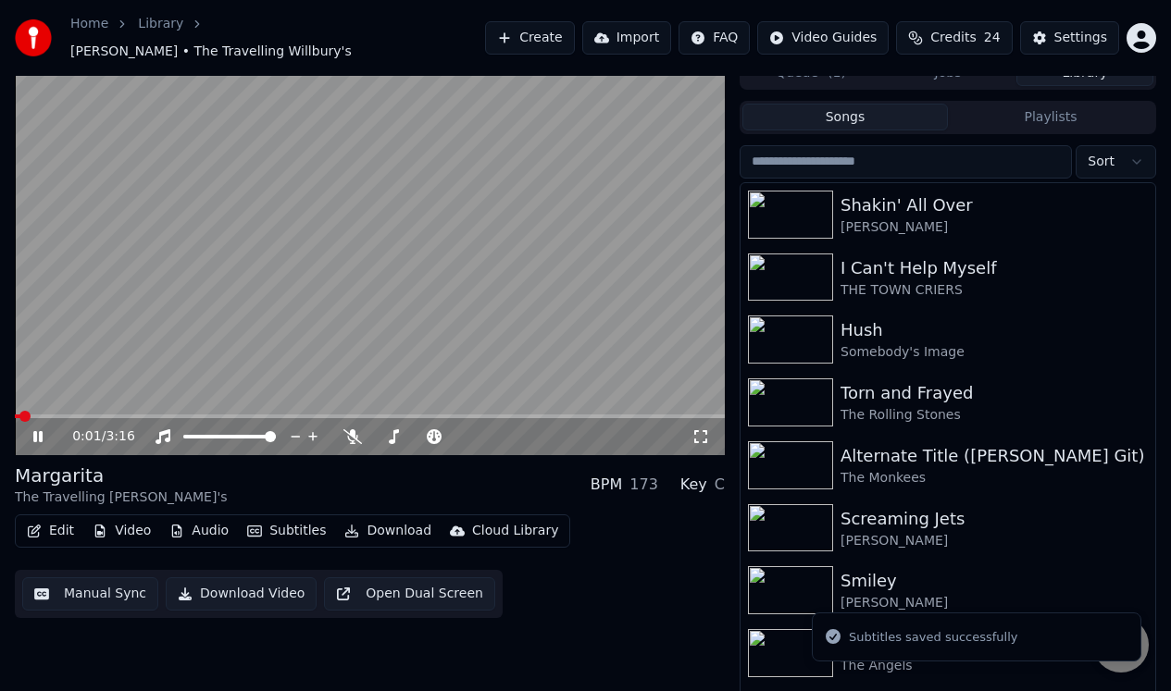
click at [36, 431] on icon at bounding box center [37, 436] width 9 height 11
click at [591, 415] on span at bounding box center [370, 417] width 710 height 4
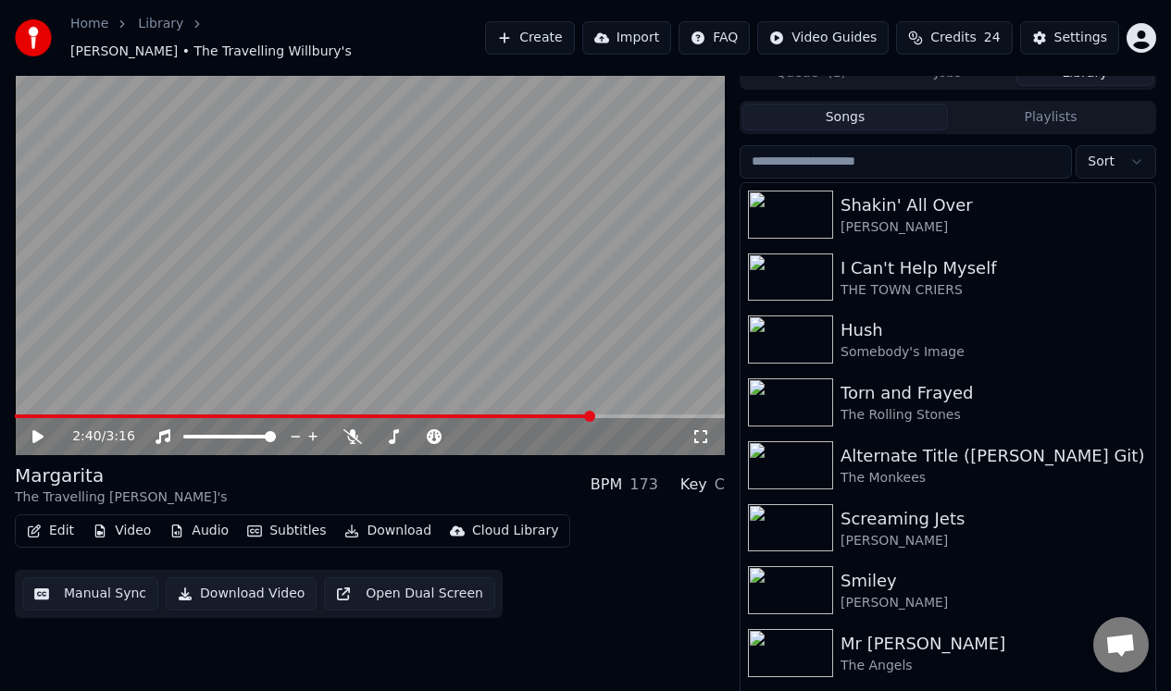
click at [32, 430] on icon at bounding box center [37, 436] width 11 height 13
click at [34, 428] on div "3:01 / 3:16" at bounding box center [369, 437] width 695 height 19
click at [35, 431] on icon at bounding box center [37, 436] width 9 height 11
click at [525, 603] on div "Edit Video Audio Subtitles Download Cloud Library Manual Sync Download Video Op…" at bounding box center [370, 567] width 710 height 104
click at [261, 581] on button "Download Video" at bounding box center [241, 593] width 151 height 33
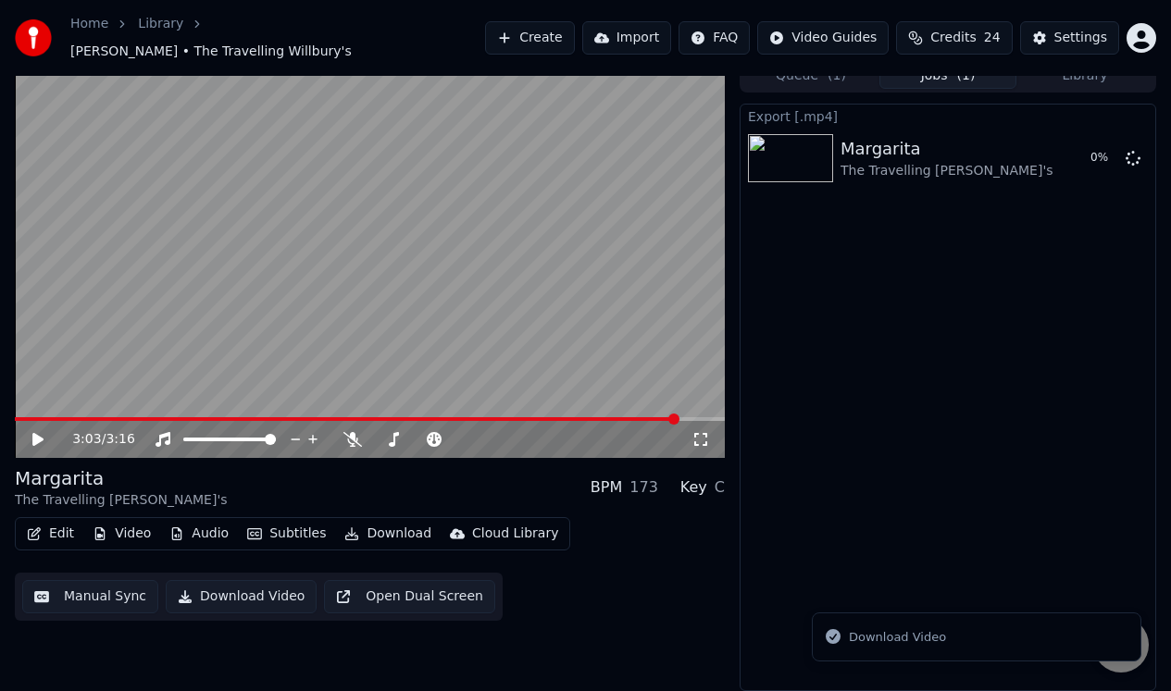
scroll to position [7, 0]
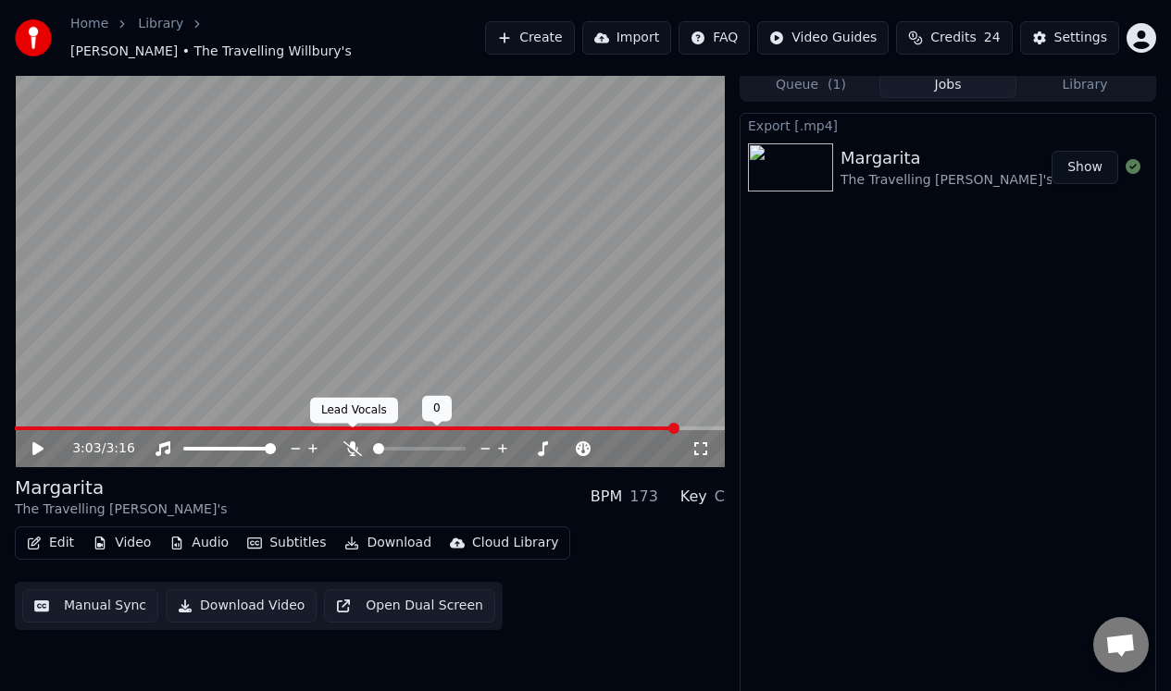
click at [354, 443] on icon at bounding box center [352, 448] width 19 height 15
click at [255, 599] on button "Download Video" at bounding box center [241, 606] width 151 height 33
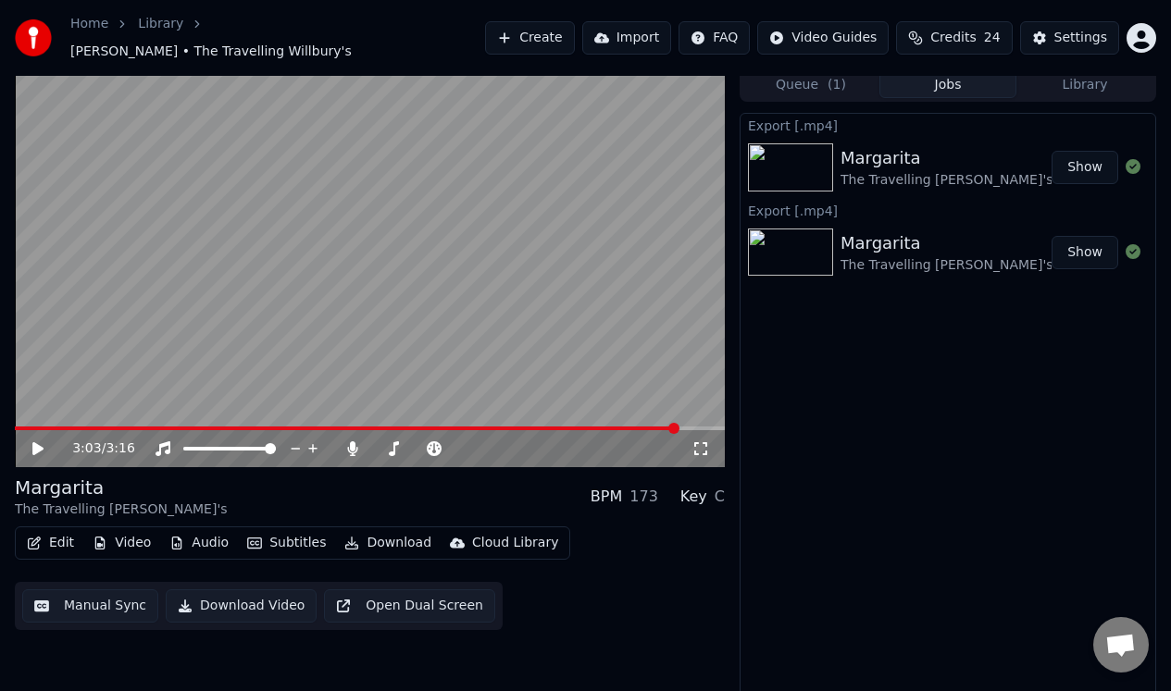
click at [92, 32] on link "Home" at bounding box center [89, 24] width 38 height 19
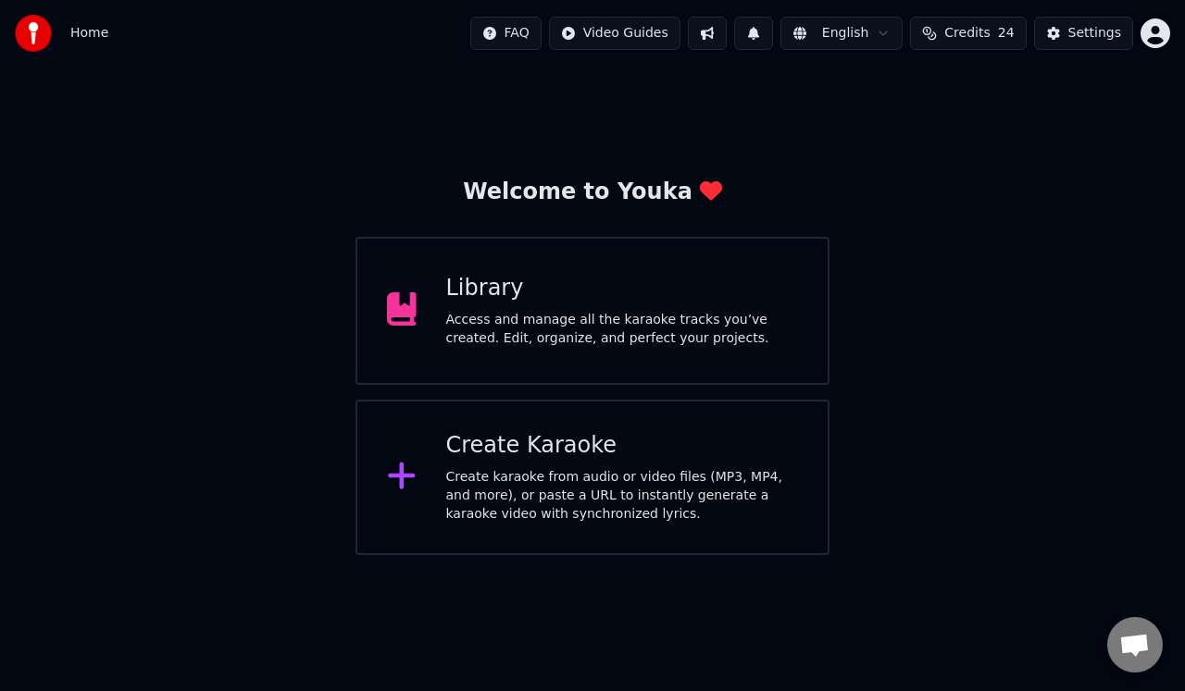
click at [555, 332] on div "Access and manage all the karaoke tracks you’ve created. Edit, organize, and pe…" at bounding box center [622, 329] width 353 height 37
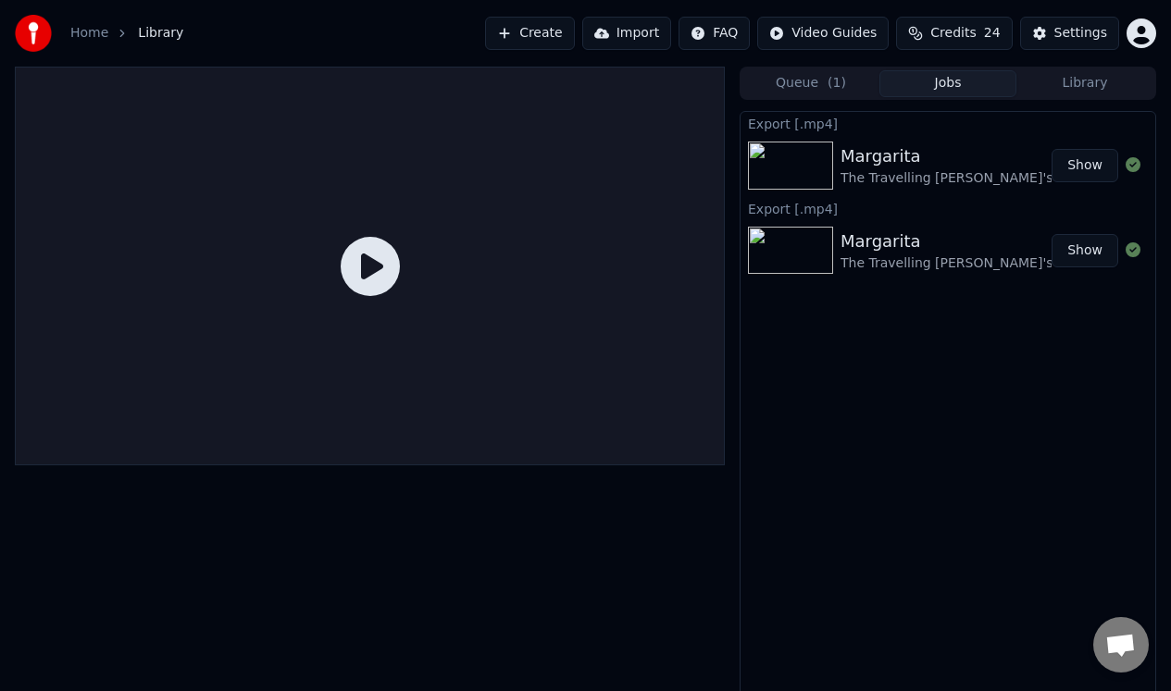
click at [1085, 85] on button "Library" at bounding box center [1084, 83] width 137 height 27
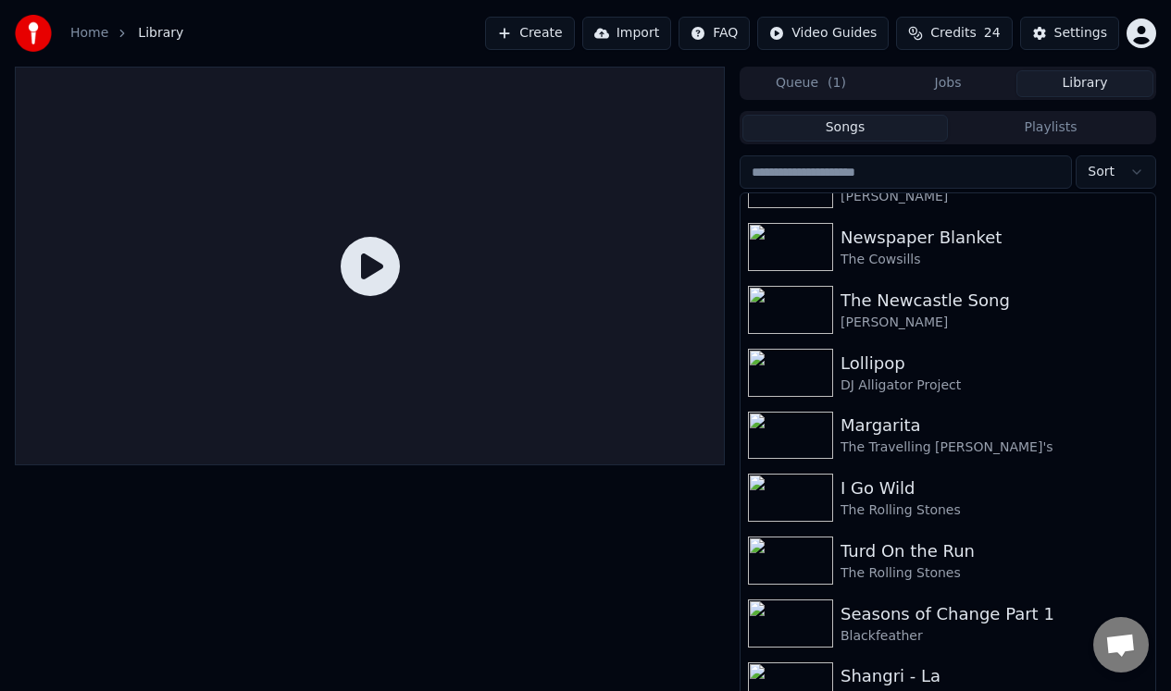
scroll to position [797, 0]
click at [884, 375] on div "DJ Alligator Project" at bounding box center [984, 384] width 289 height 19
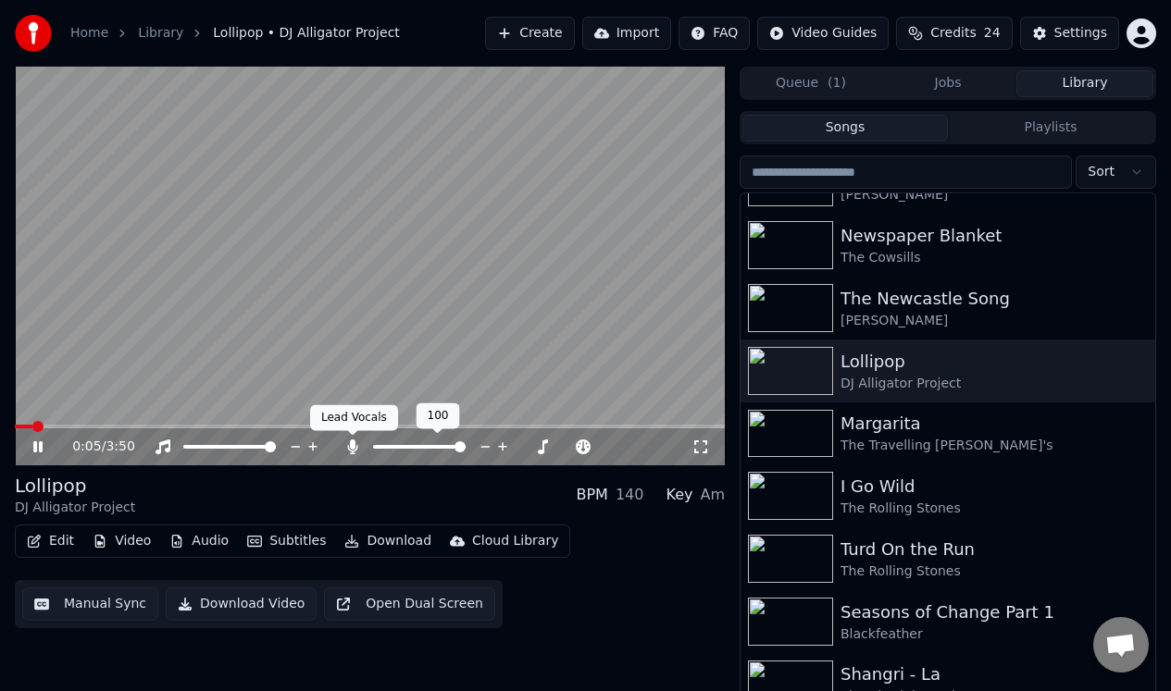
click at [350, 450] on icon at bounding box center [352, 447] width 19 height 15
click at [349, 449] on icon at bounding box center [352, 447] width 19 height 15
click at [351, 441] on icon at bounding box center [353, 447] width 10 height 15
click at [350, 442] on icon at bounding box center [352, 447] width 19 height 15
click at [35, 442] on icon at bounding box center [37, 446] width 9 height 11
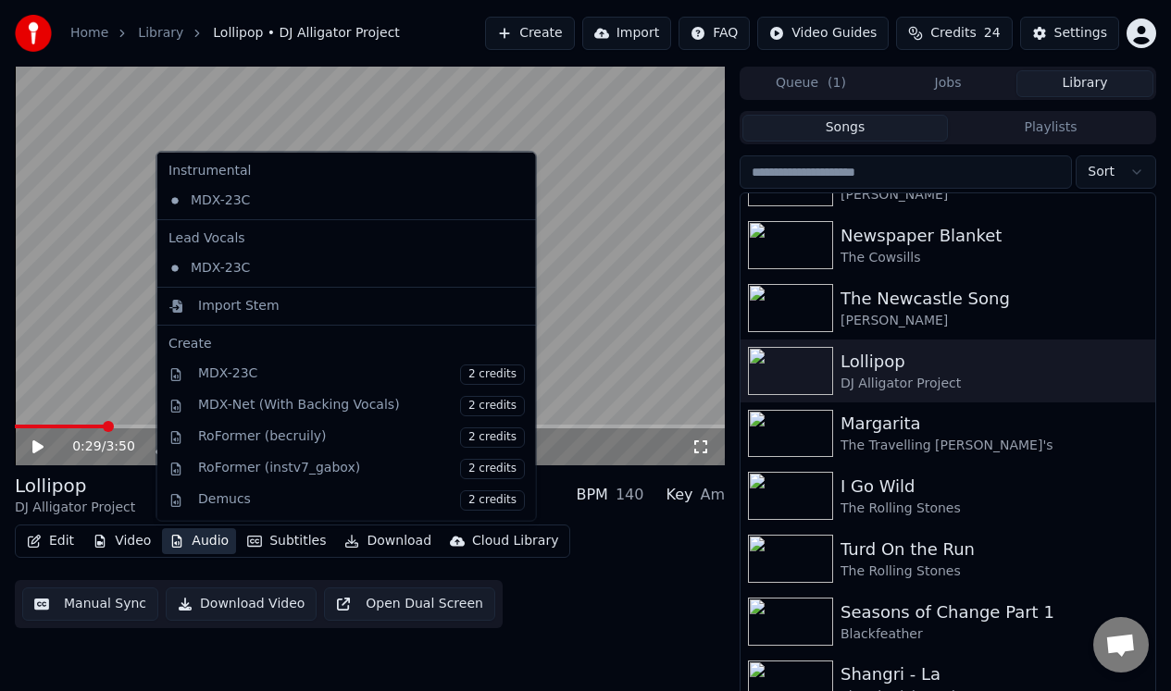
click at [206, 540] on button "Audio" at bounding box center [199, 541] width 74 height 26
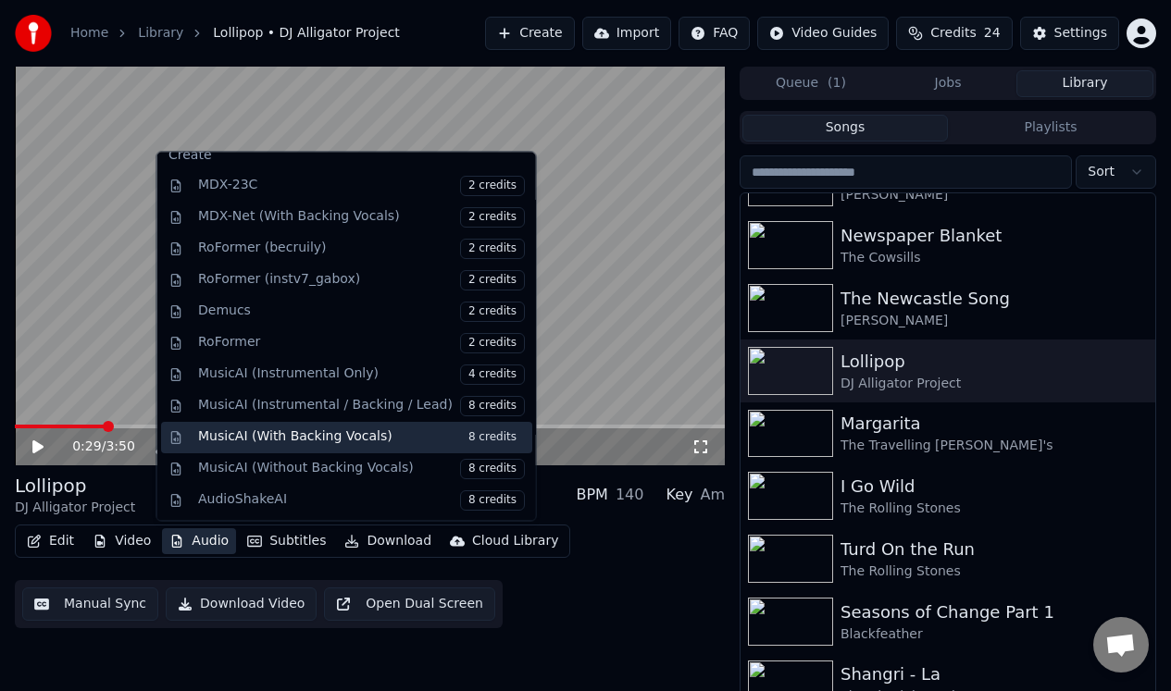
click at [475, 435] on span "8 credits" at bounding box center [491, 438] width 65 height 20
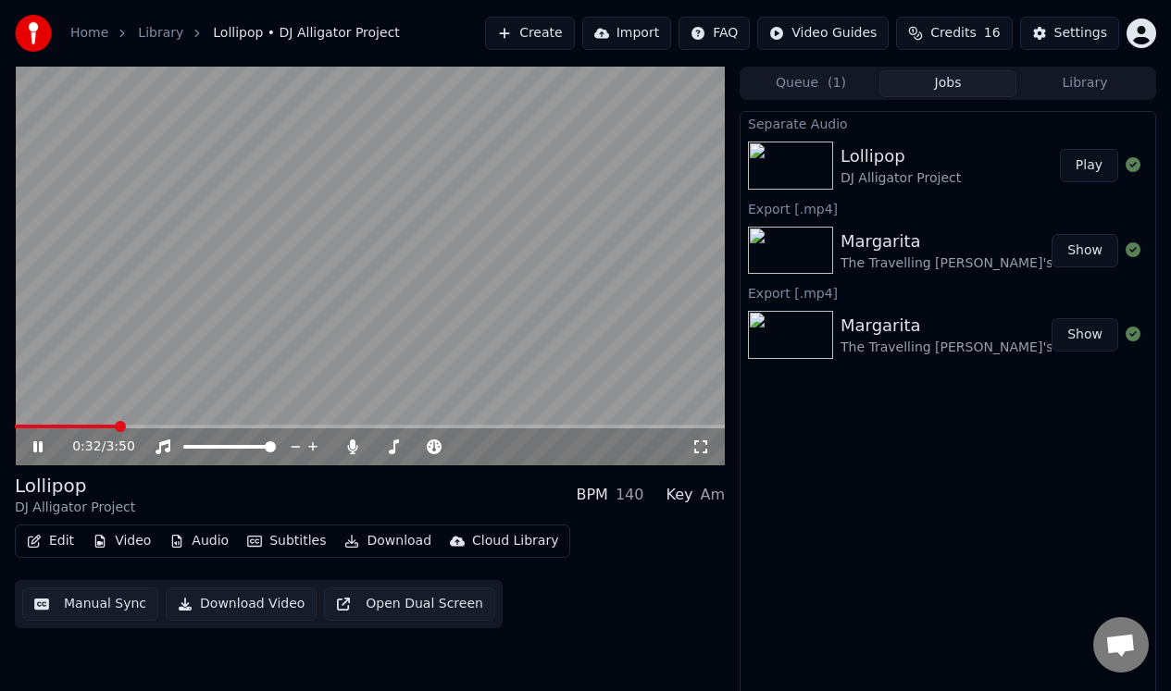
click at [35, 442] on icon at bounding box center [37, 446] width 9 height 11
click at [15, 428] on span at bounding box center [20, 426] width 11 height 11
click at [350, 445] on icon at bounding box center [352, 447] width 19 height 15
click at [33, 445] on icon at bounding box center [37, 447] width 11 height 13
click at [352, 441] on icon at bounding box center [352, 447] width 19 height 15
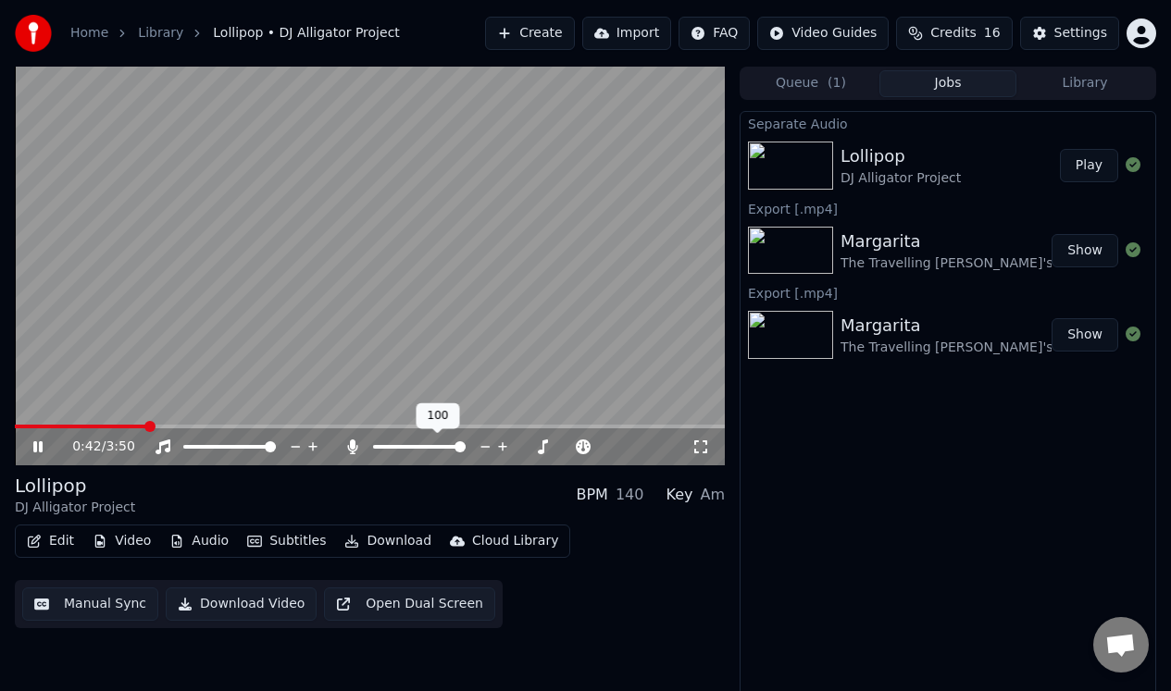
click at [354, 443] on icon at bounding box center [353, 447] width 10 height 15
click at [40, 450] on icon at bounding box center [37, 446] width 9 height 11
